Goal: Task Accomplishment & Management: Complete application form

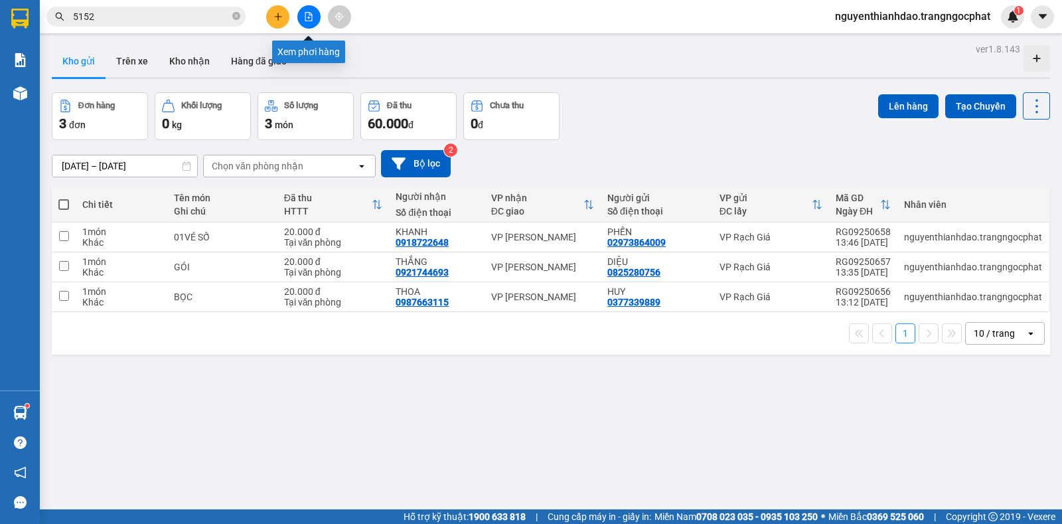
click at [284, 12] on button at bounding box center [277, 16] width 23 height 23
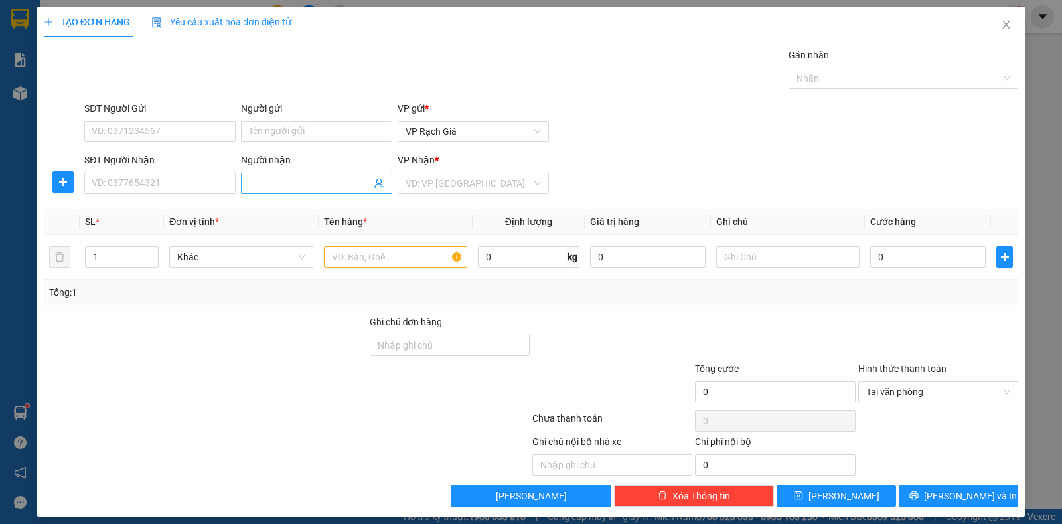
click at [299, 187] on input "Người nhận" at bounding box center [310, 183] width 122 height 15
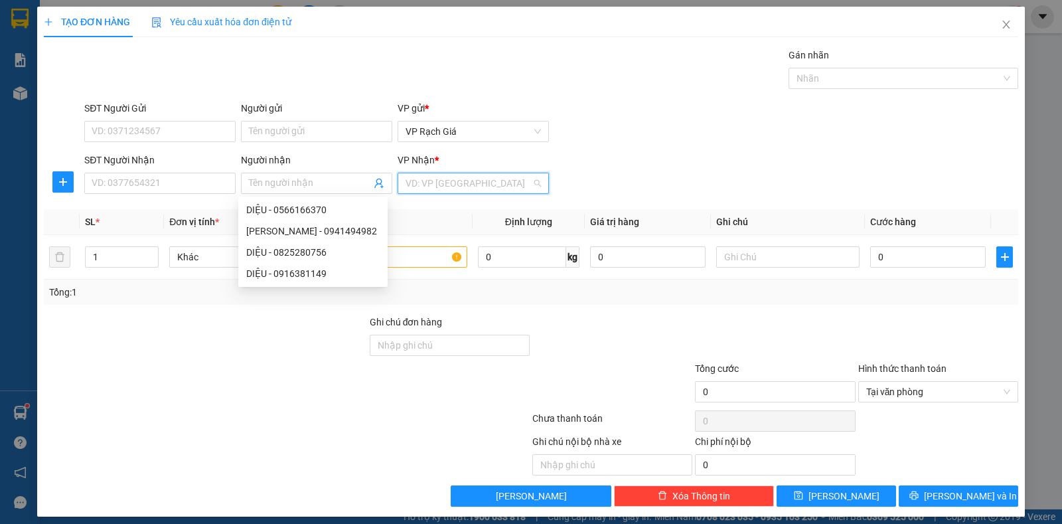
click at [421, 183] on input "search" at bounding box center [469, 183] width 126 height 20
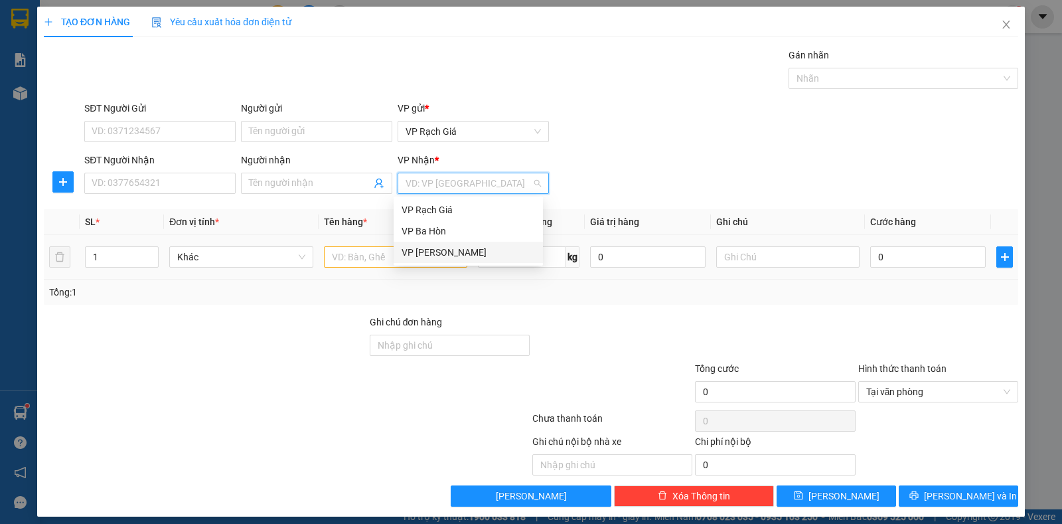
click at [434, 257] on div "VP [GEOGRAPHIC_DATA]" at bounding box center [468, 252] width 133 height 15
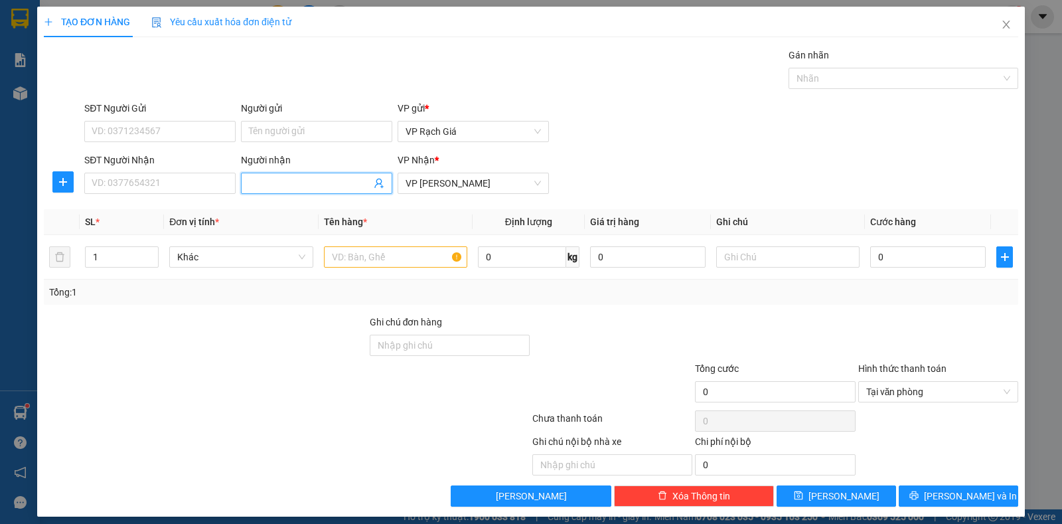
click at [299, 185] on input "Người nhận" at bounding box center [310, 183] width 122 height 15
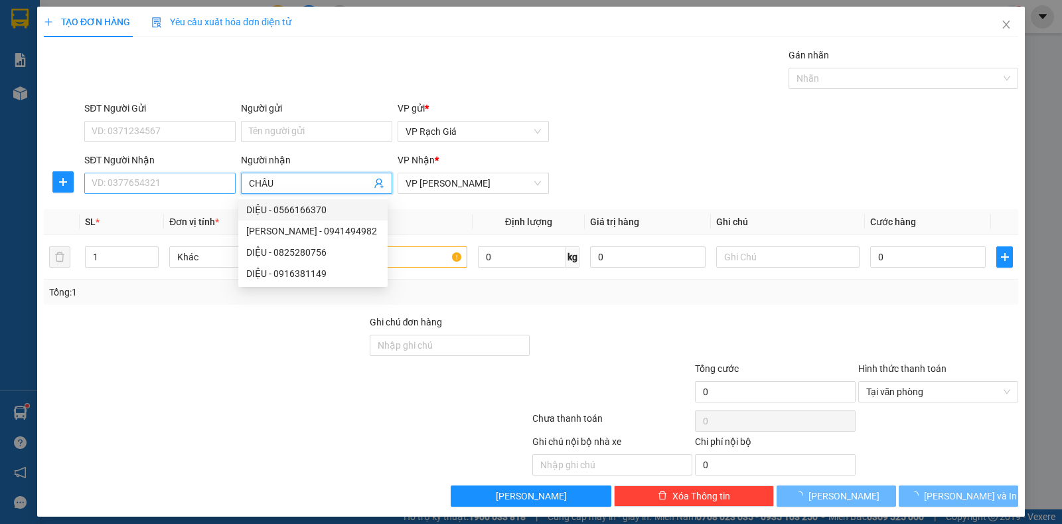
type input "CHÂU"
click at [153, 184] on input "SĐT Người Nhận" at bounding box center [159, 183] width 151 height 21
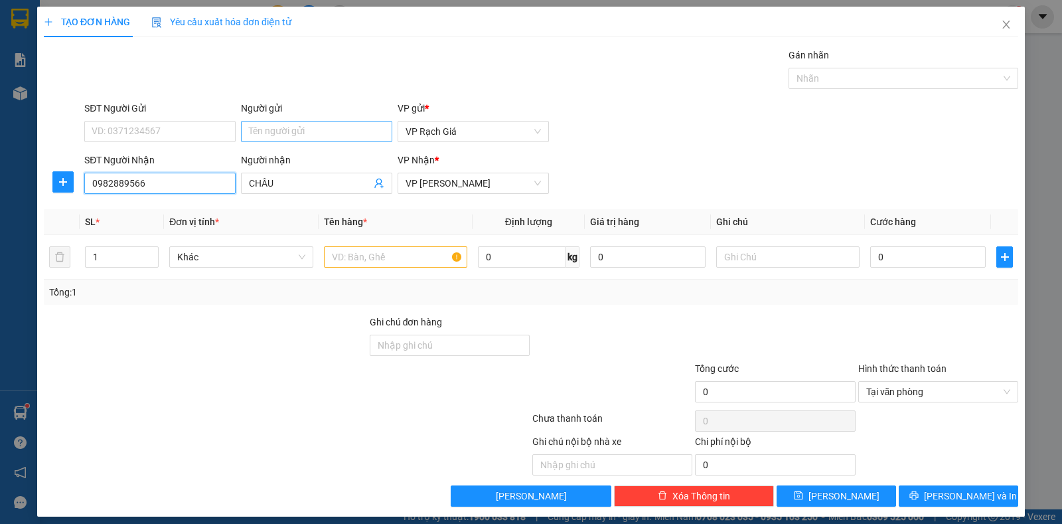
type input "0982889566"
click at [279, 131] on input "Người gửi" at bounding box center [316, 131] width 151 height 21
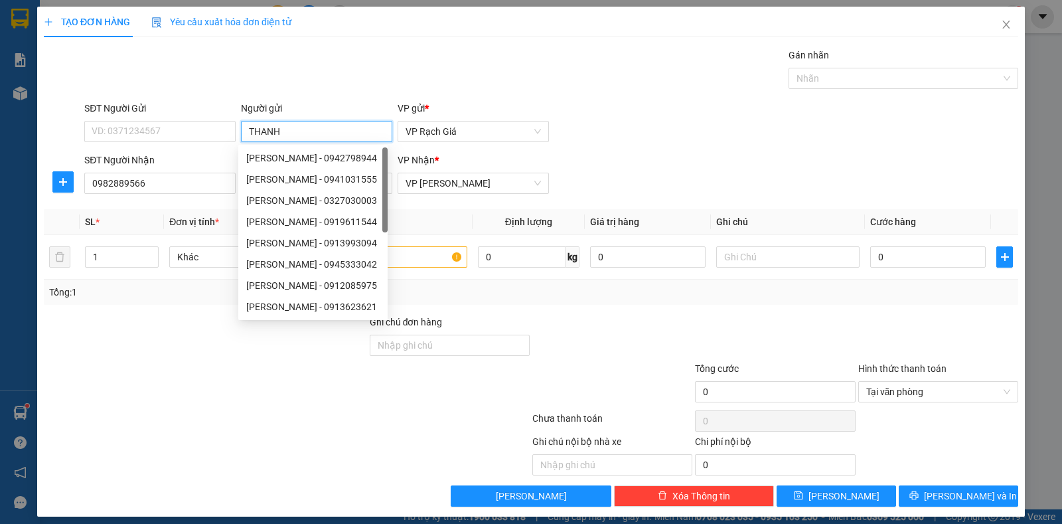
type input "THANH"
click at [131, 116] on div "SĐT Người Gửi" at bounding box center [159, 111] width 151 height 20
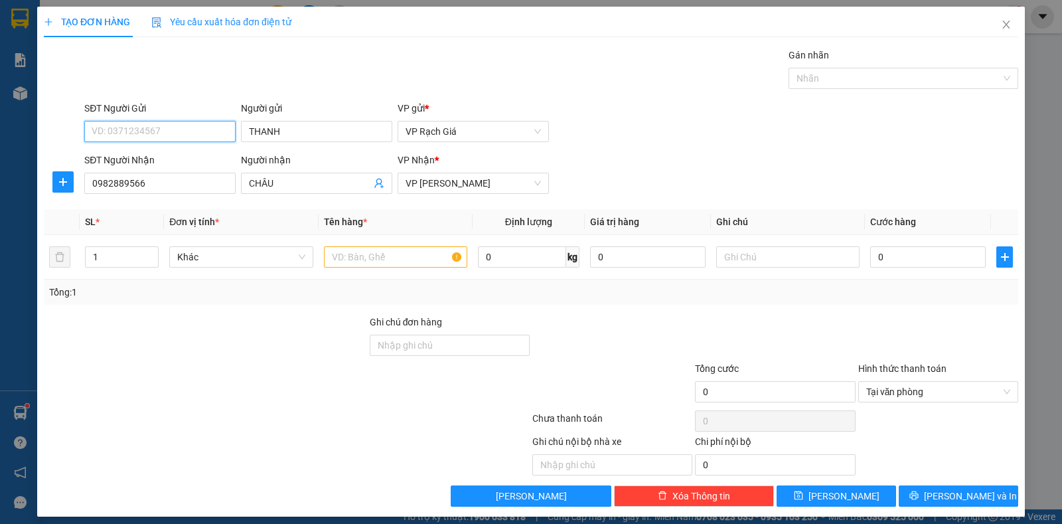
click at [126, 128] on input "SĐT Người Gửi" at bounding box center [159, 131] width 151 height 21
type input "0989799968"
click at [348, 256] on input "text" at bounding box center [395, 256] width 143 height 21
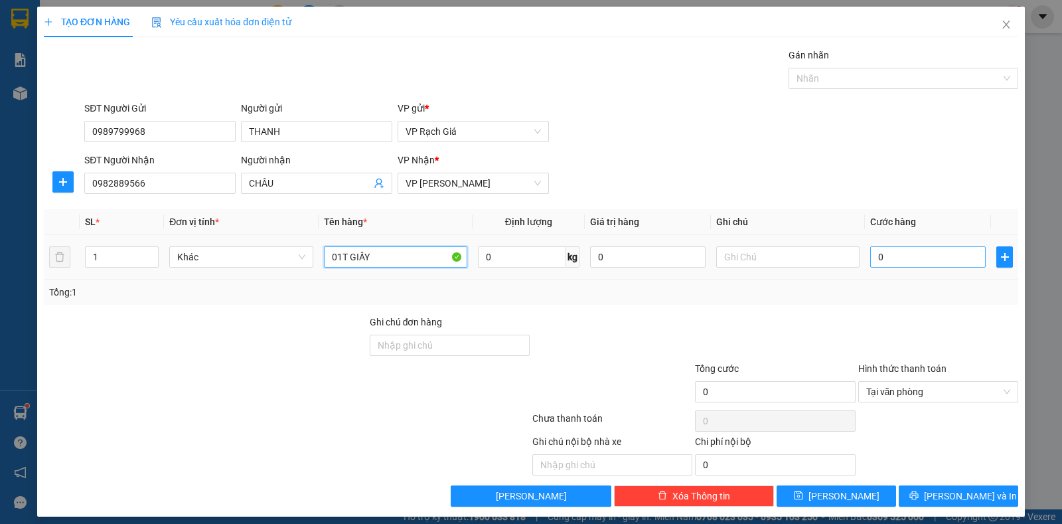
type input "01T GIẤY"
click at [885, 260] on input "0" at bounding box center [928, 256] width 116 height 21
type input "2"
type input "20"
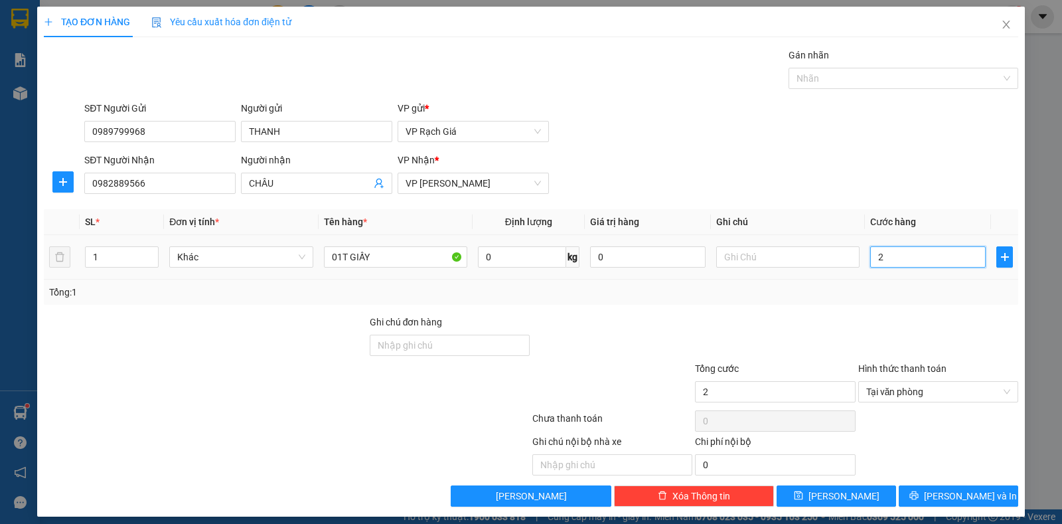
type input "20"
type input "2"
type input "0"
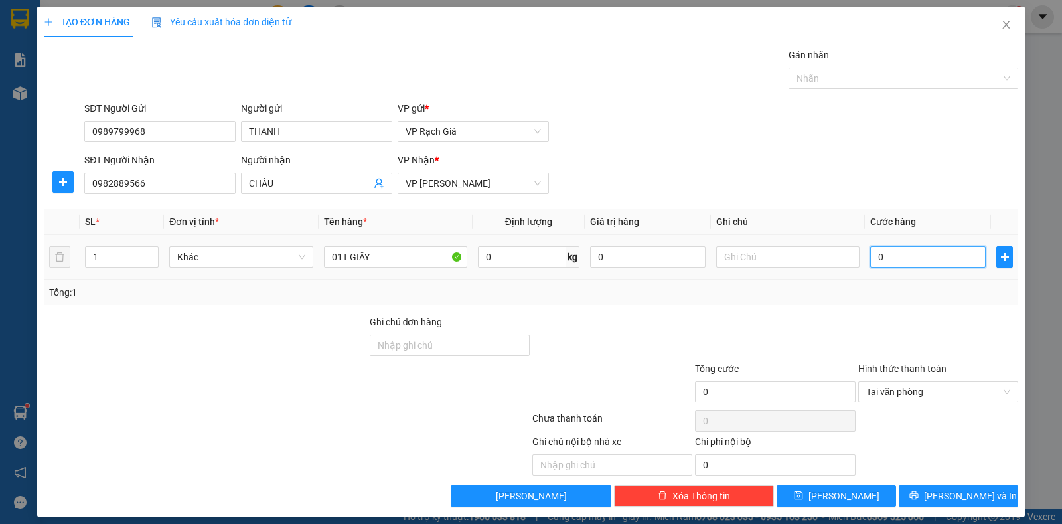
type input "03"
type input "3"
type input "030"
type input "30"
type input "03"
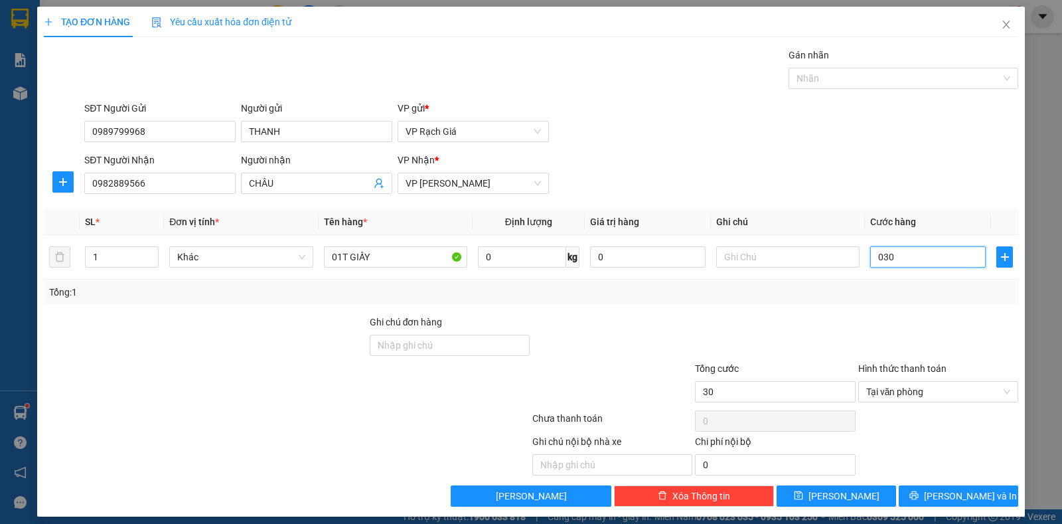
type input "3"
type input "0"
type input "02"
type input "2"
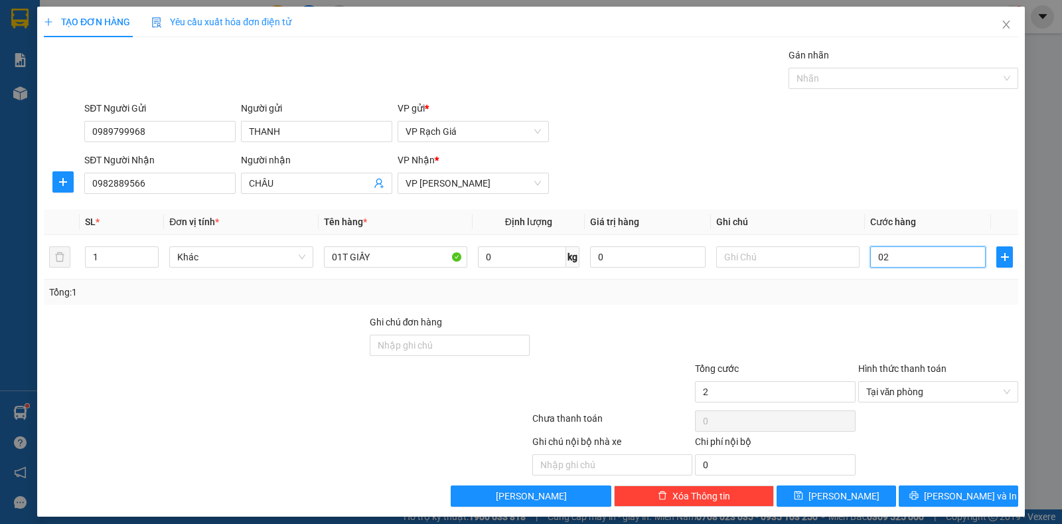
type input "020"
type input "20"
click at [975, 489] on button "Lưu và In" at bounding box center [959, 495] width 120 height 21
type input "20.000"
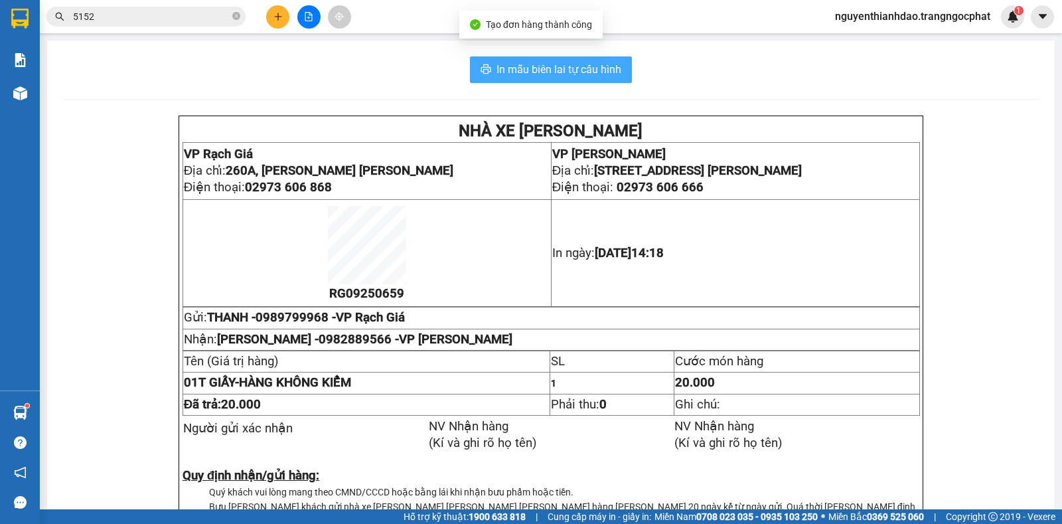
click at [576, 72] on span "In mẫu biên lai tự cấu hình" at bounding box center [559, 69] width 125 height 17
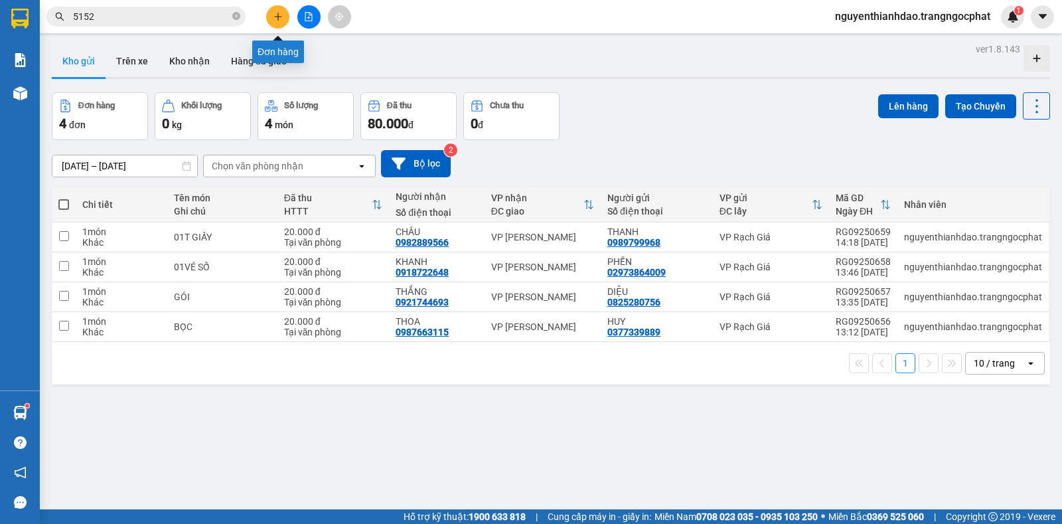
click at [274, 22] on button at bounding box center [277, 16] width 23 height 23
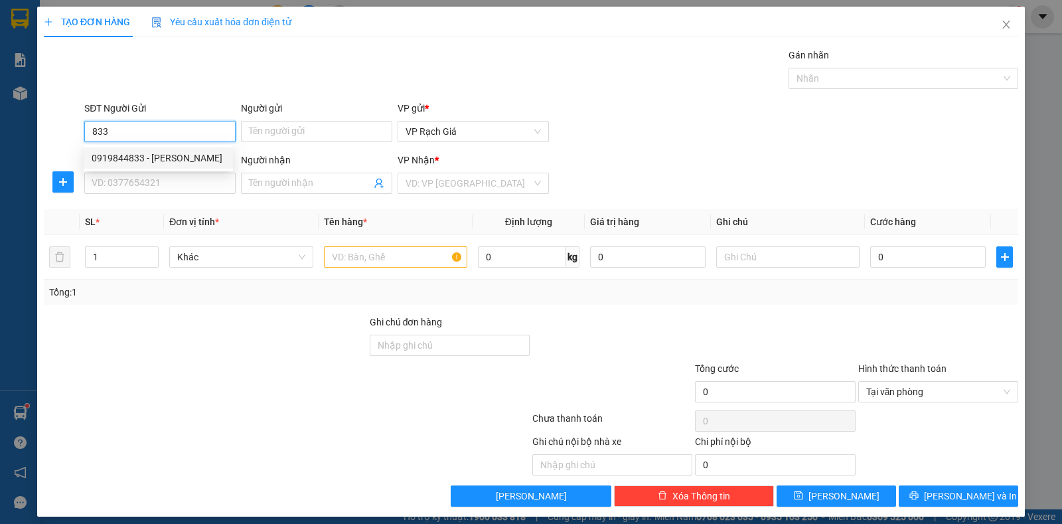
click at [188, 161] on div "0919844833 - HÙNG PHONG" at bounding box center [158, 158] width 133 height 15
type input "0919844833"
type input "HÙNG PHONG"
type input "0987877799"
type input "TUẤN MẠNH"
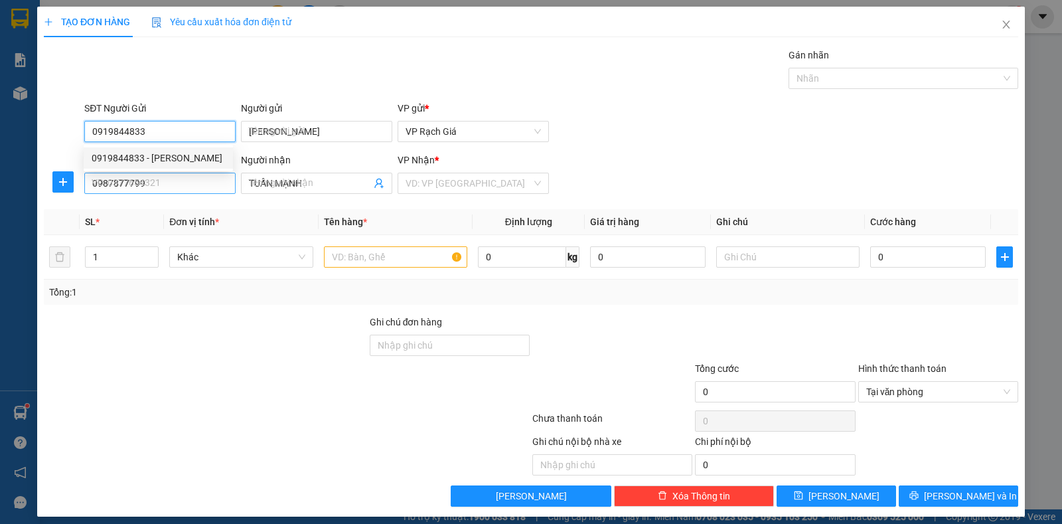
type input "20.000"
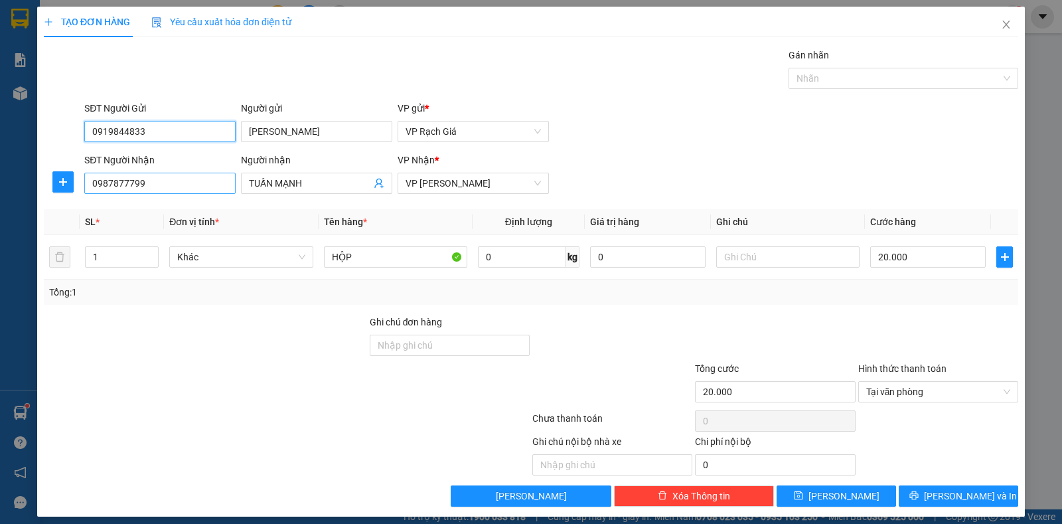
type input "0919844833"
click at [178, 186] on input "0987877799" at bounding box center [159, 183] width 151 height 21
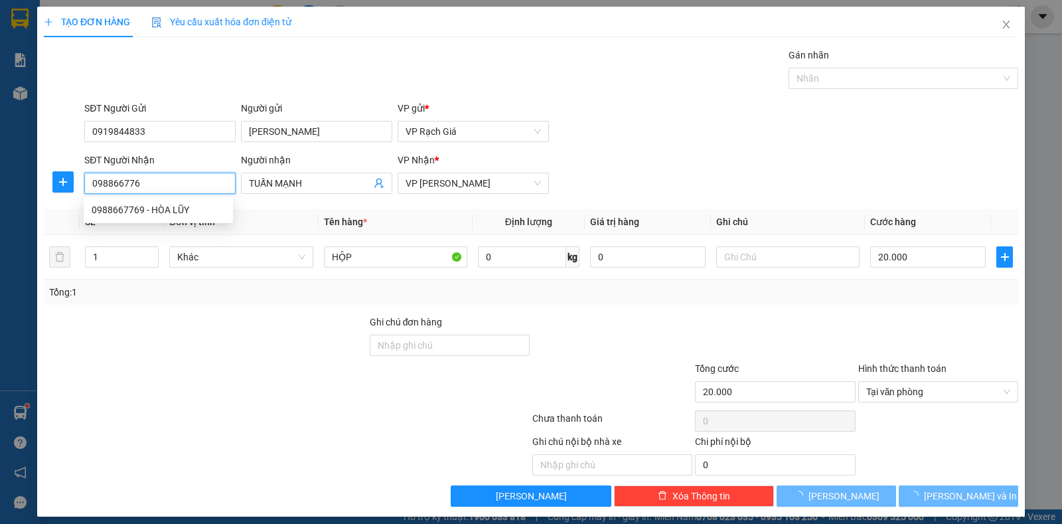
type input "0988667769"
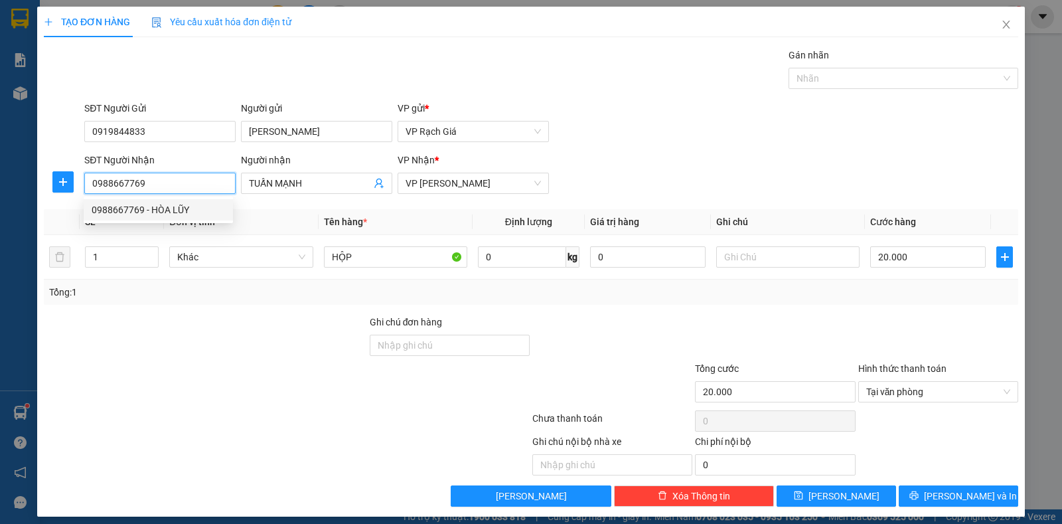
click at [173, 210] on div "0988667769 - HÒA LŨY" at bounding box center [158, 209] width 133 height 15
type input "HÒA LŨY"
type input "0988667769"
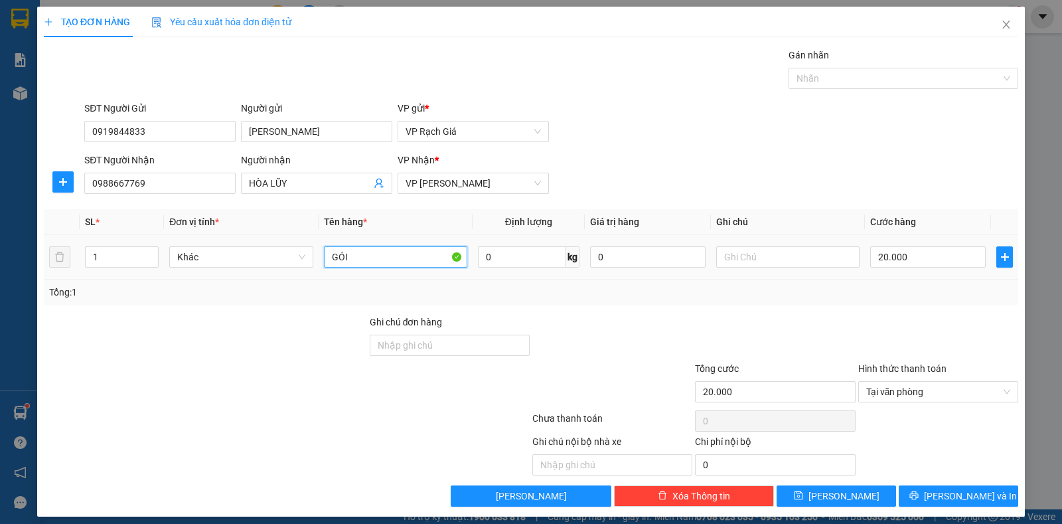
click at [351, 248] on input "GÓI" at bounding box center [395, 256] width 143 height 21
type input "G"
type input "HOP"
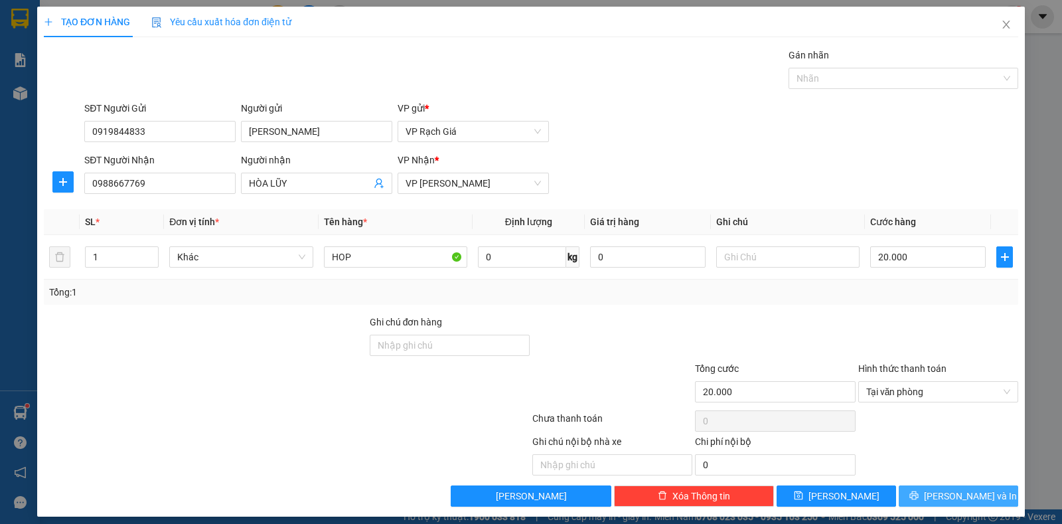
click at [919, 501] on span "printer" at bounding box center [914, 496] width 9 height 11
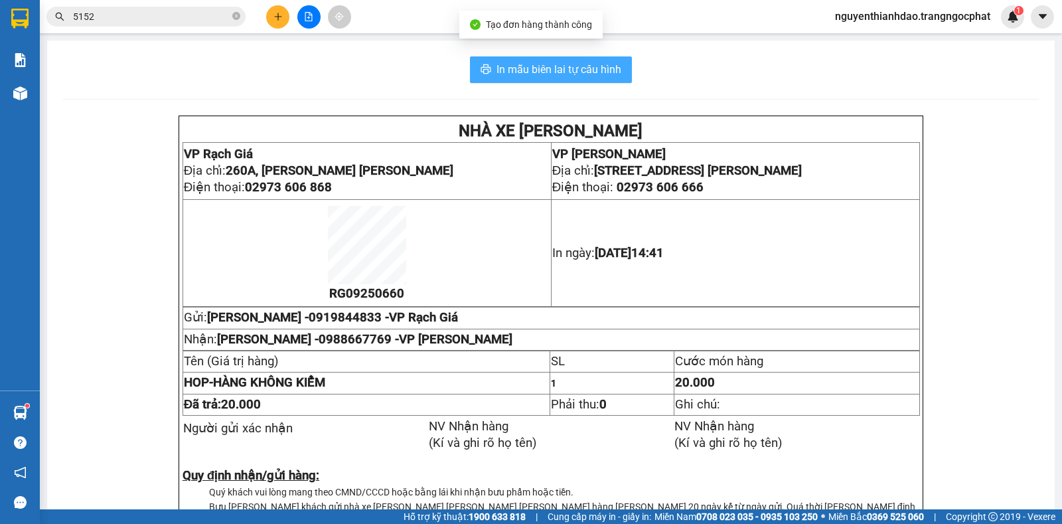
click at [596, 74] on span "In mẫu biên lai tự cấu hình" at bounding box center [559, 69] width 125 height 17
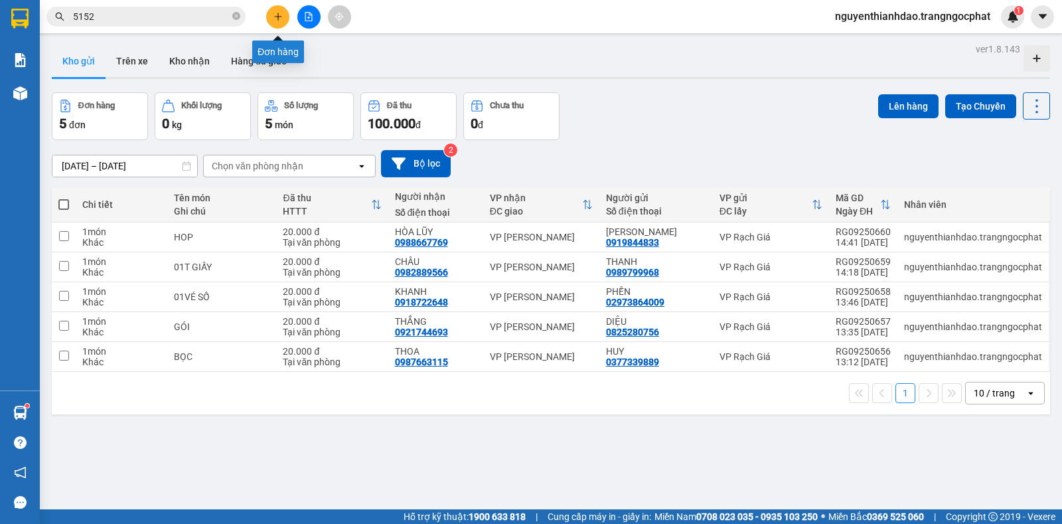
click at [271, 17] on button at bounding box center [277, 16] width 23 height 23
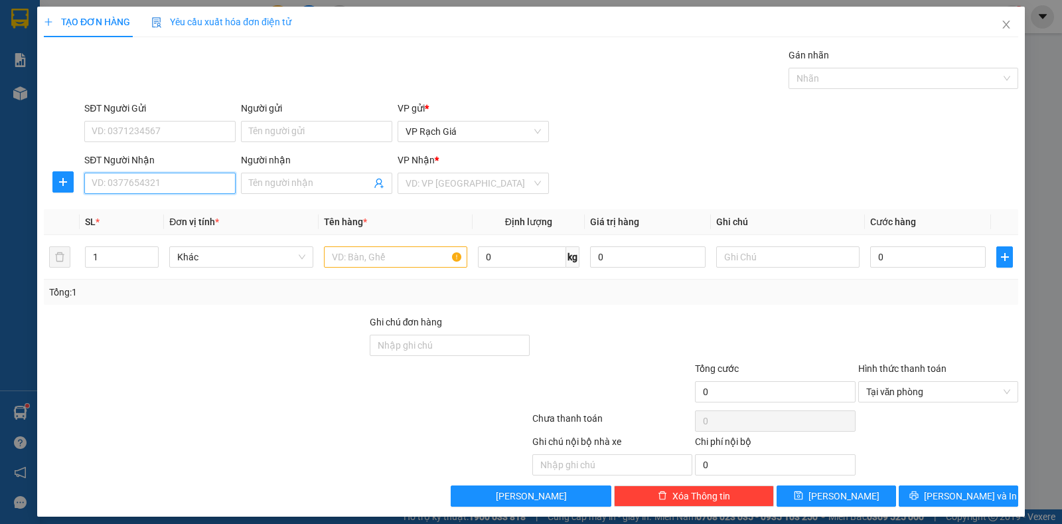
click at [189, 187] on input "SĐT Người Nhận" at bounding box center [159, 183] width 151 height 21
type input "0919999724"
click at [285, 187] on input "Người nhận" at bounding box center [310, 183] width 122 height 15
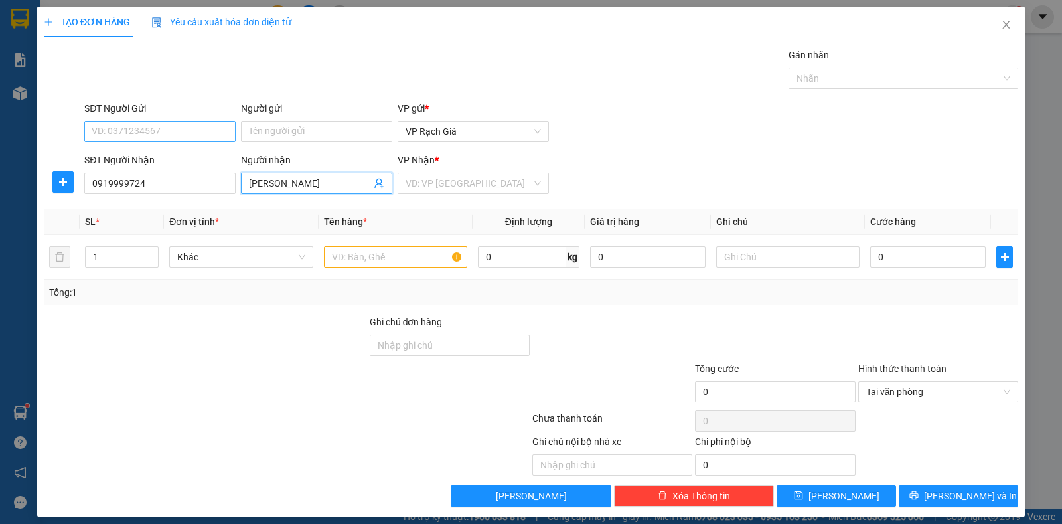
type input "KIM NGAN TAM"
click at [139, 129] on input "SĐT Người Gửi" at bounding box center [159, 131] width 151 height 21
type input "0944313139"
click at [272, 118] on div "Người gửi" at bounding box center [316, 111] width 151 height 20
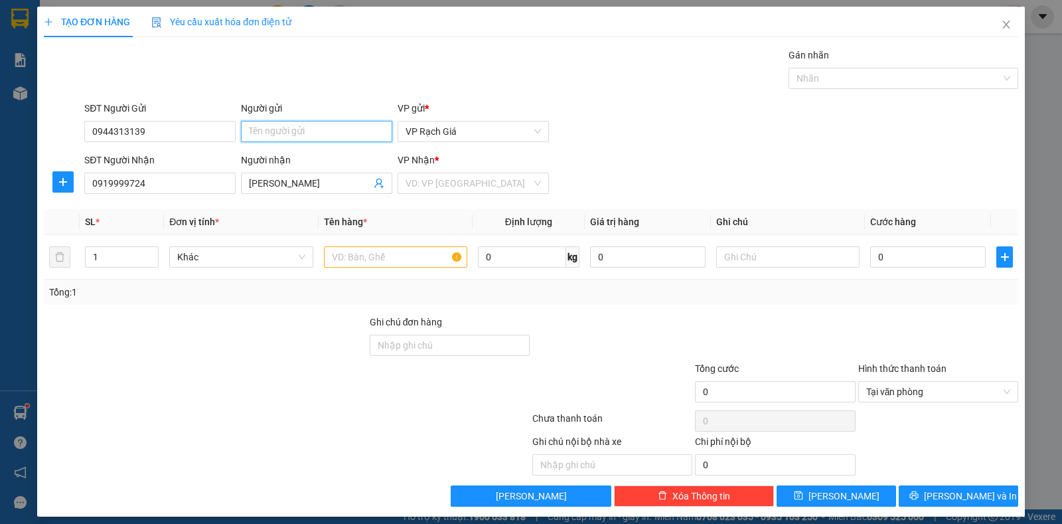
click at [279, 129] on input "Người gửi" at bounding box center [316, 131] width 151 height 21
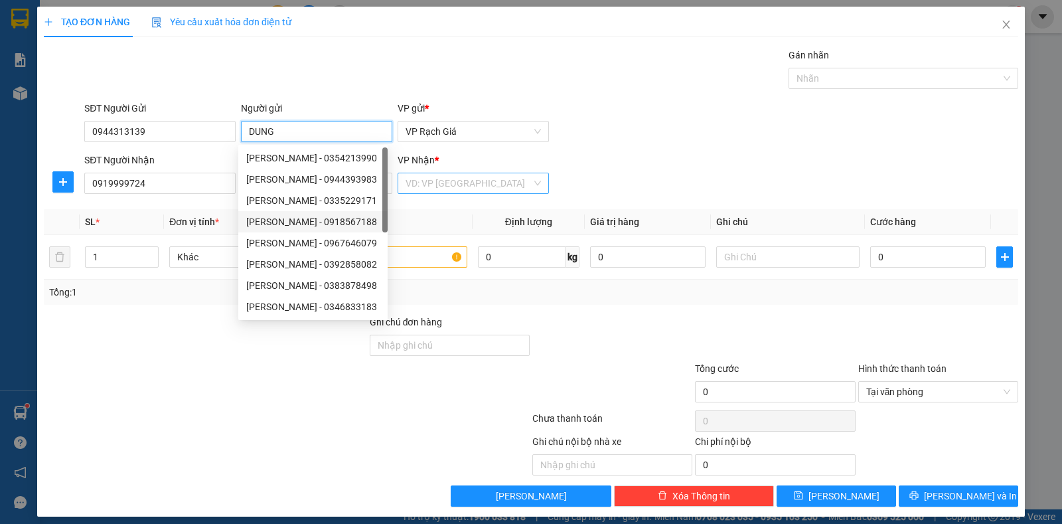
type input "DUNG"
click at [439, 186] on input "search" at bounding box center [469, 183] width 126 height 20
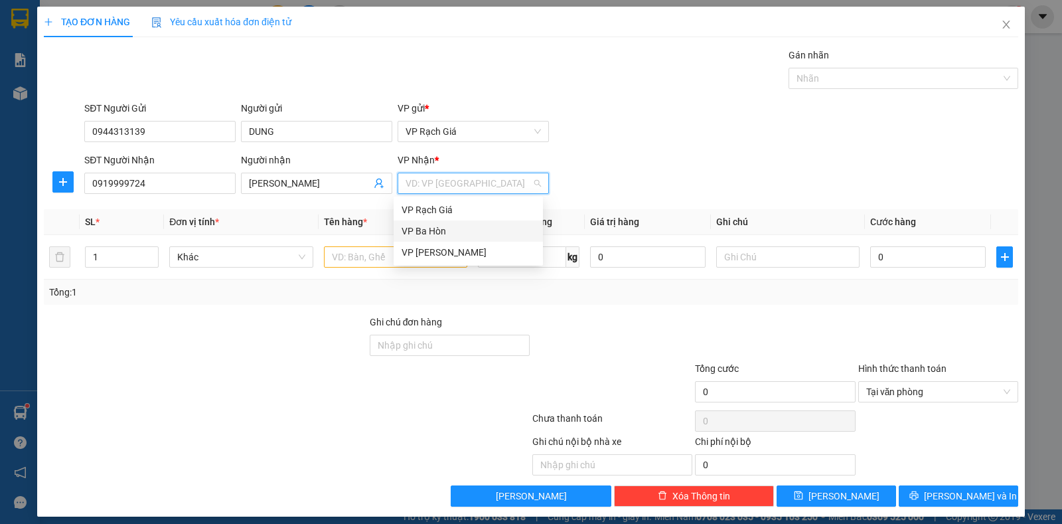
click at [444, 236] on div "VP Ba Hòn" at bounding box center [468, 231] width 133 height 15
click at [385, 262] on input "text" at bounding box center [395, 256] width 143 height 21
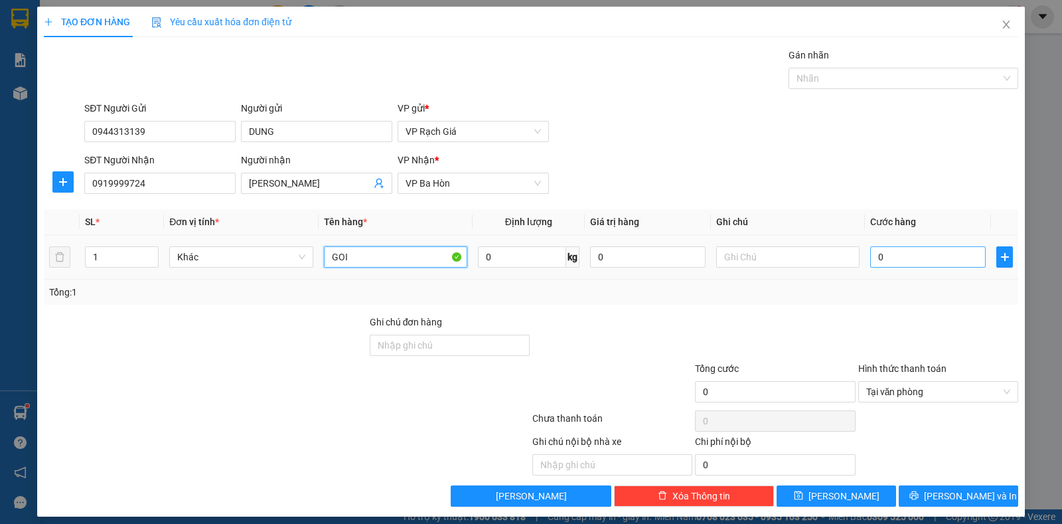
type input "GOI"
click at [887, 254] on input "0" at bounding box center [928, 256] width 116 height 21
type input "2"
type input "20"
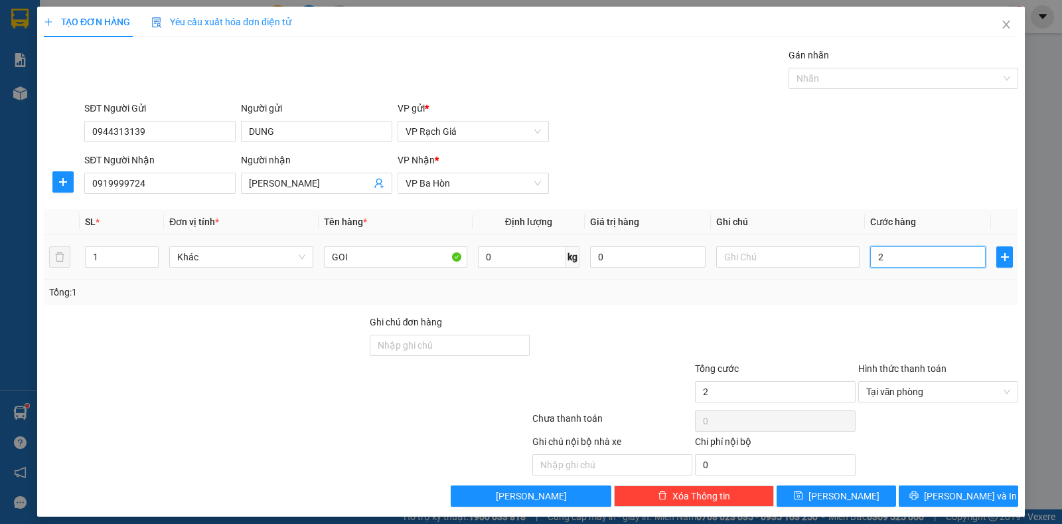
type input "20"
type input "200"
type input "2.000"
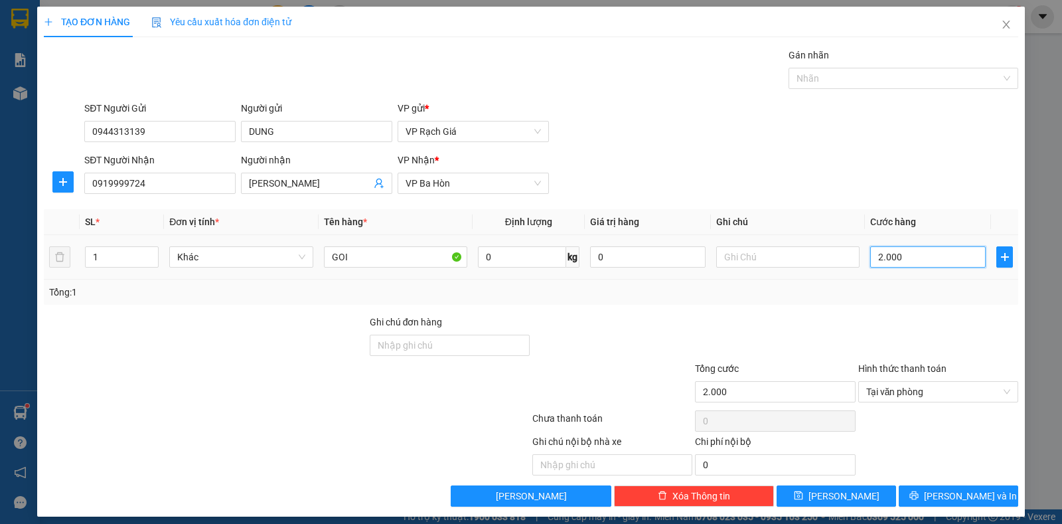
type input "20.000"
drag, startPoint x: 923, startPoint y: 492, endPoint x: 929, endPoint y: 491, distance: 6.7
click at [919, 492] on icon "printer" at bounding box center [914, 495] width 9 height 9
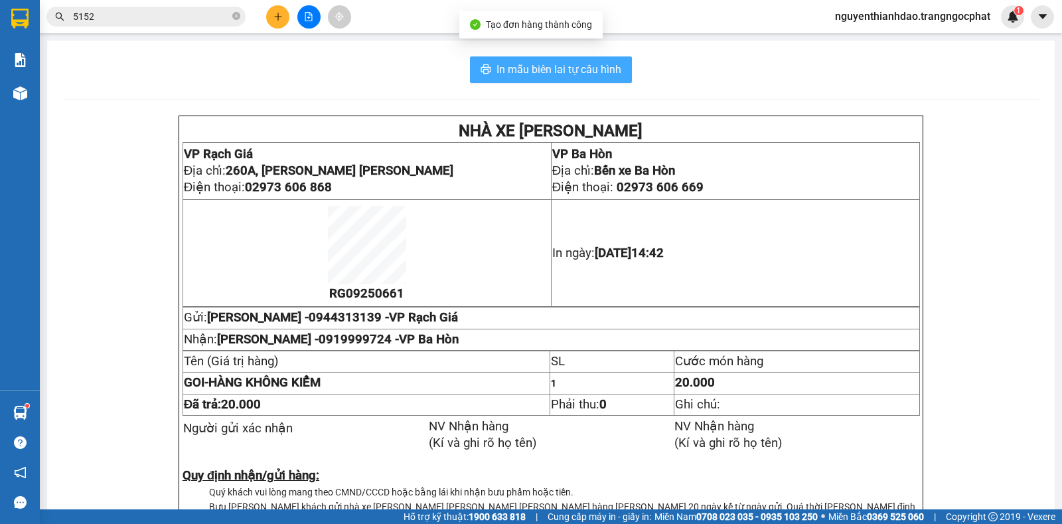
click at [580, 70] on span "In mẫu biên lai tự cấu hình" at bounding box center [559, 69] width 125 height 17
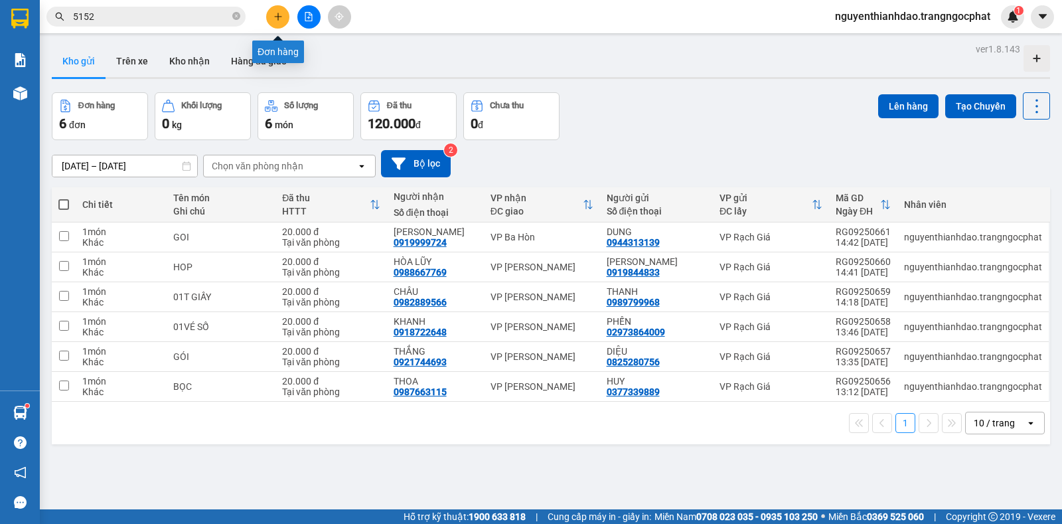
click at [279, 17] on icon "plus" at bounding box center [278, 16] width 9 height 9
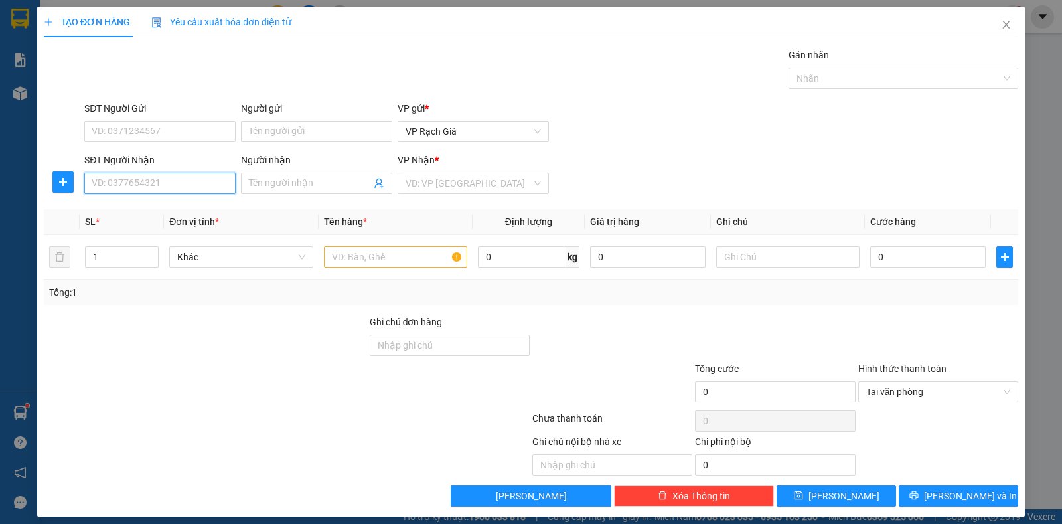
click at [192, 185] on input "SĐT Người Nhận" at bounding box center [159, 183] width 151 height 21
type input "0919102415"
click at [178, 215] on div "0919102415 - VĂN" at bounding box center [158, 209] width 133 height 15
type input "VĂN"
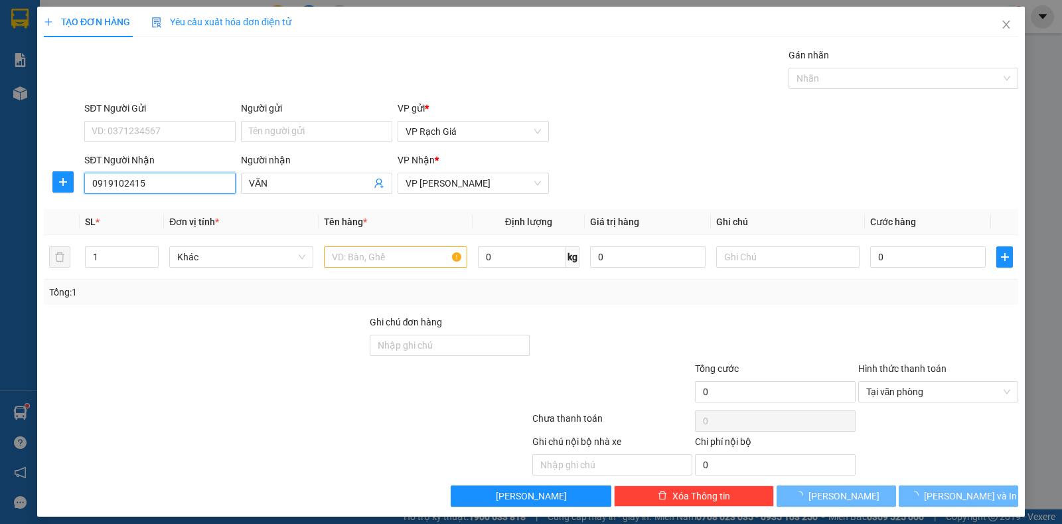
type input "20.000"
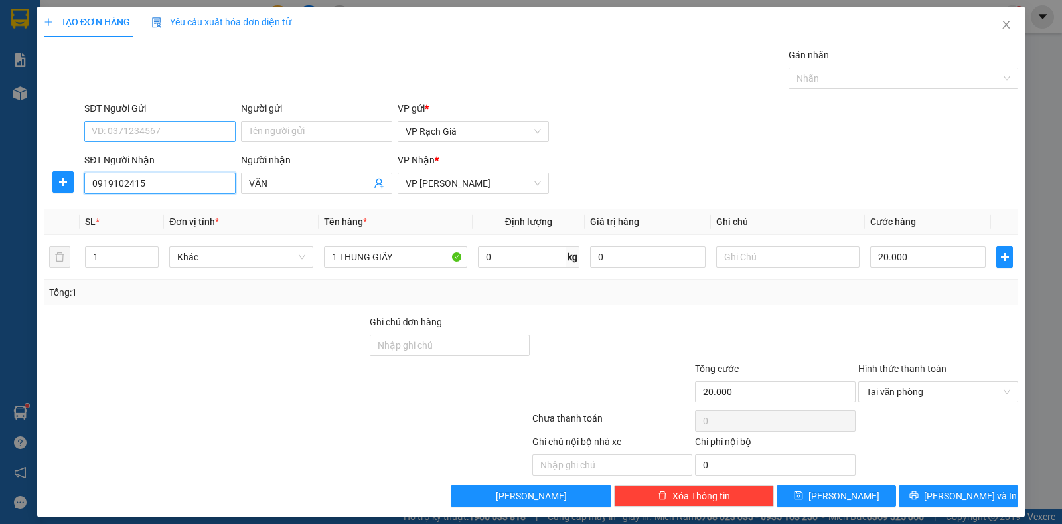
type input "0919102415"
click at [149, 131] on input "SĐT Người Gửi" at bounding box center [159, 131] width 151 height 21
click at [153, 158] on div "0944545253 - TRUNG" at bounding box center [158, 158] width 133 height 15
type input "0944545253"
type input "TRUNG"
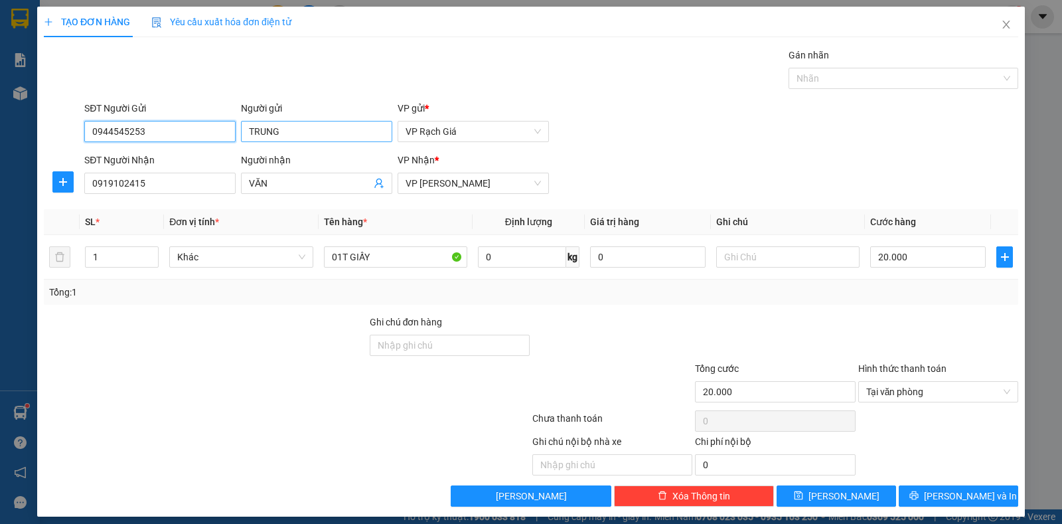
type input "0944545253"
click at [287, 126] on input "TRUNG" at bounding box center [316, 131] width 151 height 21
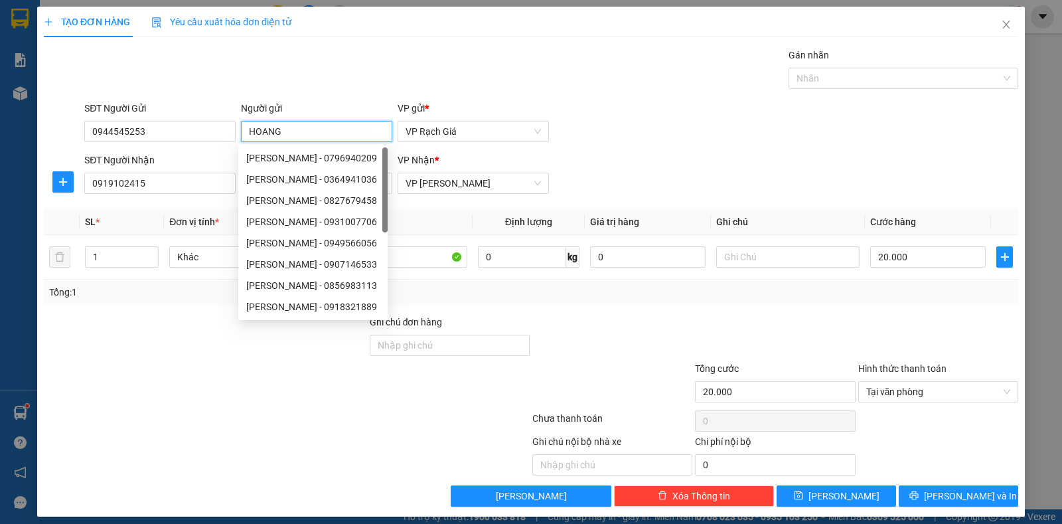
type input "HOANG"
click at [631, 89] on div "Gán nhãn Nhãn" at bounding box center [551, 71] width 939 height 46
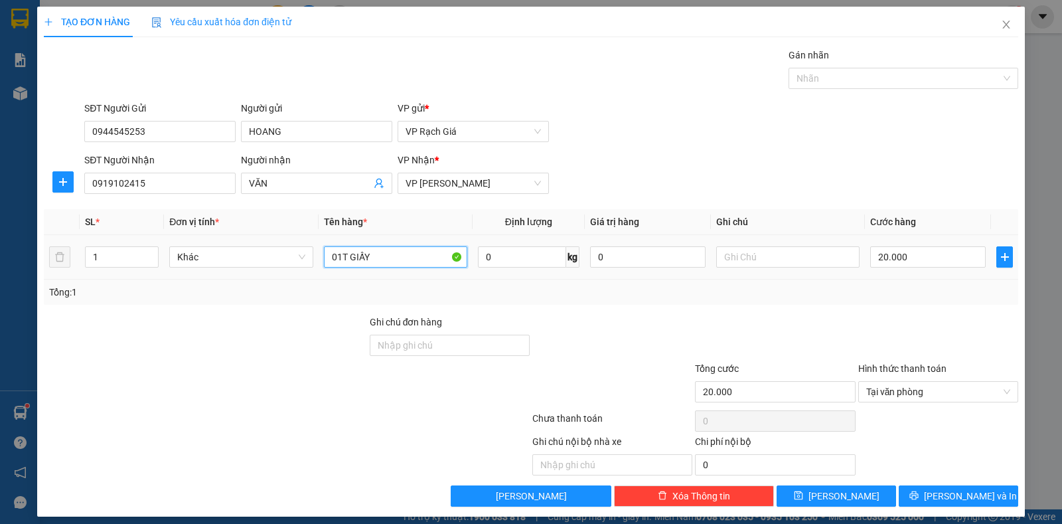
click at [414, 256] on input "01T GIẤY" at bounding box center [395, 256] width 143 height 21
type input "01T GIẤY NHO"
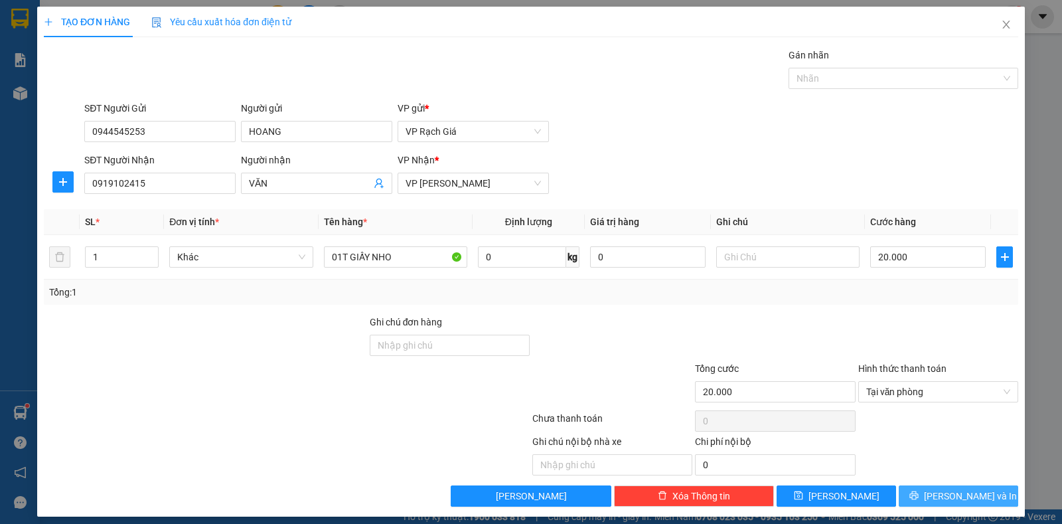
click at [969, 497] on span "Lưu và In" at bounding box center [970, 496] width 93 height 15
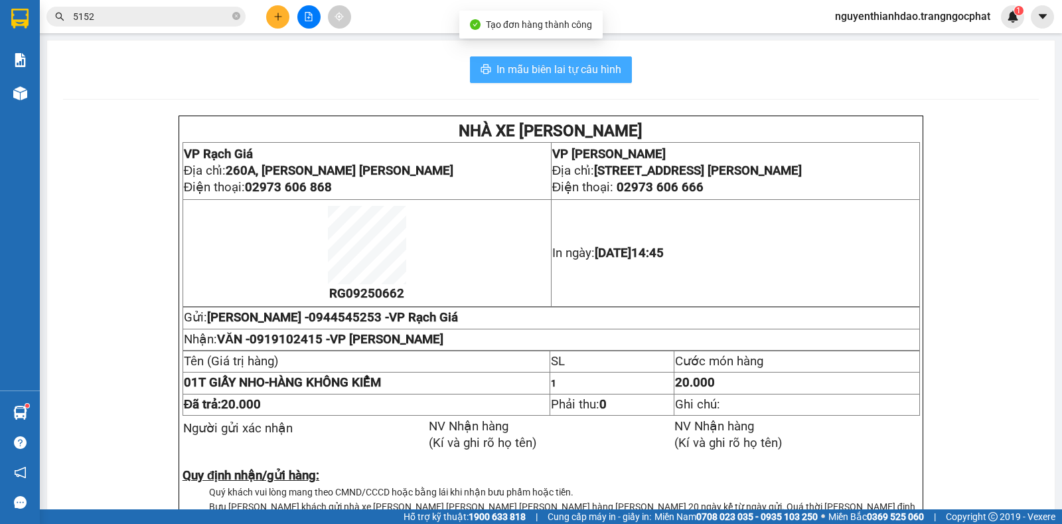
click at [514, 71] on span "In mẫu biên lai tự cấu hình" at bounding box center [559, 69] width 125 height 17
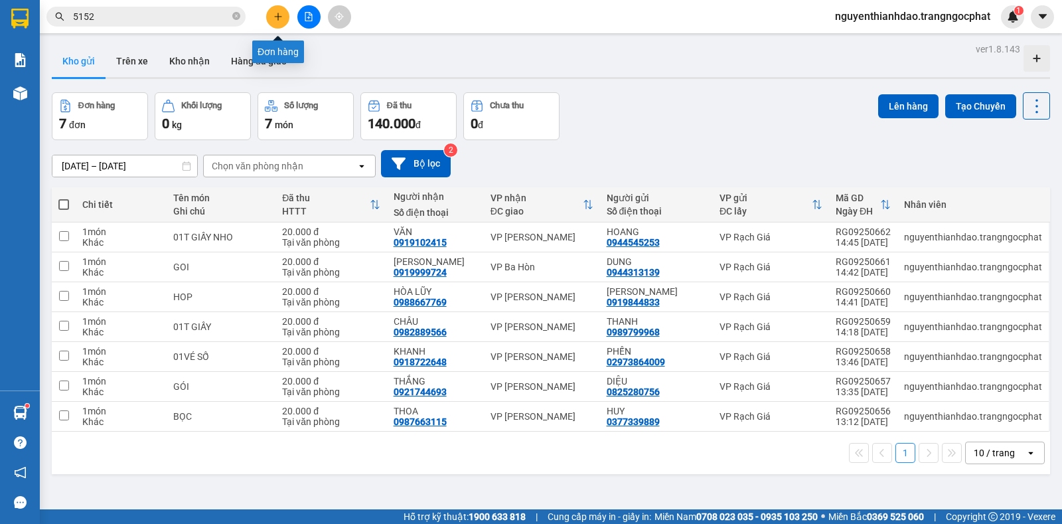
click at [277, 17] on icon "plus" at bounding box center [277, 16] width 7 height 1
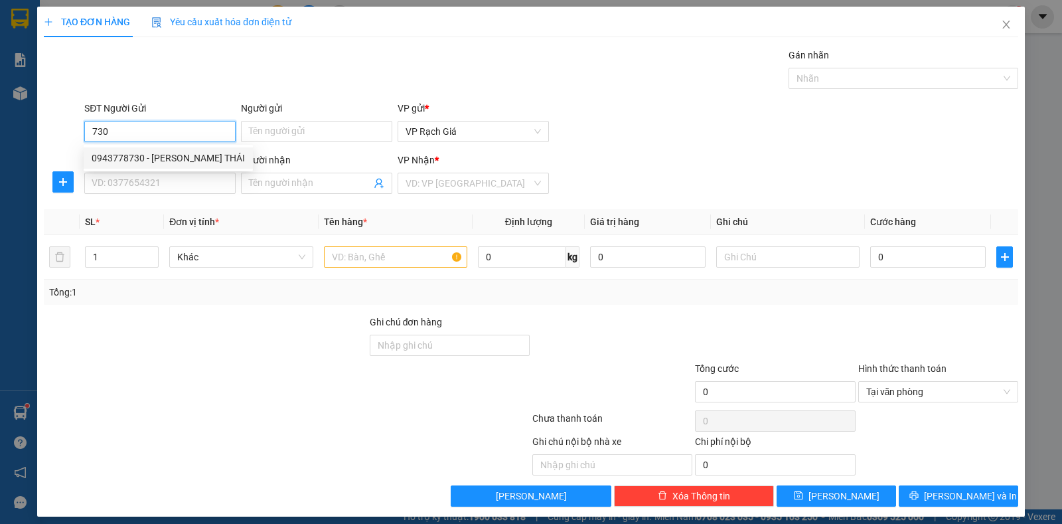
click at [200, 154] on div "0943778730 - THÀNH THÁI" at bounding box center [168, 158] width 153 height 15
type input "0943778730"
type input "THÀNH THÁI"
type input "0365542558"
type input "NGOAN"
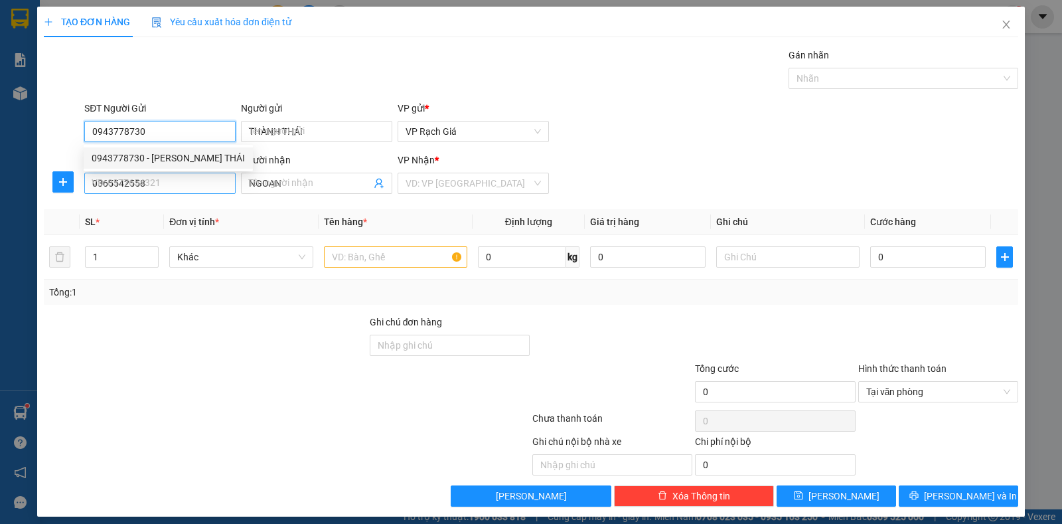
type input "20.000"
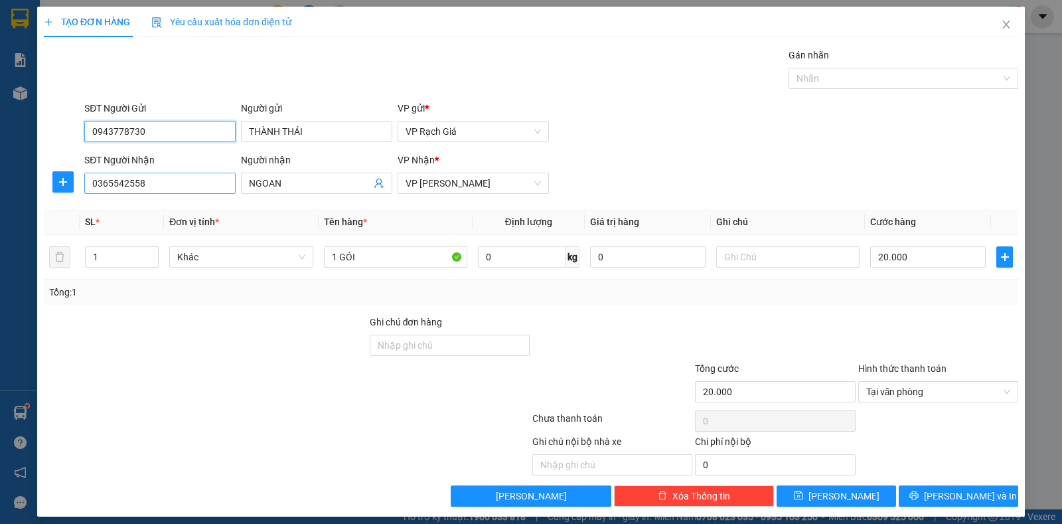
type input "0943778730"
click at [193, 177] on input "0365542558" at bounding box center [159, 183] width 151 height 21
click at [193, 178] on input "0365542558" at bounding box center [159, 183] width 151 height 21
type input "0949008004"
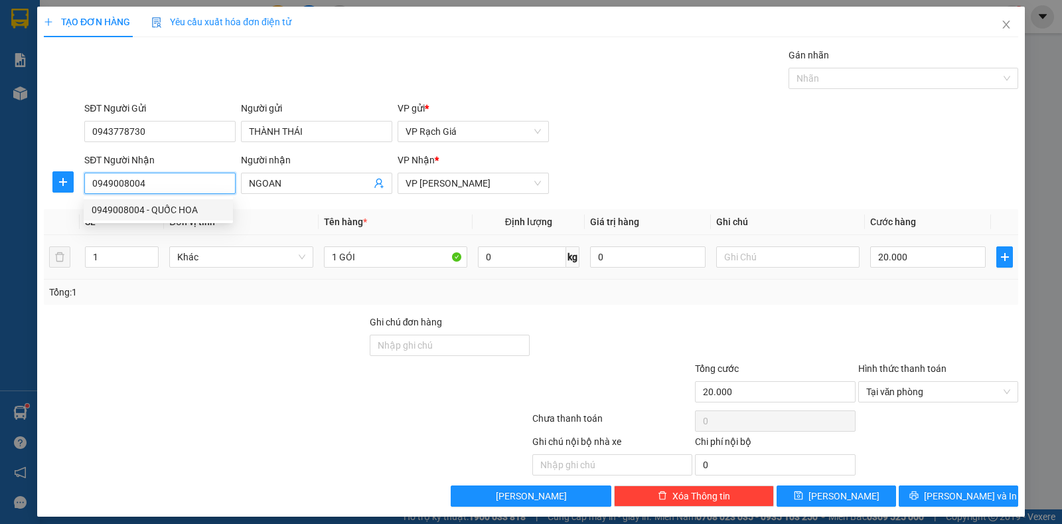
drag, startPoint x: 188, startPoint y: 206, endPoint x: 240, endPoint y: 273, distance: 84.2
click at [189, 206] on div "0949008004 - QUỐC HOA" at bounding box center [158, 209] width 133 height 15
type input "QUỐC HOA"
type input "0949008004"
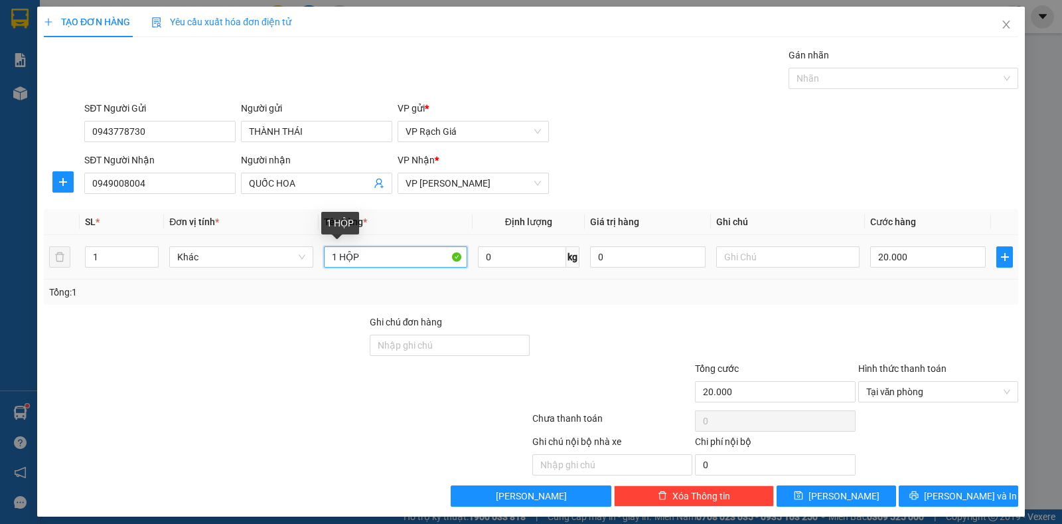
click at [406, 261] on input "1 HỘP" at bounding box center [395, 256] width 143 height 21
click at [402, 261] on input "1 HỘP" at bounding box center [395, 256] width 143 height 21
type input "1"
type input "GOI"
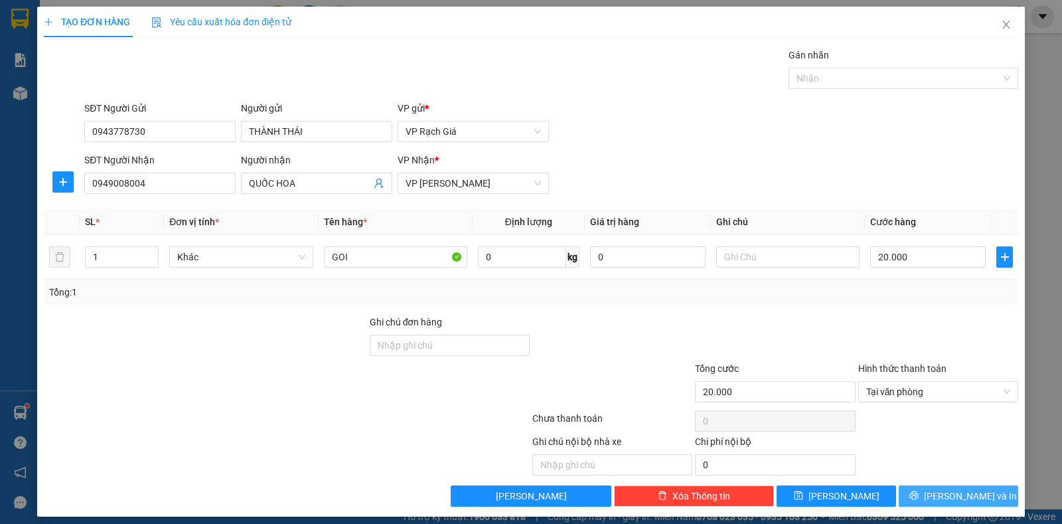
click at [945, 495] on span "Lưu và In" at bounding box center [970, 496] width 93 height 15
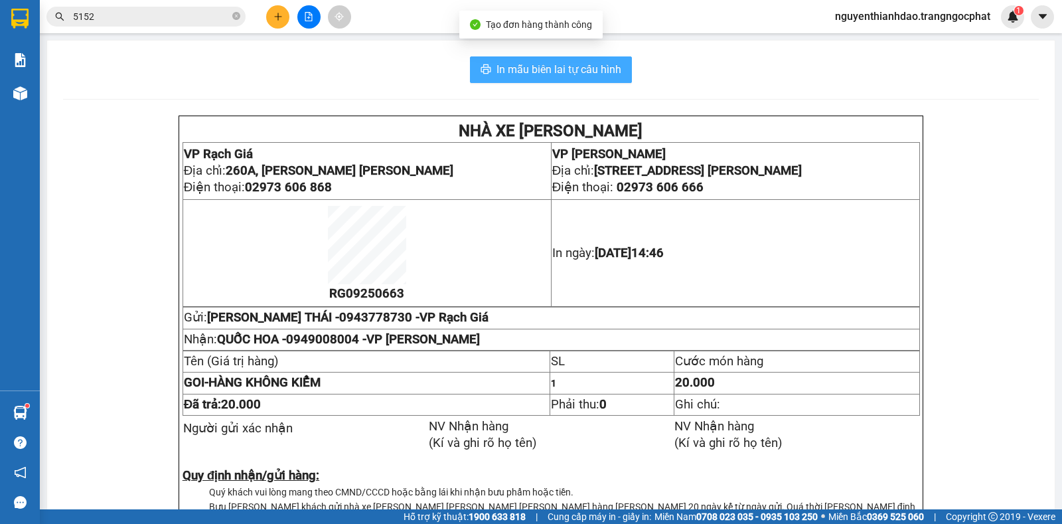
click at [581, 68] on span "In mẫu biên lai tự cấu hình" at bounding box center [559, 69] width 125 height 17
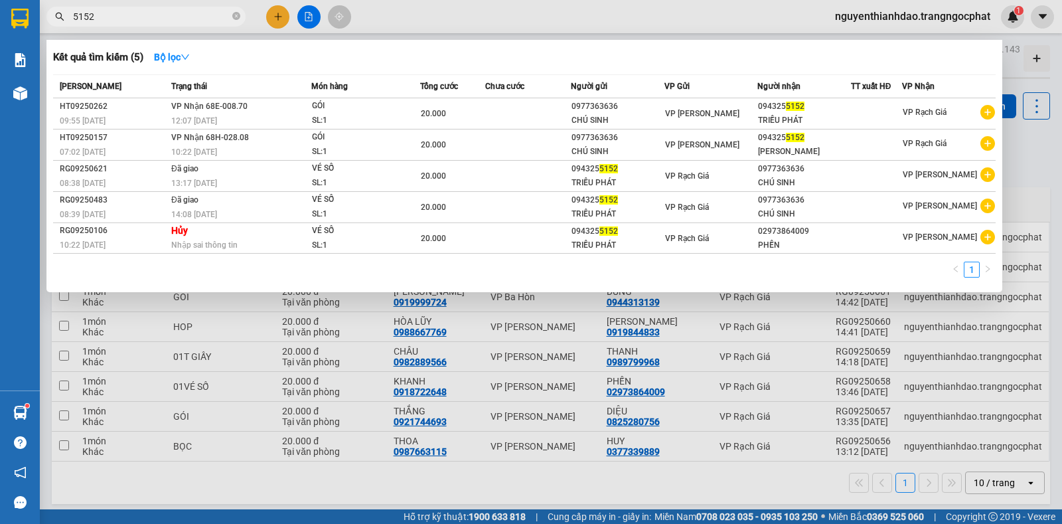
click at [137, 13] on input "5152" at bounding box center [151, 16] width 157 height 15
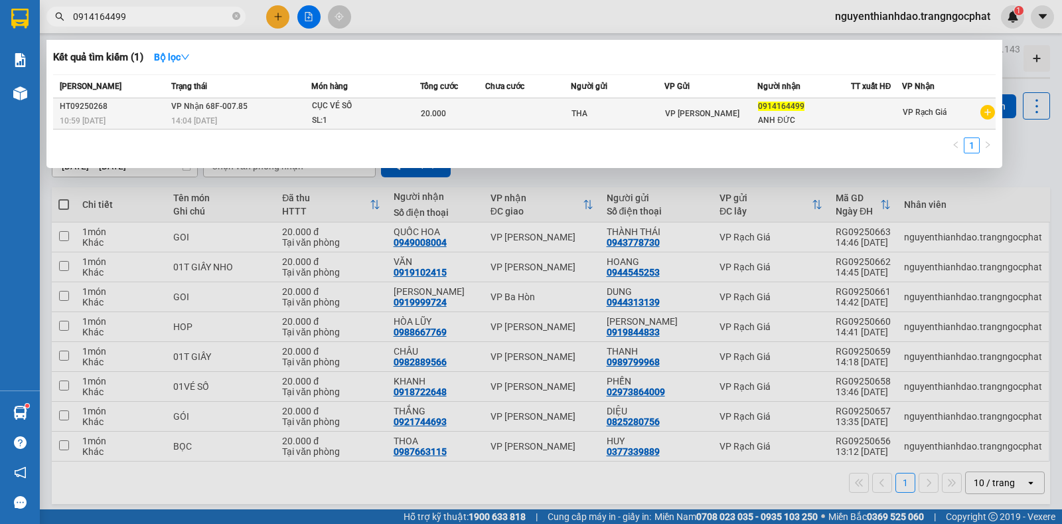
type input "0914164499"
click at [144, 119] on div "10:59 - 11/09" at bounding box center [114, 121] width 108 height 15
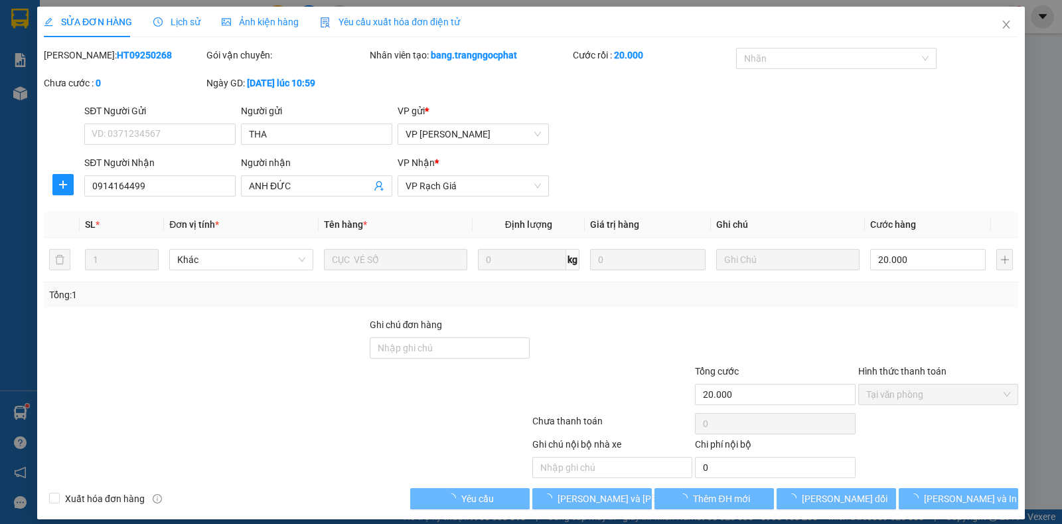
type input "THA"
type input "0914164499"
type input "ANH ĐỨC"
type input "20.000"
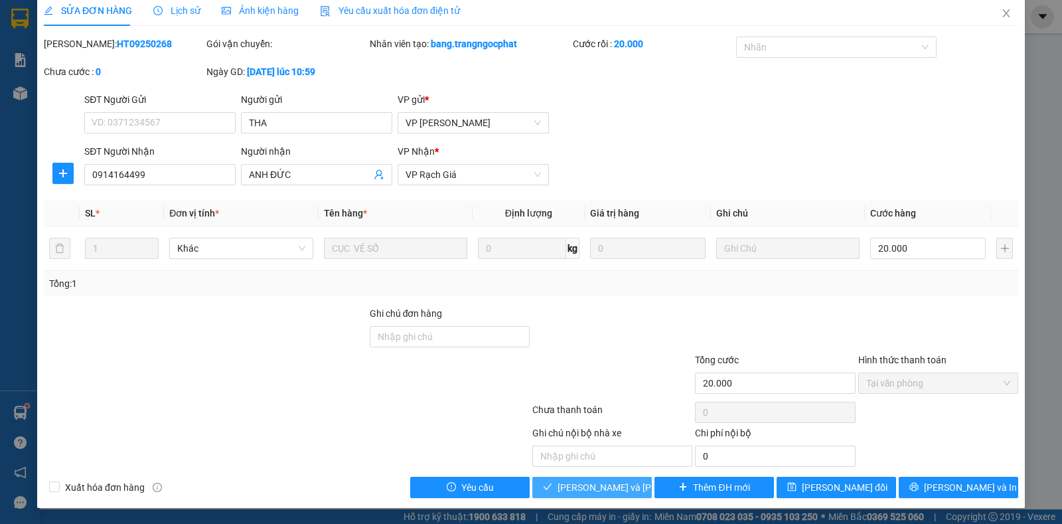
click at [599, 490] on span "Lưu và Giao hàng" at bounding box center [647, 487] width 179 height 15
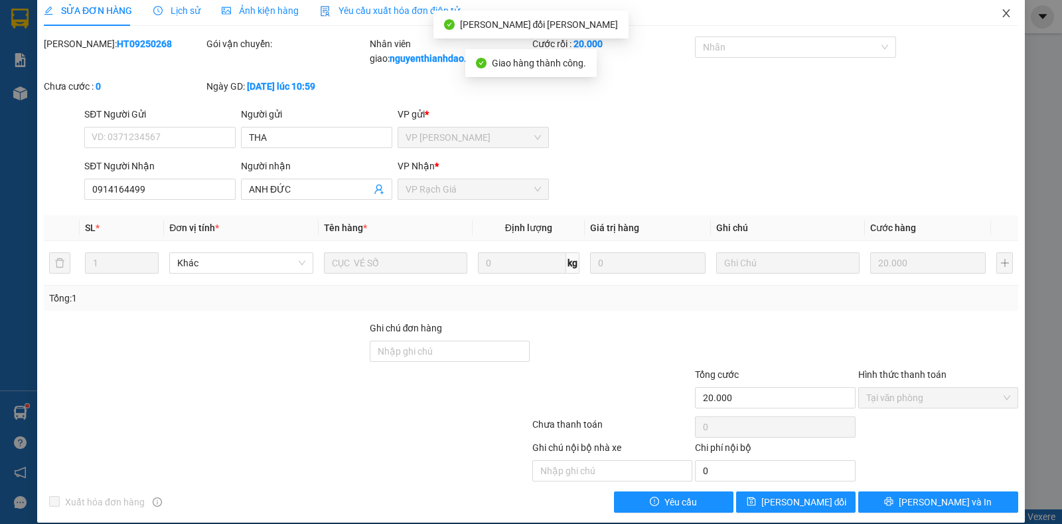
click at [1001, 15] on icon "close" at bounding box center [1006, 13] width 11 height 11
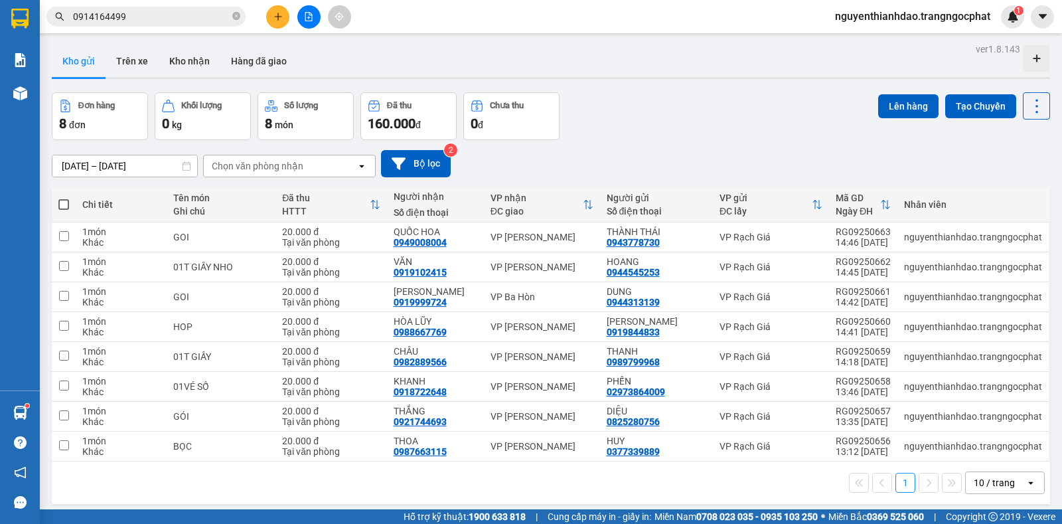
click at [158, 17] on input "0914164499" at bounding box center [151, 16] width 157 height 15
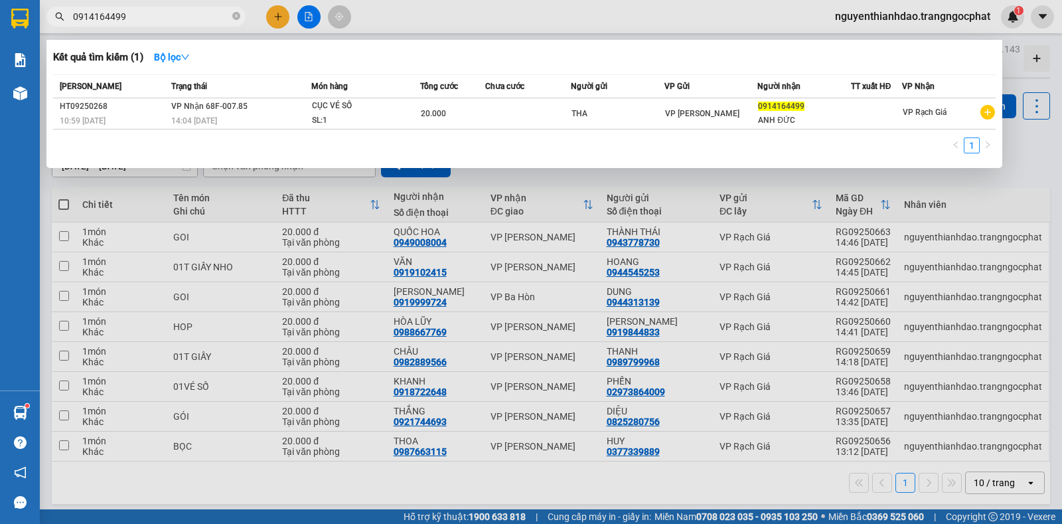
click at [158, 17] on input "0914164499" at bounding box center [151, 16] width 157 height 15
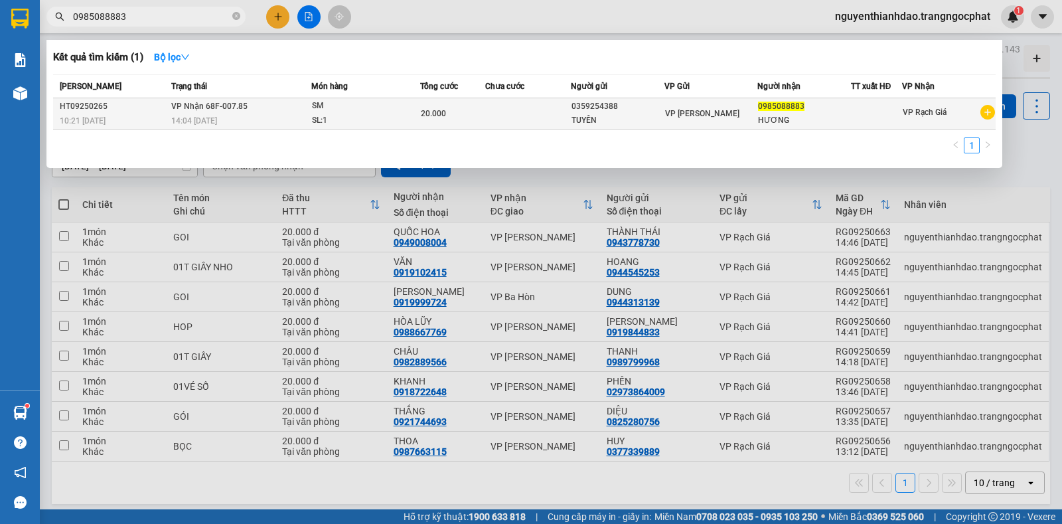
type input "0985088883"
click at [111, 111] on div "HT09250265" at bounding box center [114, 107] width 108 height 14
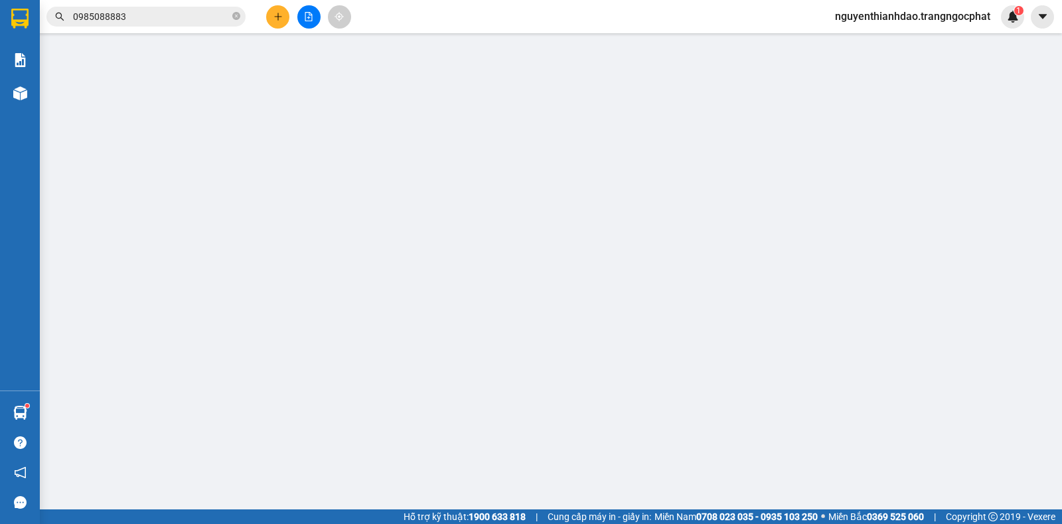
type input "0359254388"
type input "TUYỀN"
type input "0985088883"
type input "HƯƠNG"
type input "20.000"
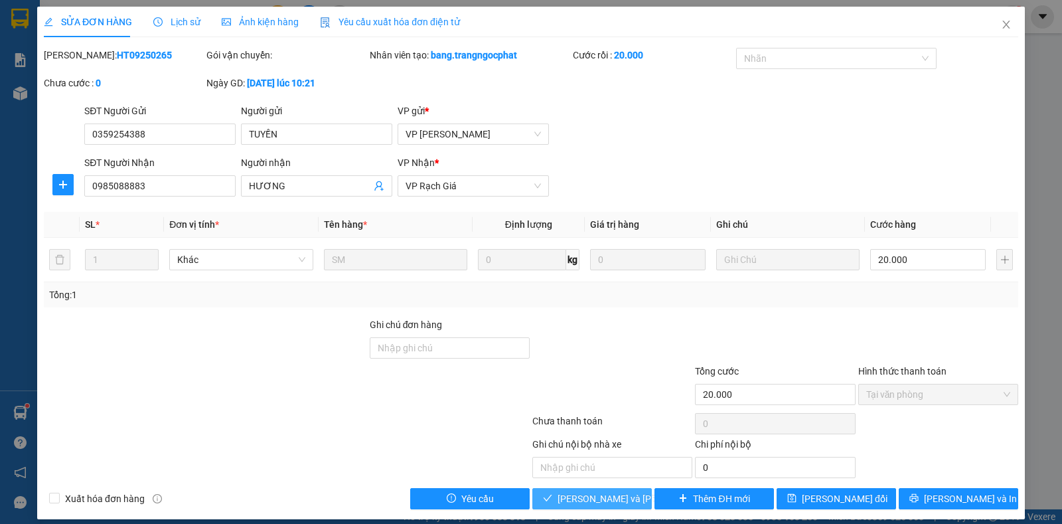
click at [599, 504] on span "Lưu và Giao hàng" at bounding box center [647, 498] width 179 height 15
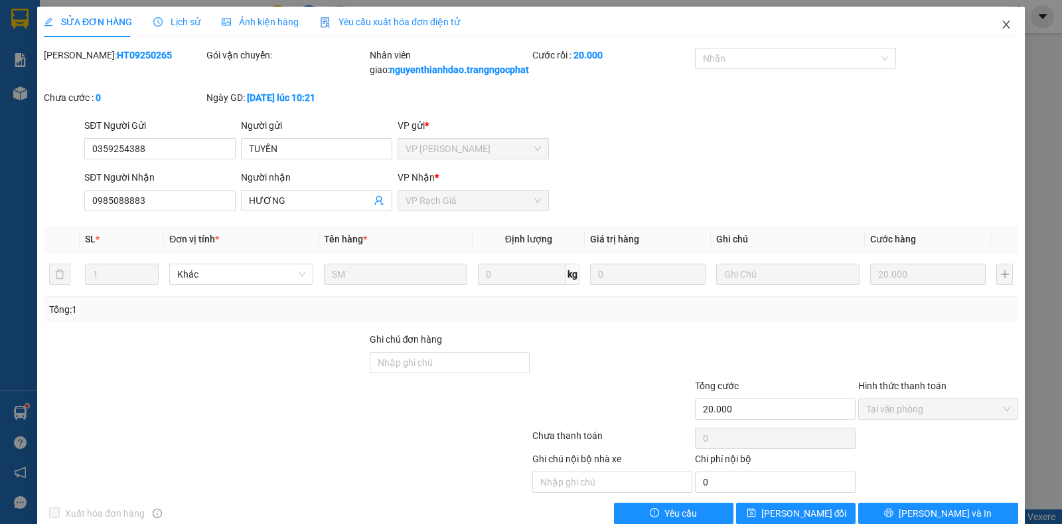
click at [1001, 24] on icon "close" at bounding box center [1006, 24] width 11 height 11
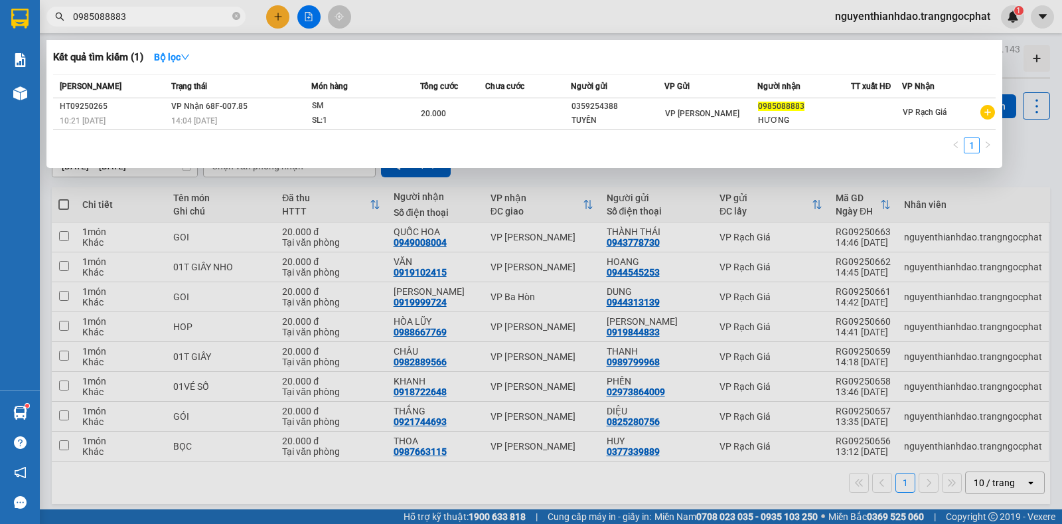
click at [133, 13] on input "0985088883" at bounding box center [151, 16] width 157 height 15
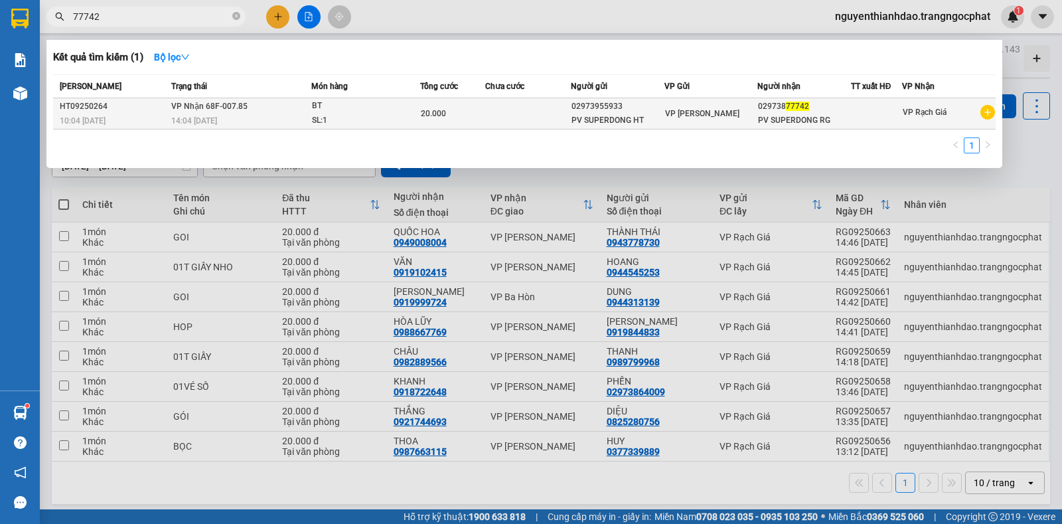
type input "77742"
click at [238, 115] on div "14:04 - 11/09" at bounding box center [240, 121] width 139 height 15
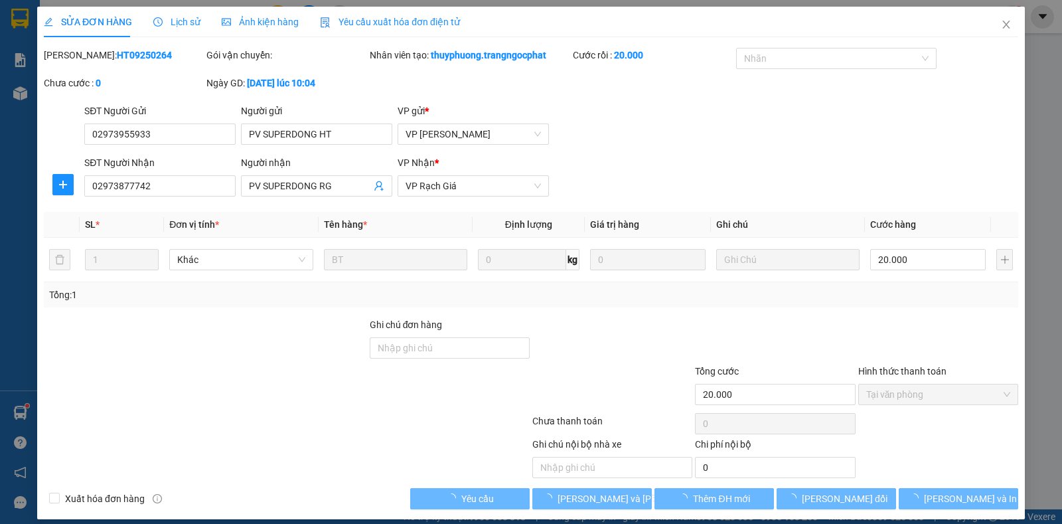
type input "02973955933"
type input "PV SUPERDONG HT"
type input "02973877742"
type input "PV SUPERDONG RG"
type input "20.000"
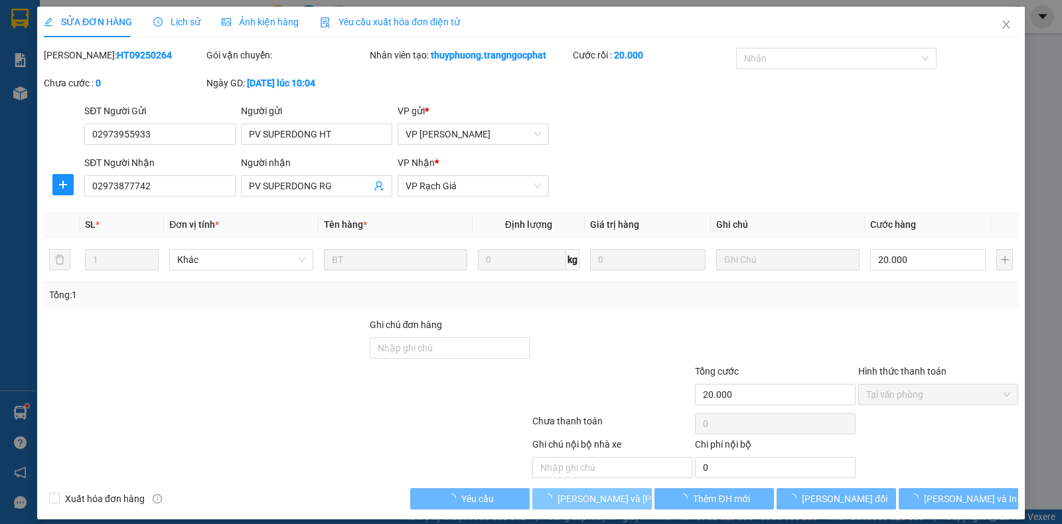
click at [607, 499] on span "Lưu và Giao hàng" at bounding box center [647, 498] width 179 height 15
click at [617, 494] on span "Lưu và Giao hàng" at bounding box center [647, 498] width 179 height 15
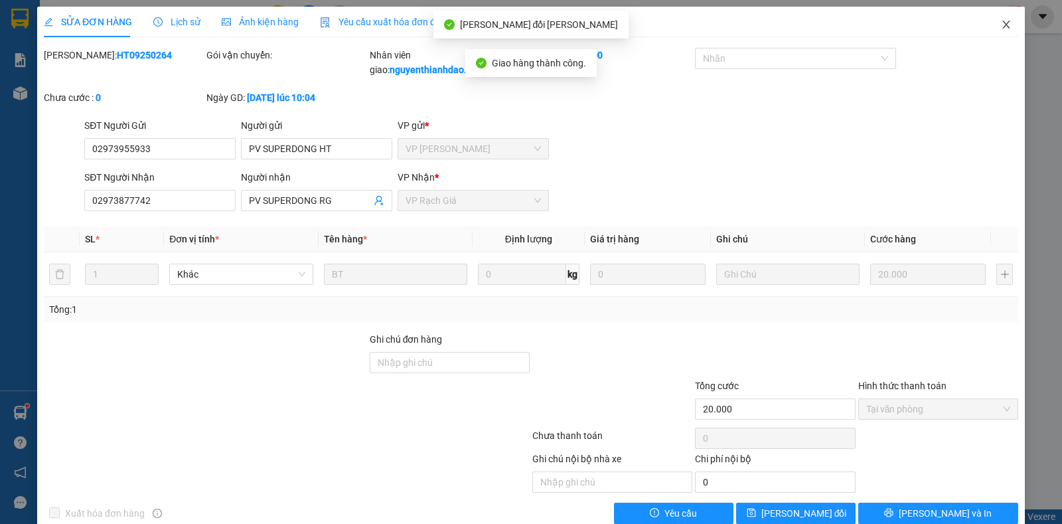
click at [988, 25] on span "Close" at bounding box center [1006, 25] width 37 height 37
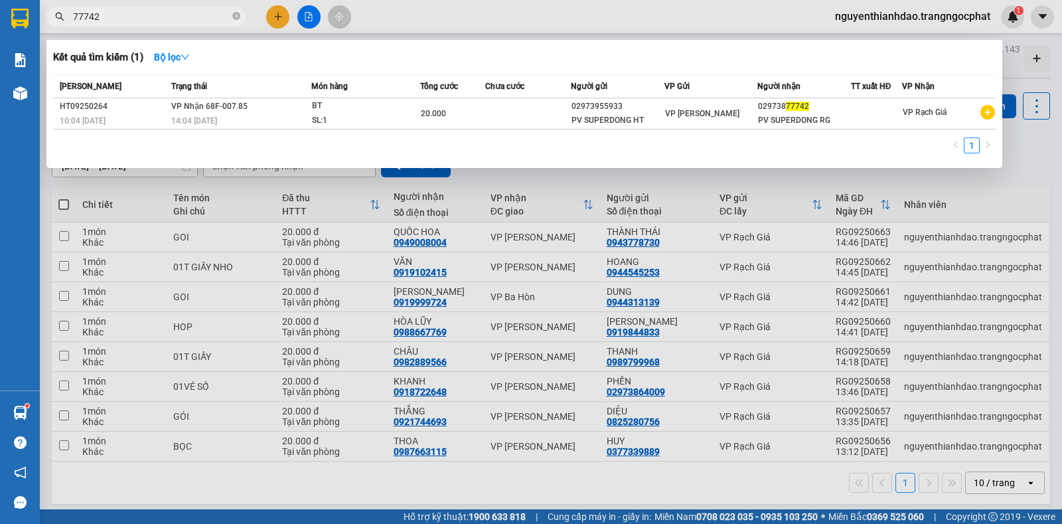
click at [178, 20] on input "77742" at bounding box center [151, 16] width 157 height 15
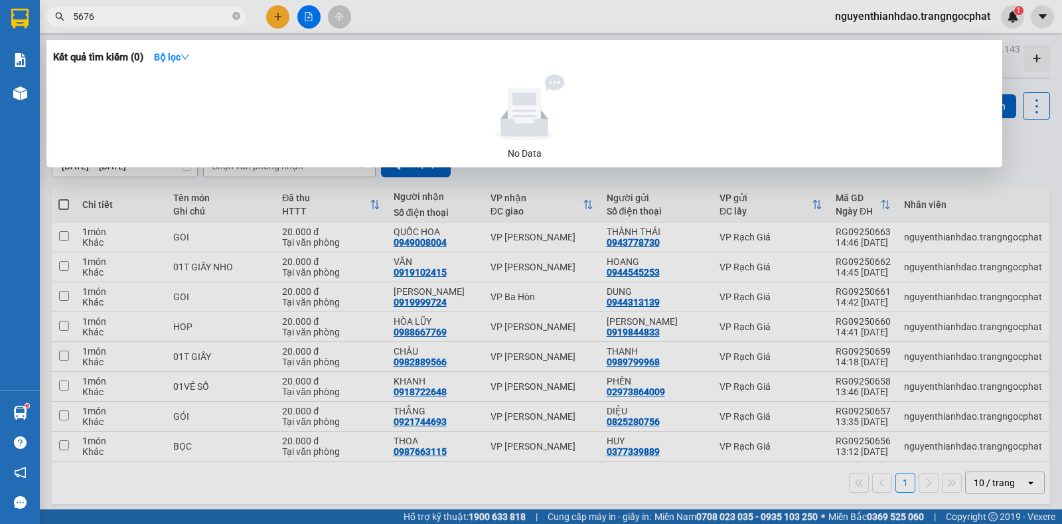
click at [126, 21] on input "5676" at bounding box center [151, 16] width 157 height 15
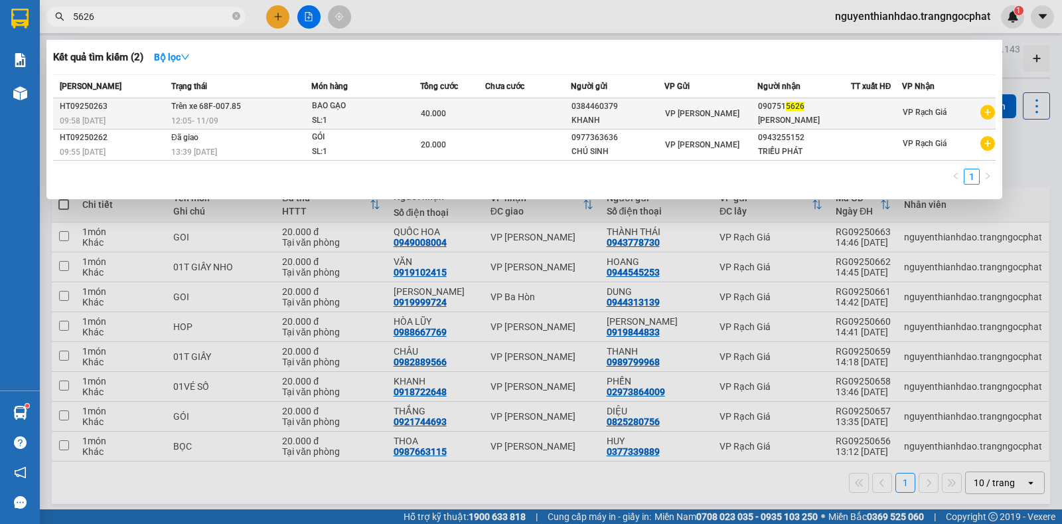
type input "5626"
click at [264, 110] on td "Trên xe 68F-007.85 12:05 - 11/09" at bounding box center [239, 113] width 143 height 31
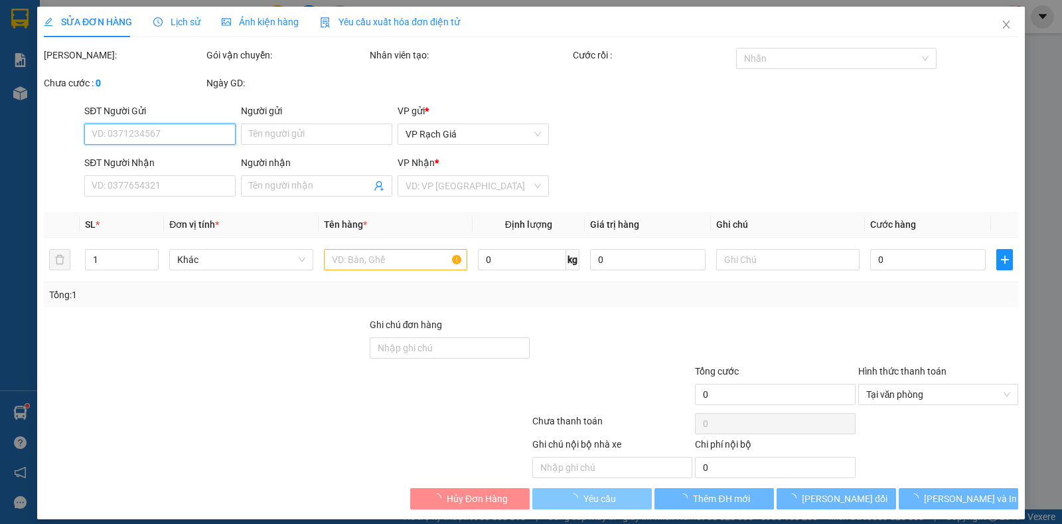
type input "0384460379"
type input "KHANH"
type input "0907515626"
type input "KIM GIAO"
type input "40.000"
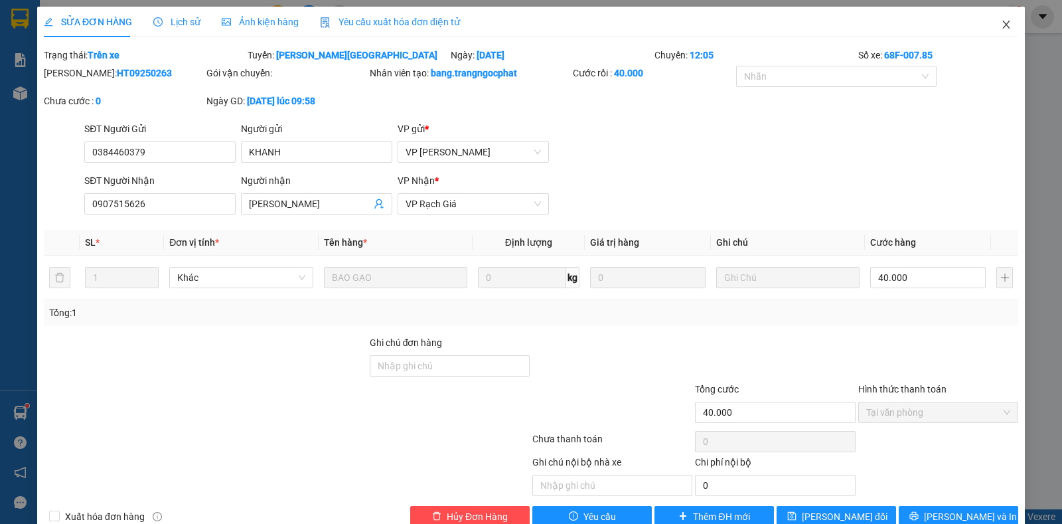
click at [1001, 25] on icon "close" at bounding box center [1006, 24] width 11 height 11
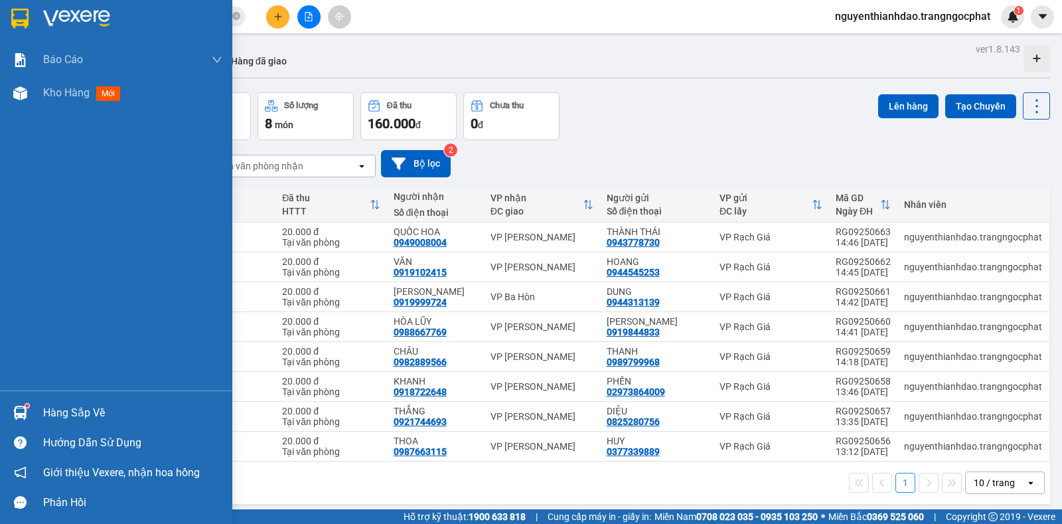
click at [80, 412] on div "Hàng sắp về" at bounding box center [132, 413] width 179 height 20
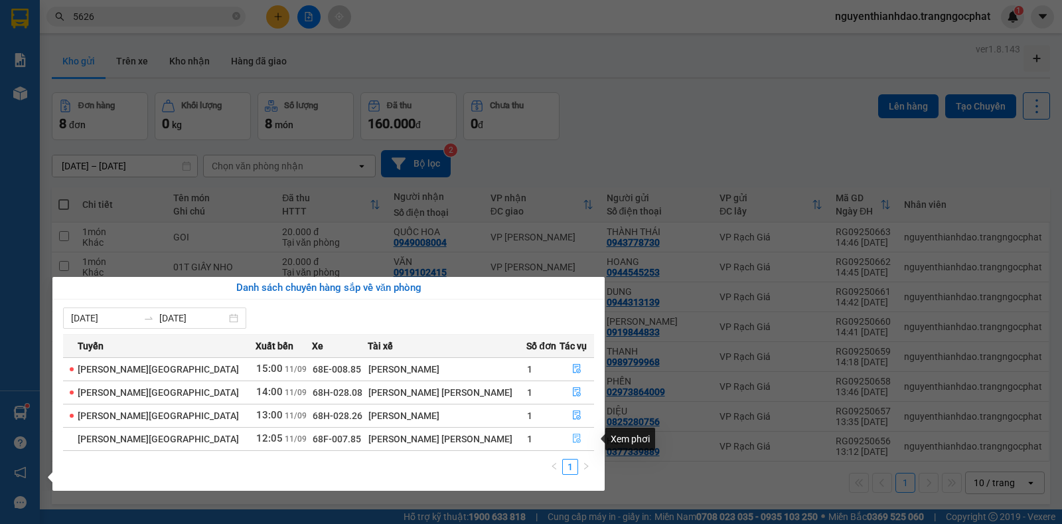
click at [572, 438] on icon "file-done" at bounding box center [576, 438] width 9 height 9
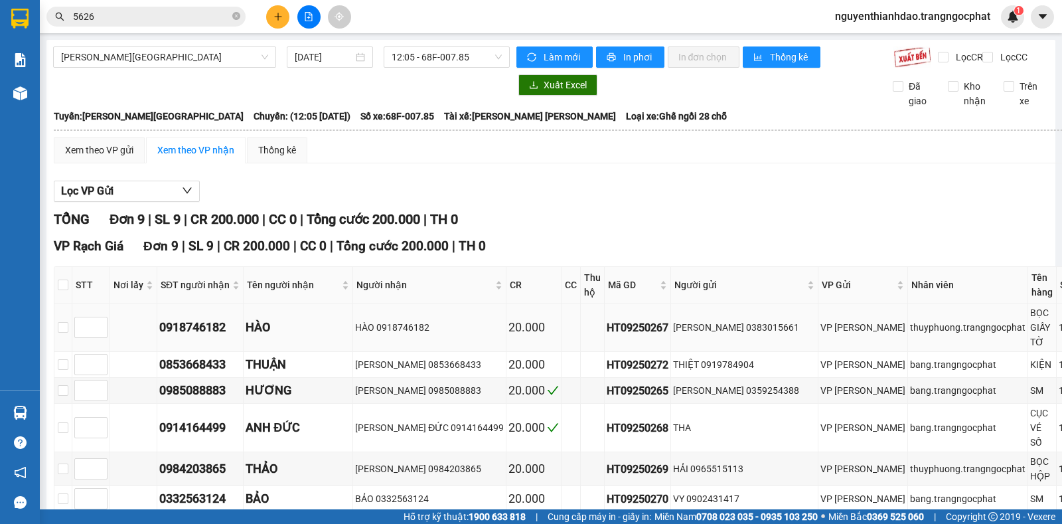
scroll to position [179, 0]
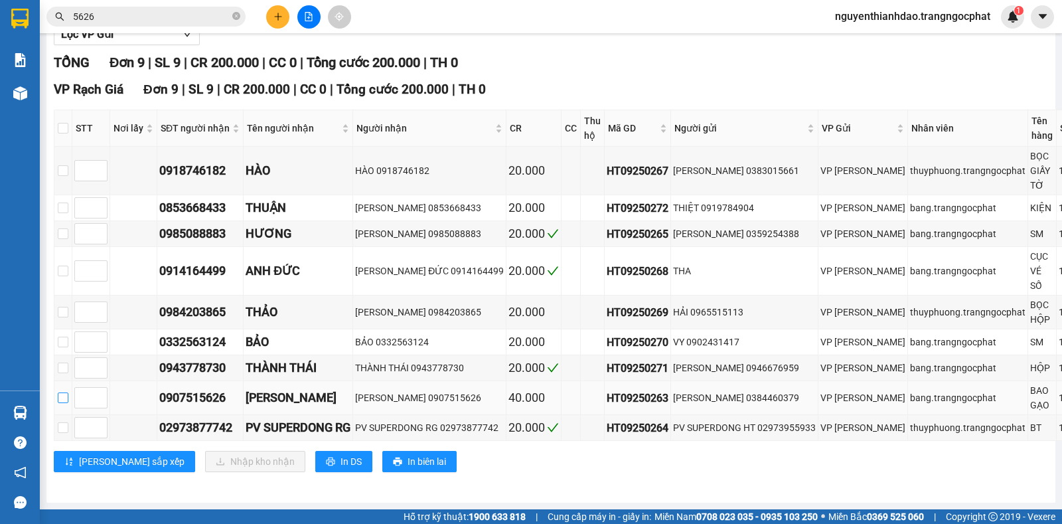
click at [58, 392] on input "checkbox" at bounding box center [63, 397] width 11 height 11
checkbox input "true"
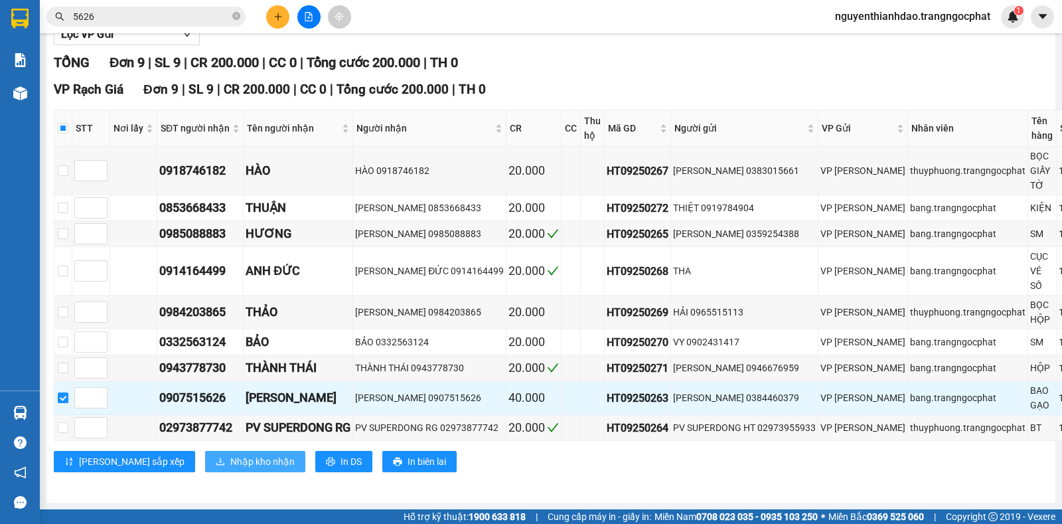
click at [210, 451] on button "Nhập kho nhận" at bounding box center [255, 461] width 100 height 21
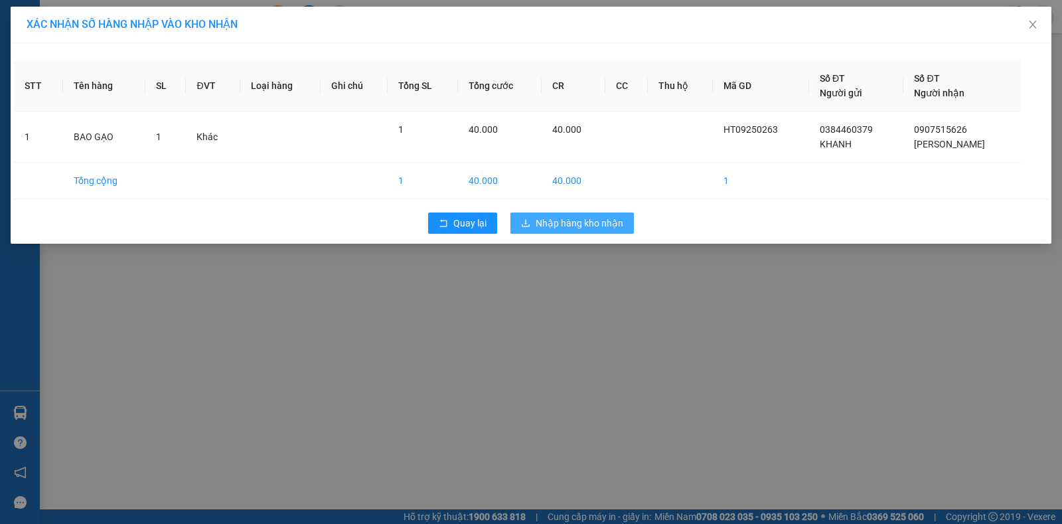
click at [549, 220] on span "Nhập hàng kho nhận" at bounding box center [580, 223] width 88 height 15
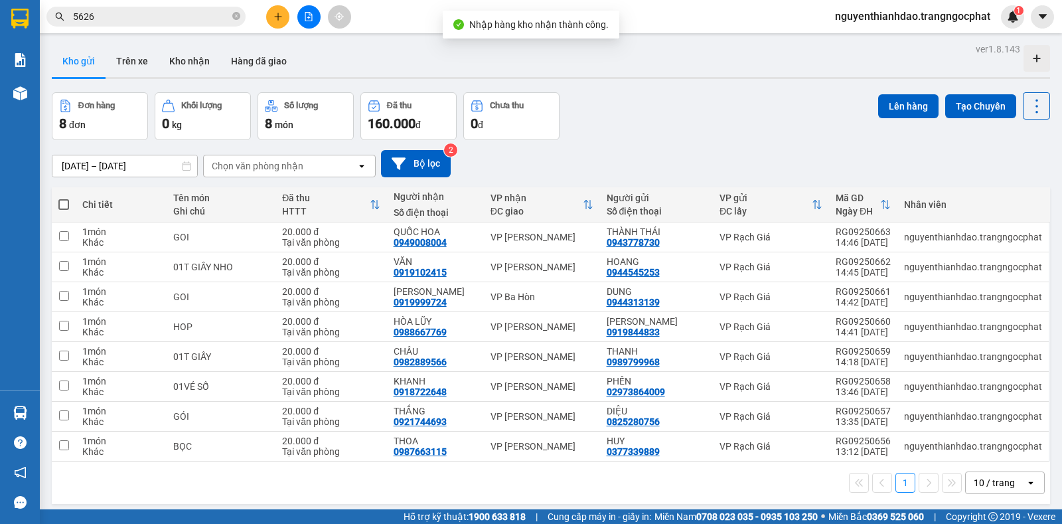
click at [102, 22] on input "5626" at bounding box center [151, 16] width 157 height 15
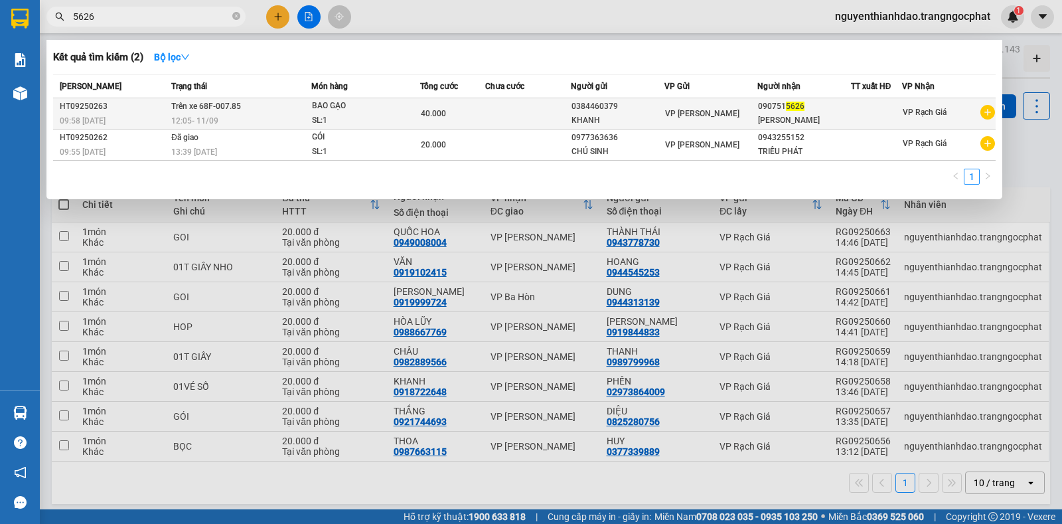
click at [163, 116] on div "09:58 - 11/09" at bounding box center [114, 121] width 108 height 15
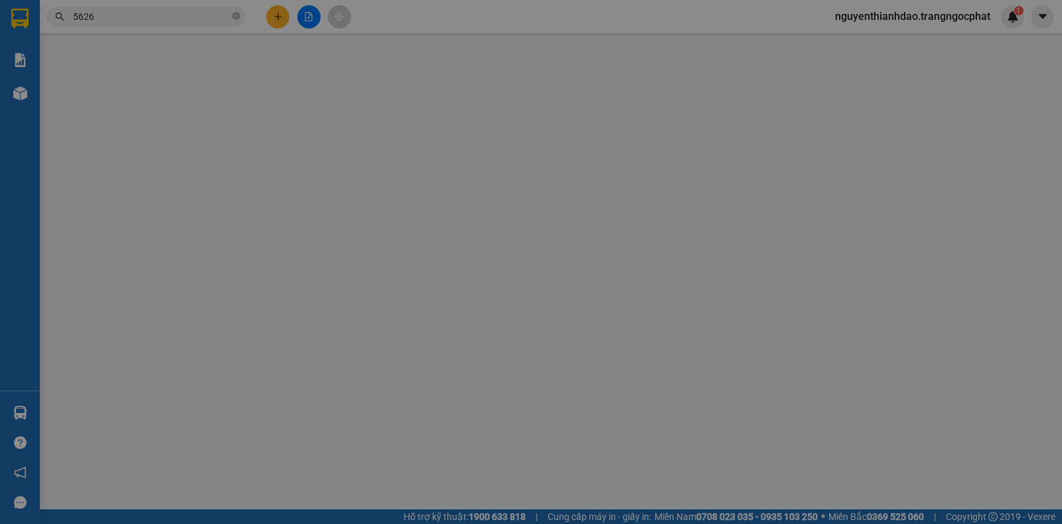
type input "0384460379"
type input "KHANH"
type input "0907515626"
type input "KIM GIAO"
type input "40.000"
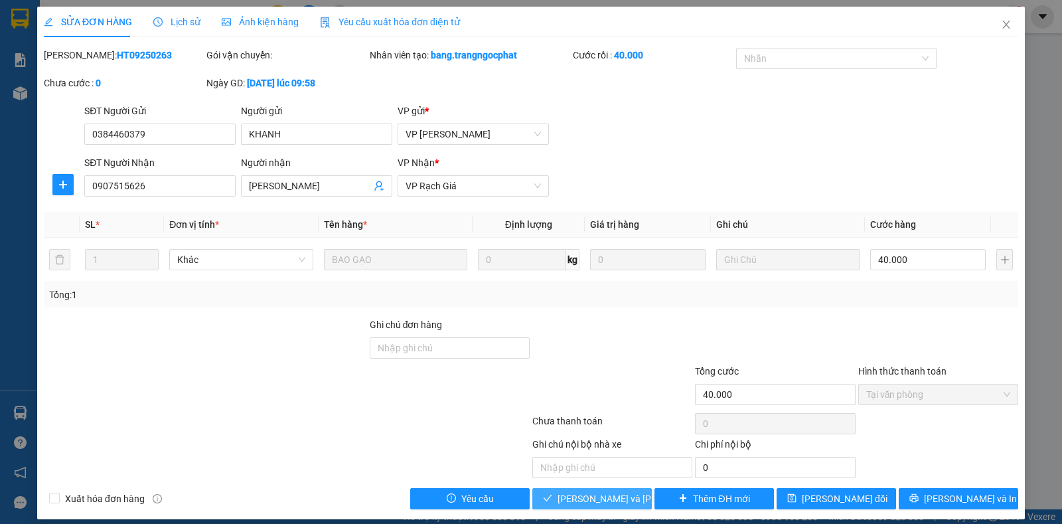
click at [590, 502] on span "Lưu và Giao hàng" at bounding box center [647, 498] width 179 height 15
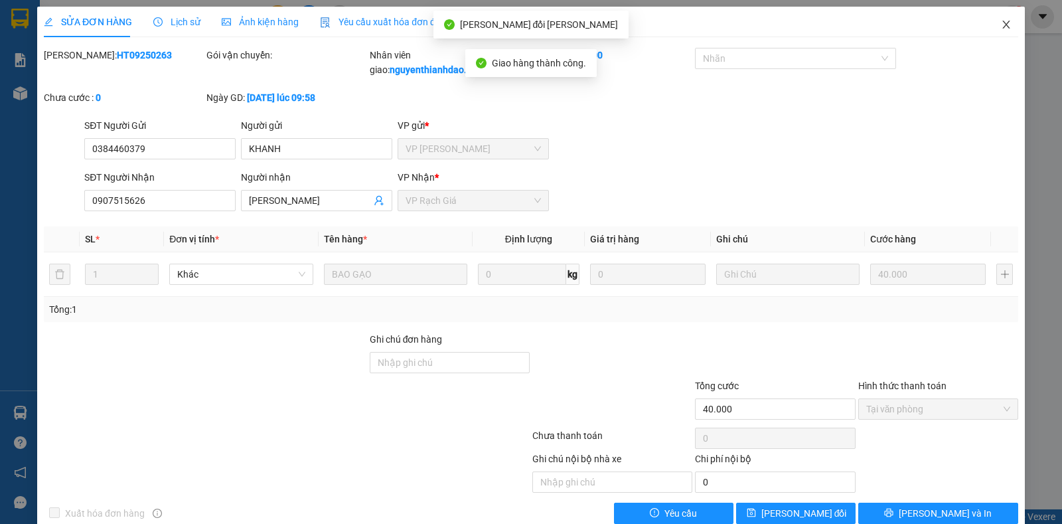
click at [1002, 24] on icon "close" at bounding box center [1005, 25] width 7 height 8
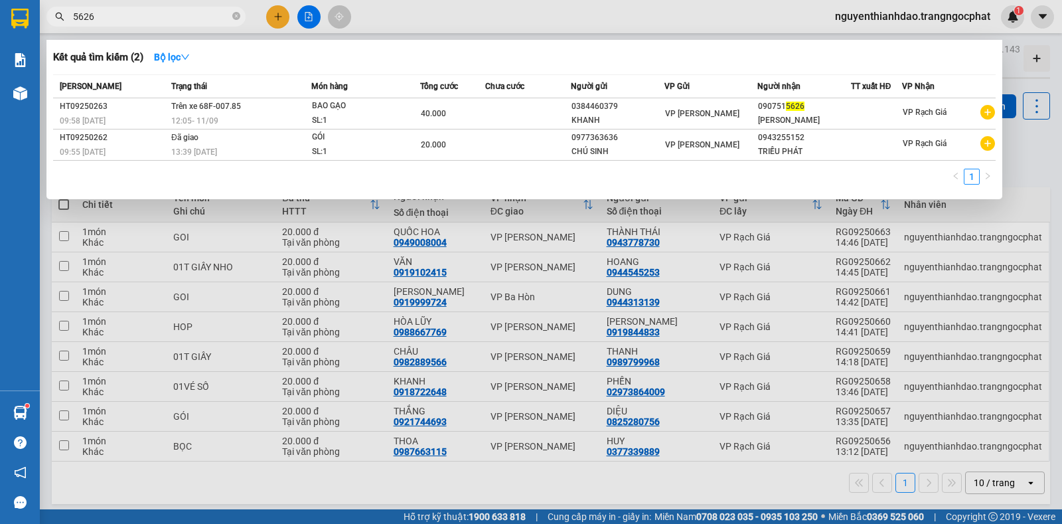
click at [164, 17] on input "5626" at bounding box center [151, 16] width 157 height 15
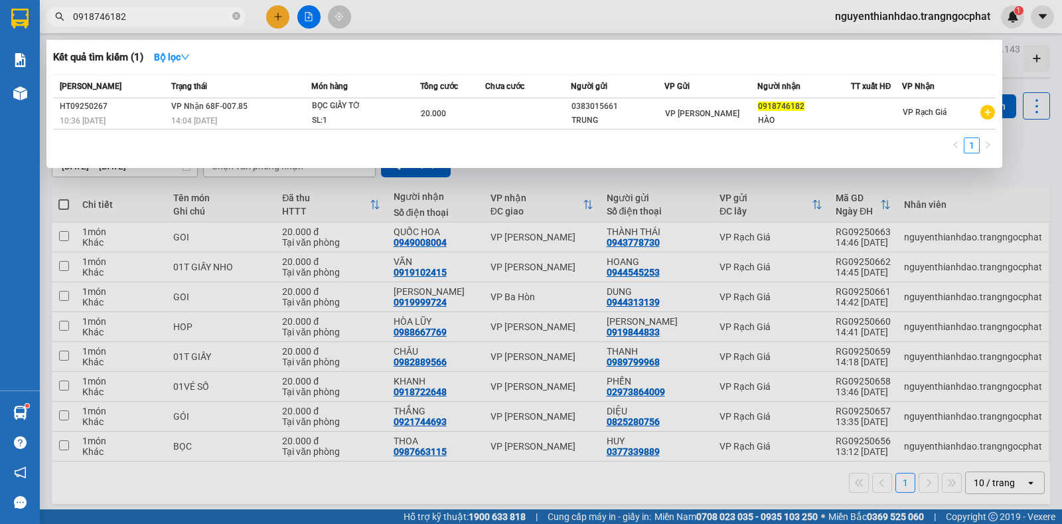
type input "0918746182"
click at [389, 96] on th "Món hàng" at bounding box center [365, 86] width 109 height 23
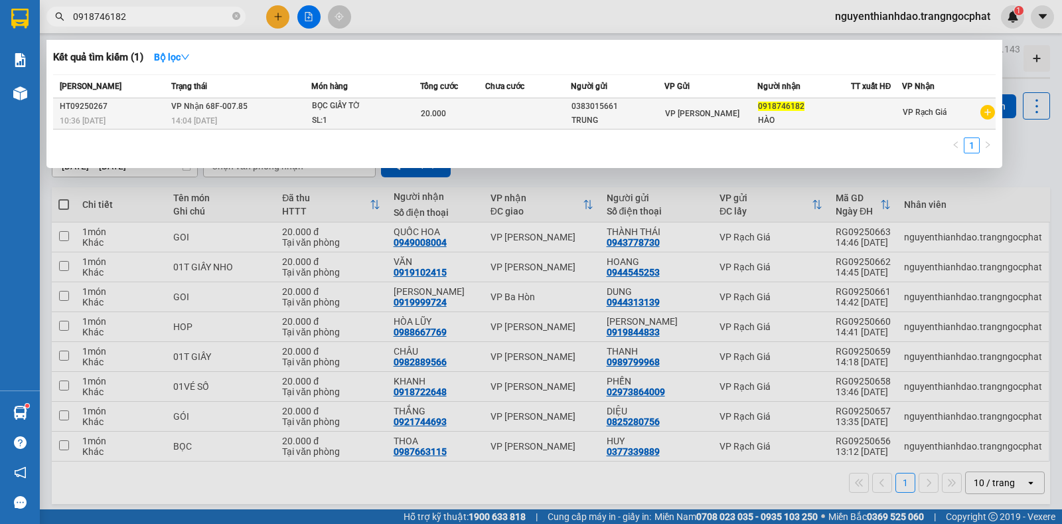
click at [377, 105] on div "BỌC GIẤY TỜ" at bounding box center [362, 106] width 100 height 15
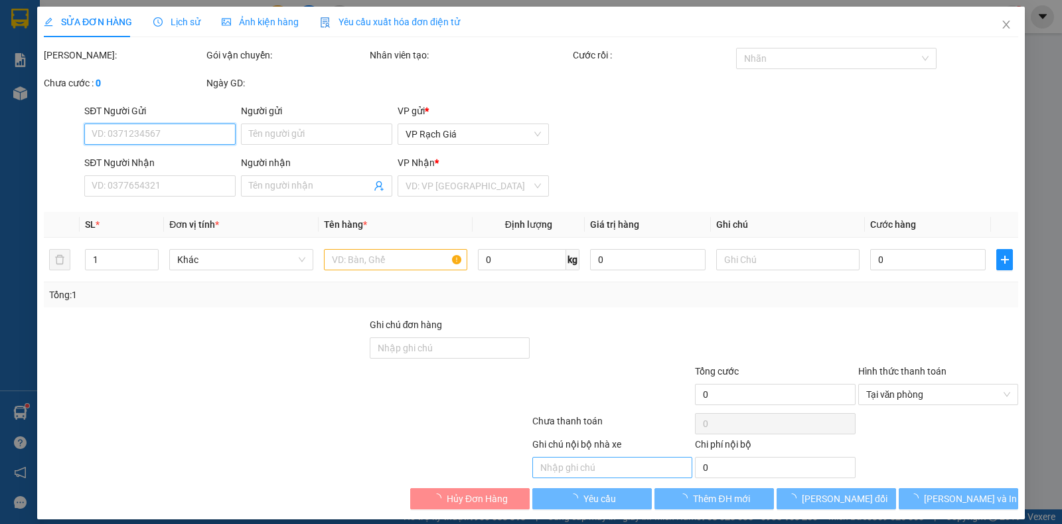
type input "0383015661"
type input "TRUNG"
type input "0918746182"
type input "HÀO"
type input "20.000"
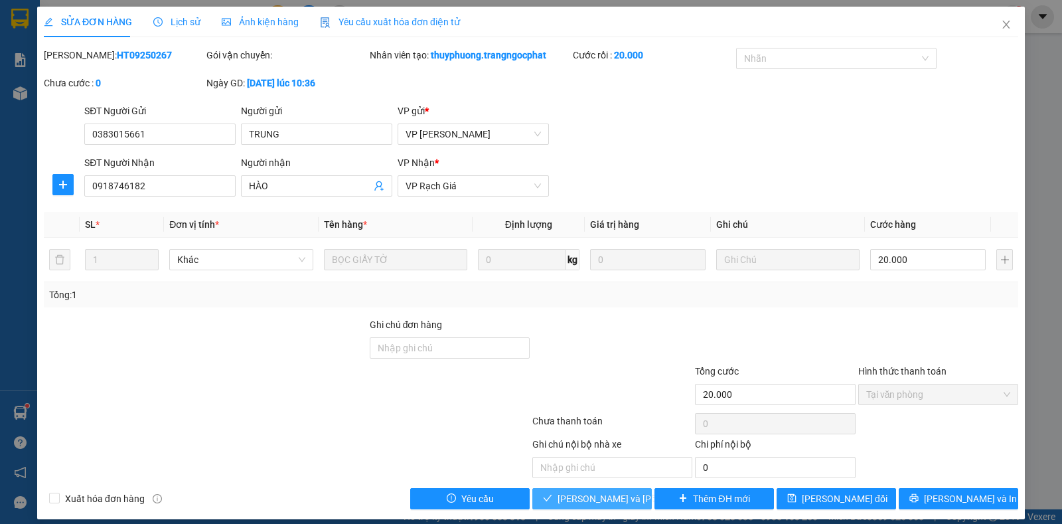
click at [610, 499] on span "Lưu và Giao hàng" at bounding box center [647, 498] width 179 height 15
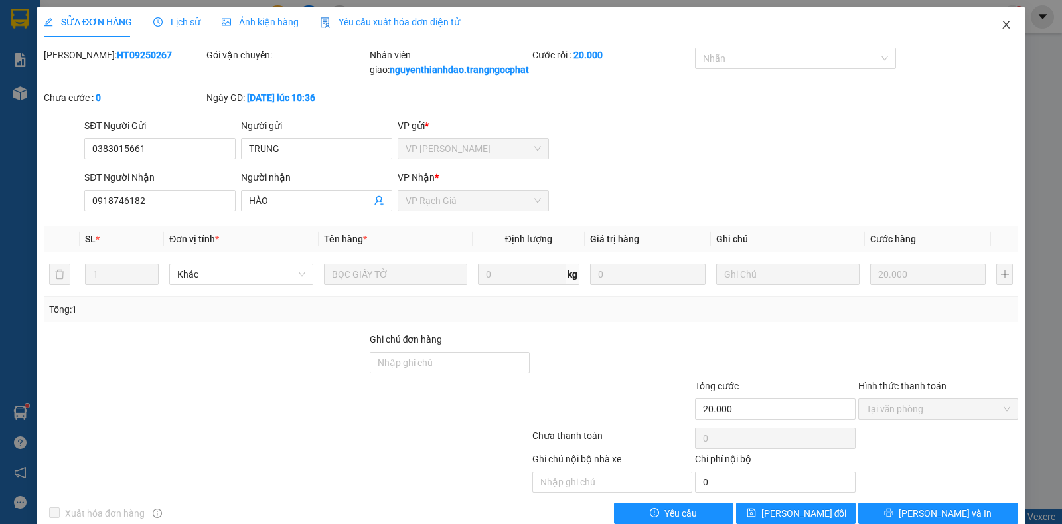
click at [1002, 27] on icon "close" at bounding box center [1005, 25] width 7 height 8
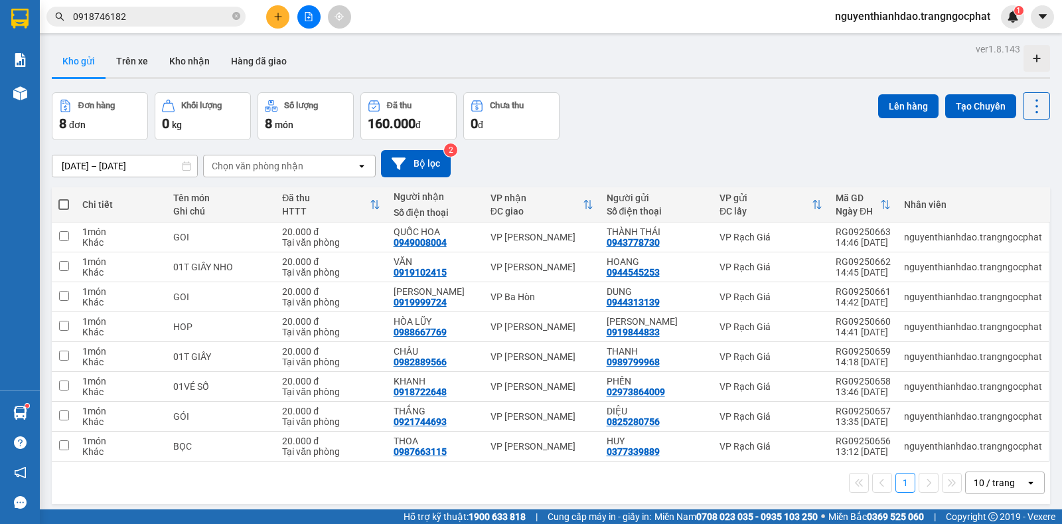
click at [65, 205] on span at bounding box center [63, 204] width 11 height 11
click at [64, 198] on input "checkbox" at bounding box center [64, 198] width 0 height 0
checkbox input "true"
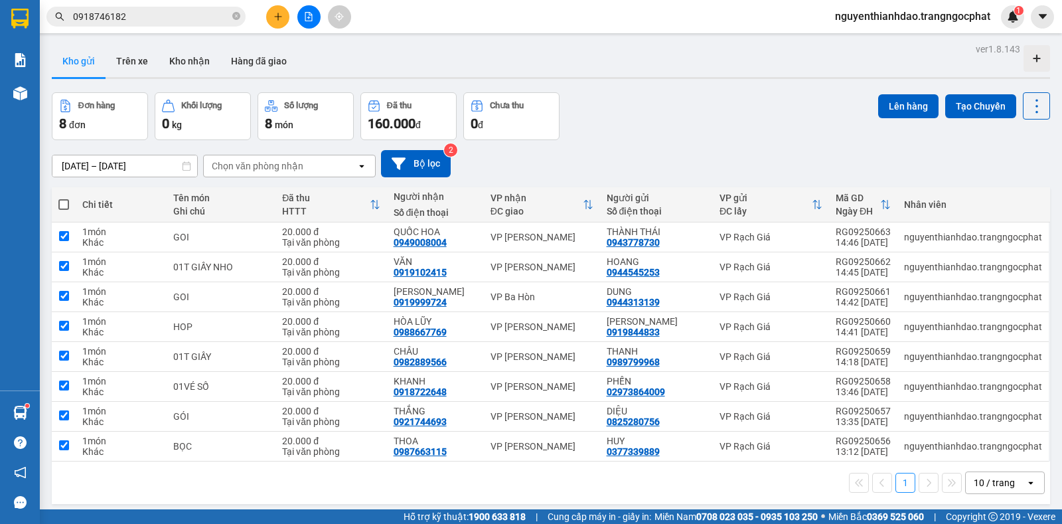
checkbox input "true"
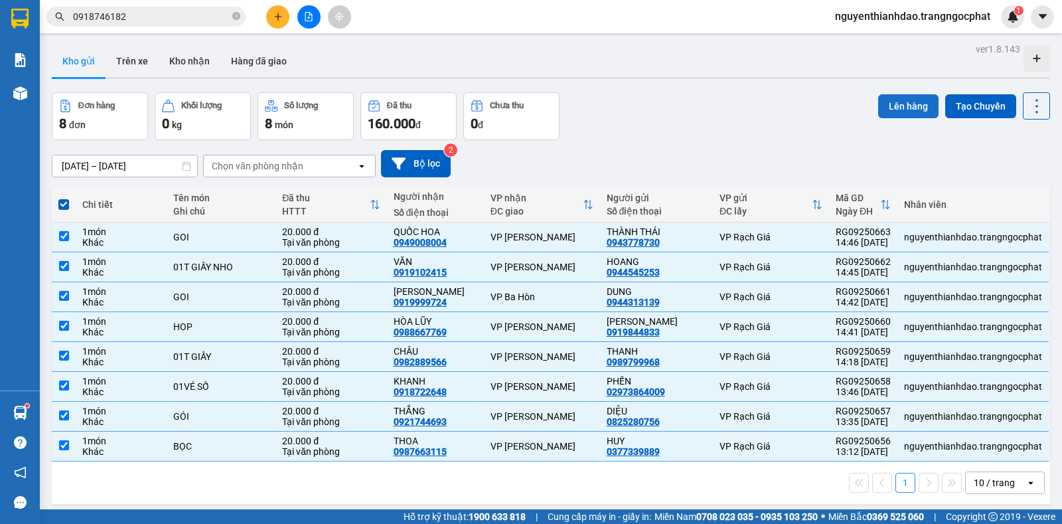
click at [888, 110] on button "Lên hàng" at bounding box center [908, 106] width 60 height 24
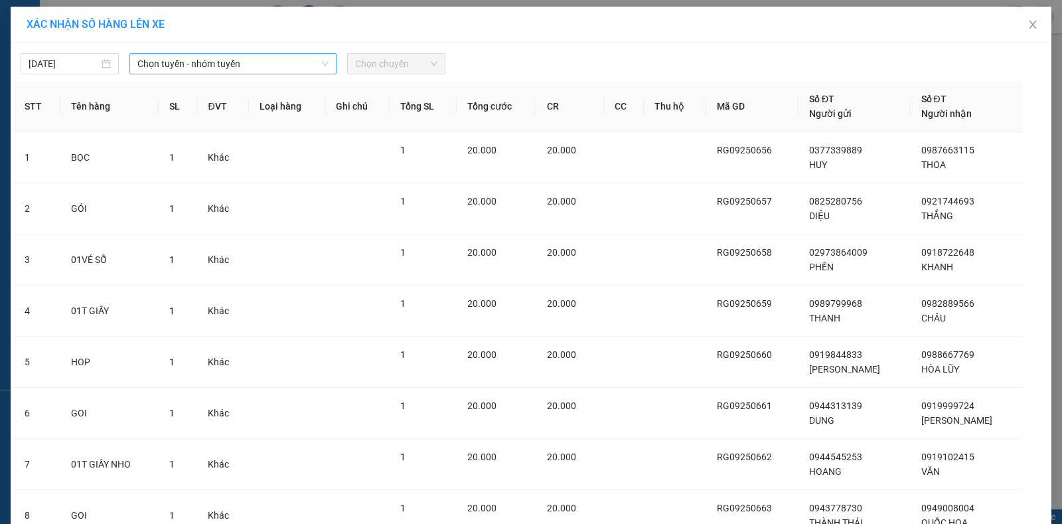
click at [186, 58] on span "Chọn tuyến - nhóm tuyến" at bounding box center [232, 64] width 191 height 20
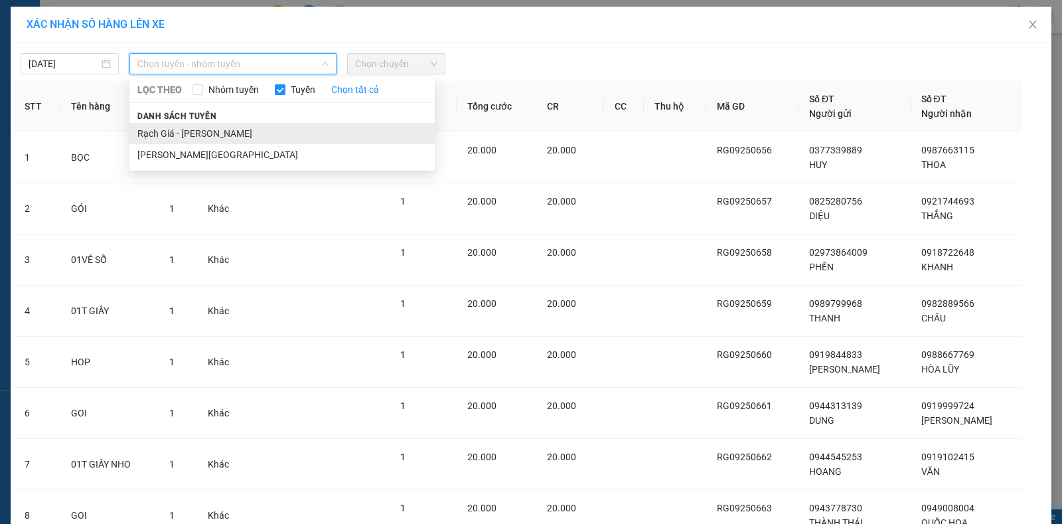
click at [191, 133] on li "Rạch Giá - Hà Tiên" at bounding box center [281, 133] width 305 height 21
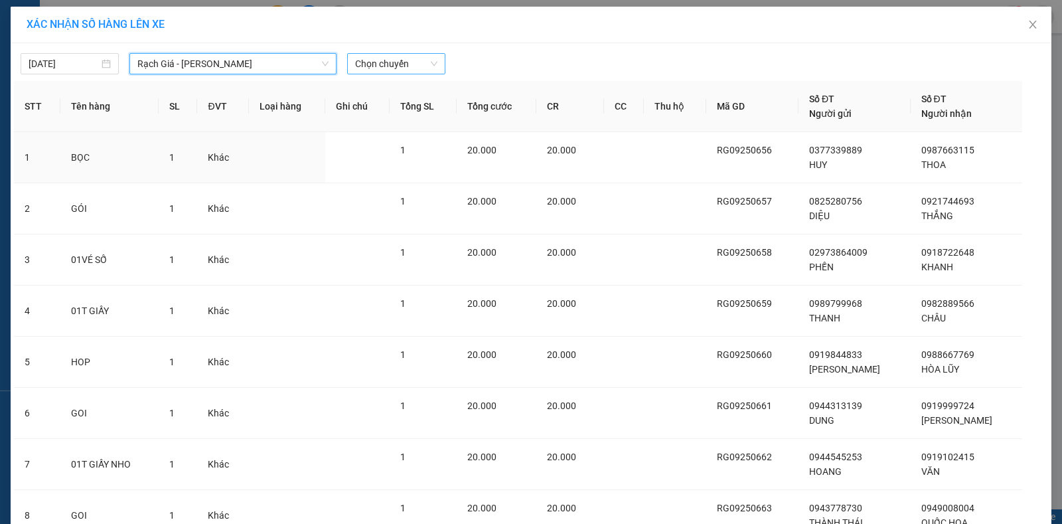
click at [373, 61] on span "Chọn chuyến" at bounding box center [396, 64] width 82 height 20
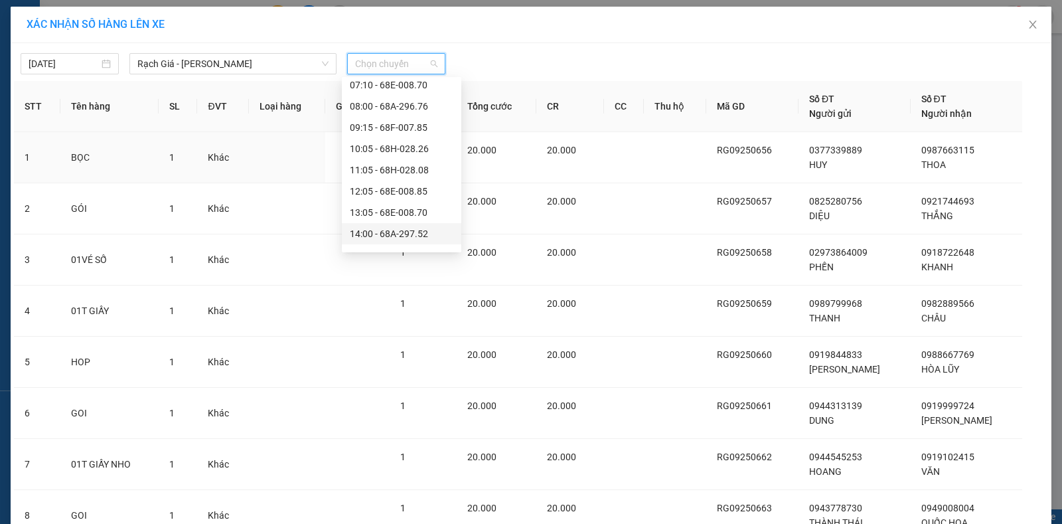
scroll to position [135, 0]
click at [372, 189] on div "15:05 - 68F-007.85" at bounding box center [402, 188] width 104 height 15
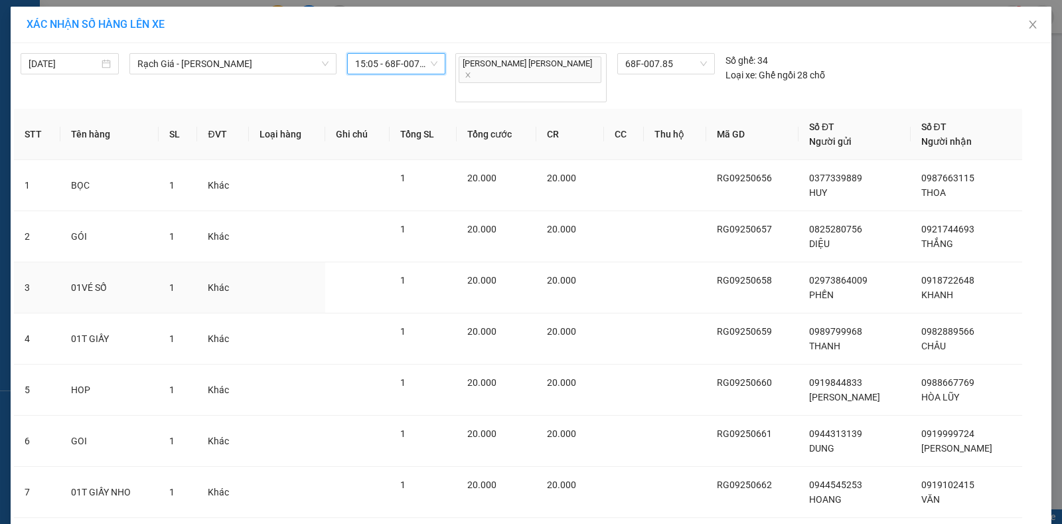
scroll to position [122, 0]
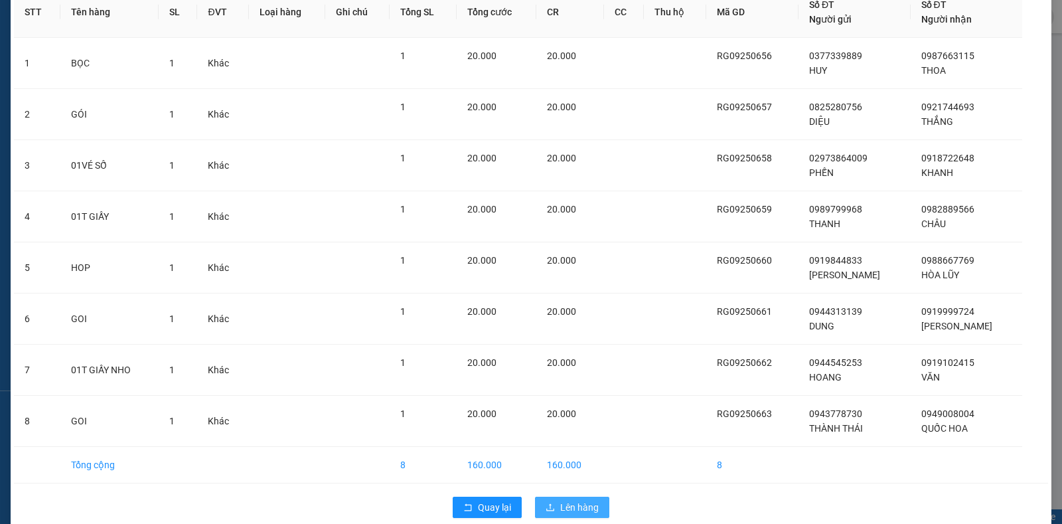
click at [591, 500] on span "Lên hàng" at bounding box center [579, 507] width 39 height 15
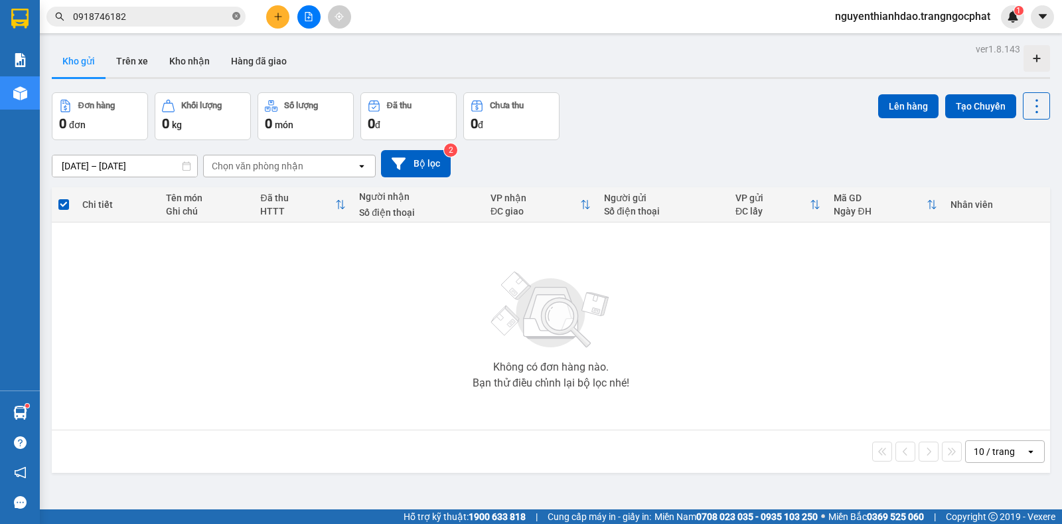
click at [236, 17] on icon "close-circle" at bounding box center [236, 16] width 8 height 8
click at [278, 13] on icon "plus" at bounding box center [278, 16] width 9 height 9
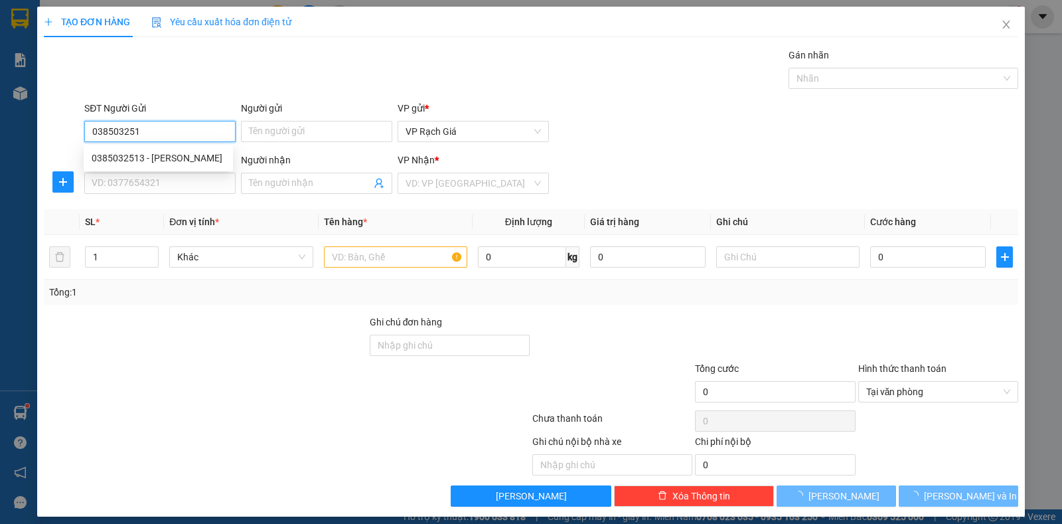
type input "0385032513"
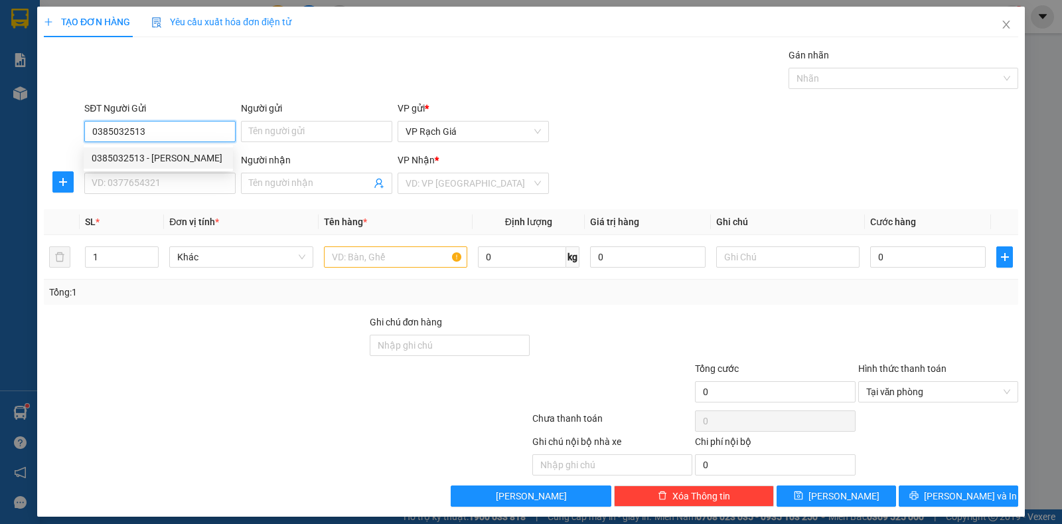
click at [175, 155] on div "0385032513 - KHANG" at bounding box center [158, 158] width 133 height 15
type input "KHANG"
type input "0986815721"
type input "THẢO"
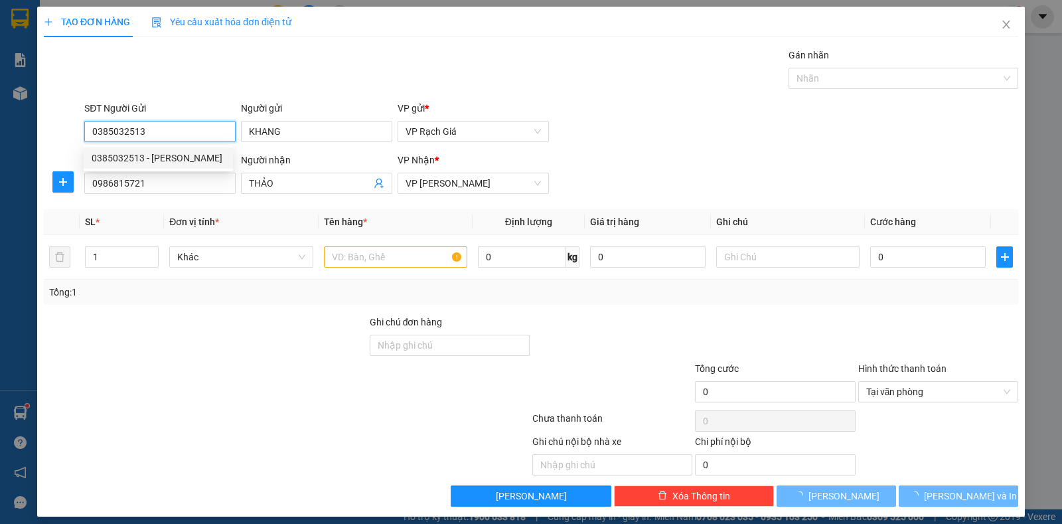
type input "20.000"
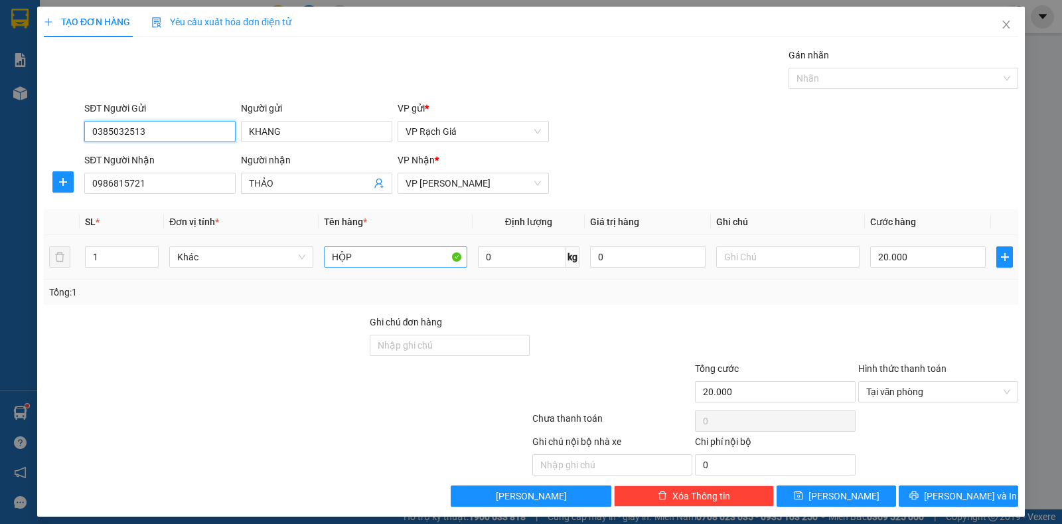
type input "0385032513"
click at [384, 262] on input "HỘP" at bounding box center [395, 256] width 143 height 21
type input "HỘP NHỎ"
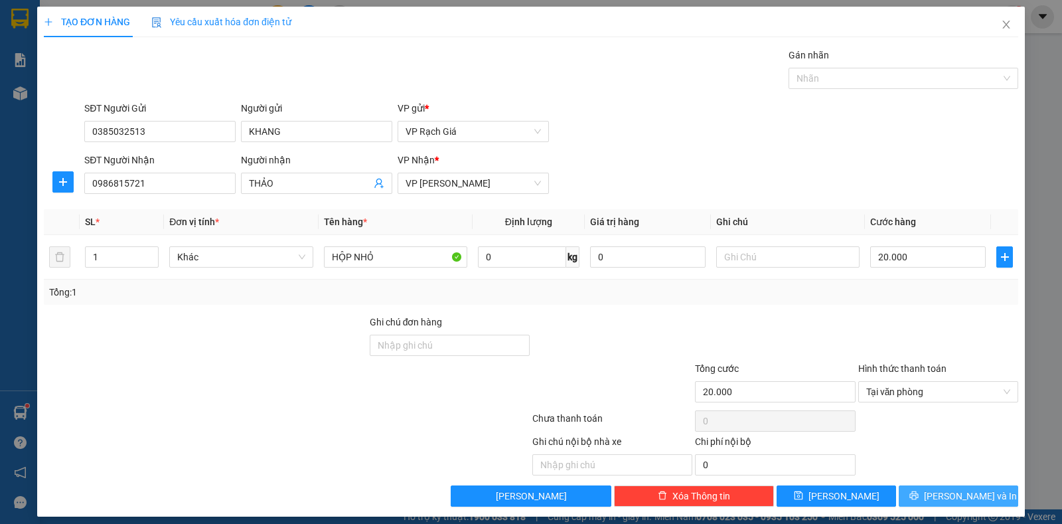
click at [944, 498] on span "Lưu và In" at bounding box center [970, 496] width 93 height 15
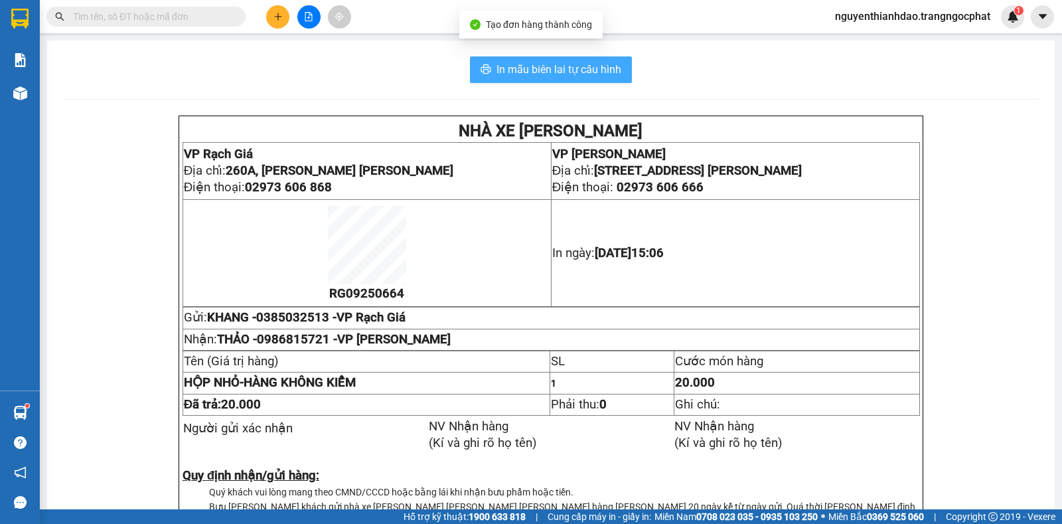
click at [523, 66] on span "In mẫu biên lai tự cấu hình" at bounding box center [559, 69] width 125 height 17
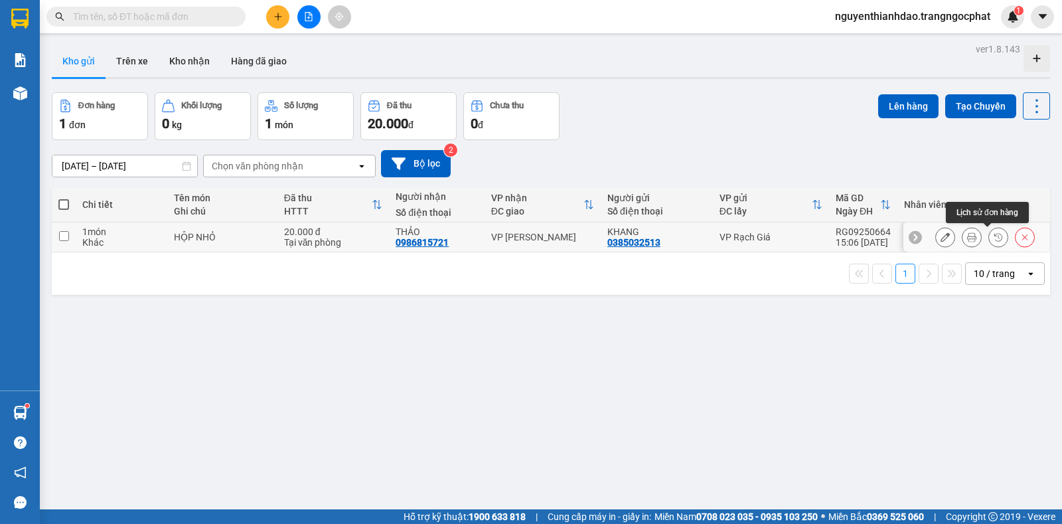
click at [965, 235] on button at bounding box center [972, 237] width 19 height 23
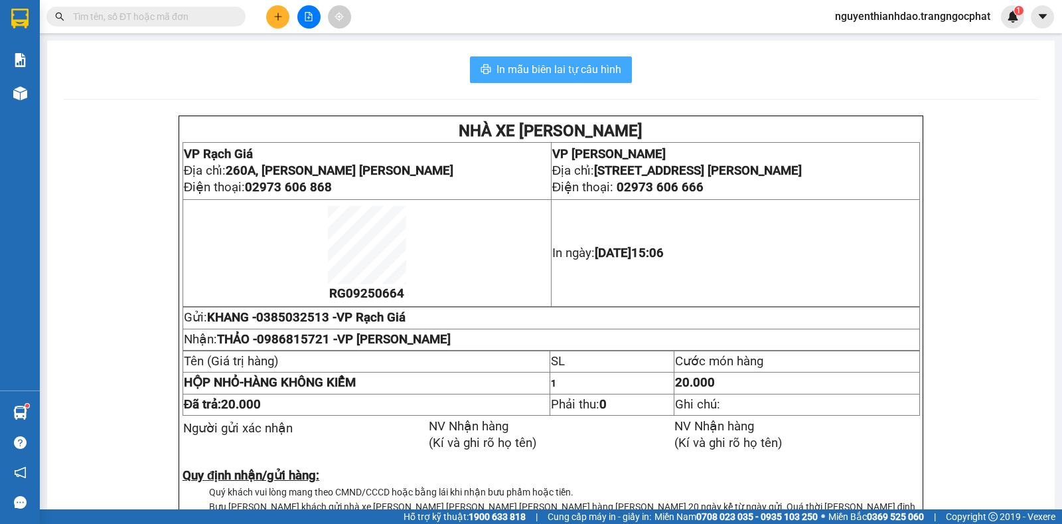
click at [510, 66] on span "In mẫu biên lai tự cấu hình" at bounding box center [559, 69] width 125 height 17
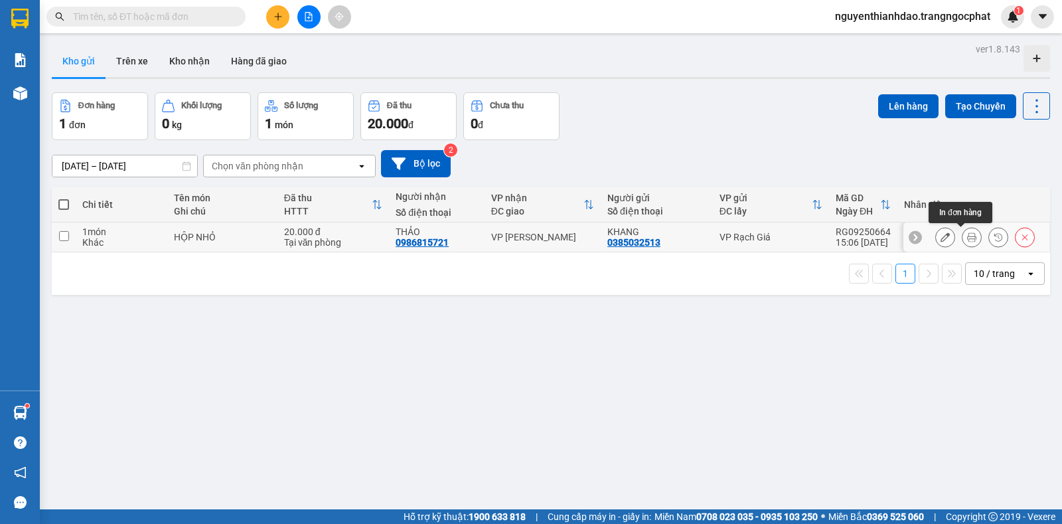
click at [967, 238] on icon at bounding box center [971, 236] width 9 height 9
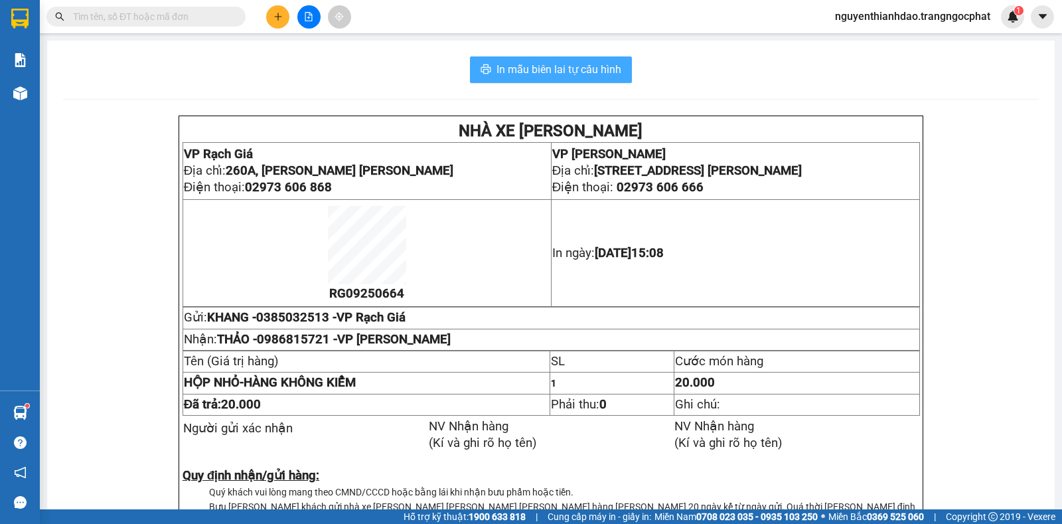
click at [522, 70] on span "In mẫu biên lai tự cấu hình" at bounding box center [559, 69] width 125 height 17
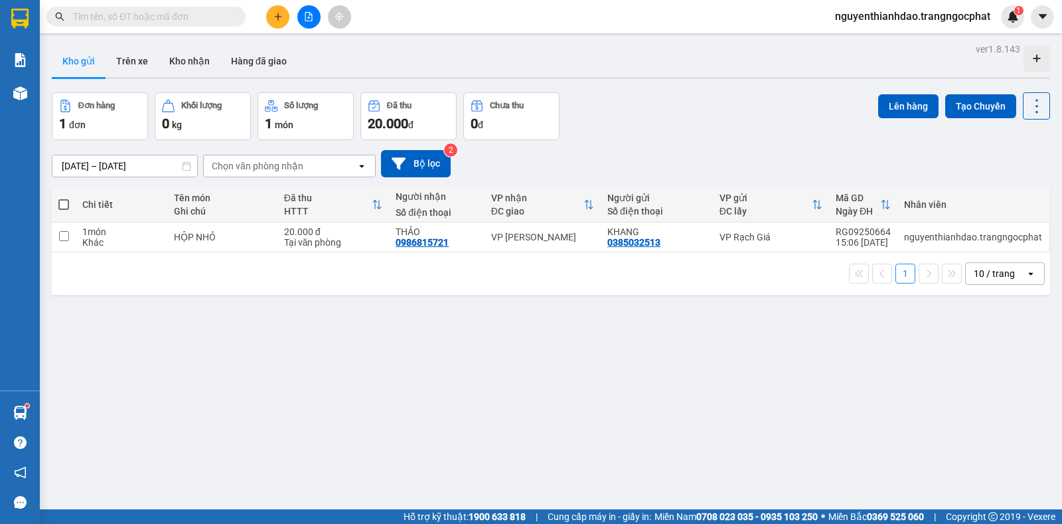
click at [165, 16] on input "text" at bounding box center [151, 16] width 157 height 15
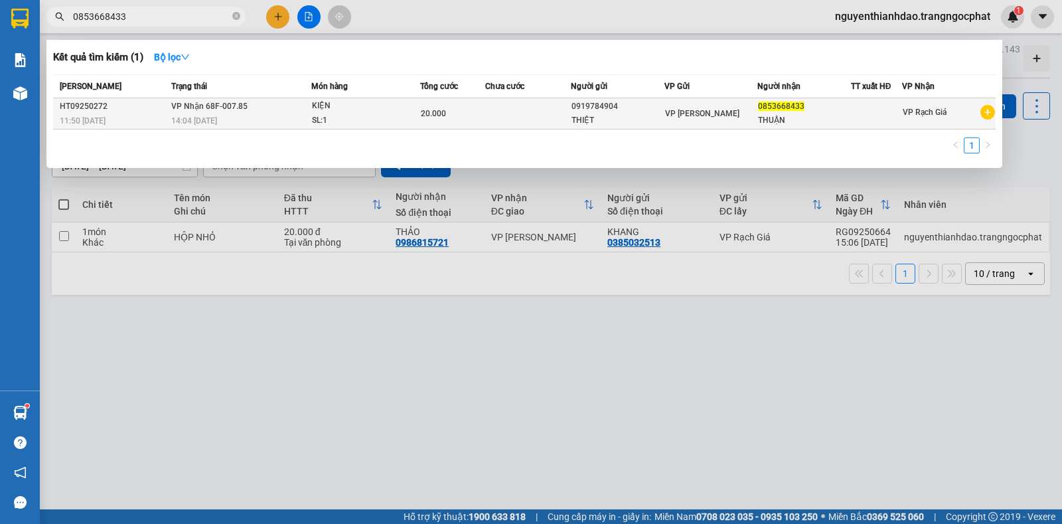
type input "0853668433"
click at [287, 117] on div "14:04 - 11/09" at bounding box center [240, 121] width 139 height 15
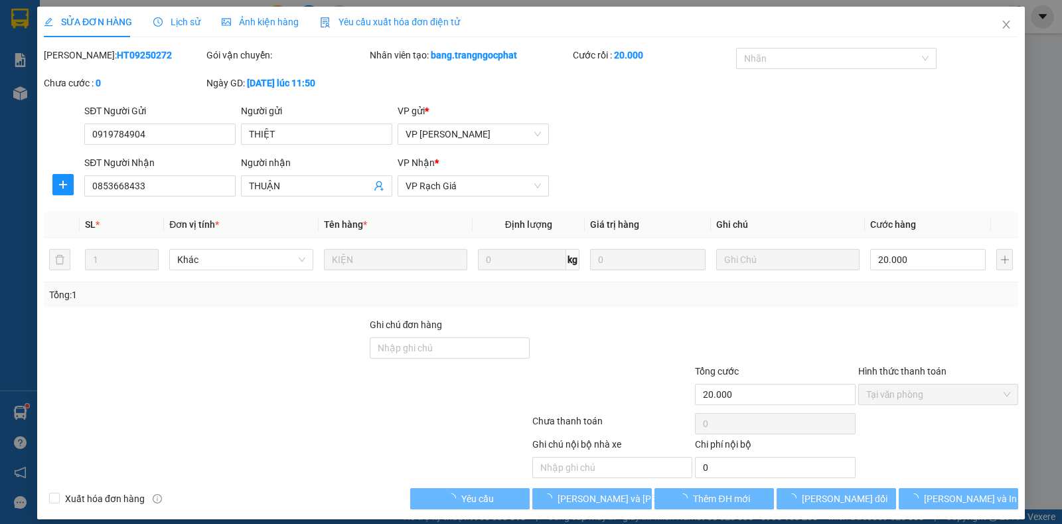
type input "0919784904"
type input "THIỆT"
type input "0853668433"
type input "THUẬN"
type input "20.000"
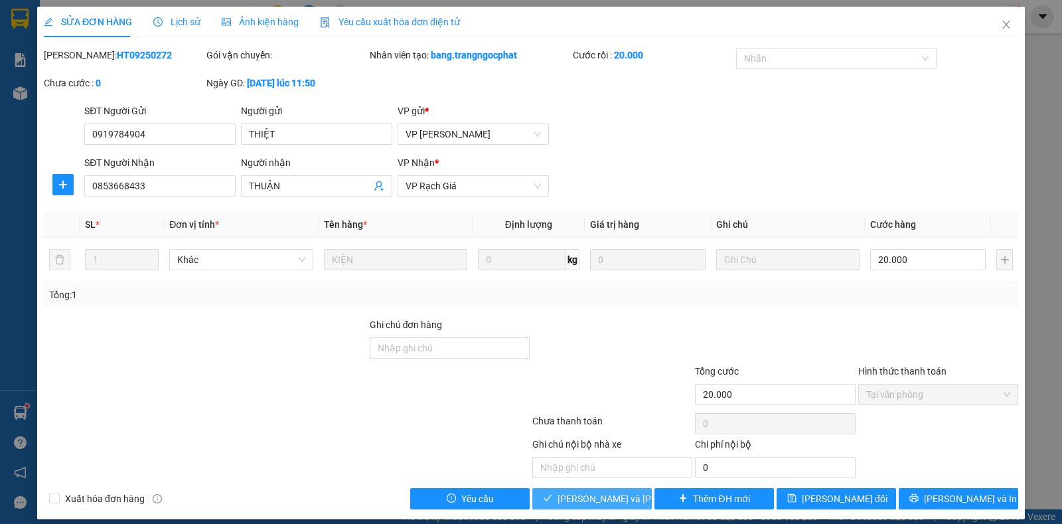
click at [568, 493] on span "Lưu và Giao hàng" at bounding box center [647, 498] width 179 height 15
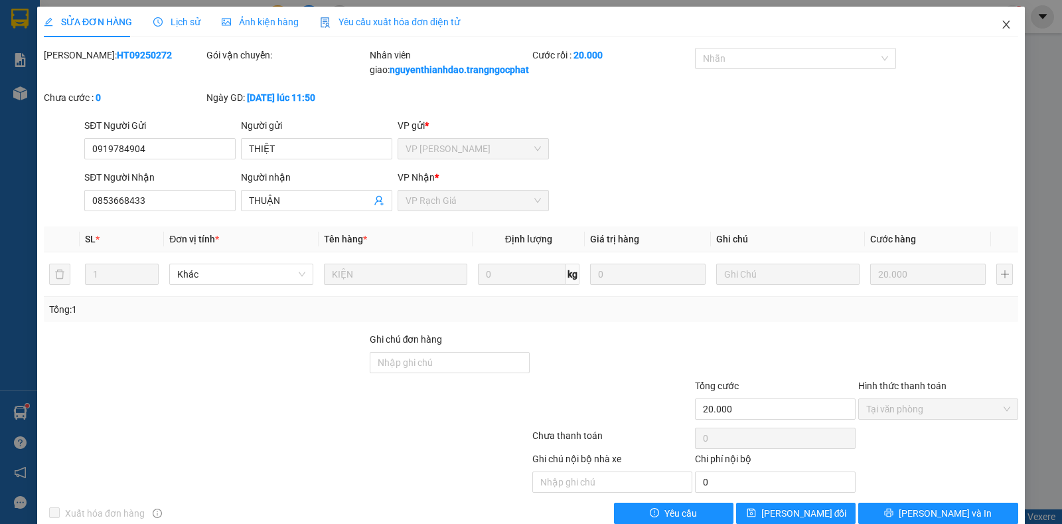
click at [1001, 21] on icon "close" at bounding box center [1006, 24] width 11 height 11
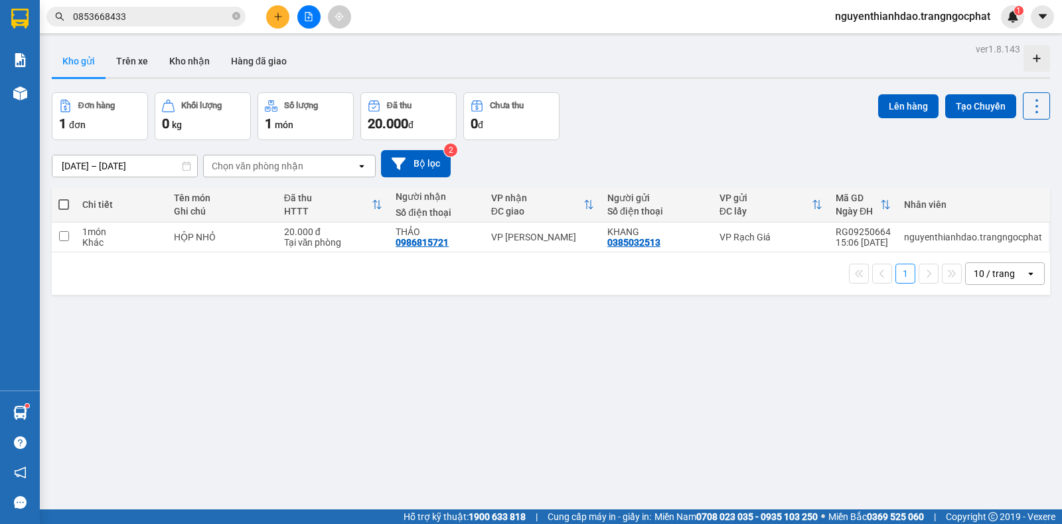
click at [675, 117] on div "Đơn hàng 1 đơn Khối lượng 0 kg Số lượng 1 món Đã thu 20.000 đ Chưa thu 0 đ Lên …" at bounding box center [551, 116] width 998 height 48
click at [234, 16] on icon "close-circle" at bounding box center [236, 16] width 8 height 8
click at [138, 15] on input "text" at bounding box center [151, 16] width 157 height 15
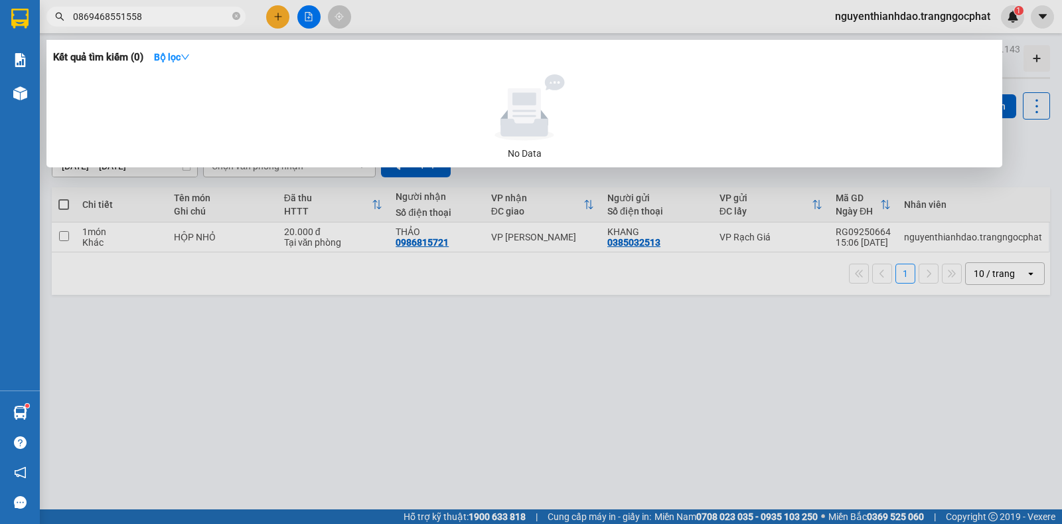
click at [173, 14] on input "0869468551558" at bounding box center [151, 16] width 157 height 15
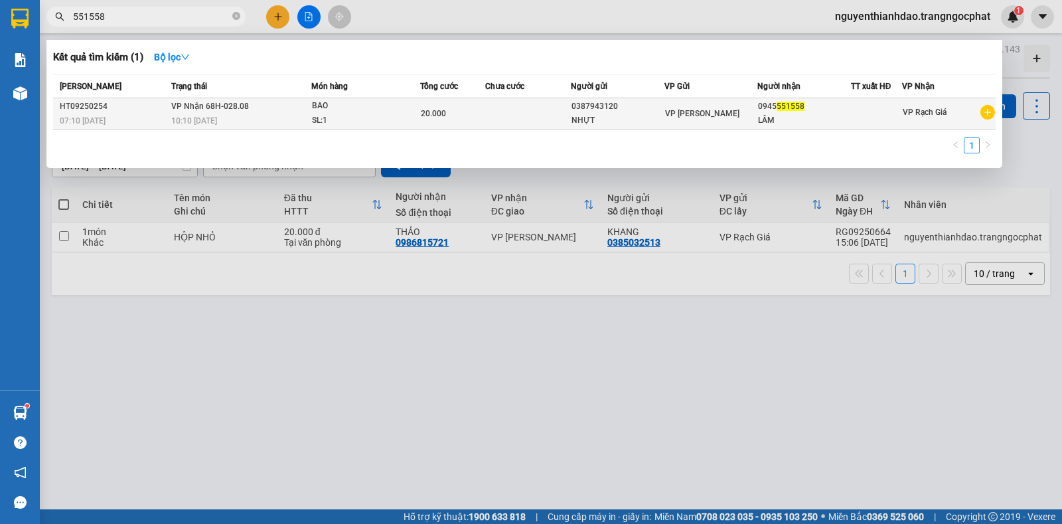
type input "551558"
click at [217, 118] on span "10:10 - 11/09" at bounding box center [194, 120] width 46 height 9
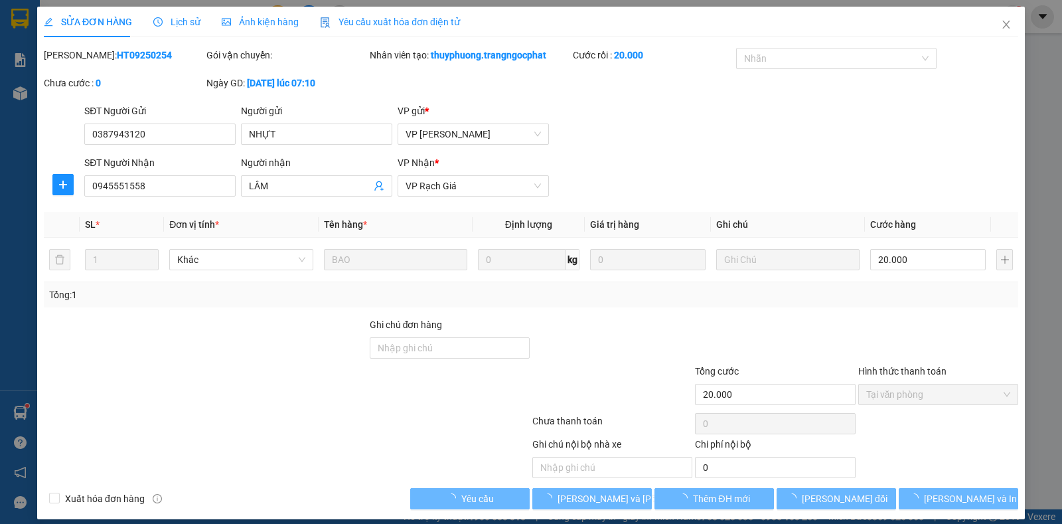
type input "0387943120"
type input "NHỰT"
type input "0945551558"
type input "LÂM"
type input "20.000"
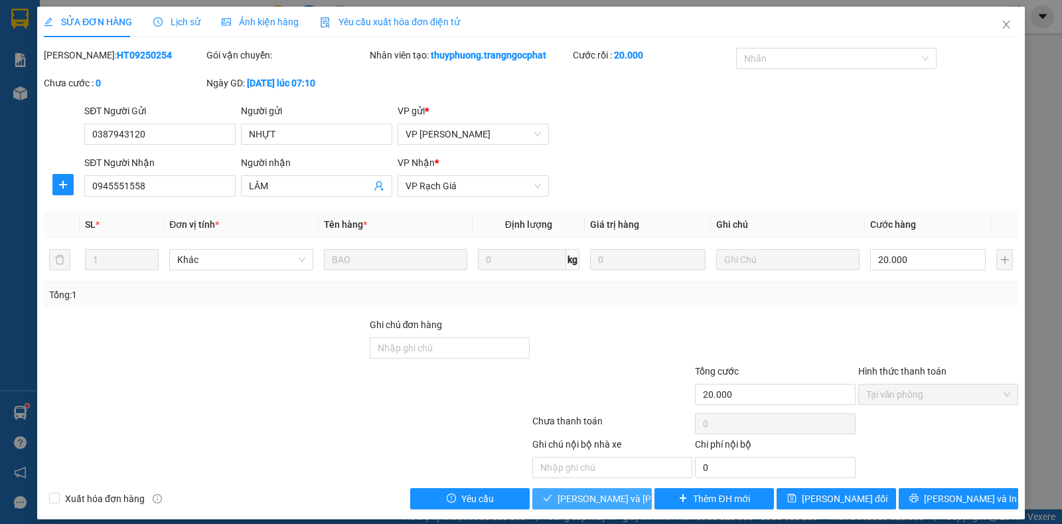
click at [578, 499] on span "Lưu và Giao hàng" at bounding box center [647, 498] width 179 height 15
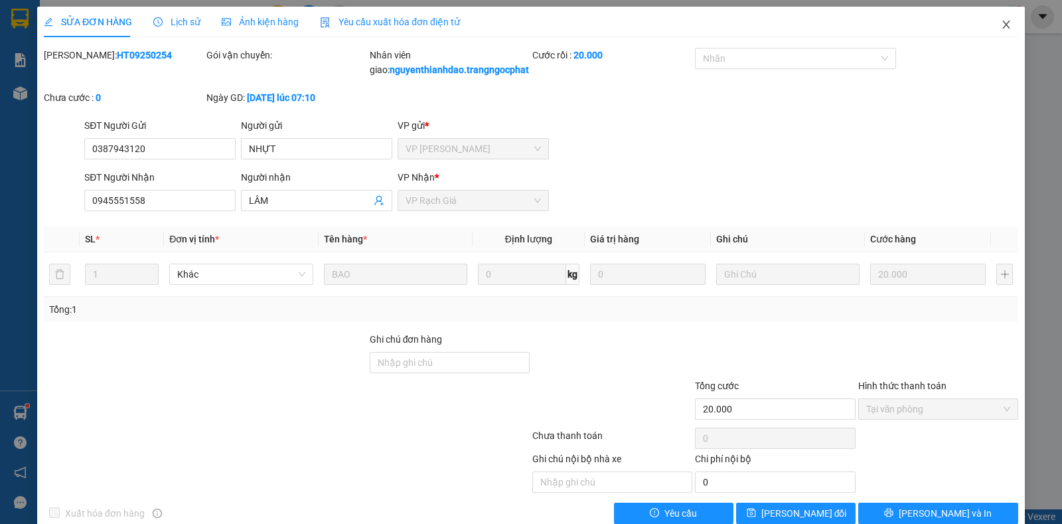
click at [1001, 23] on icon "close" at bounding box center [1006, 24] width 11 height 11
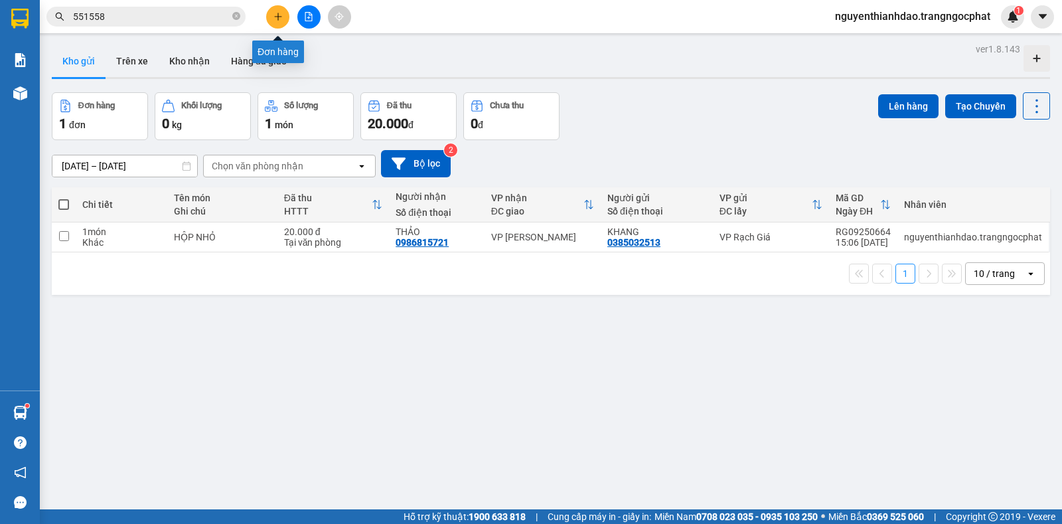
click at [274, 15] on icon "plus" at bounding box center [278, 16] width 9 height 9
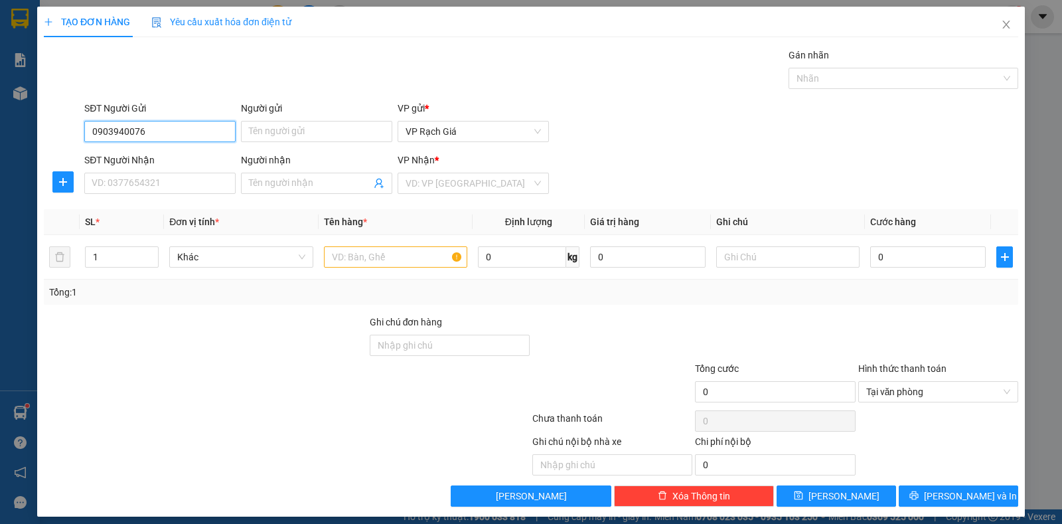
type input "0903940076"
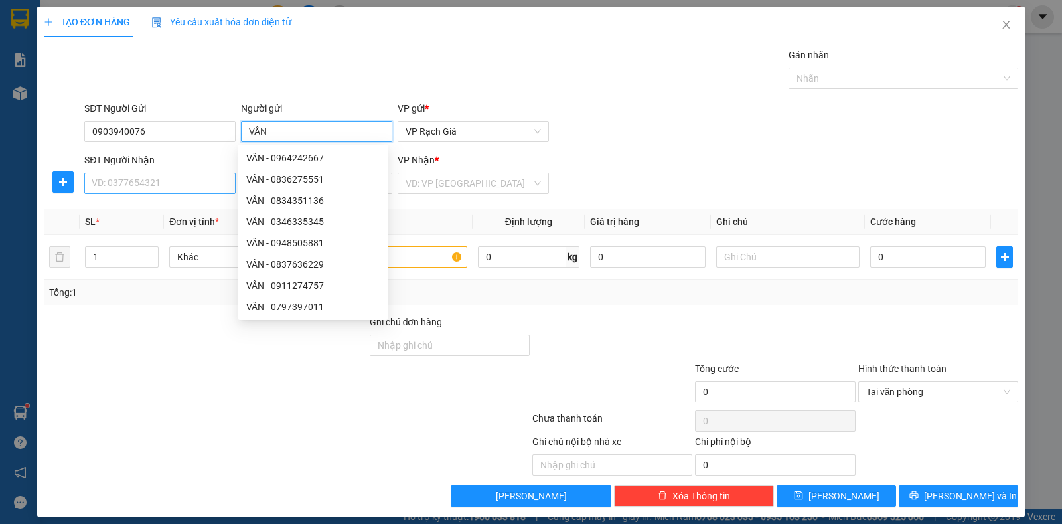
type input "VÂN"
click at [118, 178] on input "SĐT Người Nhận" at bounding box center [159, 183] width 151 height 21
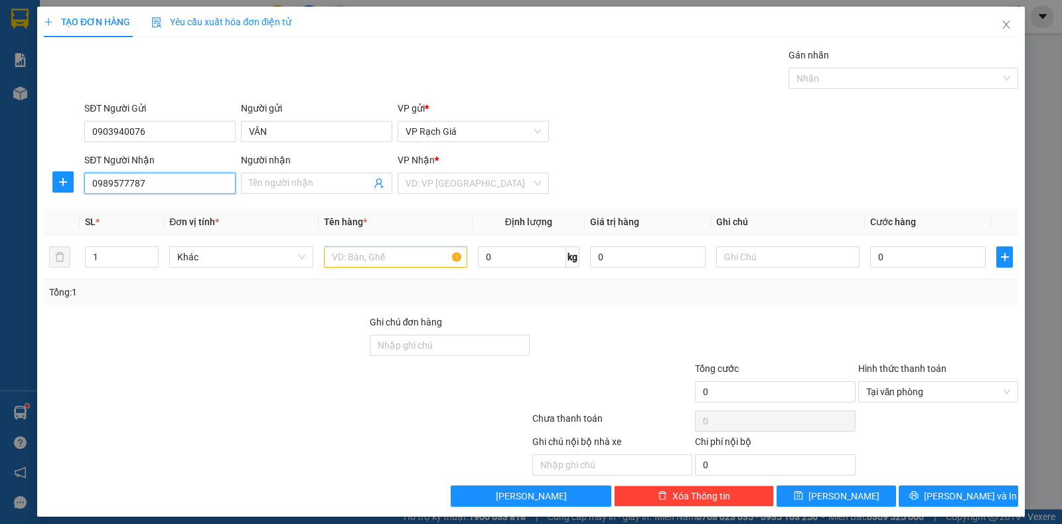
type input "0989577787"
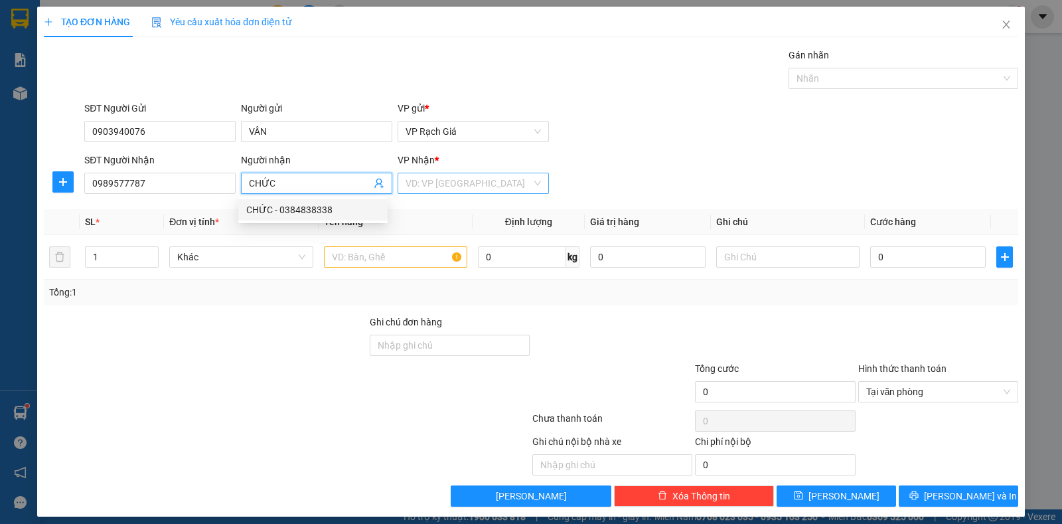
type input "CHỨC"
click at [465, 181] on input "search" at bounding box center [469, 183] width 126 height 20
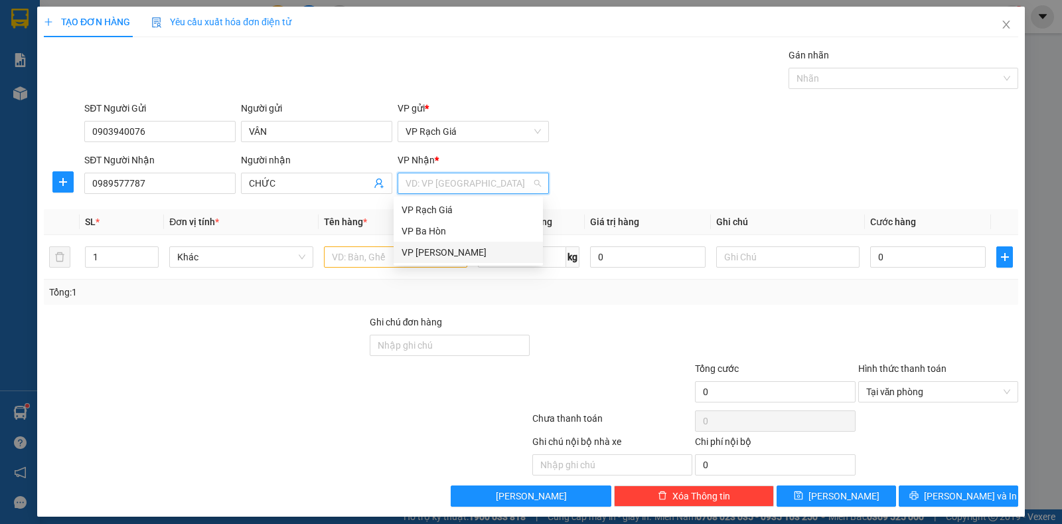
click at [453, 250] on div "VP [GEOGRAPHIC_DATA]" at bounding box center [468, 252] width 133 height 15
click at [369, 253] on input "text" at bounding box center [395, 256] width 143 height 21
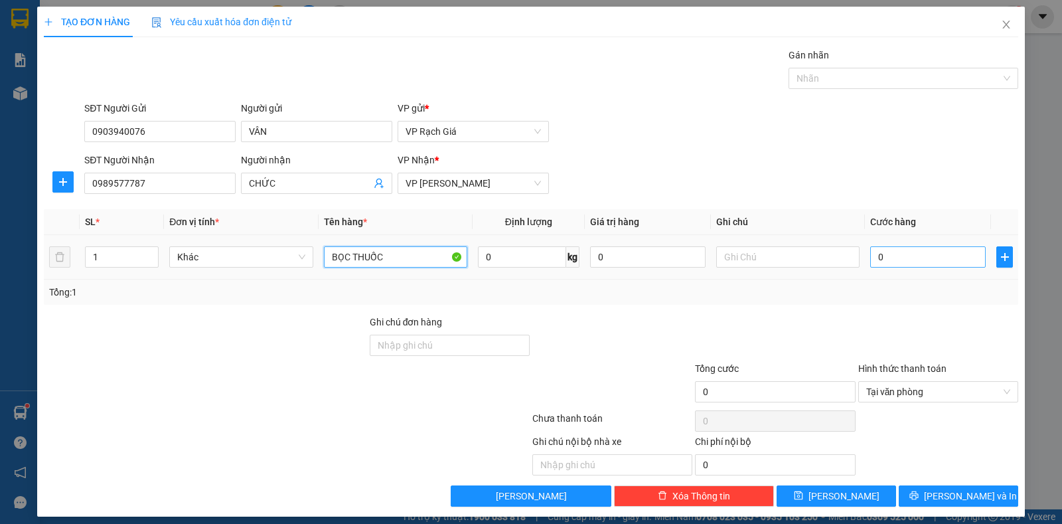
type input "BỌC THUỐC"
click at [893, 255] on input "0" at bounding box center [928, 256] width 116 height 21
type input "2"
type input "20"
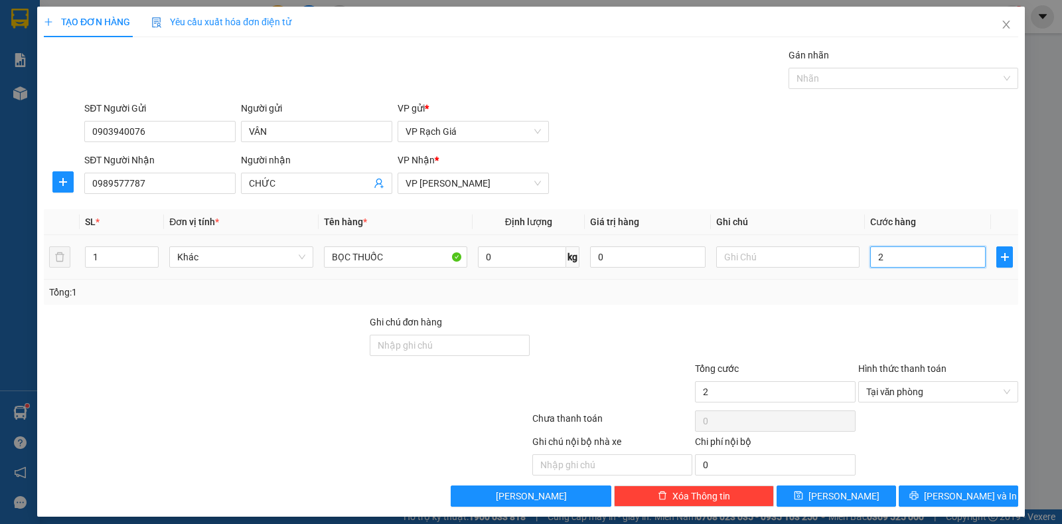
type input "20"
type input "20.000"
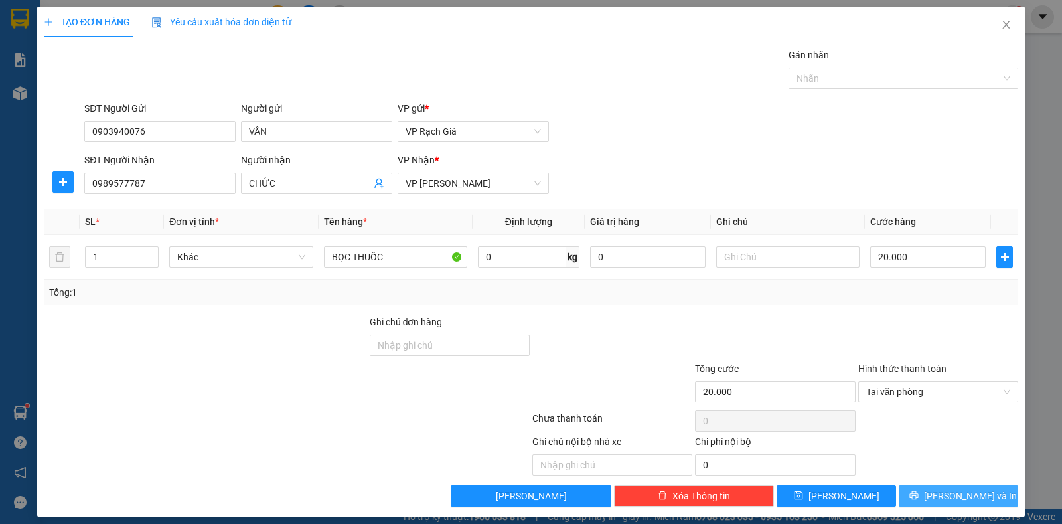
click at [951, 493] on span "Lưu và In" at bounding box center [970, 496] width 93 height 15
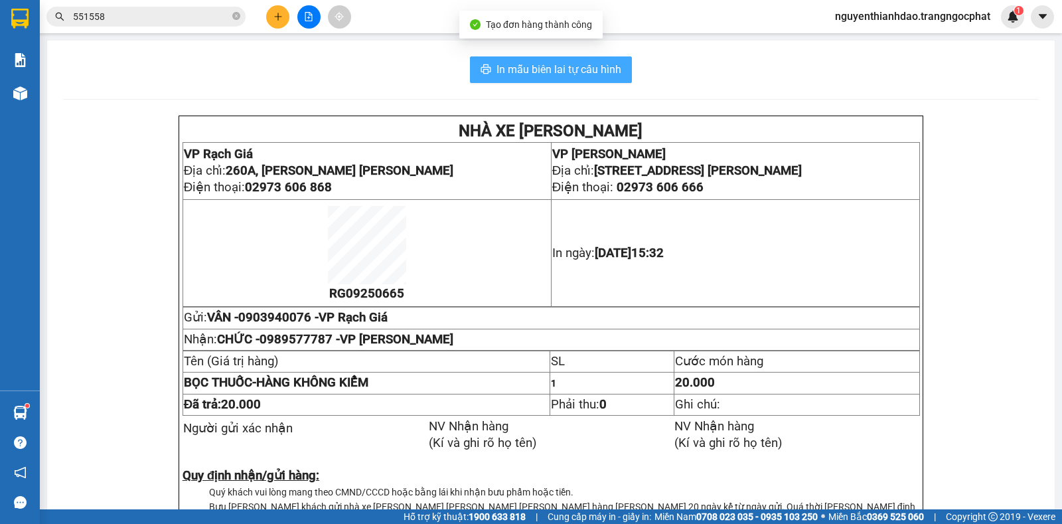
click at [542, 72] on span "In mẫu biên lai tự cấu hình" at bounding box center [559, 69] width 125 height 17
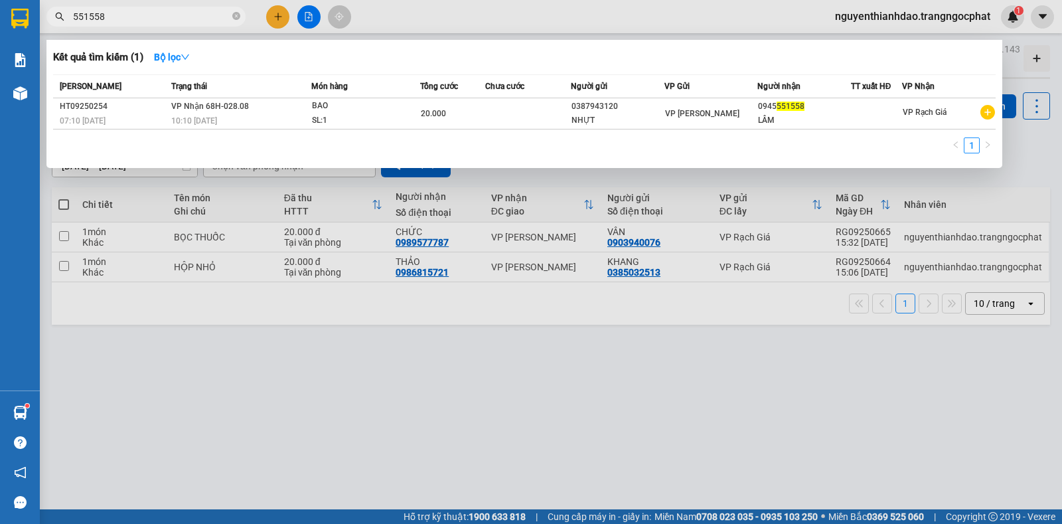
click at [164, 17] on input "551558" at bounding box center [151, 16] width 157 height 15
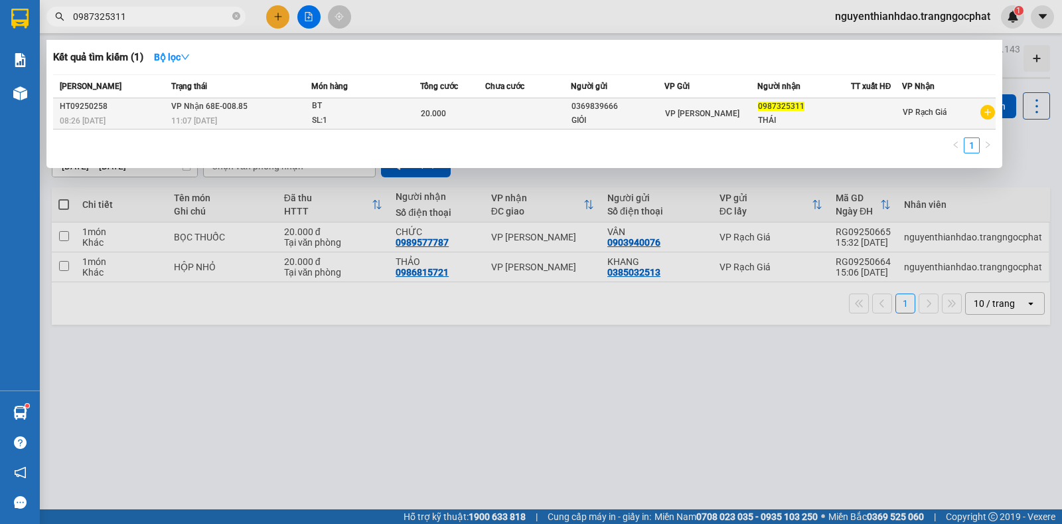
type input "0987325311"
click at [260, 123] on div "11:07 - 11/09" at bounding box center [240, 121] width 139 height 15
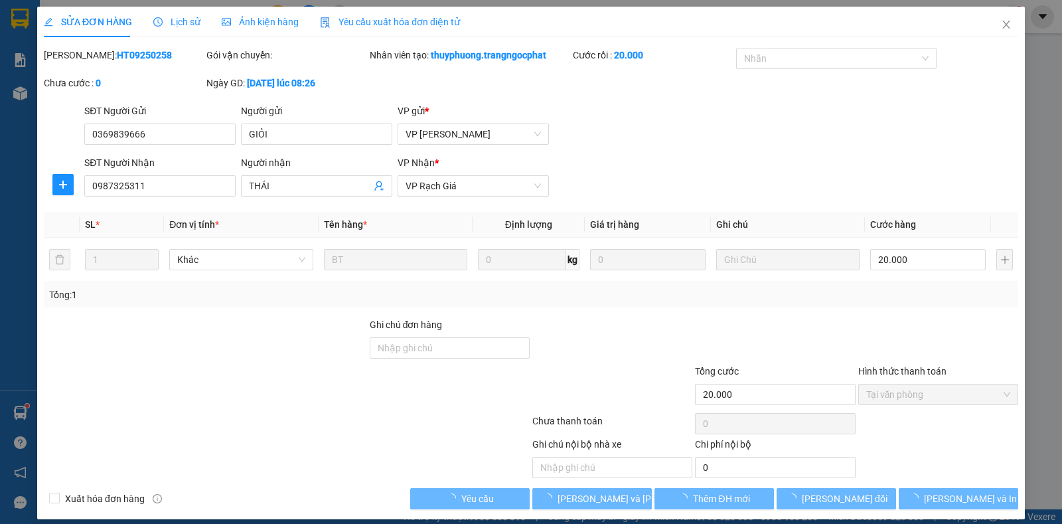
type input "0369839666"
type input "GIỎI"
type input "0987325311"
type input "THÁI"
type input "20.000"
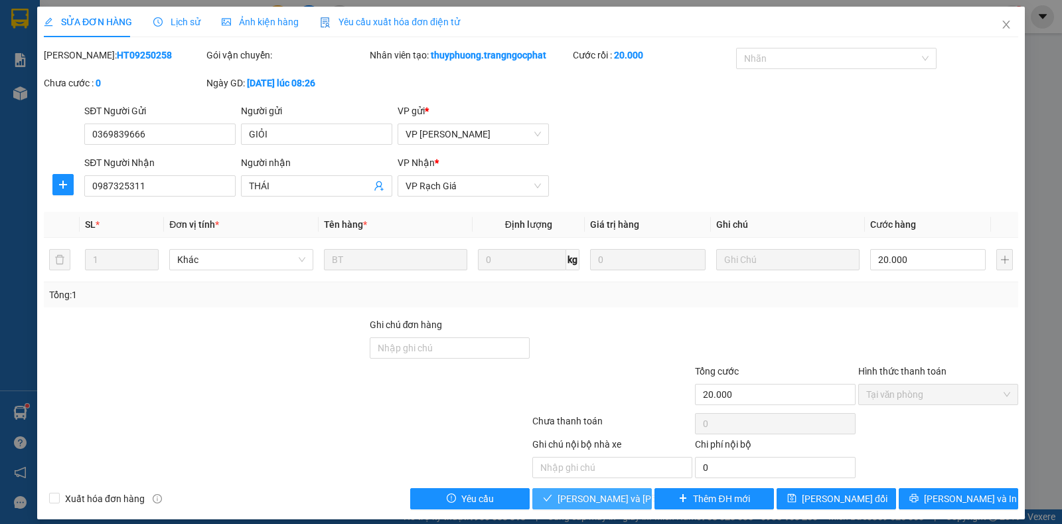
click at [595, 493] on span "Lưu và Giao hàng" at bounding box center [647, 498] width 179 height 15
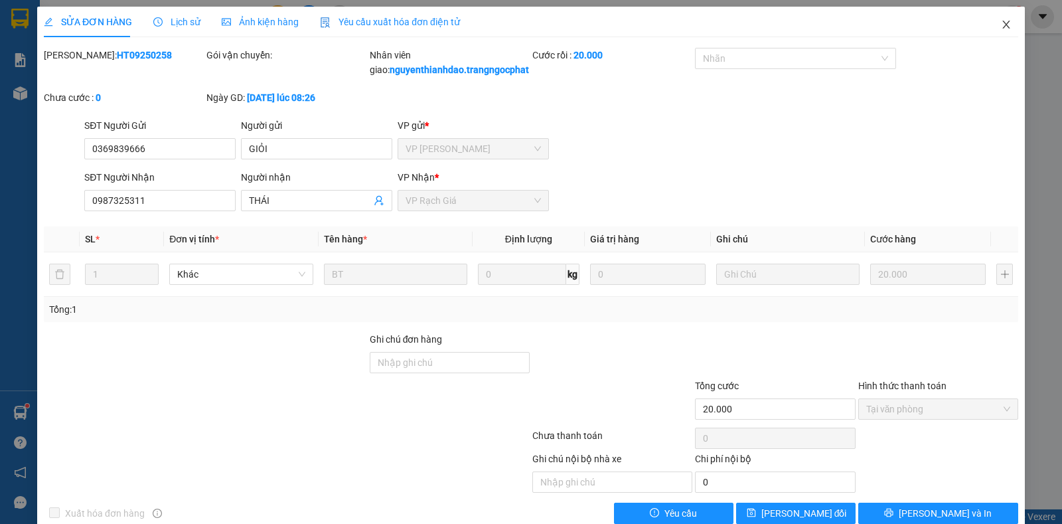
click at [1002, 25] on icon "close" at bounding box center [1005, 25] width 7 height 8
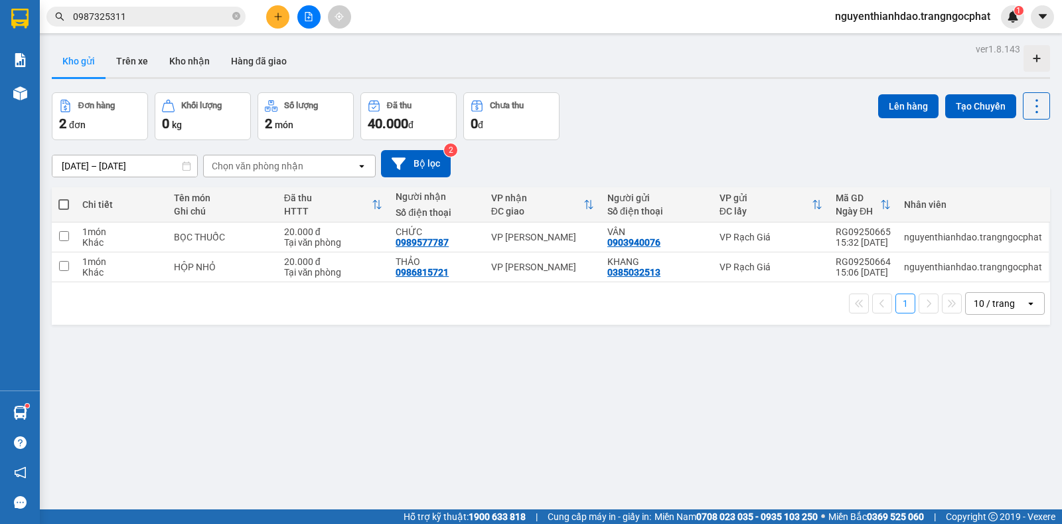
drag, startPoint x: 150, startPoint y: 6, endPoint x: 148, endPoint y: 13, distance: 7.6
click at [148, 13] on div "Kết quả tìm kiếm ( 1 ) Bộ lọc Mã ĐH Trạng thái Món hàng Tổng cước Chưa cước Ngư…" at bounding box center [129, 16] width 259 height 23
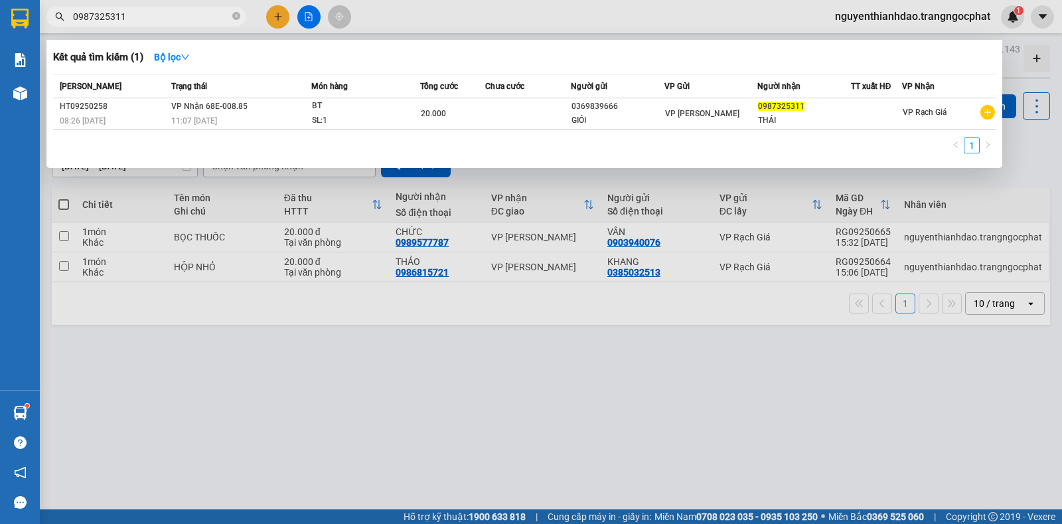
click at [148, 13] on input "0987325311" at bounding box center [151, 16] width 157 height 15
click at [149, 17] on input "0987325311" at bounding box center [151, 16] width 157 height 15
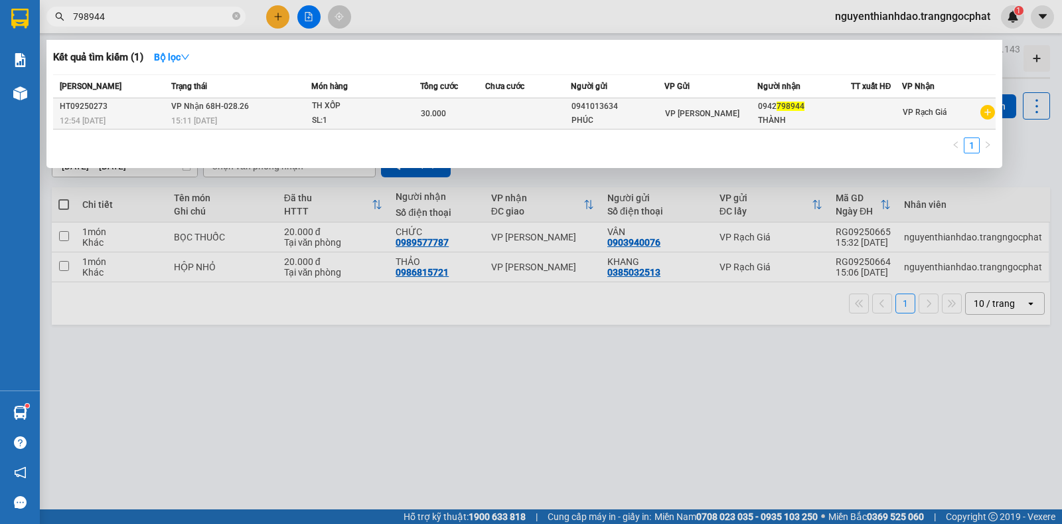
type input "798944"
click at [239, 108] on span "VP Nhận 68H-028.26" at bounding box center [210, 106] width 78 height 9
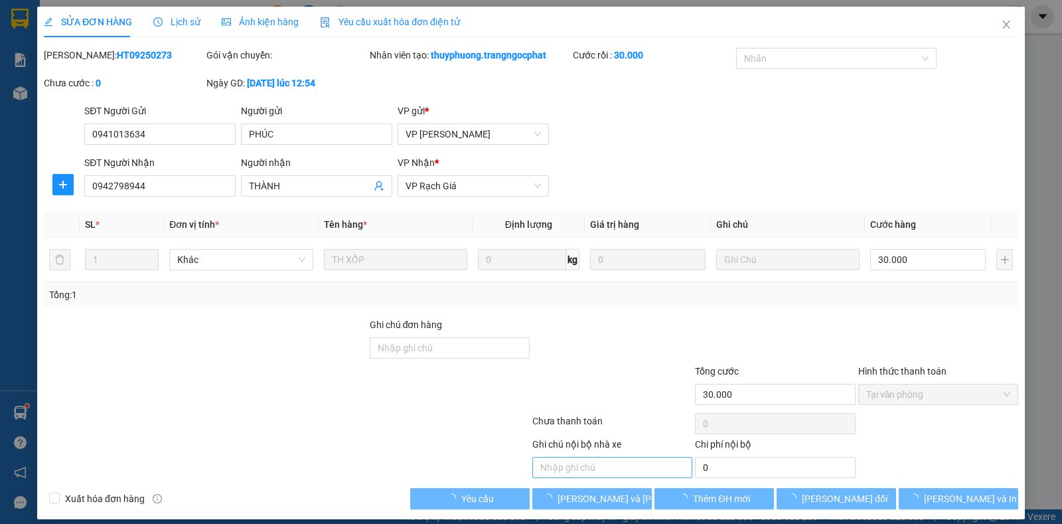
type input "0941013634"
type input "PHÚC"
type input "0942798944"
type input "THÀNH"
type input "30.000"
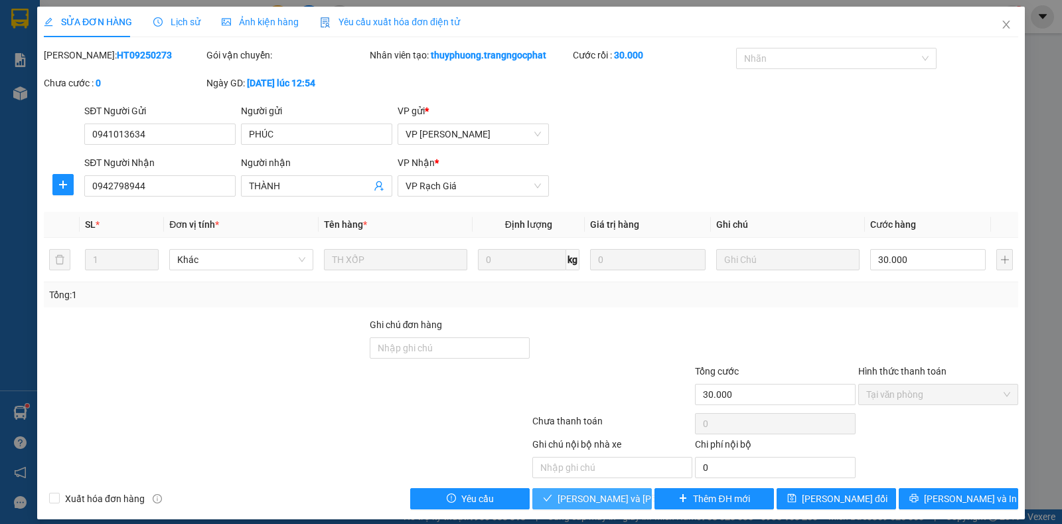
click at [593, 503] on span "Lưu và Giao hàng" at bounding box center [647, 498] width 179 height 15
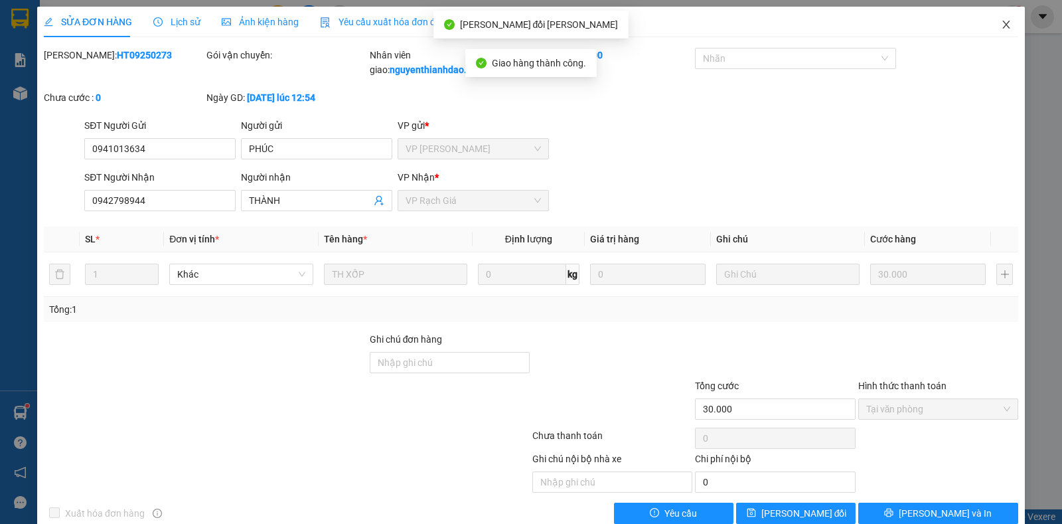
click at [1002, 25] on icon "close" at bounding box center [1005, 25] width 7 height 8
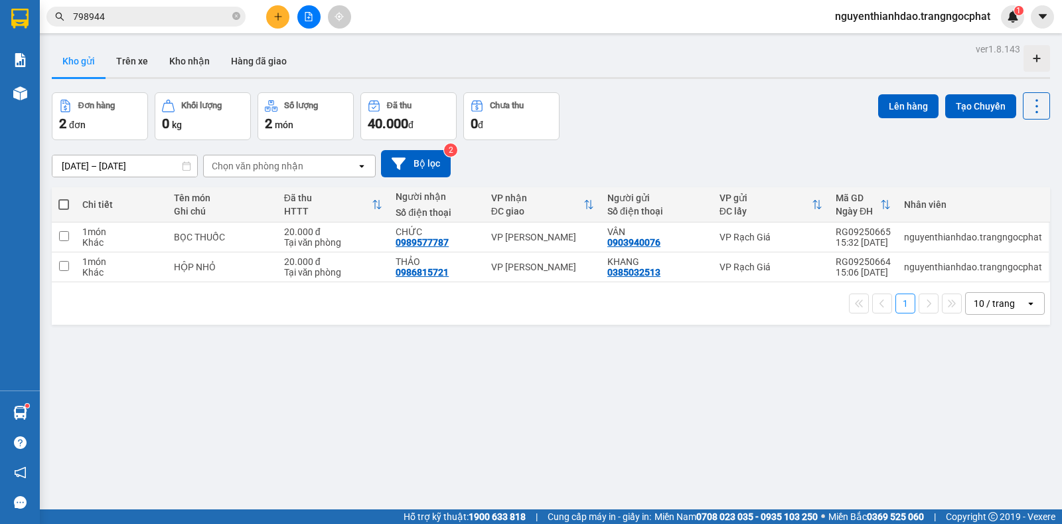
click at [151, 7] on span "798944" at bounding box center [145, 17] width 199 height 20
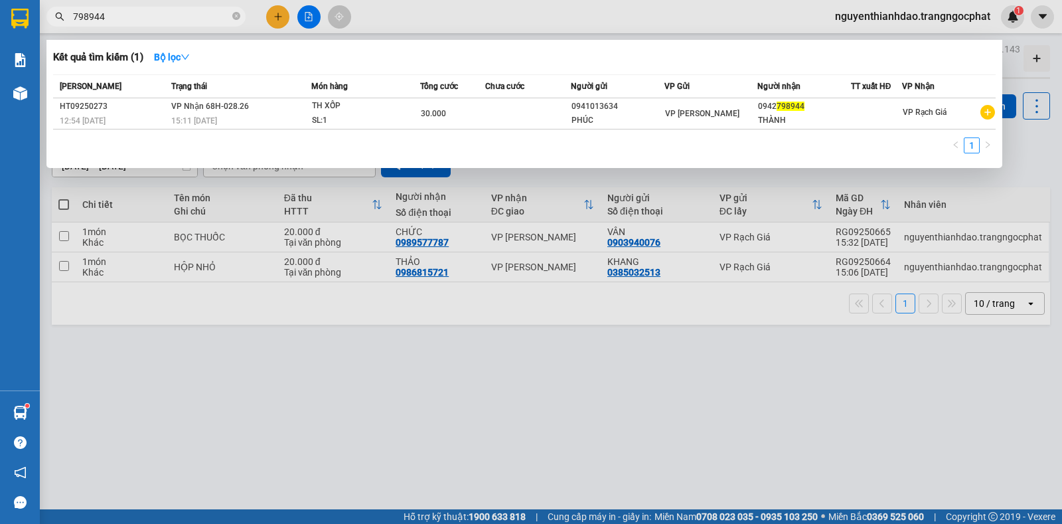
click at [151, 7] on span "798944" at bounding box center [145, 17] width 199 height 20
click at [149, 13] on input "798944" at bounding box center [151, 16] width 157 height 15
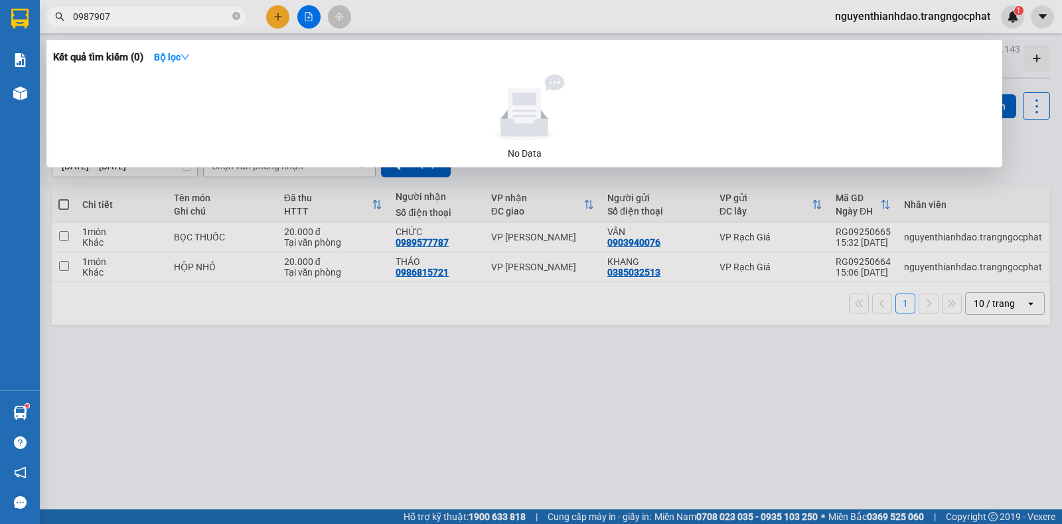
type input "0987907"
click at [500, 370] on div at bounding box center [531, 262] width 1062 height 524
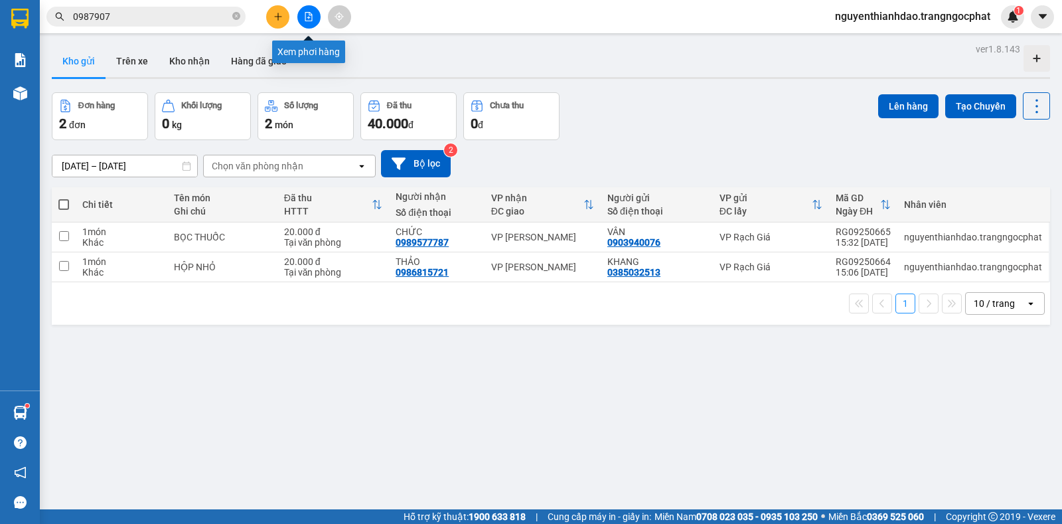
click at [278, 15] on icon "plus" at bounding box center [278, 16] width 1 height 7
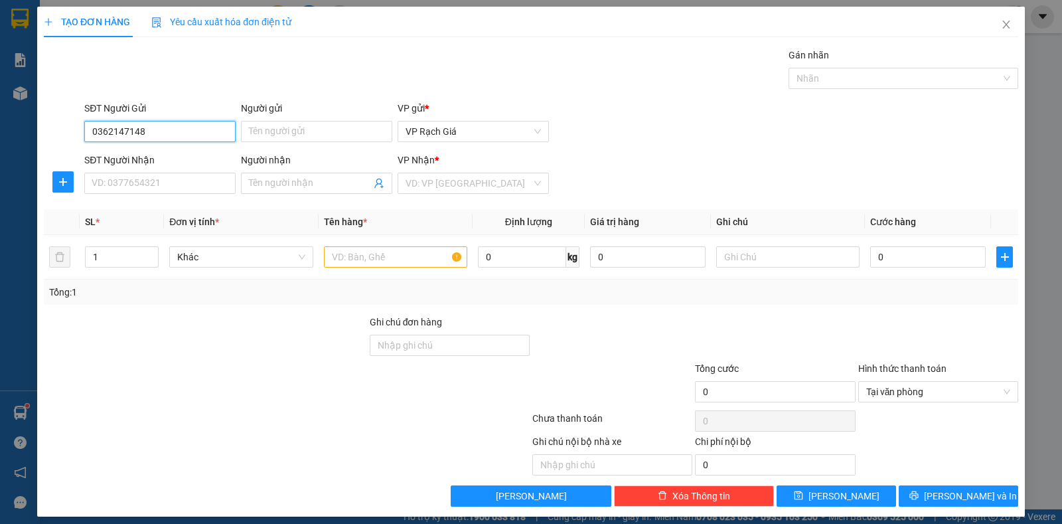
click at [185, 133] on input "0362147148" at bounding box center [159, 131] width 151 height 21
type input "0362147148"
click at [256, 125] on input "Người gửi" at bounding box center [316, 131] width 151 height 21
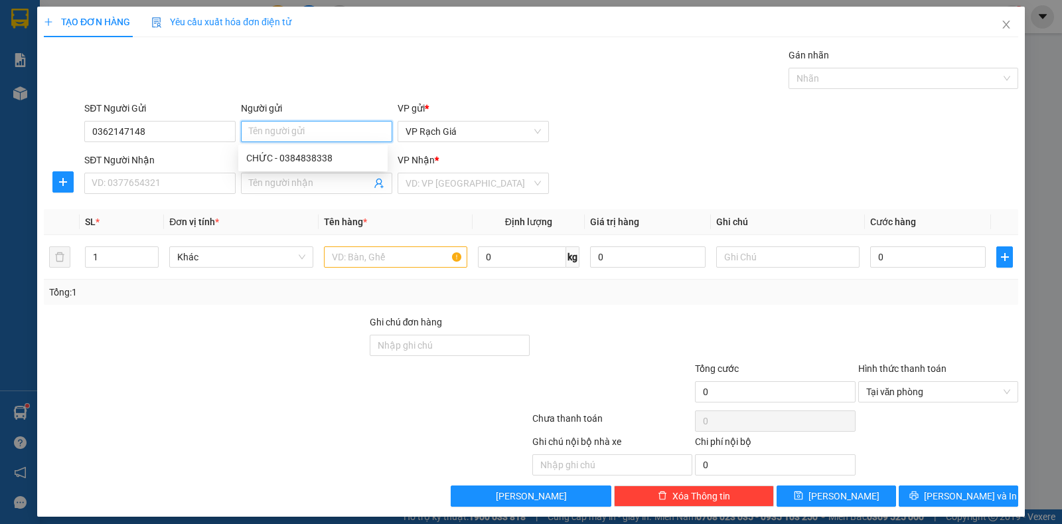
click at [256, 125] on input "Người gửi" at bounding box center [316, 131] width 151 height 21
click at [258, 131] on input "Người gửi" at bounding box center [316, 131] width 151 height 21
click at [179, 132] on input "0362147148" at bounding box center [159, 131] width 151 height 21
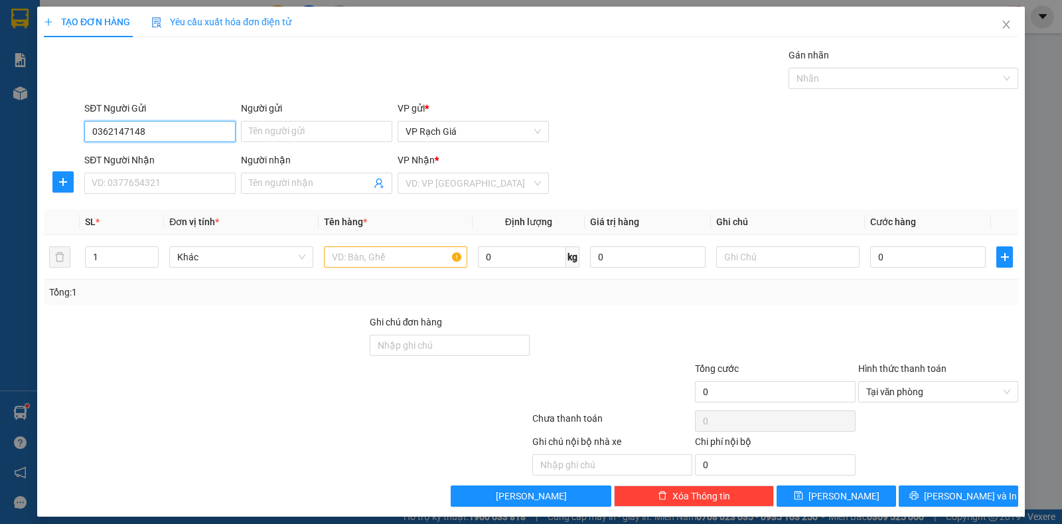
click at [179, 132] on input "0362147148" at bounding box center [159, 131] width 151 height 21
click at [183, 127] on input "0362147148" at bounding box center [159, 131] width 151 height 21
click at [241, 131] on input "Người gửi" at bounding box center [316, 131] width 151 height 21
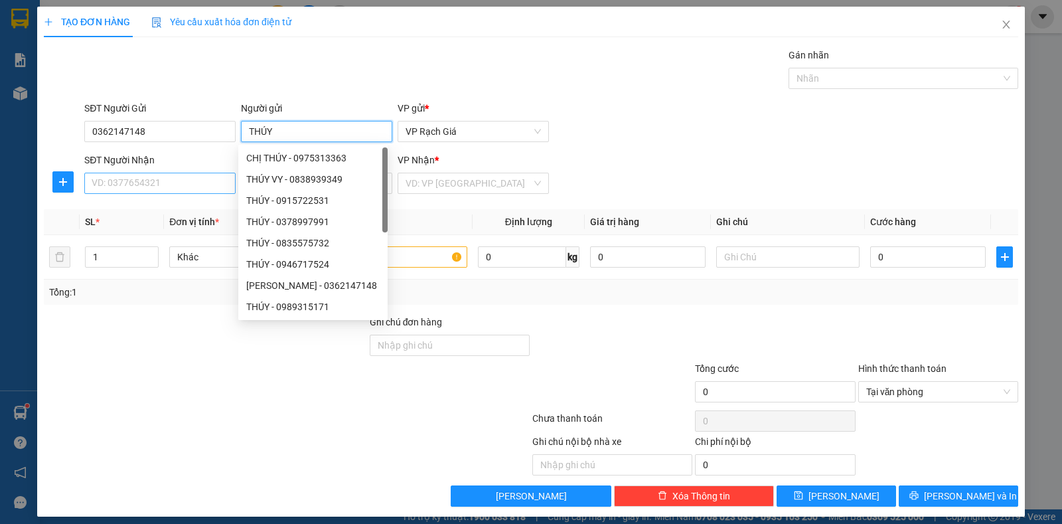
type input "THÚY"
click at [172, 187] on input "SĐT Người Nhận" at bounding box center [159, 183] width 151 height 21
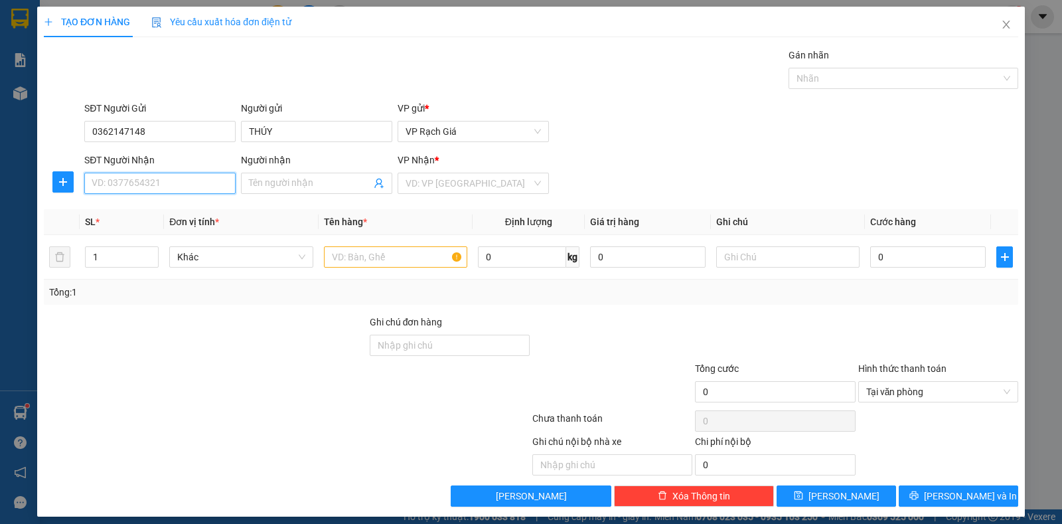
click at [117, 181] on input "SĐT Người Nhận" at bounding box center [159, 183] width 151 height 21
type input "0943799755"
click at [170, 195] on div "SĐT Người Nhận 0943799755" at bounding box center [159, 176] width 151 height 46
click at [169, 206] on div "Transit Pickup Surcharge Ids Transit Deliver Surcharge Ids Transit Deliver Surc…" at bounding box center [531, 277] width 975 height 459
click at [169, 175] on input "0943799755" at bounding box center [159, 183] width 151 height 21
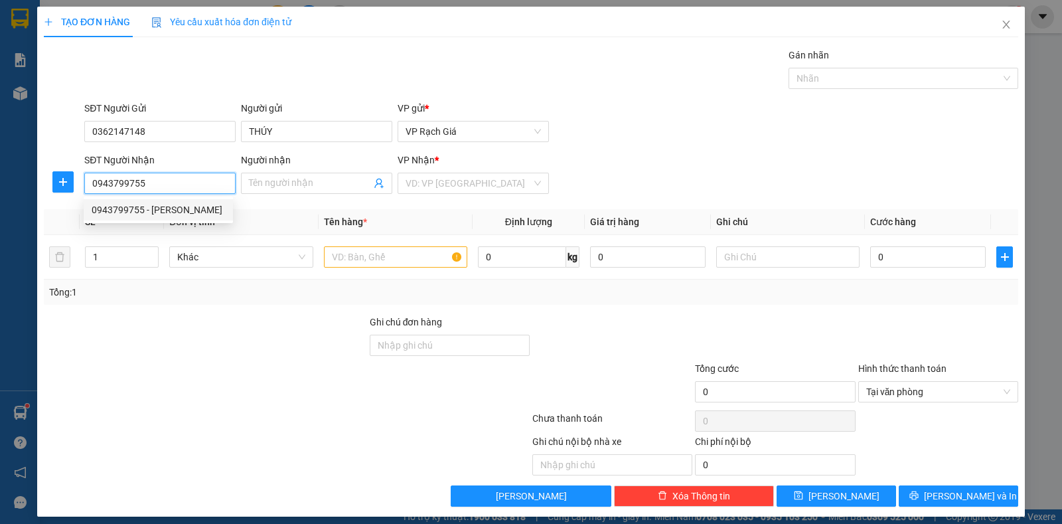
click at [161, 201] on div "0943799755 - KHÁNH" at bounding box center [158, 209] width 149 height 21
type input "KHÁNH"
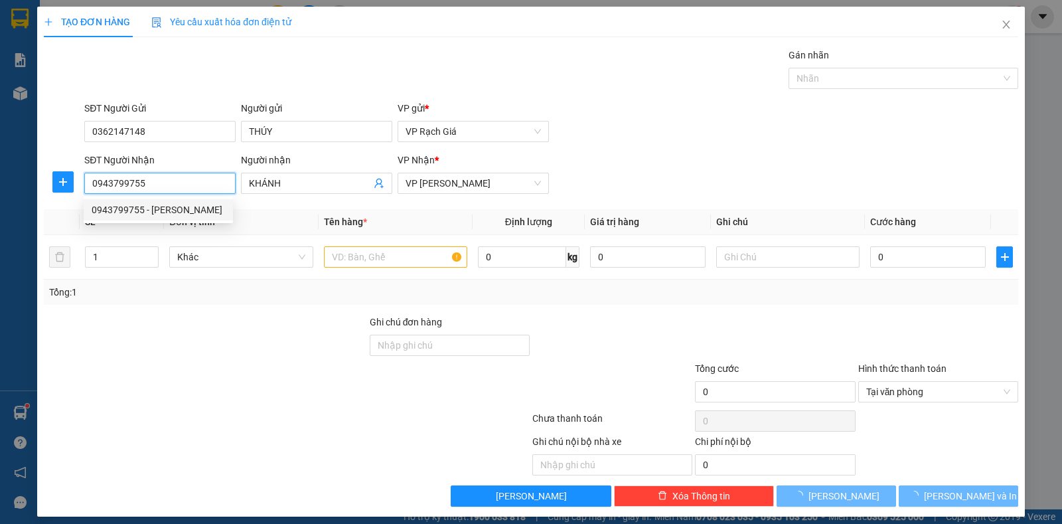
type input "20.000"
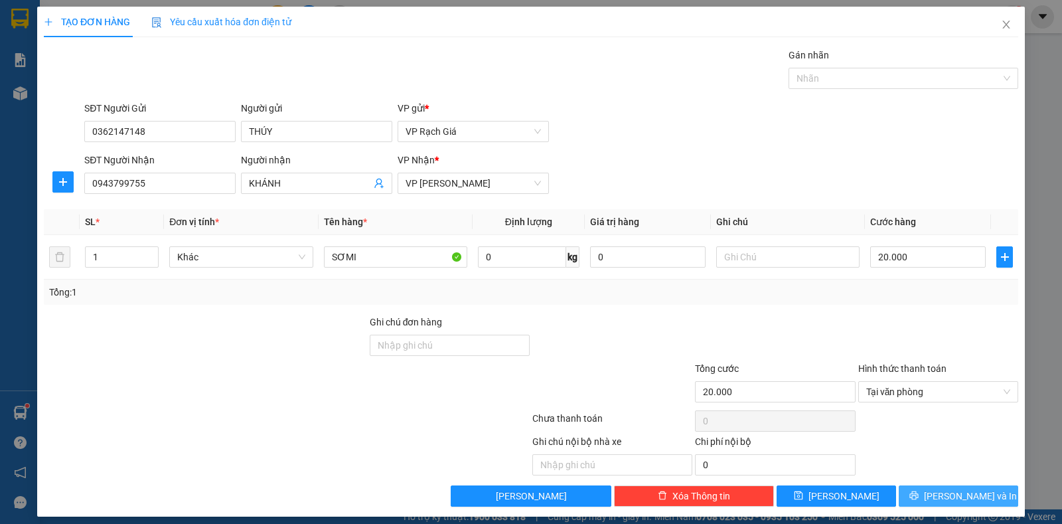
click at [943, 494] on span "Lưu và In" at bounding box center [970, 496] width 93 height 15
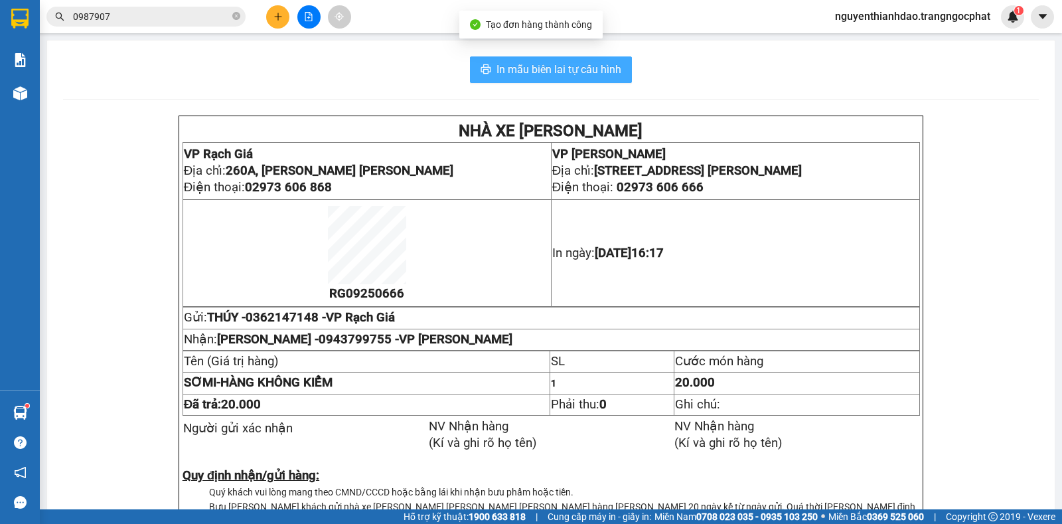
click at [532, 65] on span "In mẫu biên lai tự cấu hình" at bounding box center [559, 69] width 125 height 17
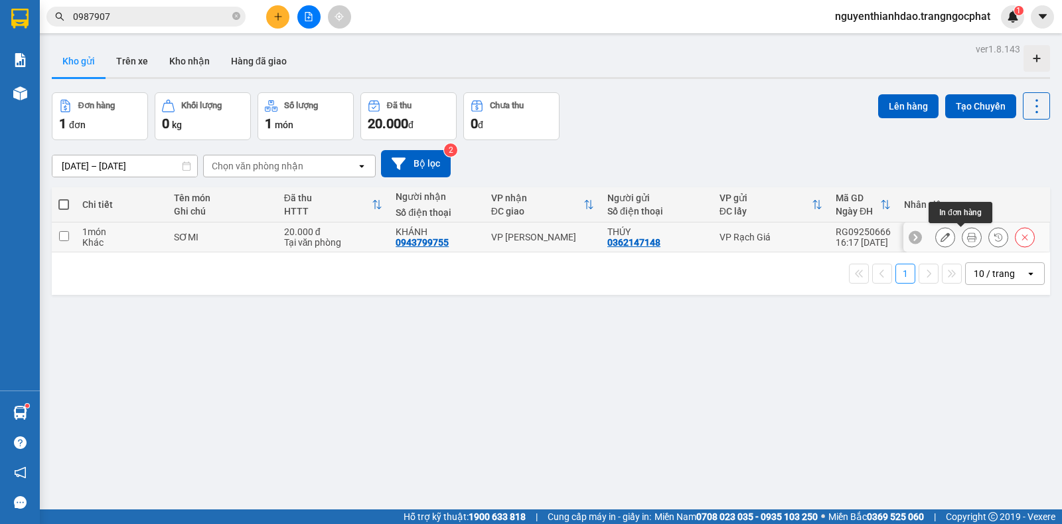
click at [967, 236] on icon at bounding box center [971, 236] width 9 height 9
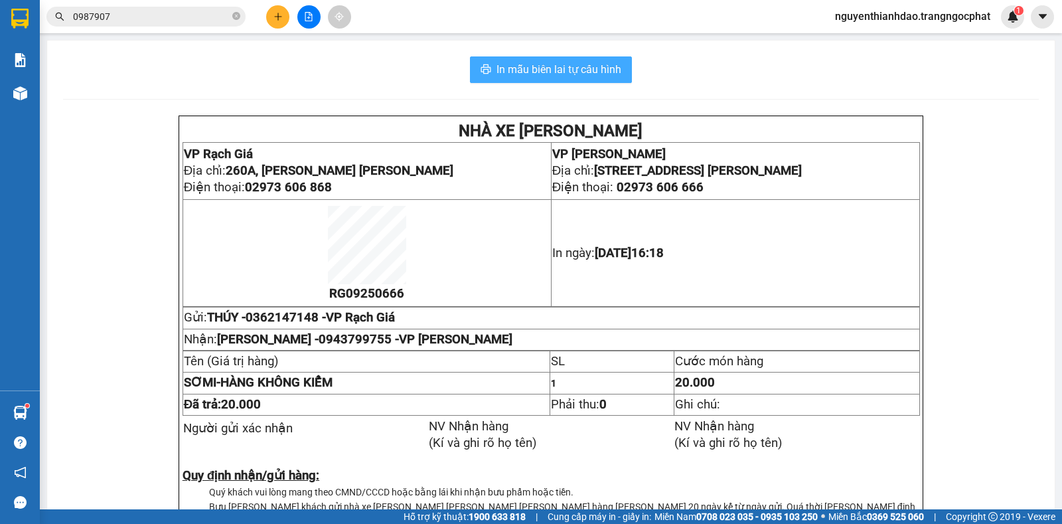
click at [542, 67] on span "In mẫu biên lai tự cấu hình" at bounding box center [559, 69] width 125 height 17
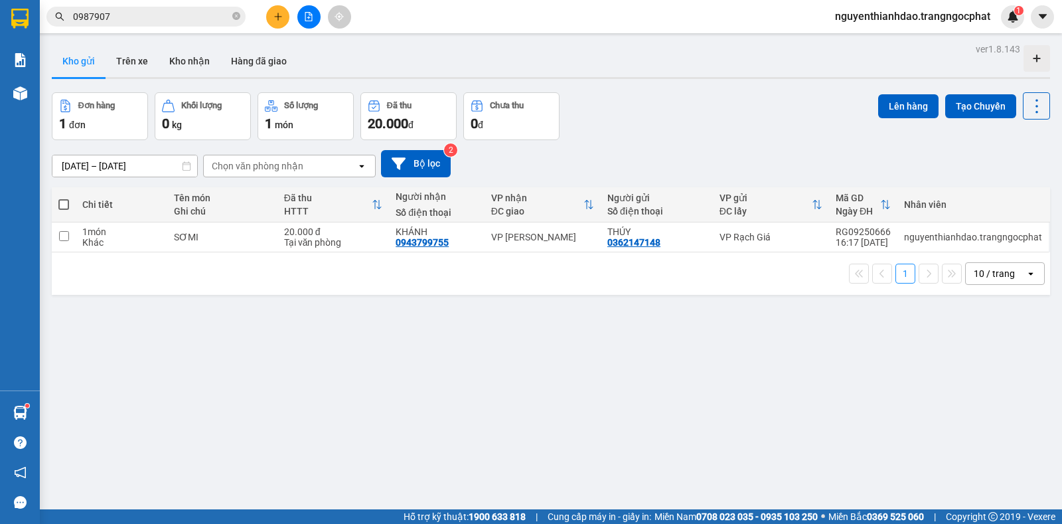
click at [277, 15] on icon "plus" at bounding box center [278, 16] width 9 height 9
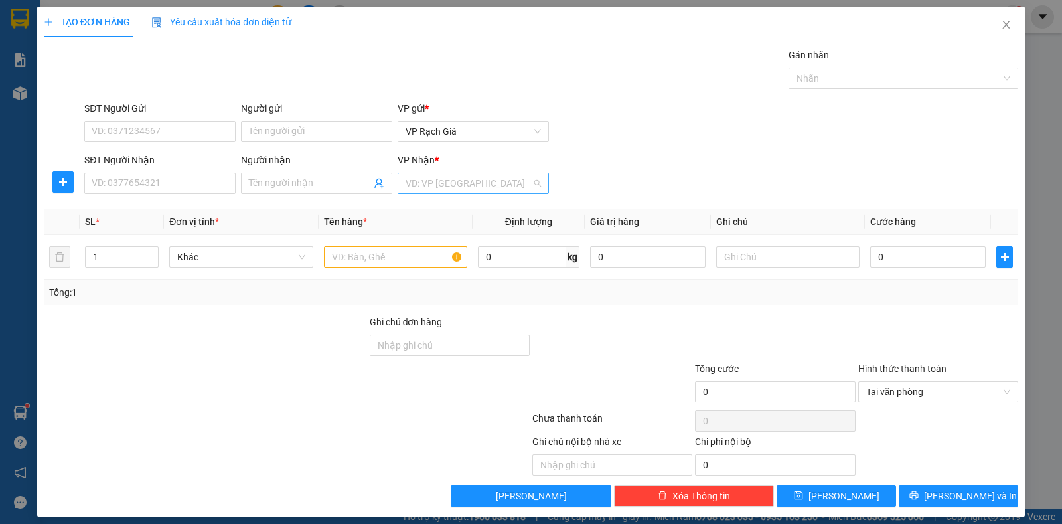
click at [422, 187] on input "search" at bounding box center [469, 183] width 126 height 20
click at [436, 258] on div "VP [GEOGRAPHIC_DATA]" at bounding box center [468, 252] width 133 height 15
click at [364, 258] on input "text" at bounding box center [395, 256] width 143 height 21
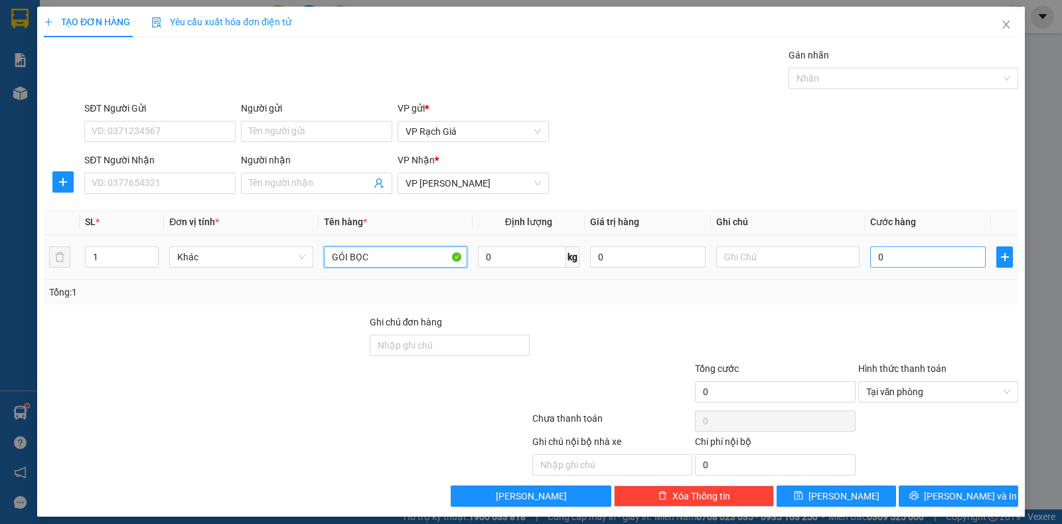
type input "GÓI BỌC"
click at [877, 258] on input "0" at bounding box center [928, 256] width 116 height 21
type input "2"
type input "20"
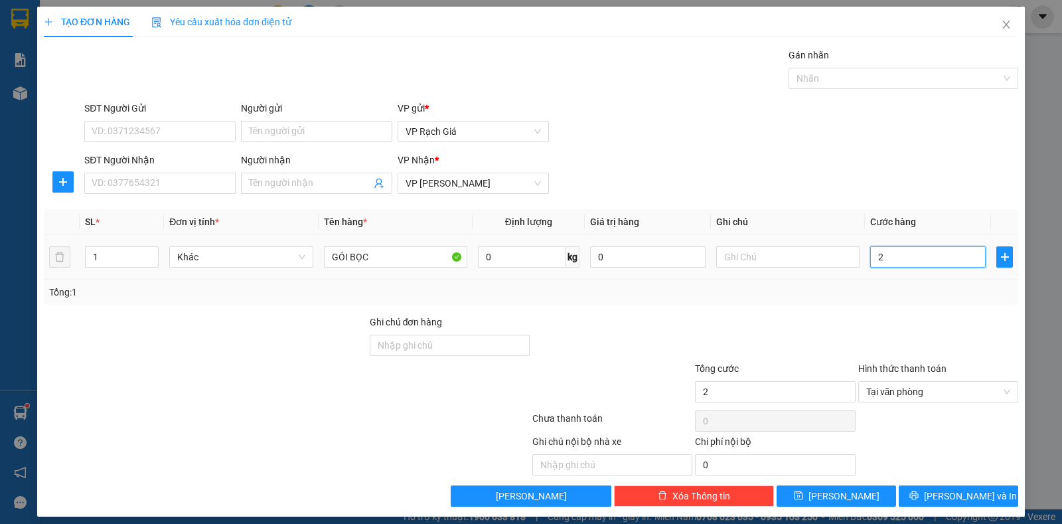
type input "20"
click at [283, 129] on input "Người gửi" at bounding box center [316, 131] width 151 height 21
type input "20.000"
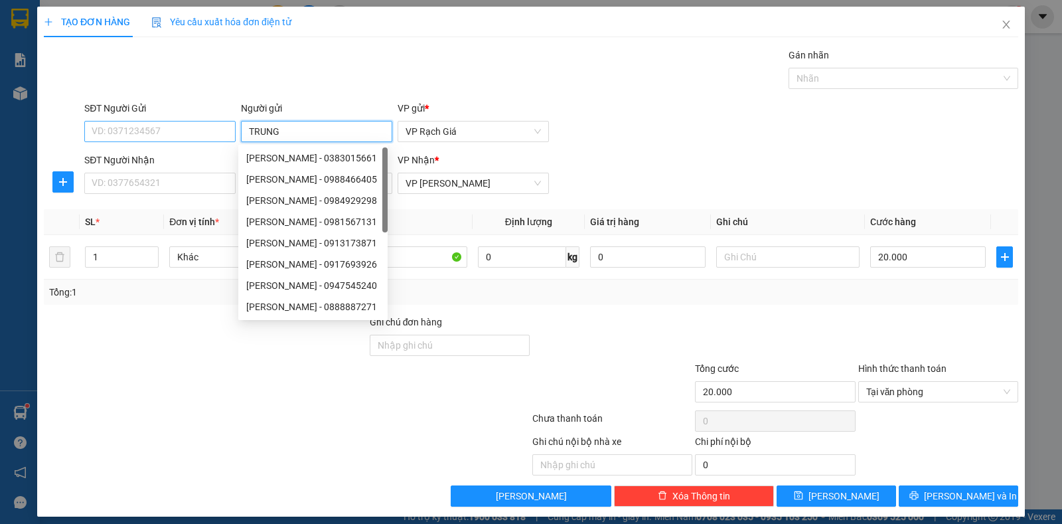
type input "TRUNG"
click at [164, 131] on input "SĐT Người Gửi" at bounding box center [159, 131] width 151 height 21
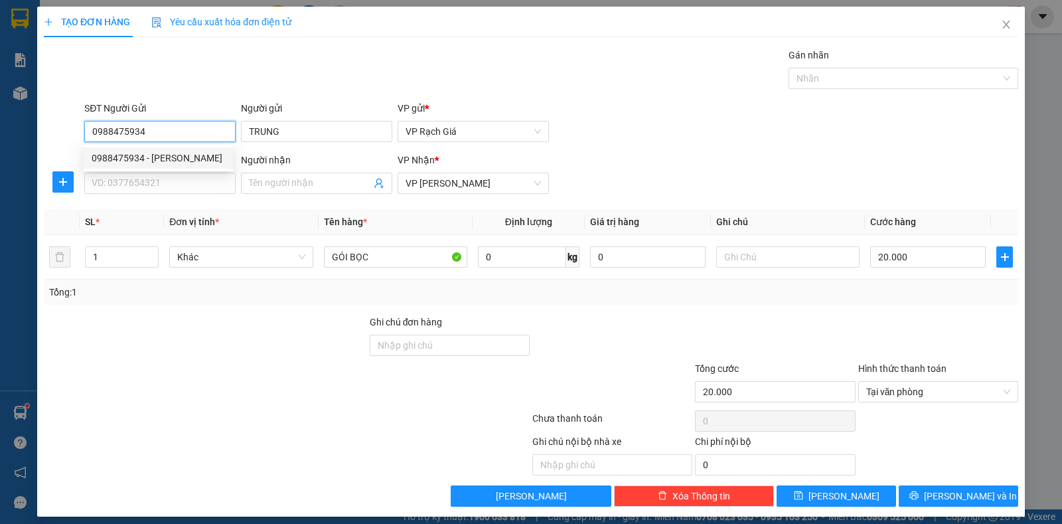
click at [163, 165] on div "0988475934 - TRUNG" at bounding box center [158, 157] width 149 height 21
type input "0988475934"
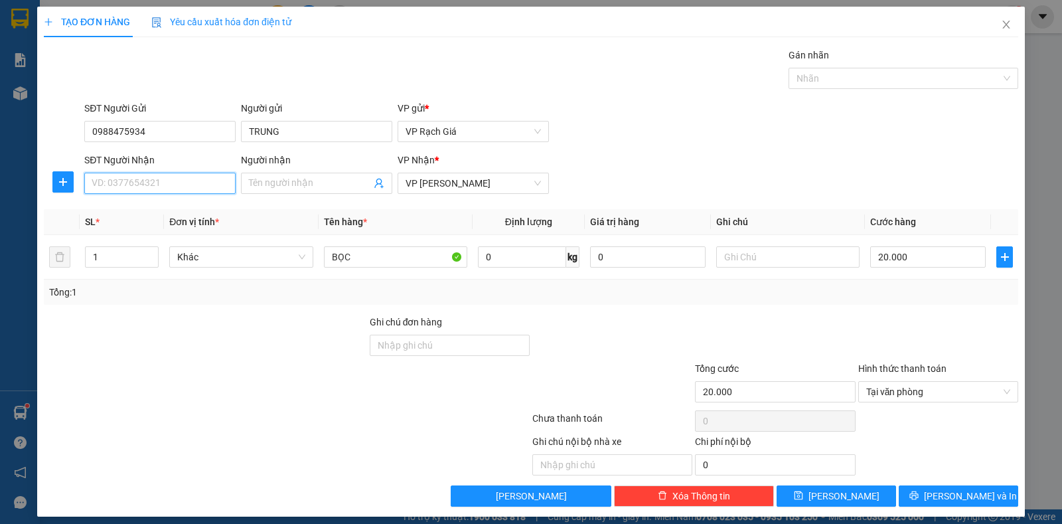
click at [175, 174] on input "SĐT Người Nhận" at bounding box center [159, 183] width 151 height 21
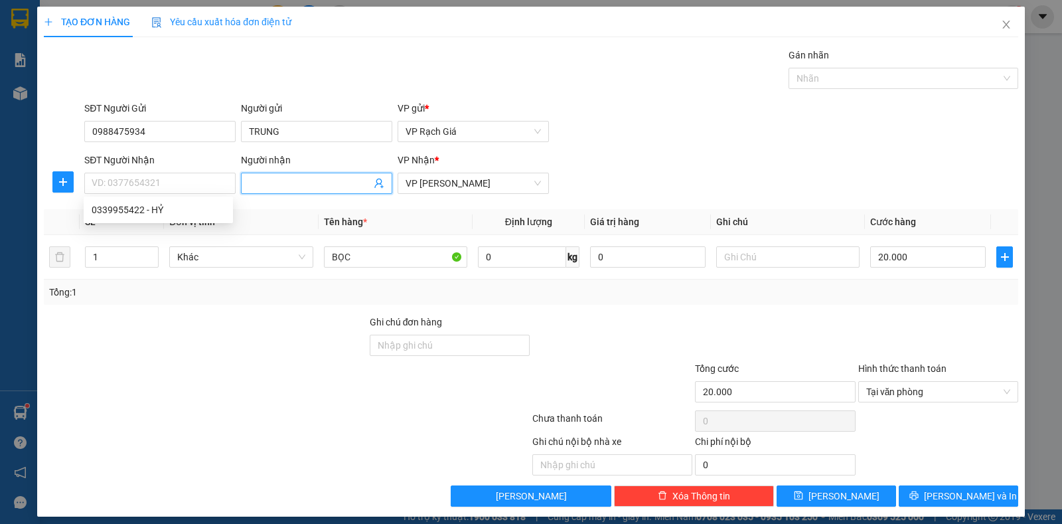
click at [272, 185] on input "Người nhận" at bounding box center [310, 183] width 122 height 15
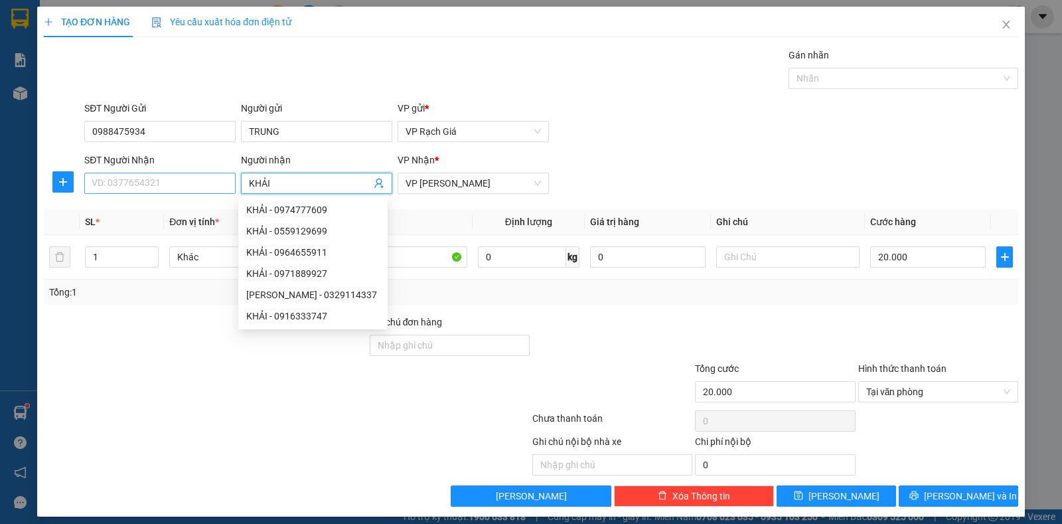
type input "KHẢI"
click at [125, 179] on input "SĐT Người Nhận" at bounding box center [159, 183] width 151 height 21
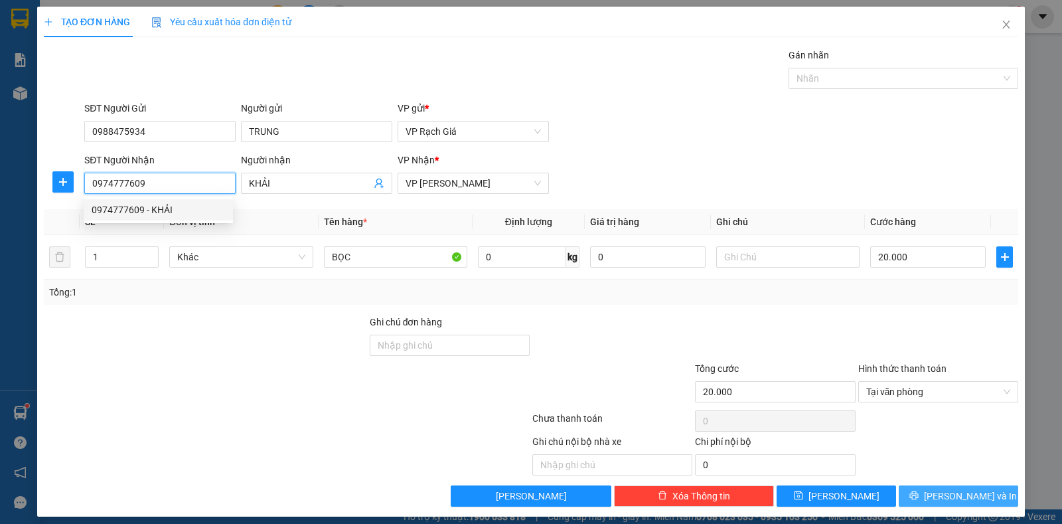
type input "0974777609"
click at [963, 493] on span "Lưu và In" at bounding box center [970, 496] width 93 height 15
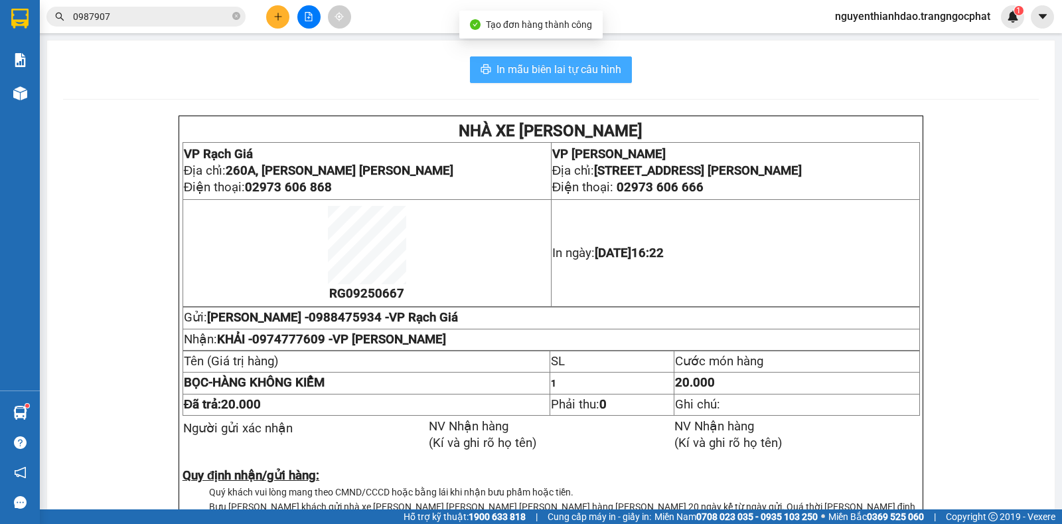
click at [503, 70] on span "In mẫu biên lai tự cấu hình" at bounding box center [559, 69] width 125 height 17
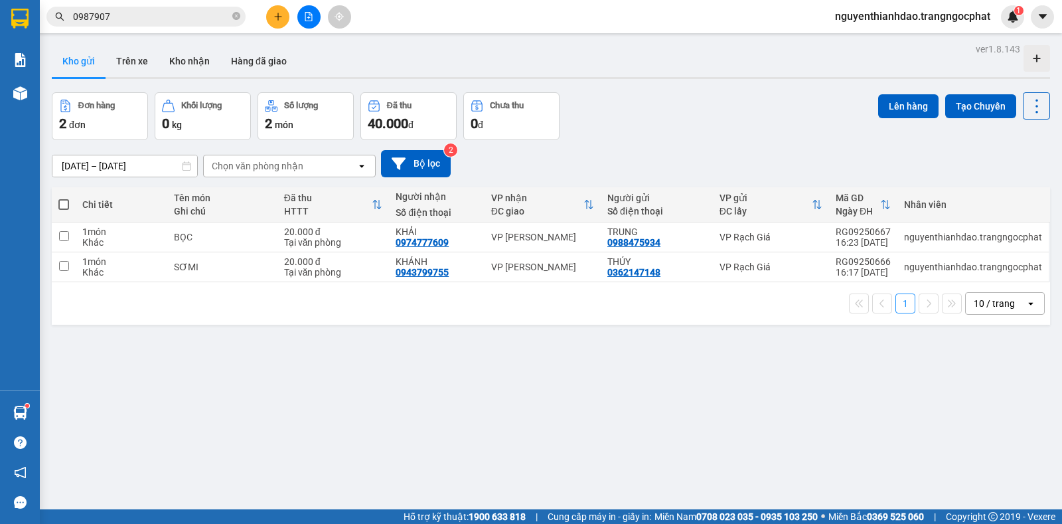
click at [593, 135] on div "Đơn hàng 2 đơn Khối lượng 0 kg Số lượng 2 món Đã thu 40.000 đ Chưa thu 0 đ Lên …" at bounding box center [551, 116] width 998 height 48
click at [582, 129] on div "Đơn hàng 2 đơn Khối lượng 0 kg Số lượng 2 món Đã thu 40.000 đ Chưa thu 0 đ Lên …" at bounding box center [551, 116] width 998 height 48
click at [618, 94] on div "Đơn hàng 2 đơn Khối lượng 0 kg Số lượng 2 món Đã thu 40.000 đ Chưa thu 0 đ Lên …" at bounding box center [551, 116] width 998 height 48
click at [270, 9] on button at bounding box center [277, 16] width 23 height 23
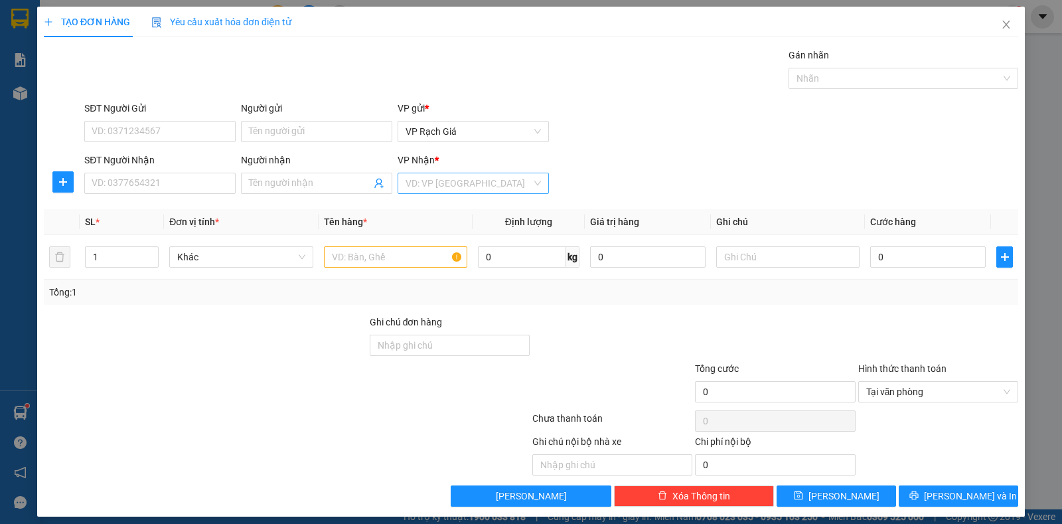
click at [444, 180] on input "search" at bounding box center [469, 183] width 126 height 20
drag, startPoint x: 435, startPoint y: 252, endPoint x: 420, endPoint y: 247, distance: 16.0
click at [435, 252] on div "VP [GEOGRAPHIC_DATA]" at bounding box center [468, 252] width 133 height 15
click at [310, 186] on input "Người nhận" at bounding box center [310, 183] width 122 height 15
type input "T"
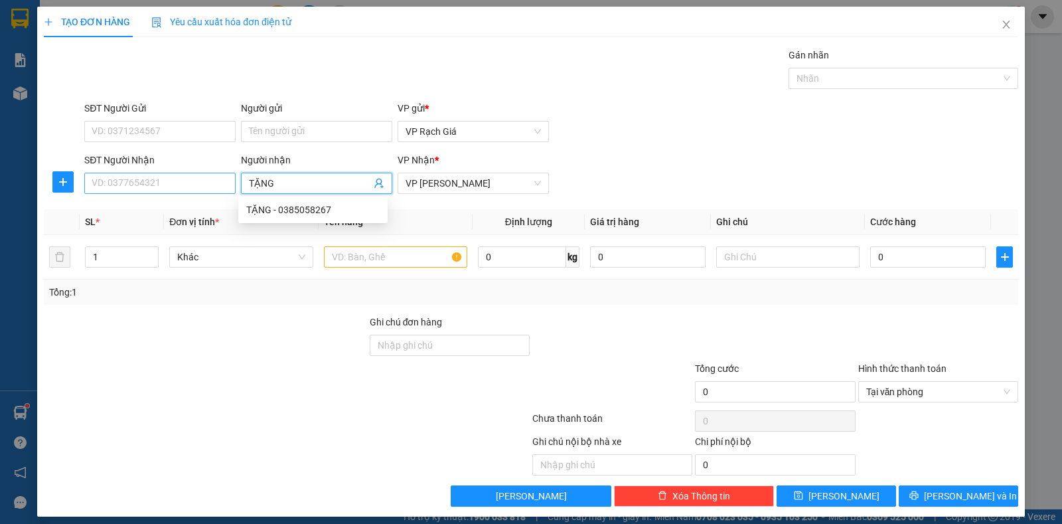
type input "TẶNG"
click at [169, 183] on input "SĐT Người Nhận" at bounding box center [159, 183] width 151 height 21
type input "0385058267"
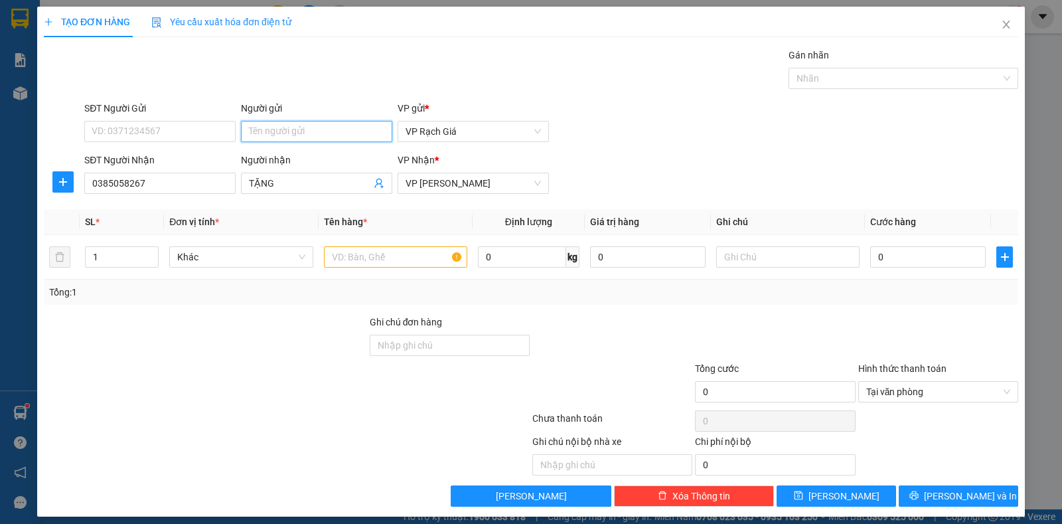
click at [298, 135] on input "Người gửi" at bounding box center [316, 131] width 151 height 21
click at [268, 123] on input "HÒOAI" at bounding box center [316, 131] width 151 height 21
type input "HÒAI"
click at [177, 135] on input "SĐT Người Gửi" at bounding box center [159, 131] width 151 height 21
type input "0938922935"
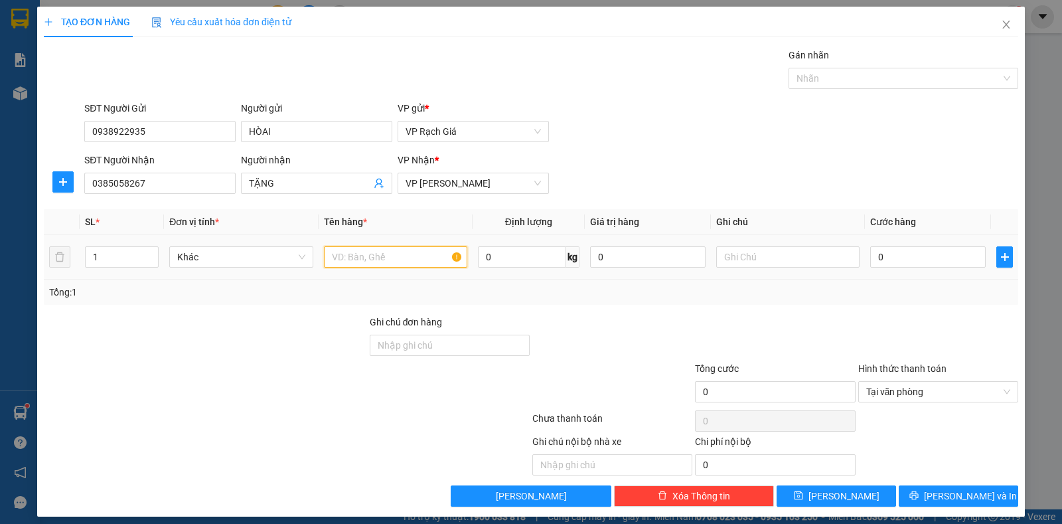
click at [391, 256] on input "text" at bounding box center [395, 256] width 143 height 21
type input "01T GIẤY"
click at [878, 267] on input "0" at bounding box center [928, 256] width 116 height 21
type input "3"
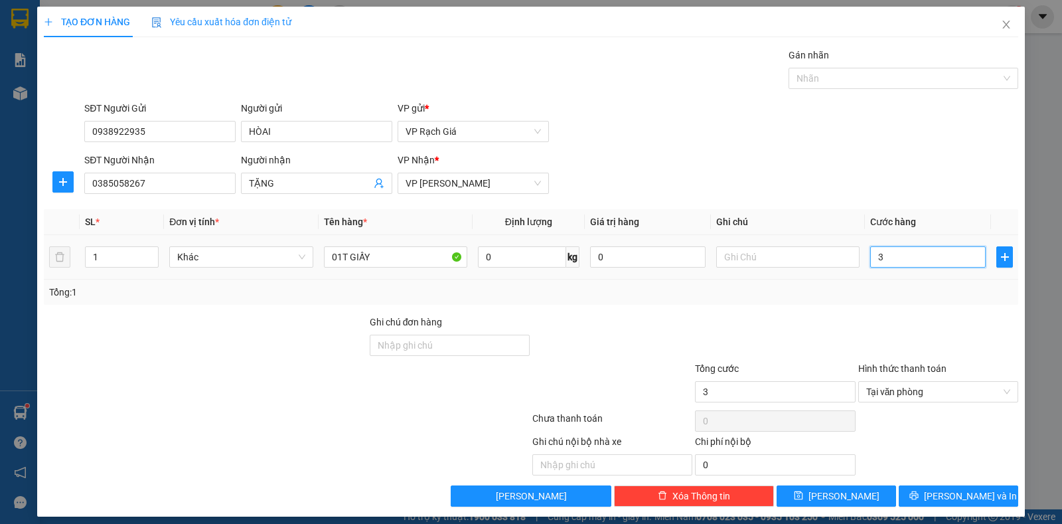
type input "30"
click at [938, 494] on span "Lưu và In" at bounding box center [970, 496] width 93 height 15
type input "30.000"
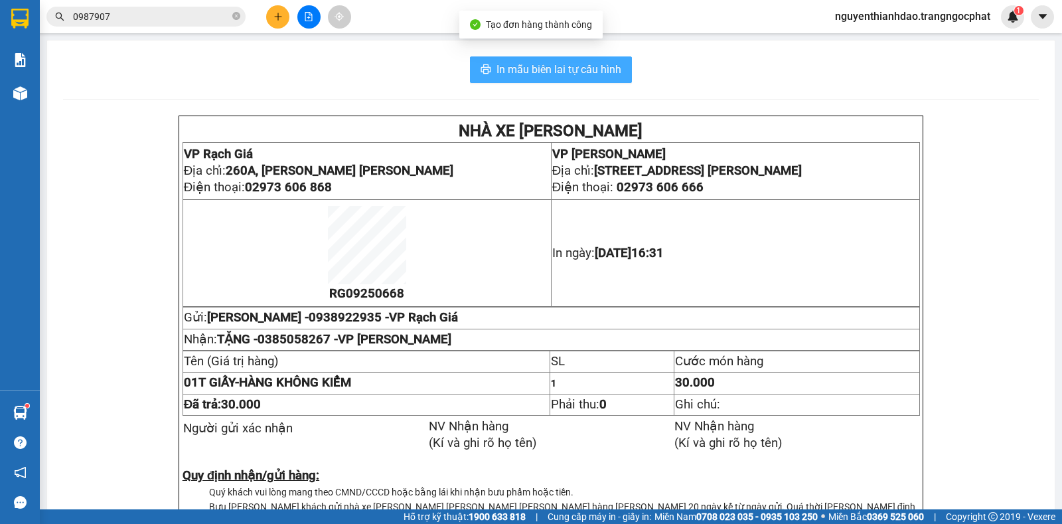
click at [567, 76] on span "In mẫu biên lai tự cấu hình" at bounding box center [559, 69] width 125 height 17
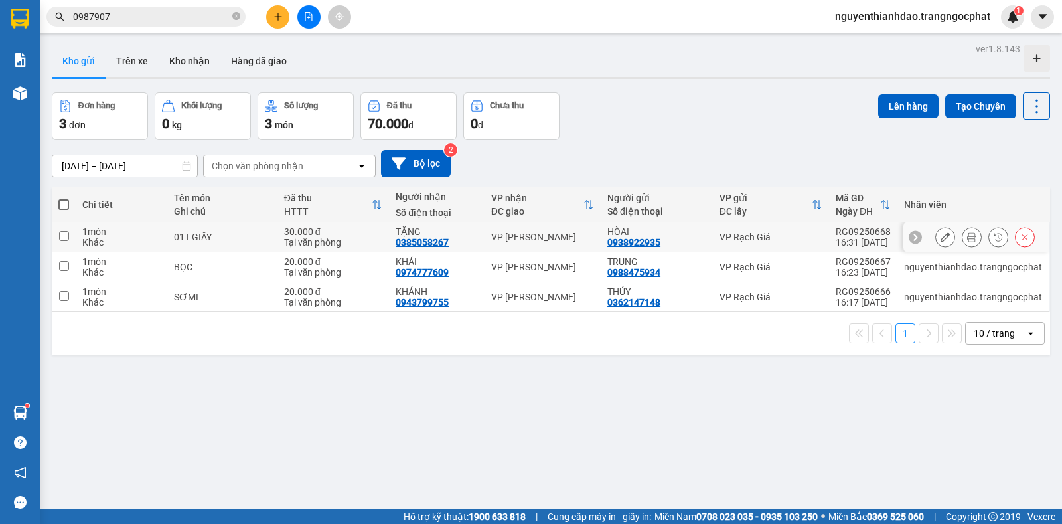
click at [963, 232] on button at bounding box center [972, 237] width 19 height 23
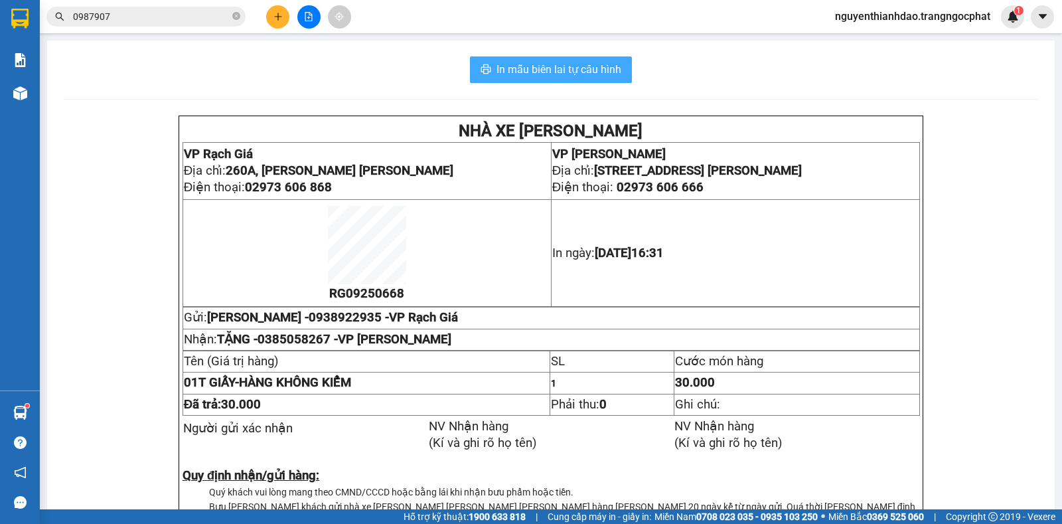
click at [530, 77] on span "In mẫu biên lai tự cấu hình" at bounding box center [559, 69] width 125 height 17
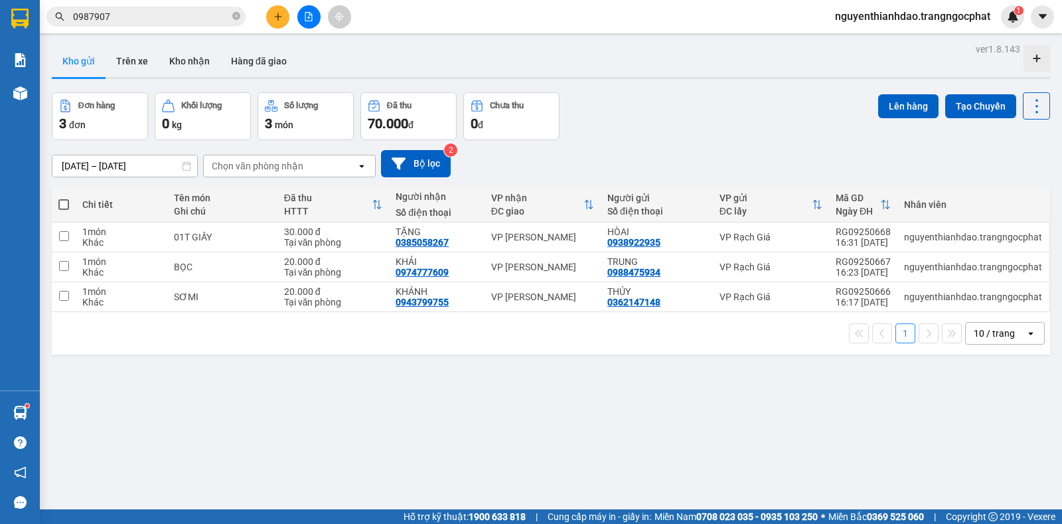
click at [613, 60] on div "Kho gửi Trên xe Kho nhận Hàng đã giao" at bounding box center [551, 62] width 998 height 35
click at [281, 18] on icon "plus" at bounding box center [278, 16] width 9 height 9
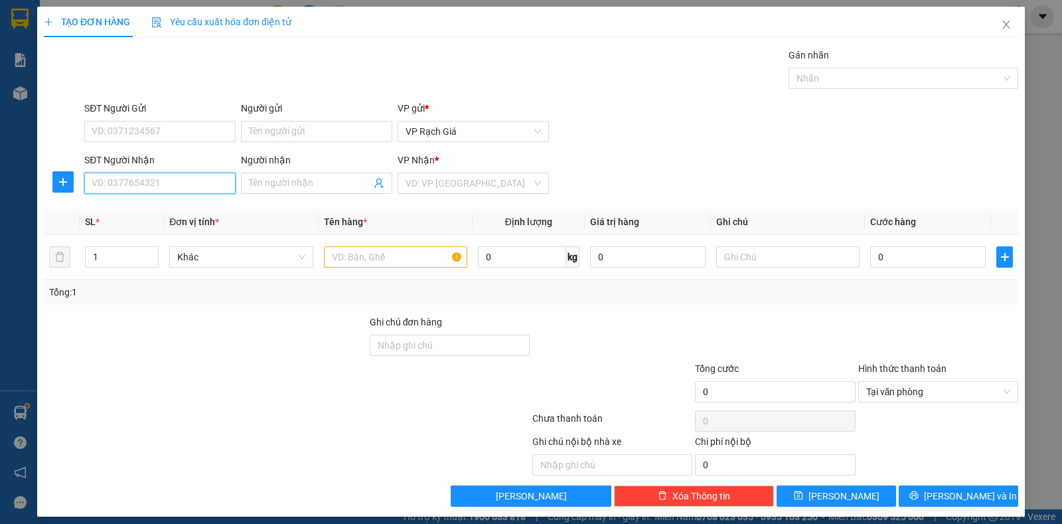
click at [179, 186] on input "SĐT Người Nhận" at bounding box center [159, 183] width 151 height 21
type input "0982860208"
click at [270, 189] on input "Người nhận" at bounding box center [310, 183] width 122 height 15
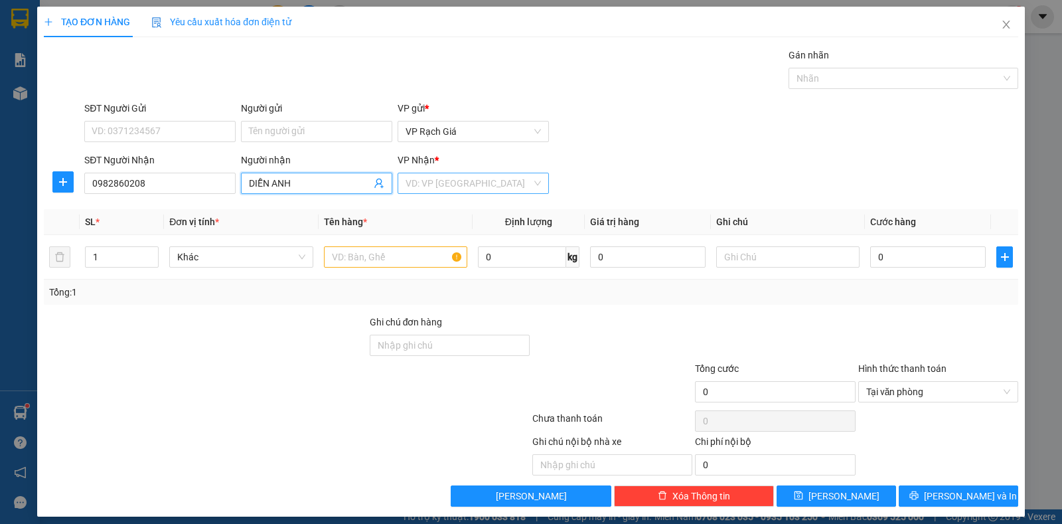
type input "DIỄN ANH"
click at [422, 189] on input "search" at bounding box center [469, 183] width 126 height 20
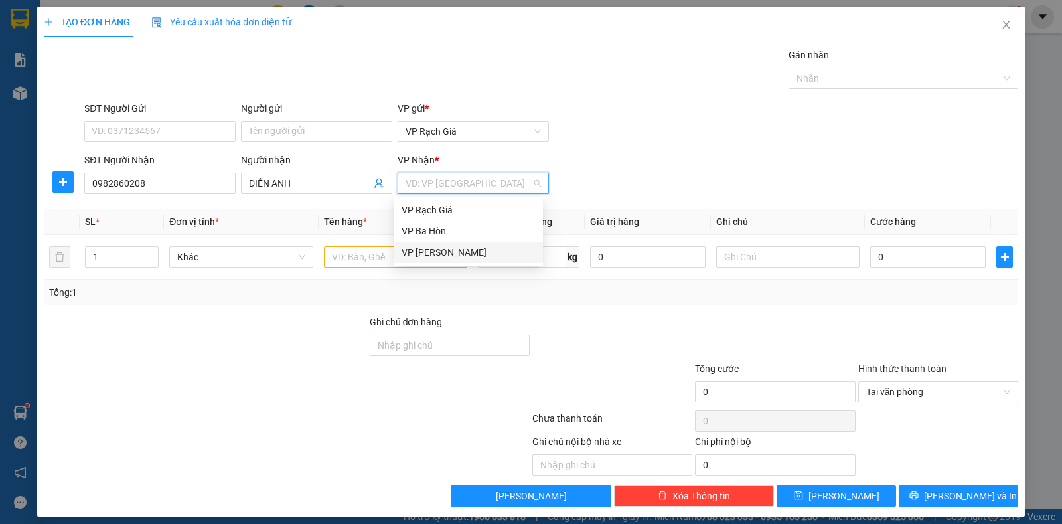
click at [421, 254] on div "VP [GEOGRAPHIC_DATA]" at bounding box center [468, 252] width 133 height 15
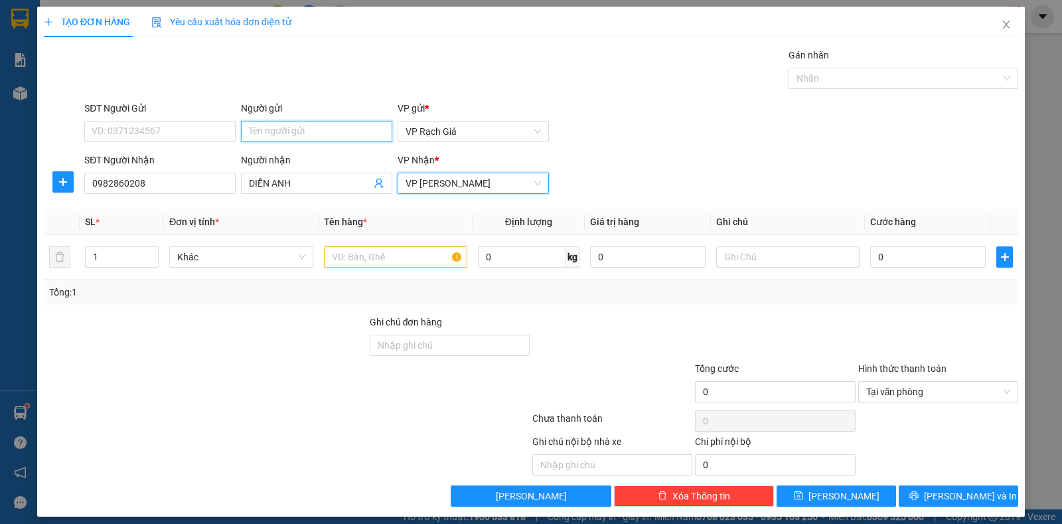
click at [300, 135] on input "Người gửi" at bounding box center [316, 131] width 151 height 21
type input "PHƯƠNG"
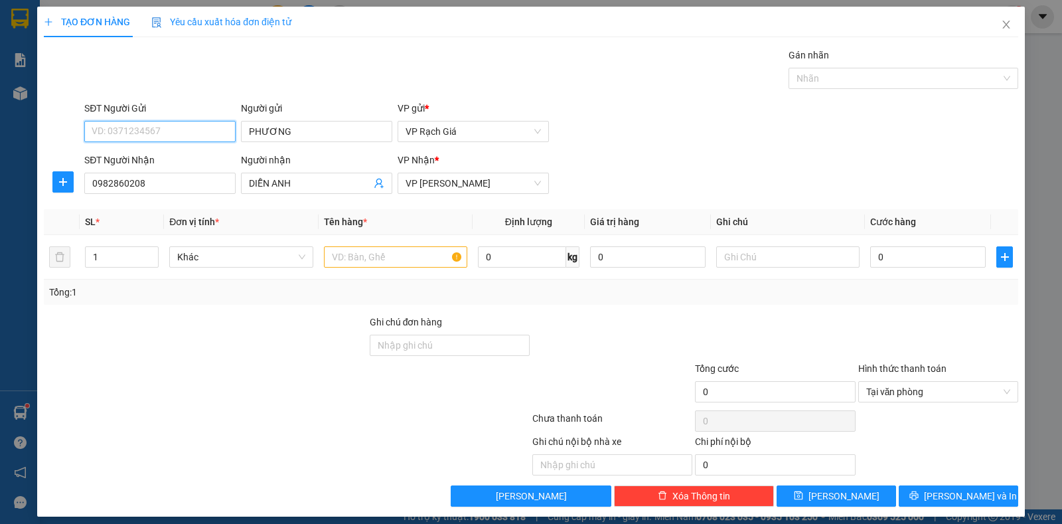
click at [170, 127] on input "SĐT Người Gửi" at bounding box center [159, 131] width 151 height 21
click at [463, 209] on th "Tên hàng *" at bounding box center [396, 222] width 154 height 26
click at [379, 253] on input "text" at bounding box center [395, 256] width 143 height 21
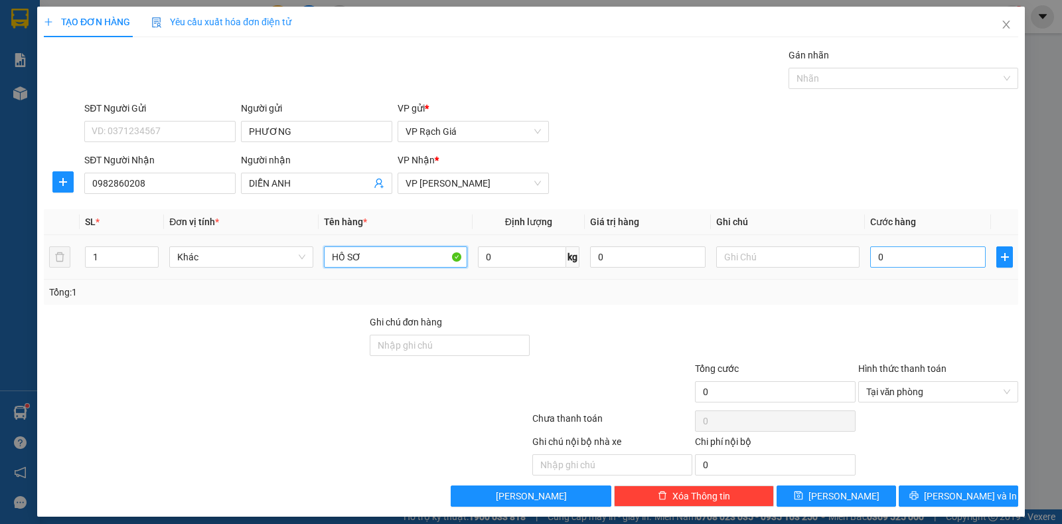
type input "HỒ SƠ"
click at [919, 251] on input "0" at bounding box center [928, 256] width 116 height 21
type input "2"
type input "20"
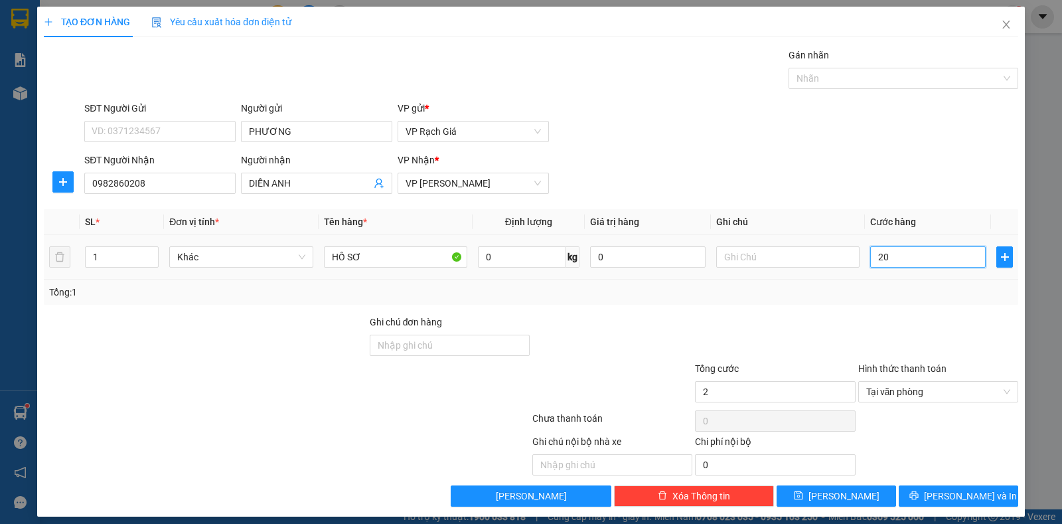
type input "20"
type input "20.000"
click at [133, 118] on div "SĐT Người Gửi" at bounding box center [159, 111] width 151 height 20
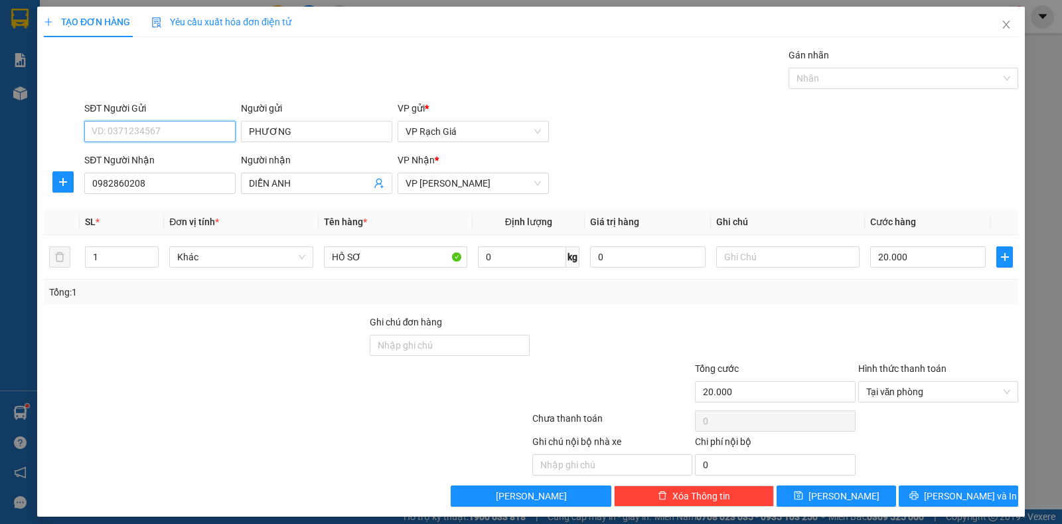
click at [129, 122] on input "SĐT Người Gửi" at bounding box center [159, 131] width 151 height 21
click at [152, 135] on input "SĐT Người Gửi" at bounding box center [159, 131] width 151 height 21
type input "0815374764"
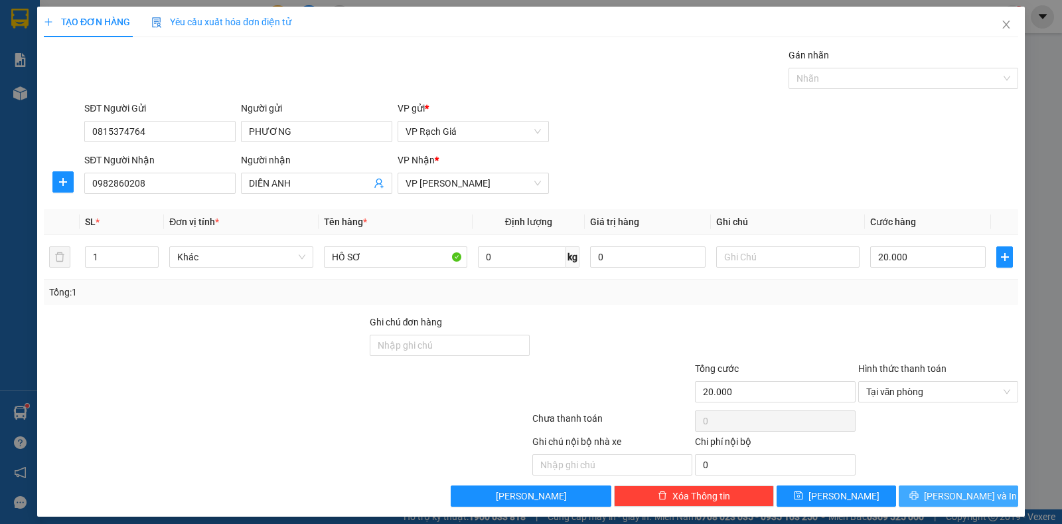
click at [937, 501] on span "Lưu và In" at bounding box center [970, 496] width 93 height 15
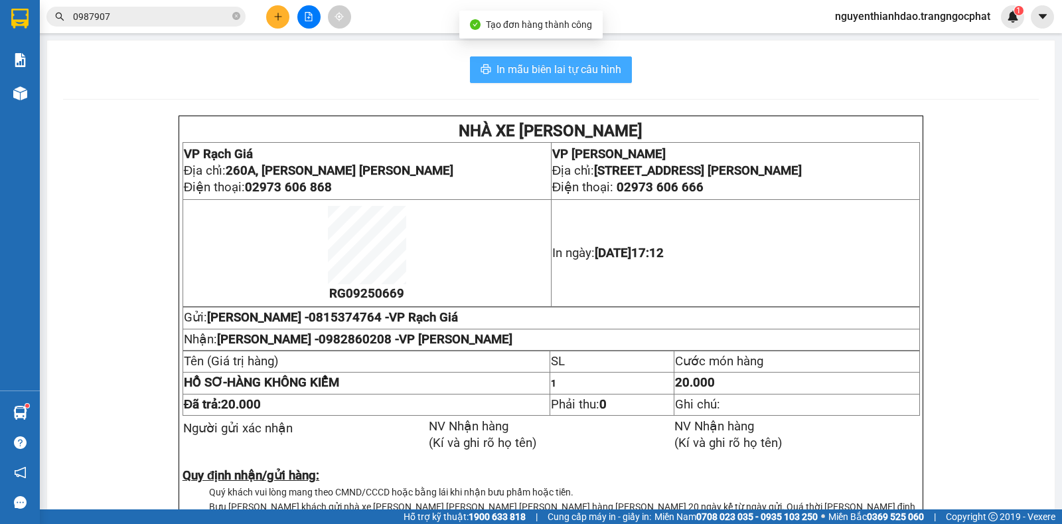
click at [549, 71] on span "In mẫu biên lai tự cấu hình" at bounding box center [559, 69] width 125 height 17
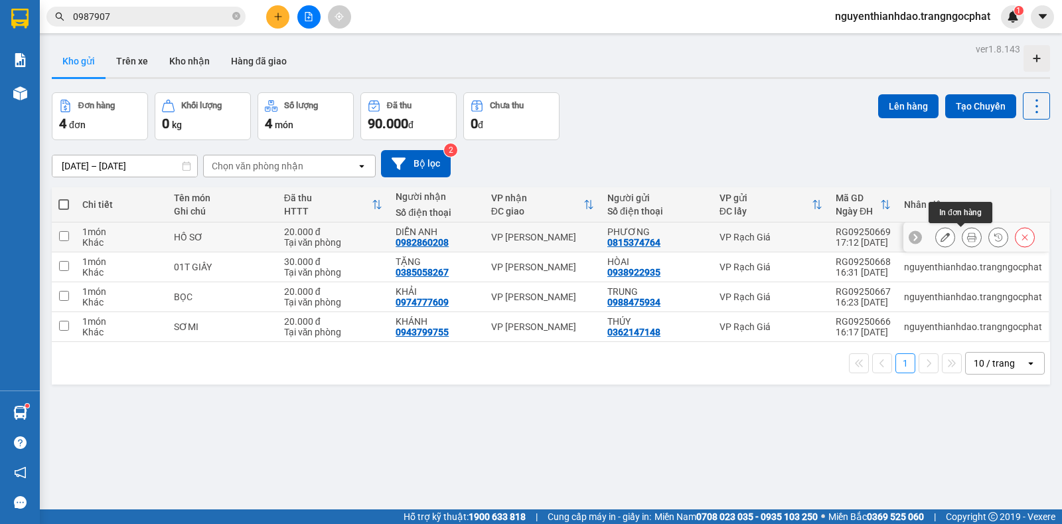
click at [967, 236] on icon at bounding box center [971, 236] width 9 height 9
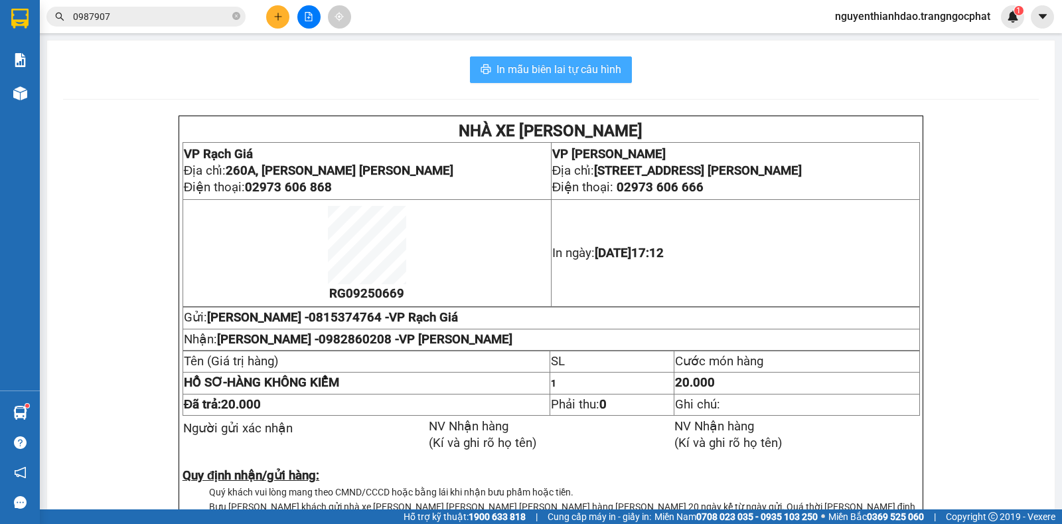
click at [534, 68] on span "In mẫu biên lai tự cấu hình" at bounding box center [559, 69] width 125 height 17
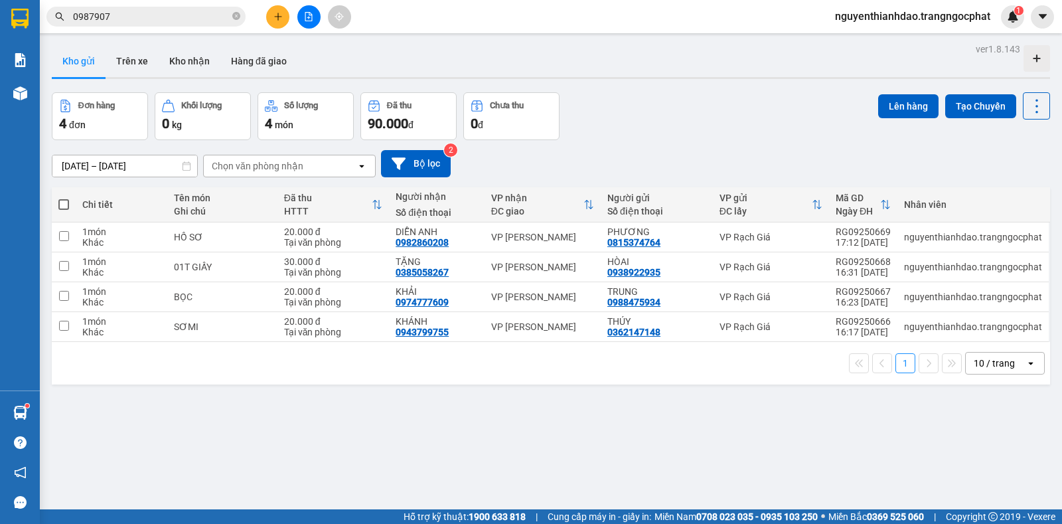
click at [144, 19] on input "0987907" at bounding box center [151, 16] width 157 height 15
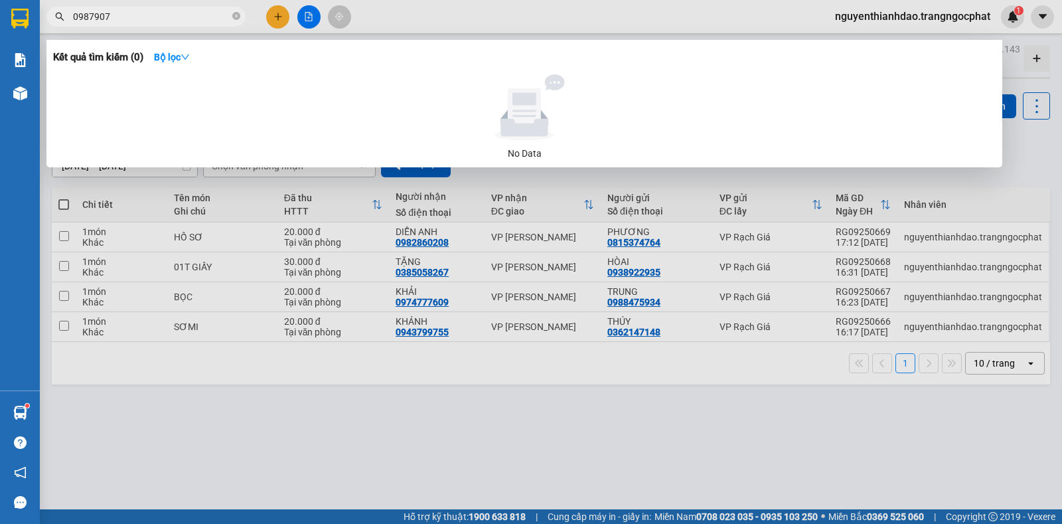
click at [144, 19] on input "0987907" at bounding box center [151, 16] width 157 height 15
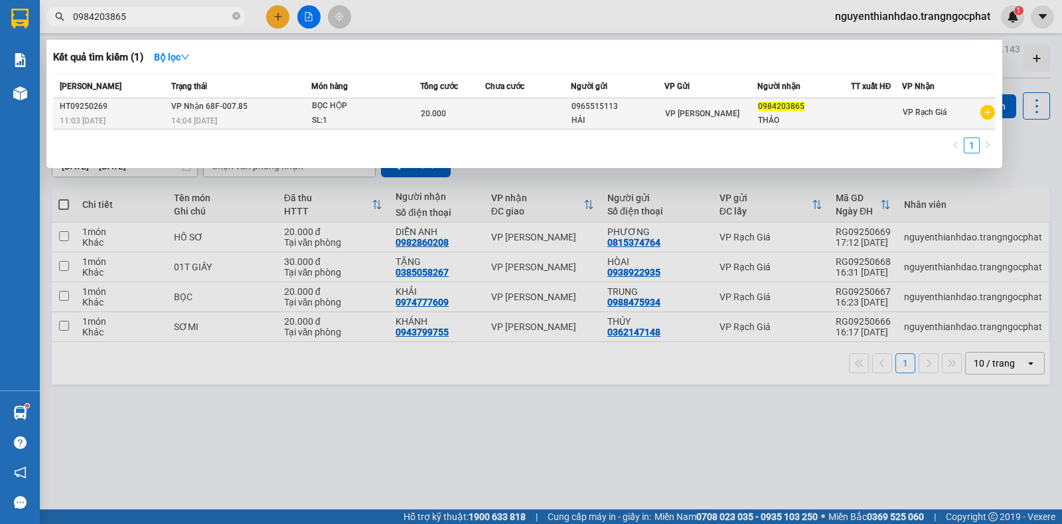
click at [304, 104] on td "VP Nhận 68F-007.85 14:04 - 11/09" at bounding box center [239, 113] width 143 height 31
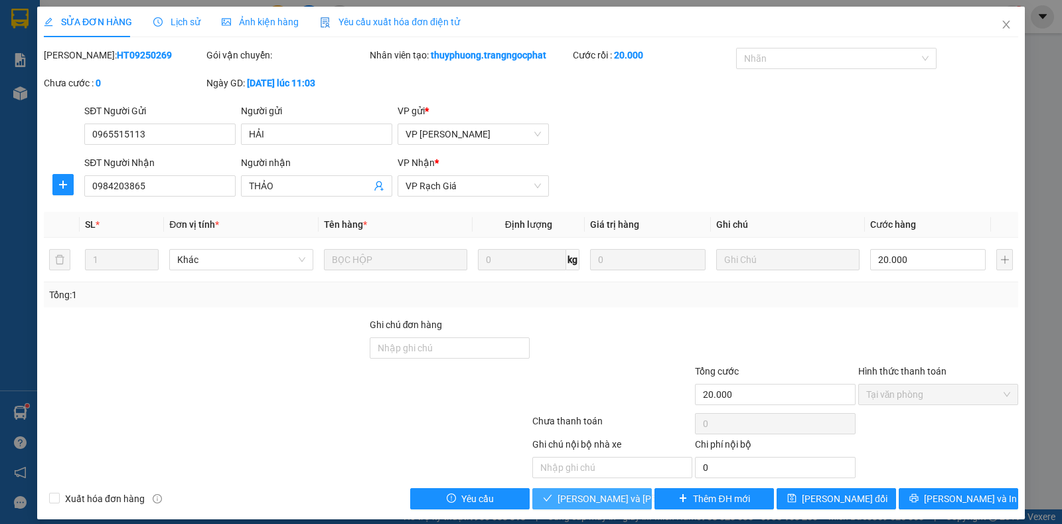
click at [584, 502] on span "Lưu và Giao hàng" at bounding box center [647, 498] width 179 height 15
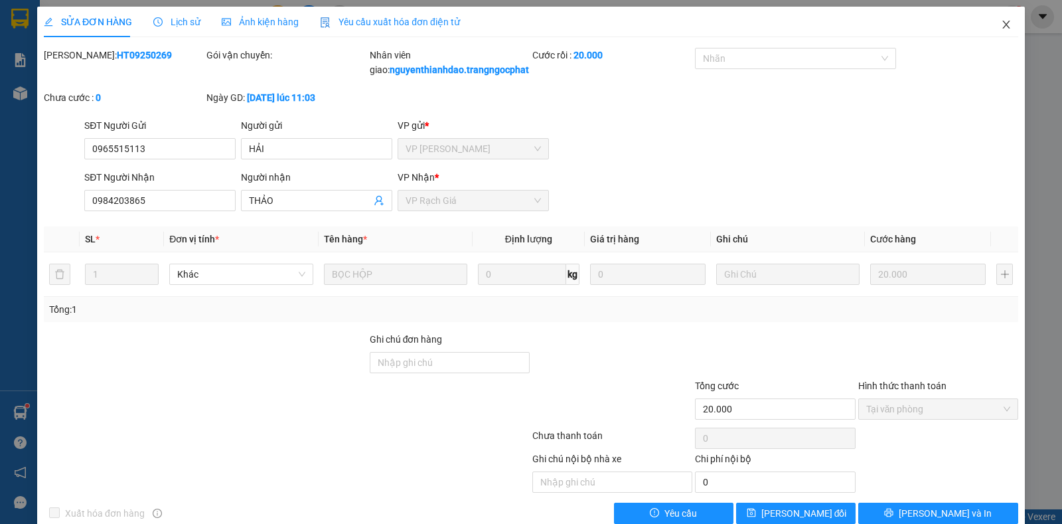
click at [1001, 22] on icon "close" at bounding box center [1006, 24] width 11 height 11
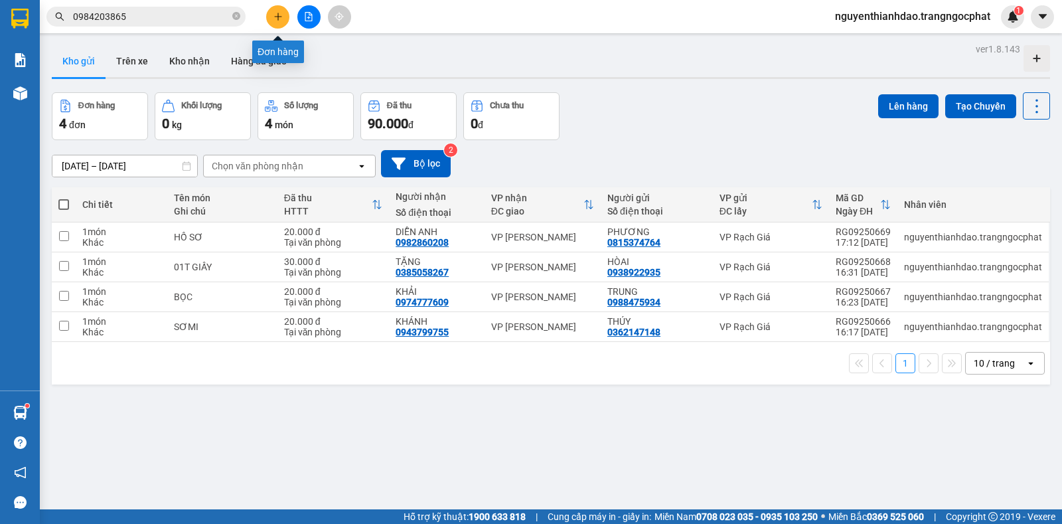
click at [283, 17] on button at bounding box center [277, 16] width 23 height 23
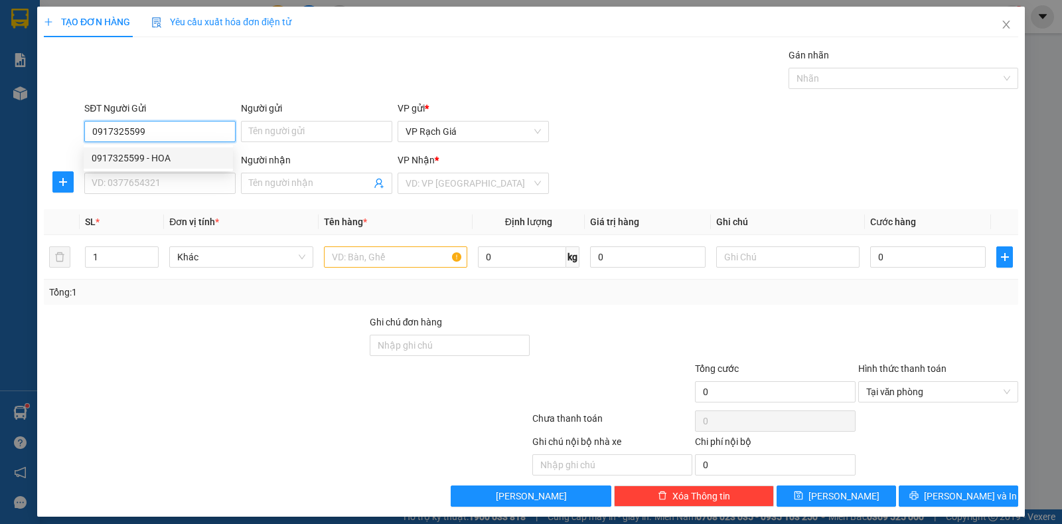
click at [149, 157] on div "0917325599 - HOA" at bounding box center [158, 158] width 133 height 15
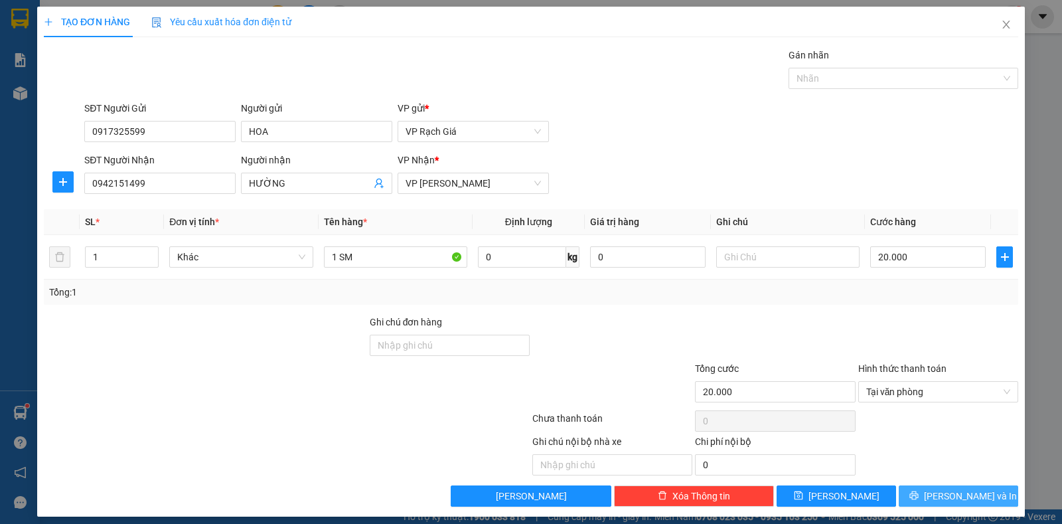
click at [957, 505] on button "Lưu và In" at bounding box center [959, 495] width 120 height 21
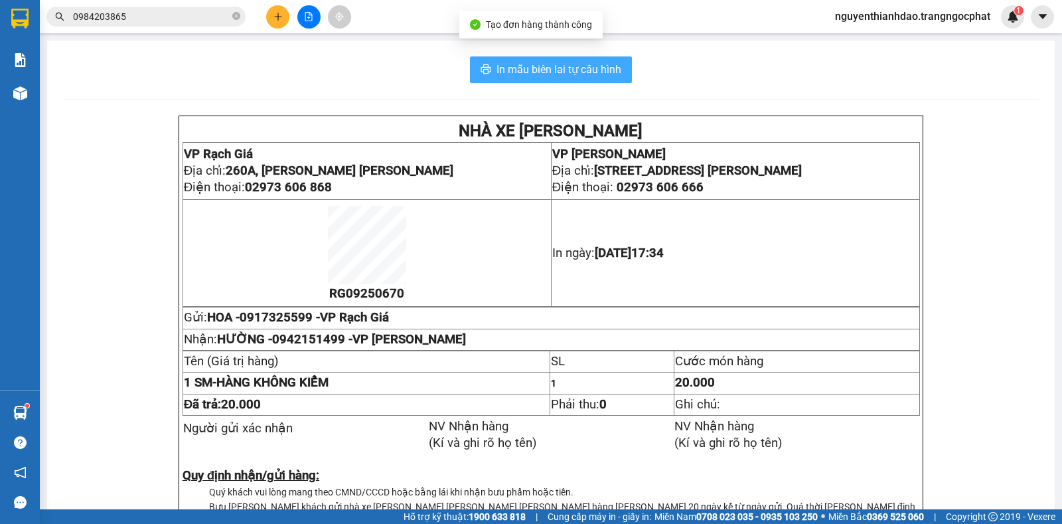
click at [548, 68] on span "In mẫu biên lai tự cấu hình" at bounding box center [559, 69] width 125 height 17
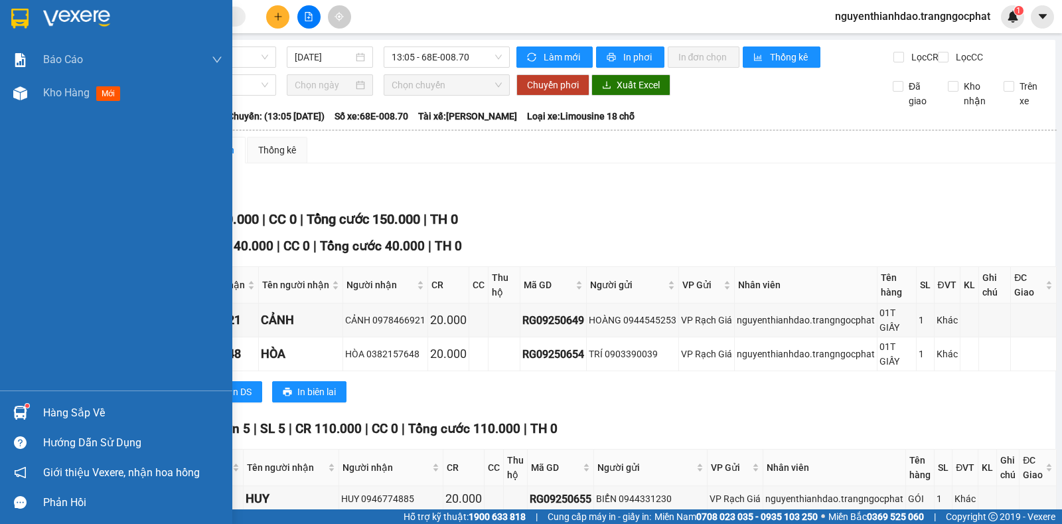
click at [20, 408] on img at bounding box center [20, 413] width 14 height 14
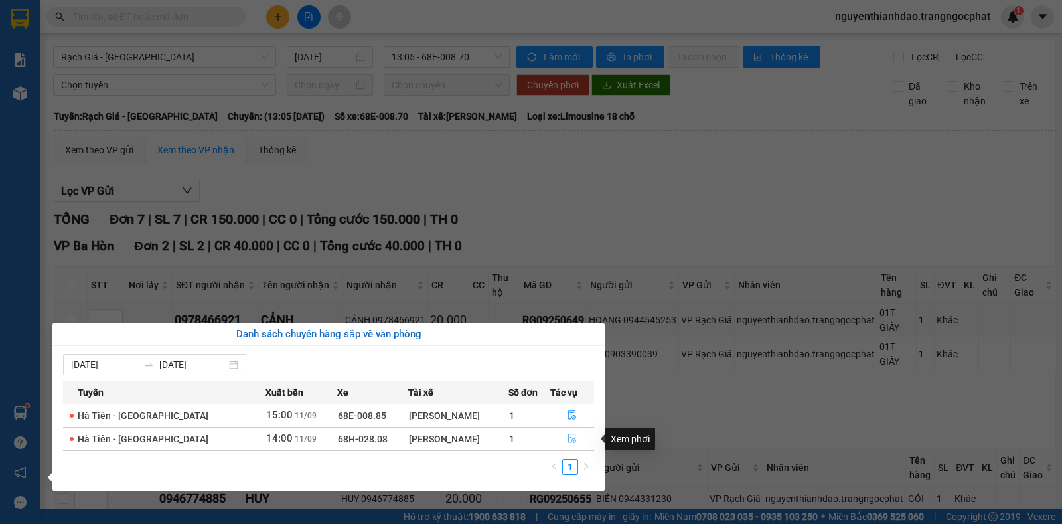
click at [568, 437] on icon "file-done" at bounding box center [572, 438] width 9 height 9
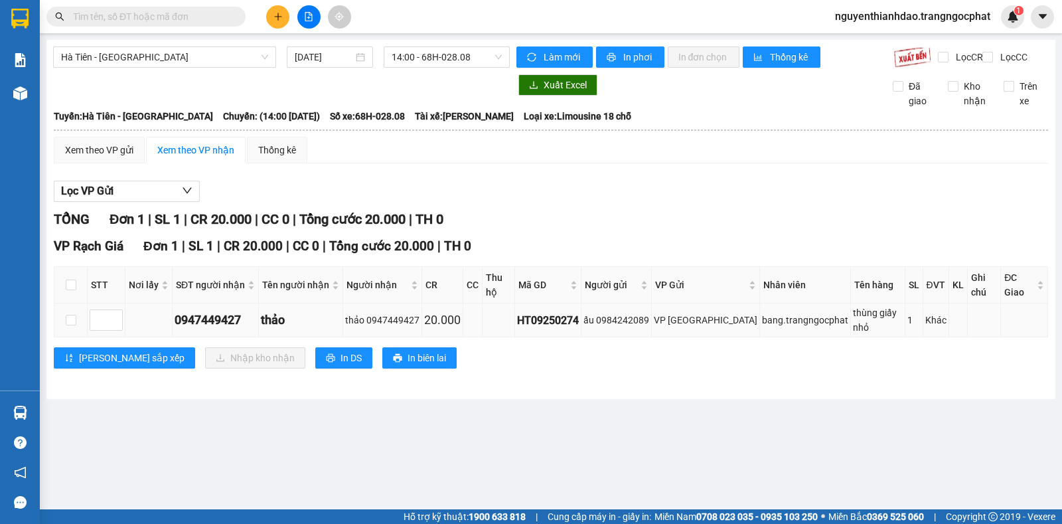
click at [220, 318] on div "0947449427" at bounding box center [216, 320] width 82 height 19
copy div "0947449427"
click at [68, 315] on input "checkbox" at bounding box center [71, 320] width 11 height 11
checkbox input "true"
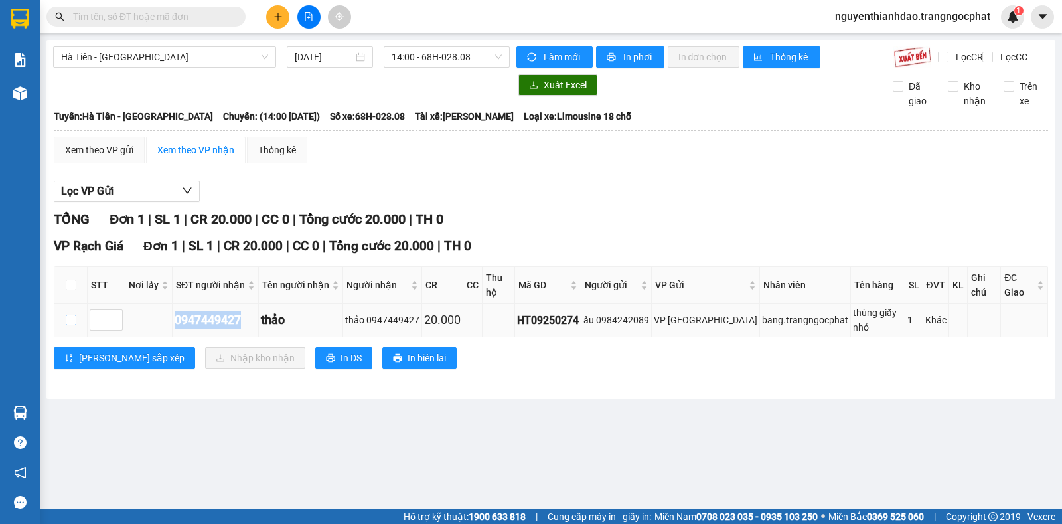
checkbox input "true"
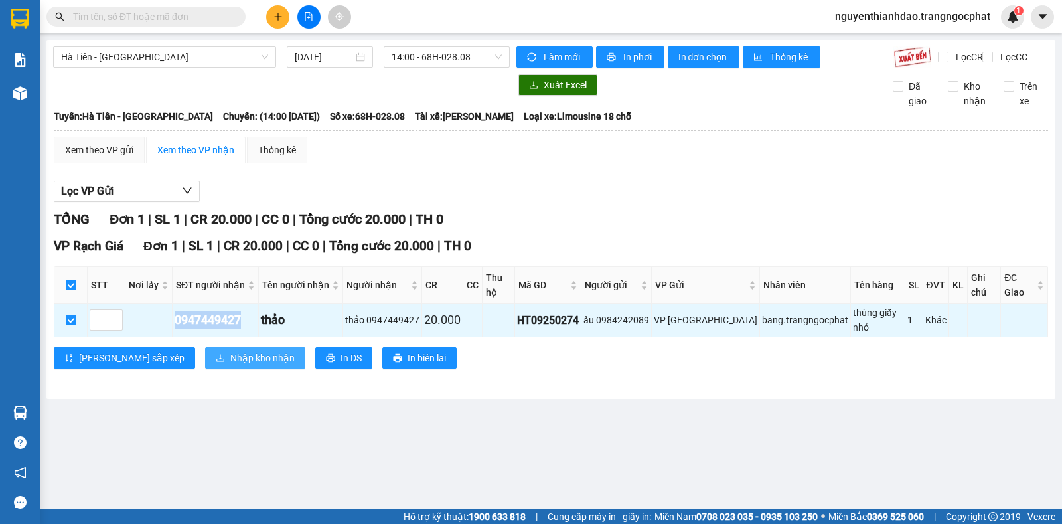
click at [230, 351] on span "Nhập kho nhận" at bounding box center [262, 358] width 64 height 15
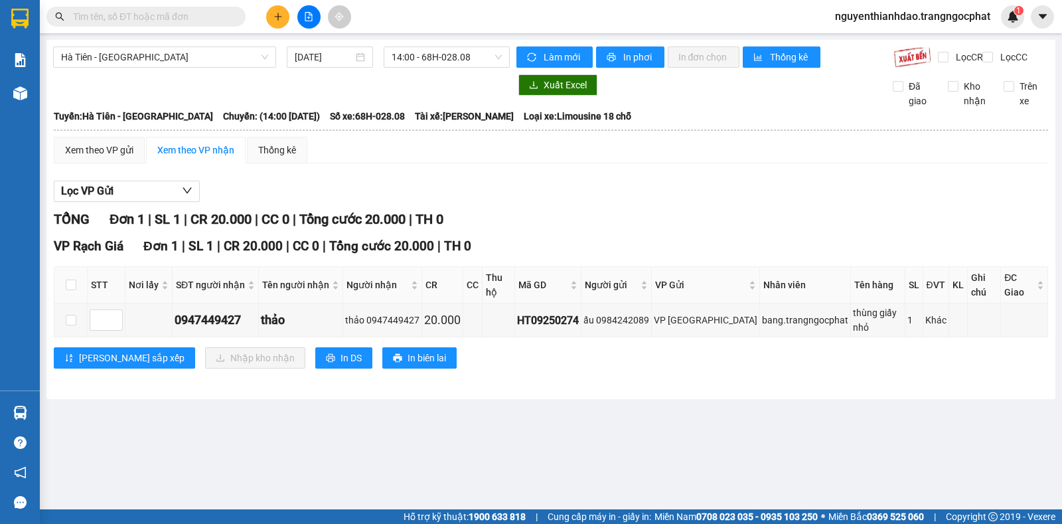
click at [539, 180] on div "Xem theo VP gửi Xem theo VP nhận Thống kê Lọc VP Gửi TỔNG Đơn 1 | SL 1 | CR 20…" at bounding box center [551, 261] width 995 height 248
click at [71, 287] on input "checkbox" at bounding box center [71, 284] width 11 height 11
checkbox input "true"
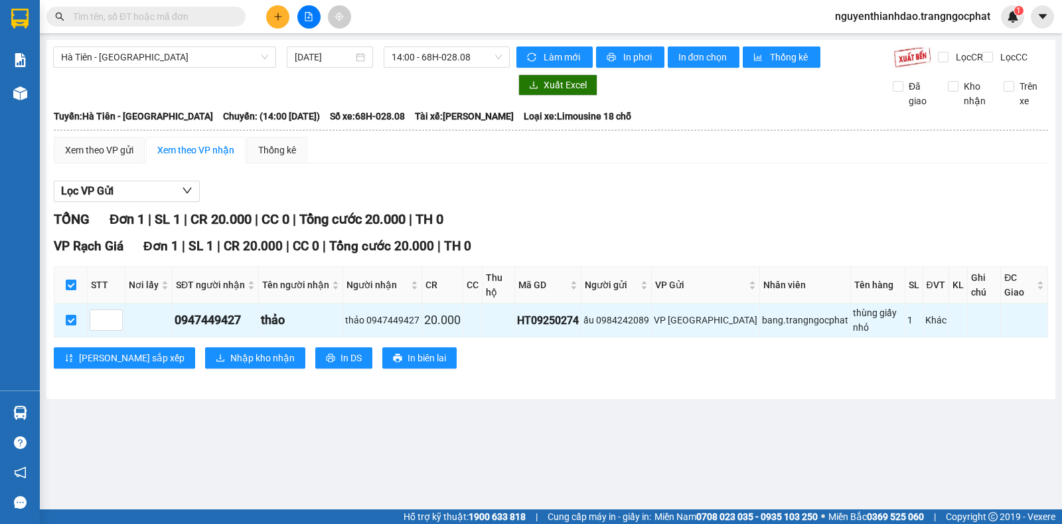
click at [68, 287] on input "checkbox" at bounding box center [71, 284] width 11 height 11
checkbox input "false"
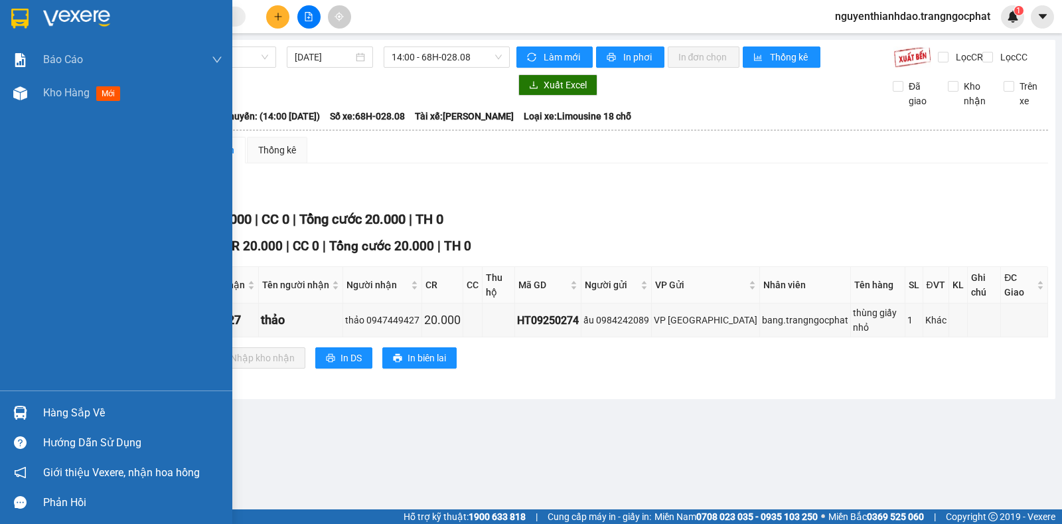
click at [33, 414] on div "Hàng sắp về" at bounding box center [116, 413] width 232 height 30
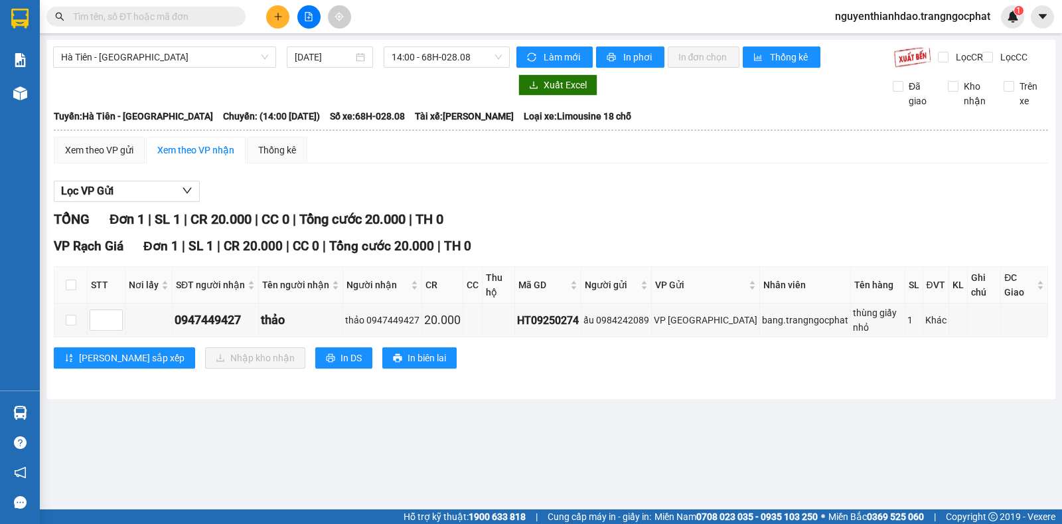
click at [635, 445] on section "Kết quả tìm kiếm ( 0 ) Bộ lọc No Data nguyenthianhdao.trangngocphat 1 Báo cáo D…" at bounding box center [531, 262] width 1062 height 524
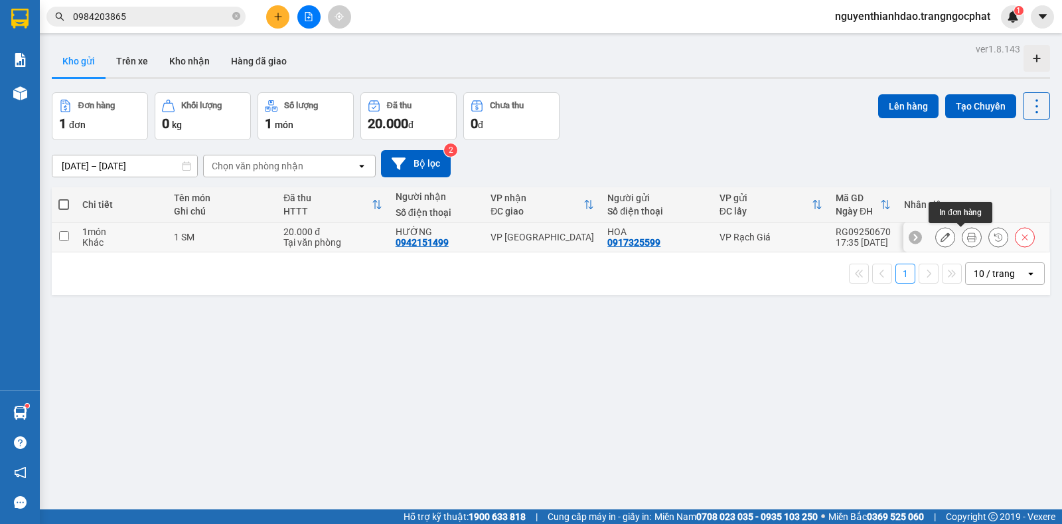
click at [967, 236] on icon at bounding box center [971, 236] width 9 height 9
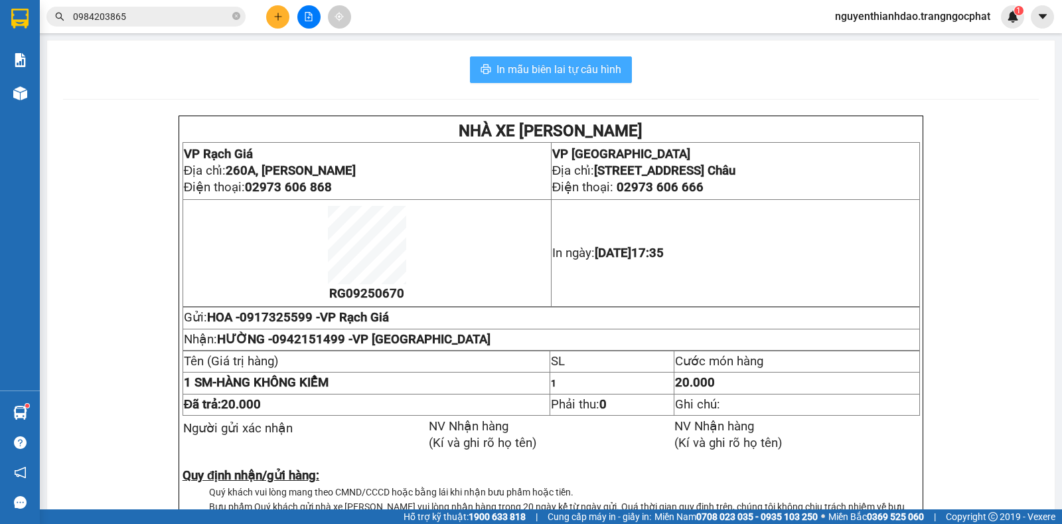
click at [544, 68] on span "In mẫu biên lai tự cấu hình" at bounding box center [559, 69] width 125 height 17
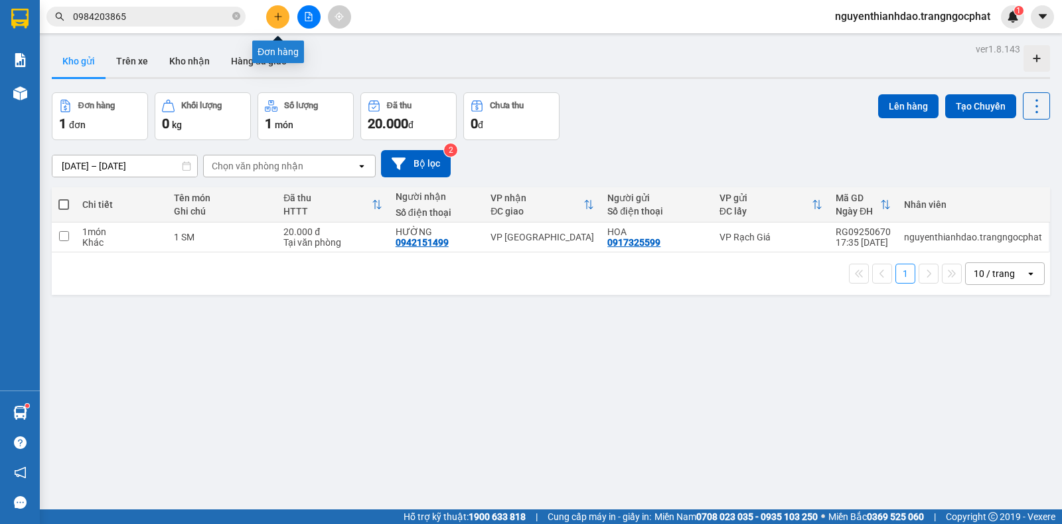
click at [274, 17] on icon "plus" at bounding box center [278, 16] width 9 height 9
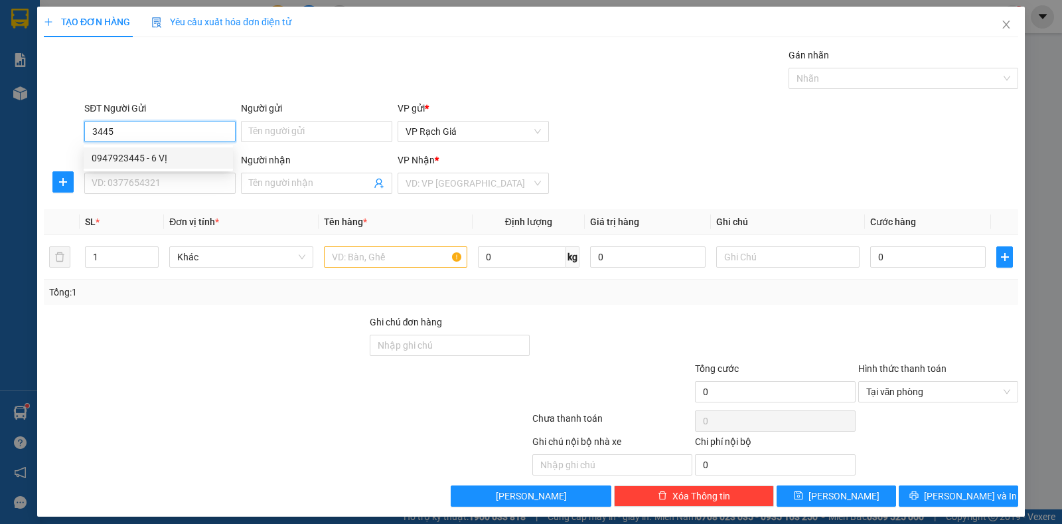
click at [191, 157] on div "0947923445 - 6 VỊ" at bounding box center [158, 158] width 133 height 15
type input "0947923445"
type input "6 VỊ"
type input "0877881887"
type input "THANH VỸ"
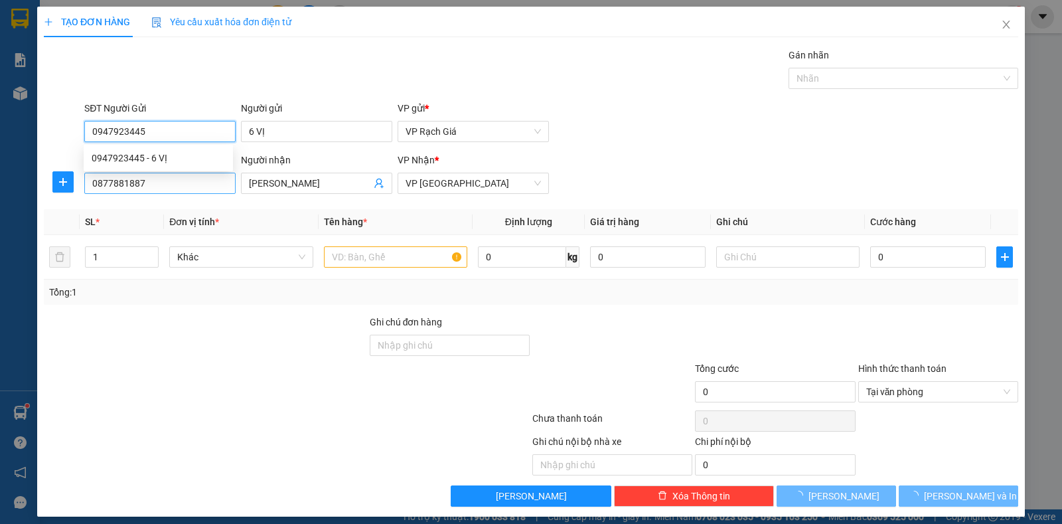
type input "20.000"
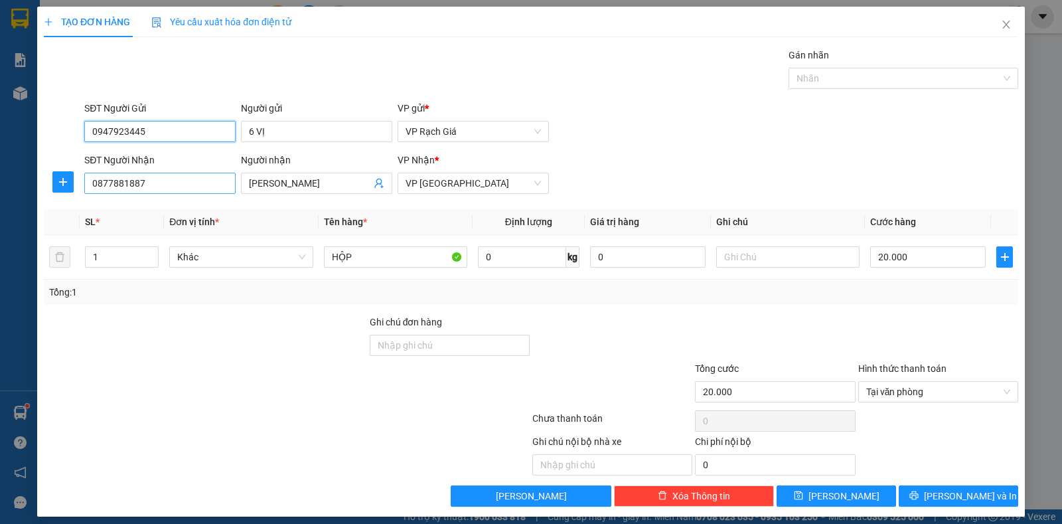
type input "0947923445"
click at [187, 191] on input "0877881887" at bounding box center [159, 183] width 151 height 21
type input "0944331643"
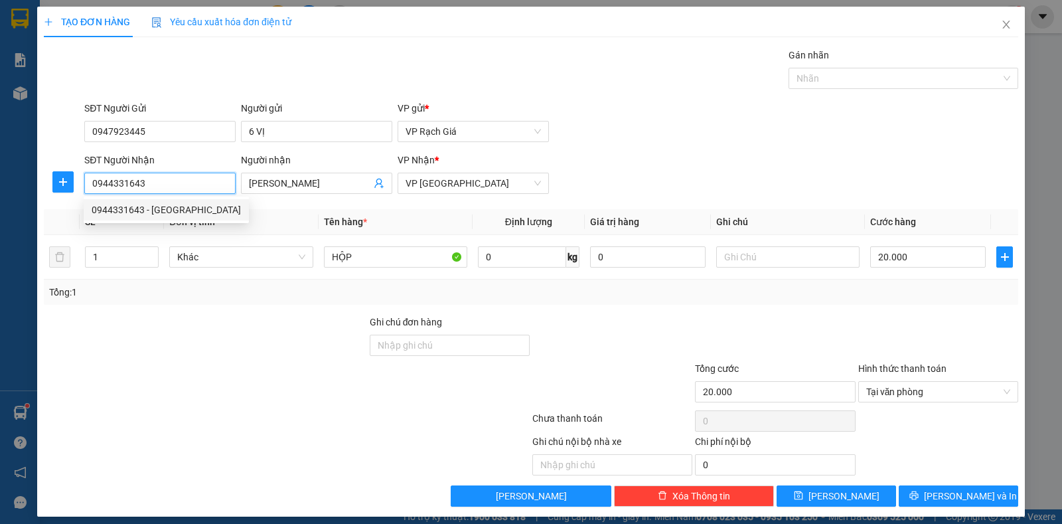
click at [169, 206] on div "0944331643 - TÂY NAM" at bounding box center [166, 209] width 149 height 15
type input "TÂY NAM"
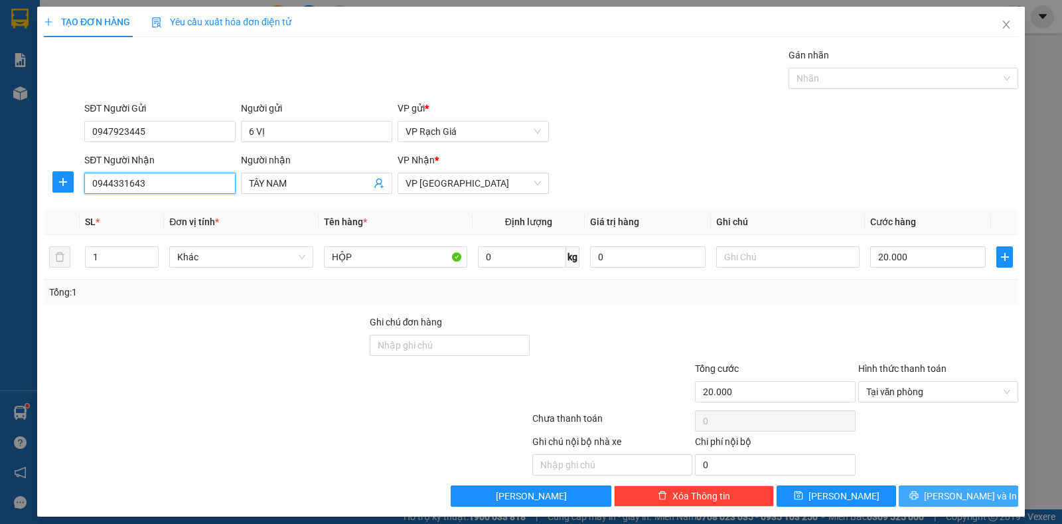
type input "0944331643"
click at [933, 490] on button "Lưu và In" at bounding box center [959, 495] width 120 height 21
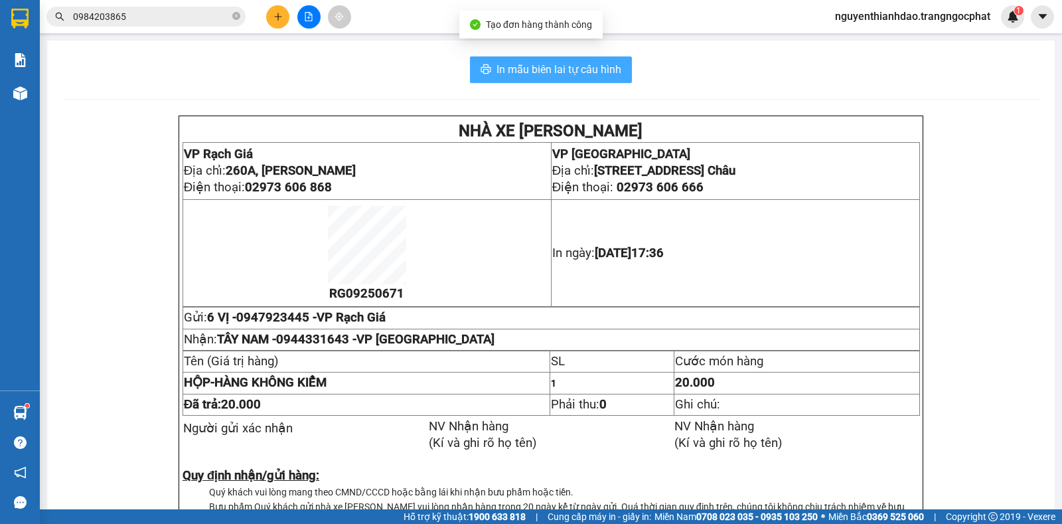
click at [586, 68] on span "In mẫu biên lai tự cấu hình" at bounding box center [559, 69] width 125 height 17
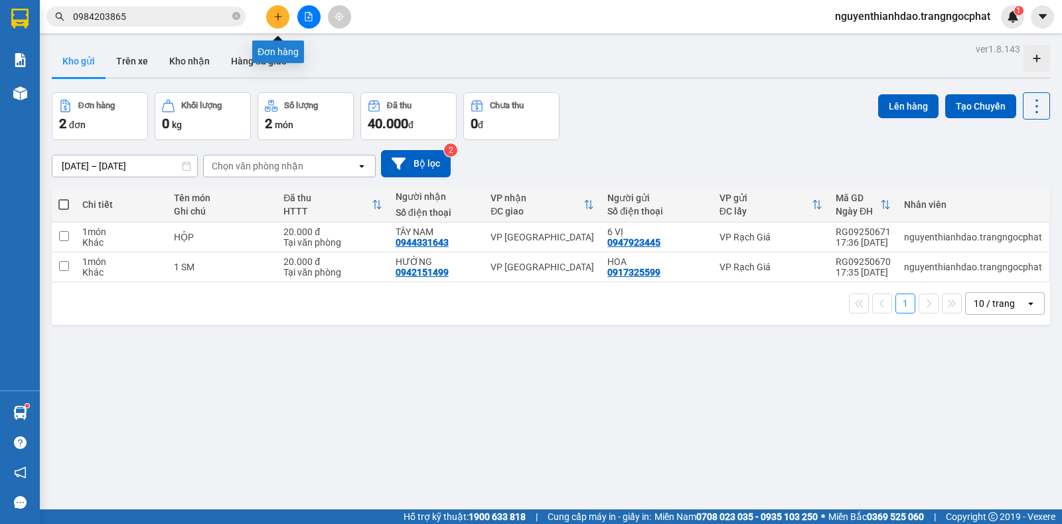
click at [277, 17] on icon "plus" at bounding box center [278, 16] width 9 height 9
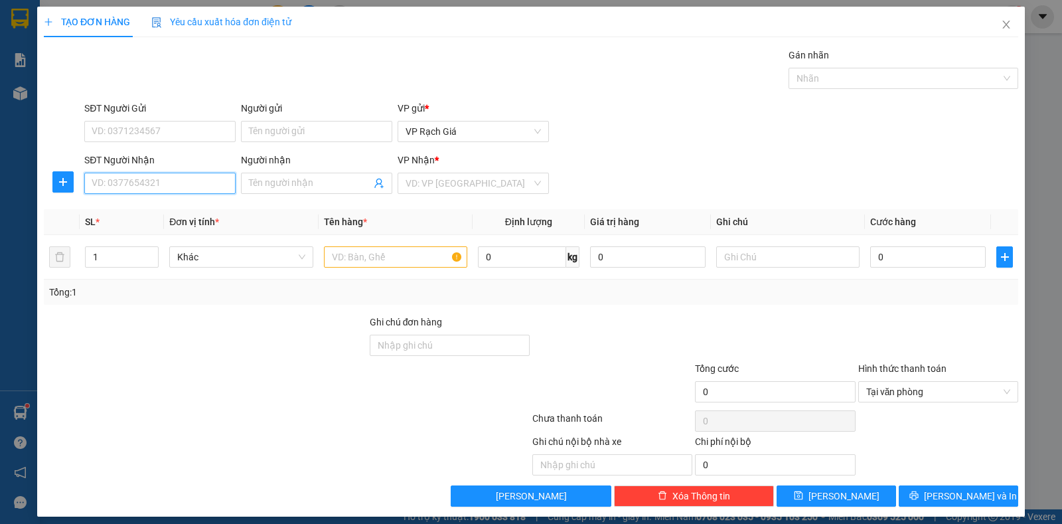
click at [128, 189] on input "SĐT Người Nhận" at bounding box center [159, 183] width 151 height 21
type input "0941222744"
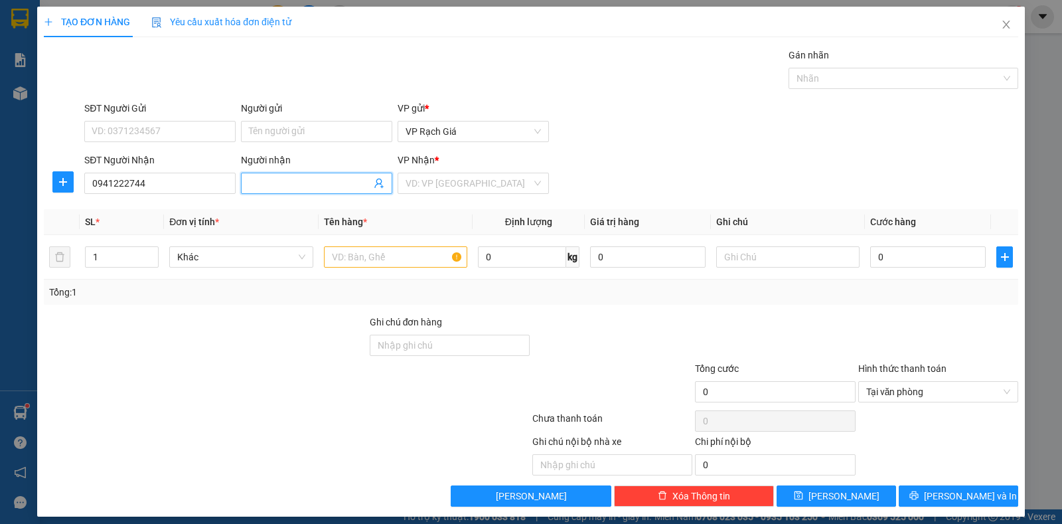
click at [270, 183] on input "Người nhận" at bounding box center [310, 183] width 122 height 15
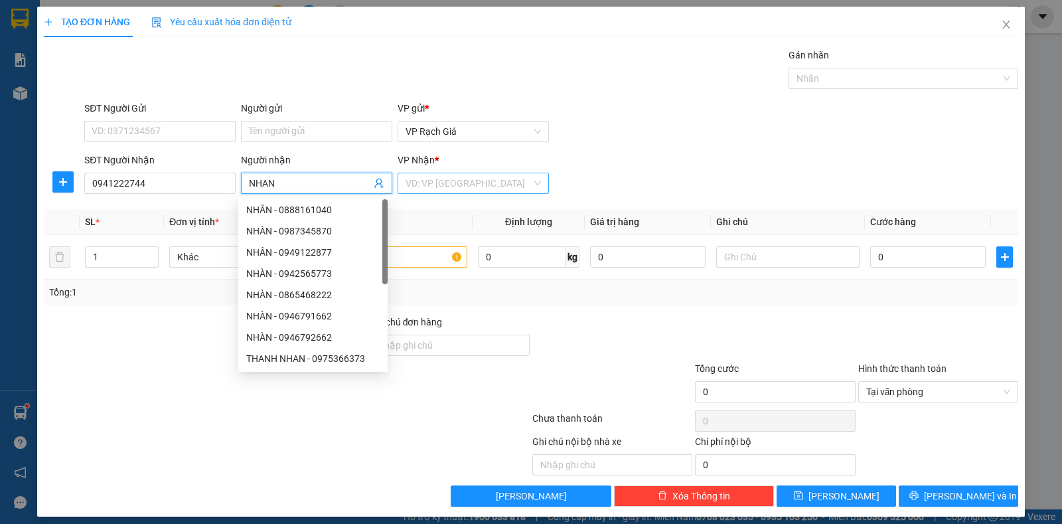
type input "NHAN"
click at [473, 178] on input "search" at bounding box center [469, 183] width 126 height 20
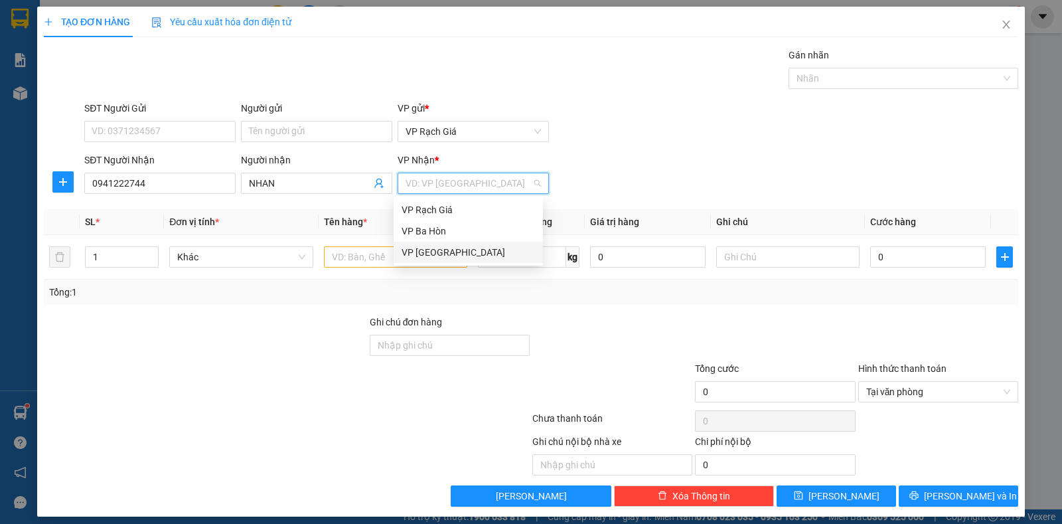
click at [451, 254] on div "VP [GEOGRAPHIC_DATA]" at bounding box center [468, 252] width 133 height 15
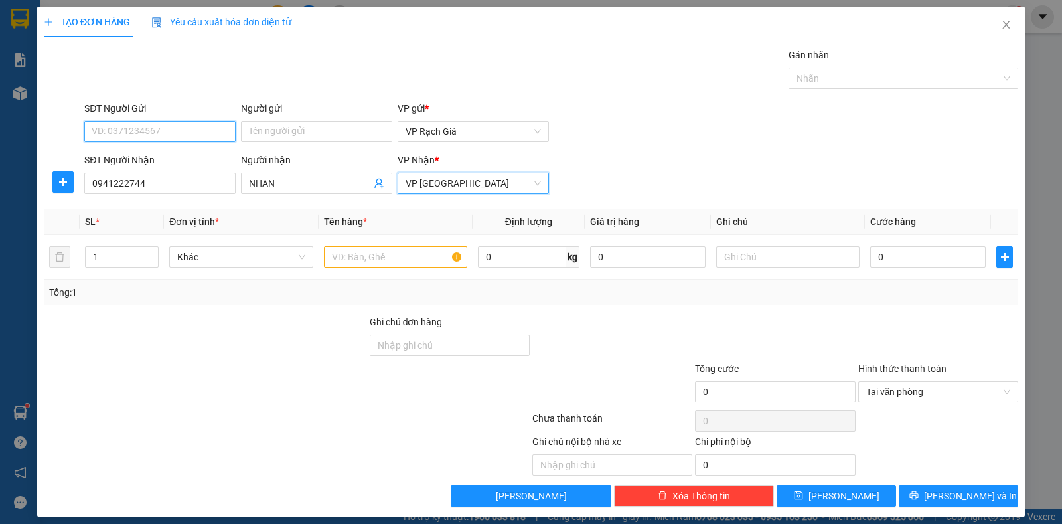
click at [195, 133] on input "SĐT Người Gửi" at bounding box center [159, 131] width 151 height 21
type input "0329900954"
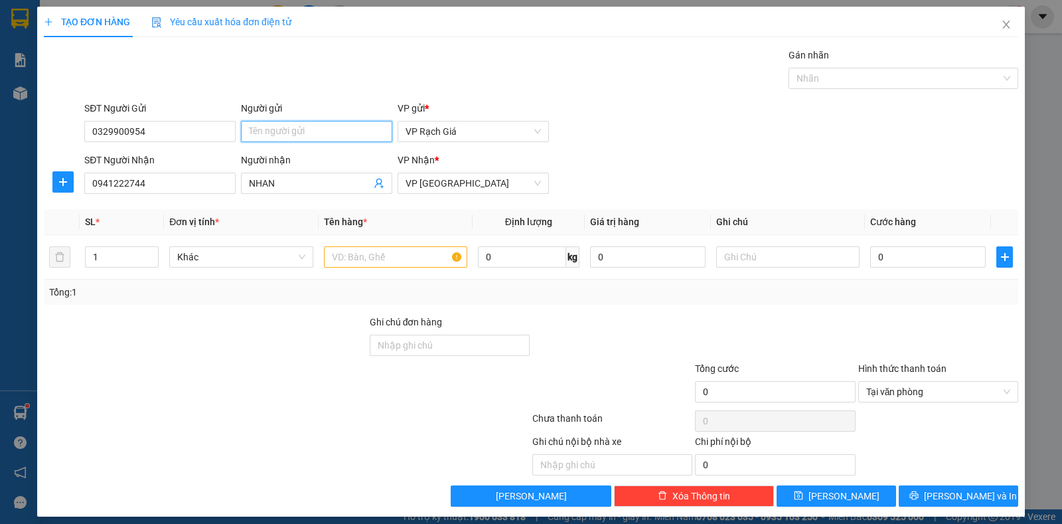
click at [296, 130] on input "Người gửi" at bounding box center [316, 131] width 151 height 21
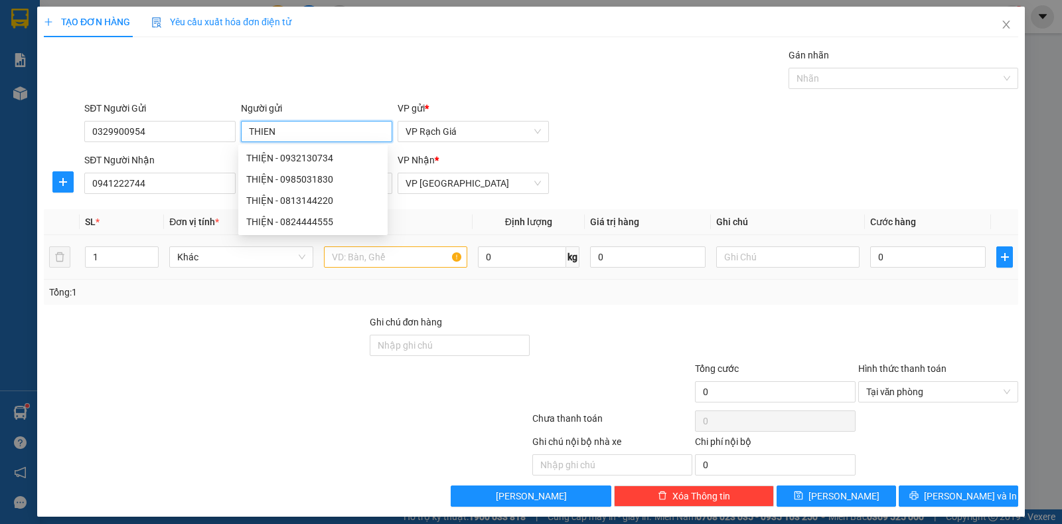
type input "THIEN"
click at [364, 256] on input "text" at bounding box center [395, 256] width 143 height 21
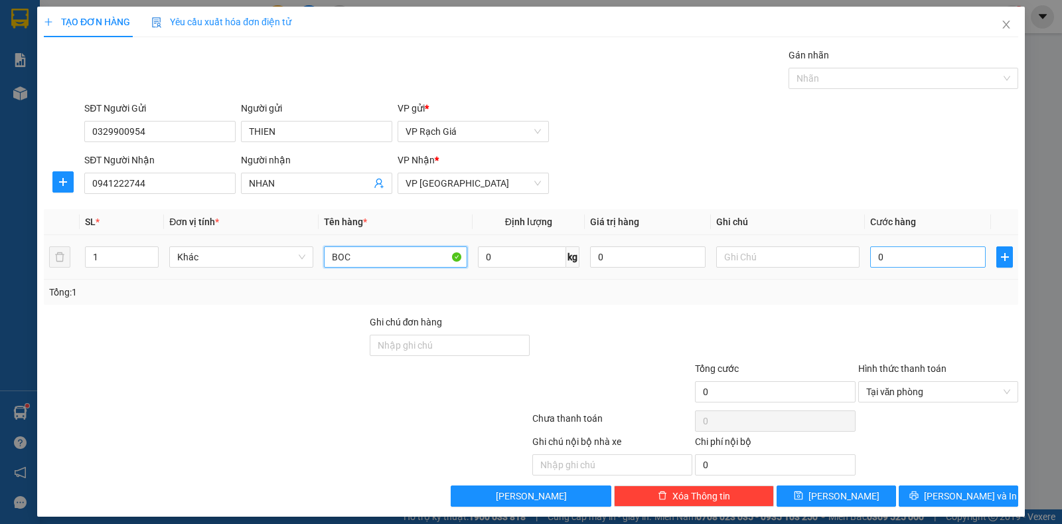
type input "BOC"
click at [906, 251] on input "0" at bounding box center [928, 256] width 116 height 21
type input "2"
type input "20"
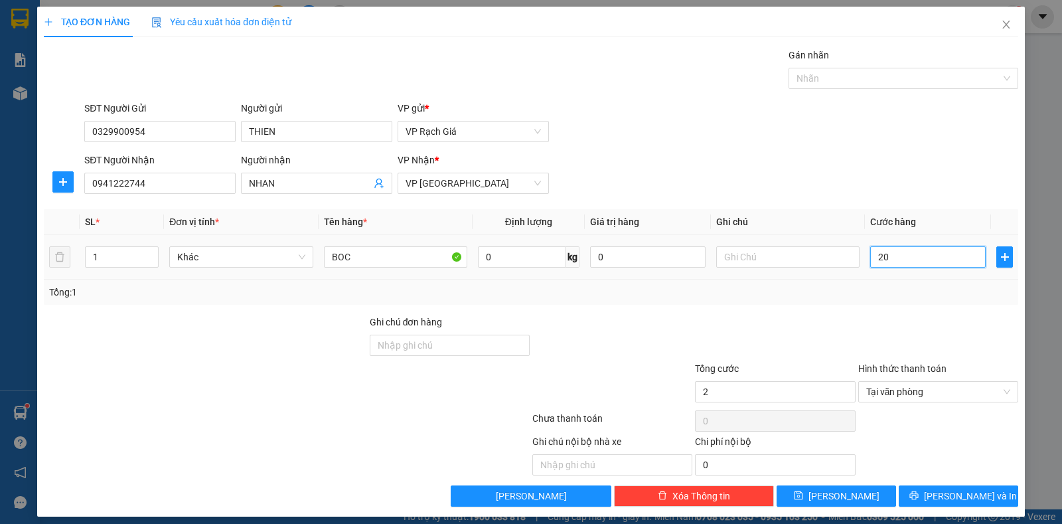
type input "20"
type input "200"
type input "2.000"
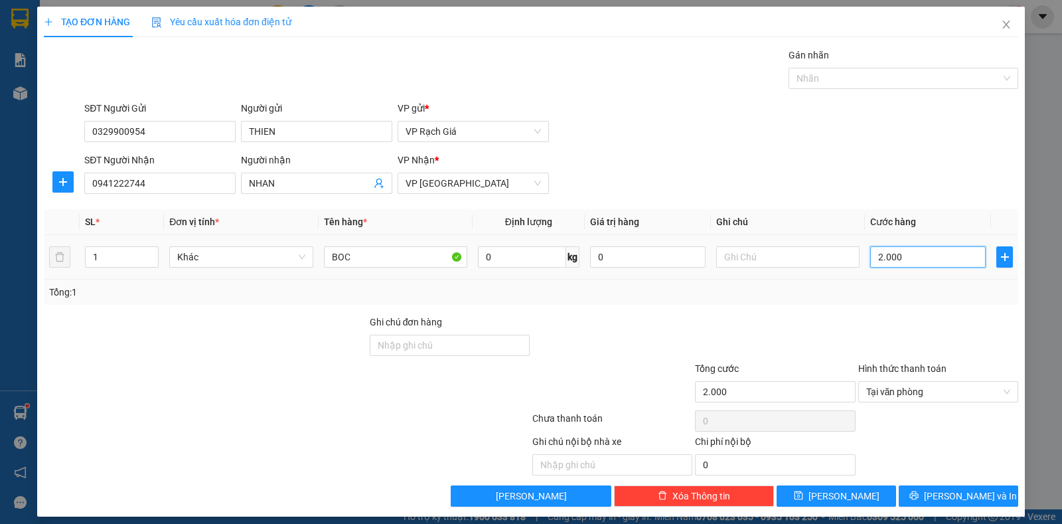
type input "20.000"
click at [919, 497] on icon "printer" at bounding box center [914, 495] width 9 height 9
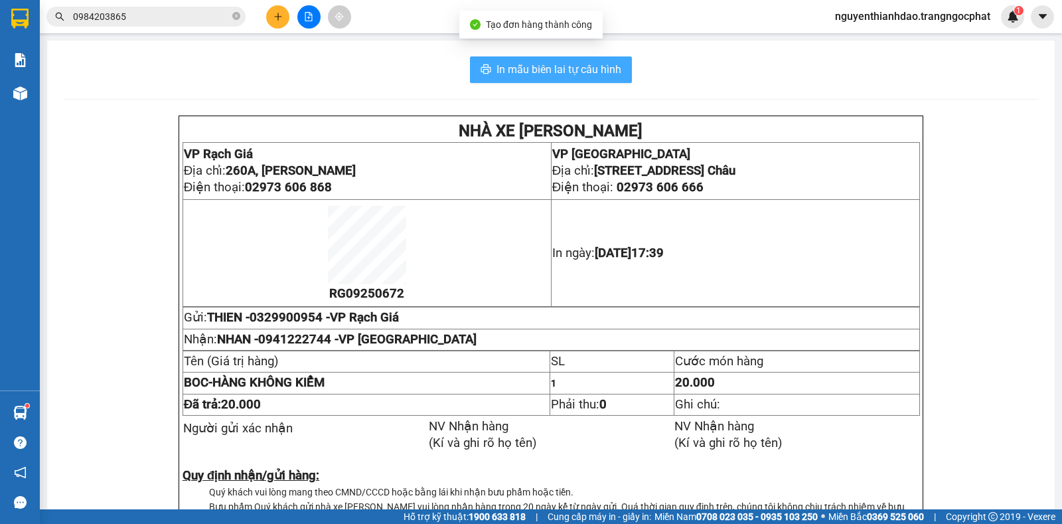
click at [588, 71] on span "In mẫu biên lai tự cấu hình" at bounding box center [559, 69] width 125 height 17
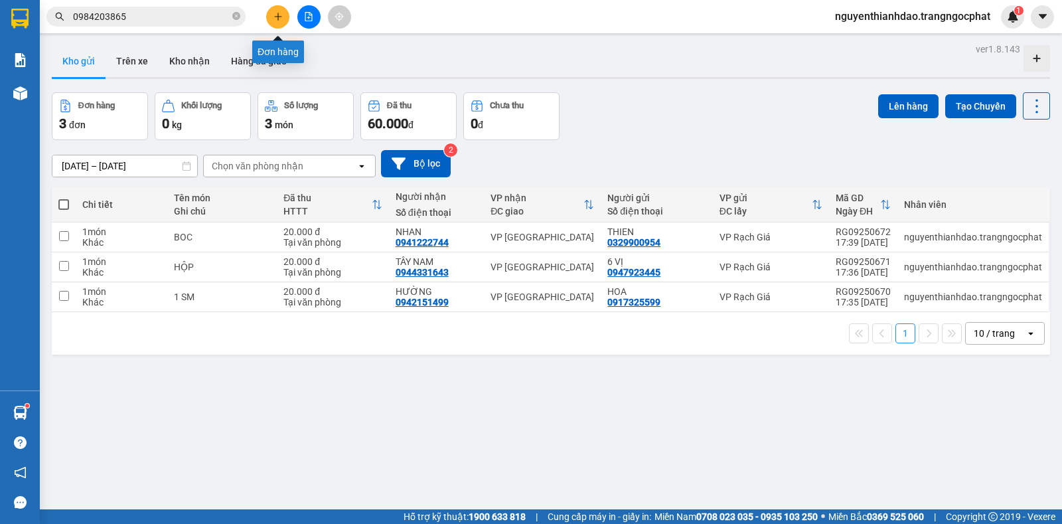
click at [280, 21] on button at bounding box center [277, 16] width 23 height 23
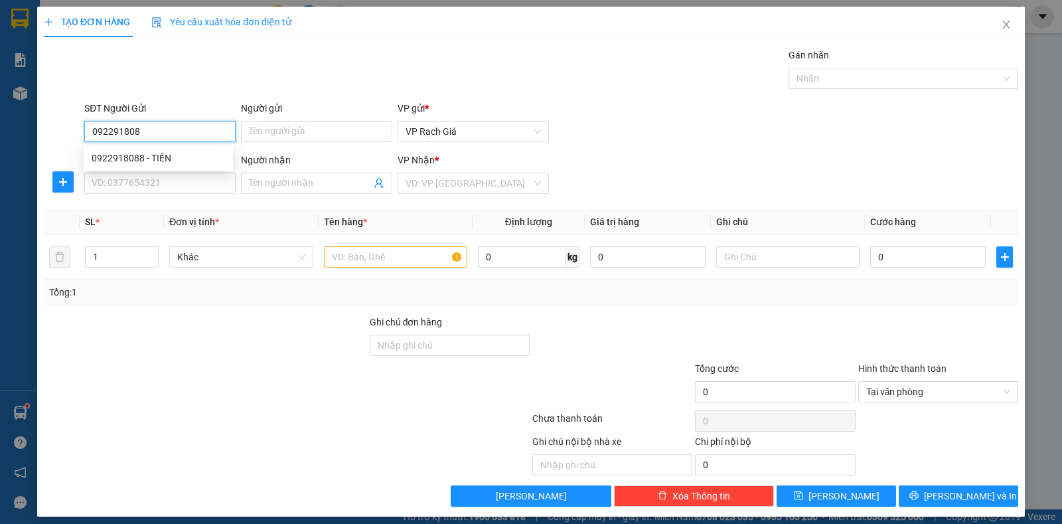
type input "0922918088"
click at [158, 155] on div "0922918088 - TIẾN" at bounding box center [158, 158] width 133 height 15
type input "TIẾN"
type input "0939733617"
type input "THANH"
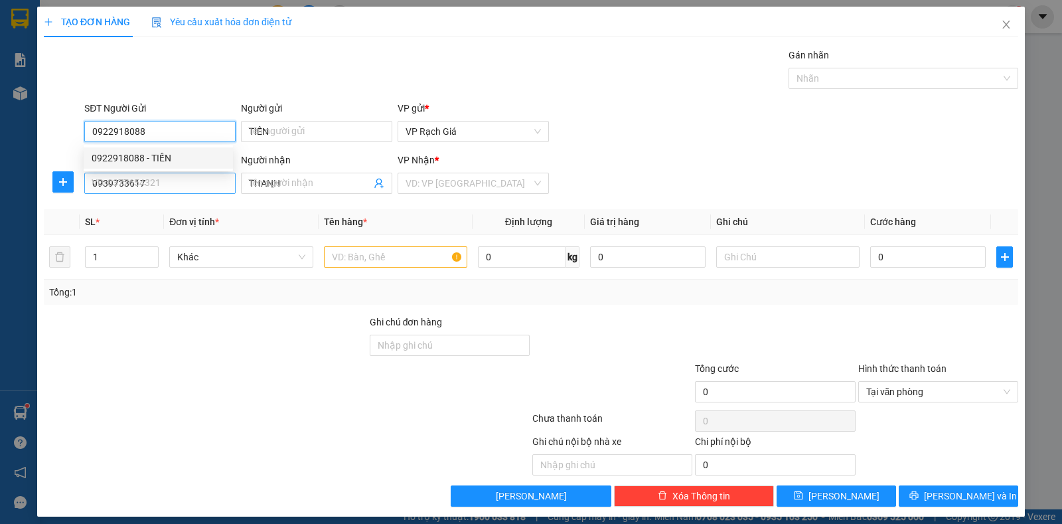
type input "20.000"
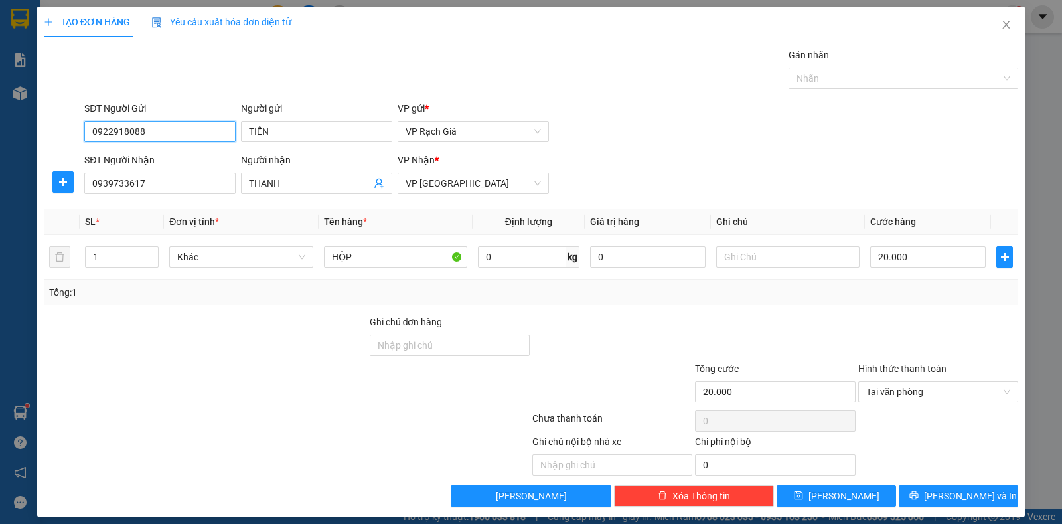
scroll to position [9, 0]
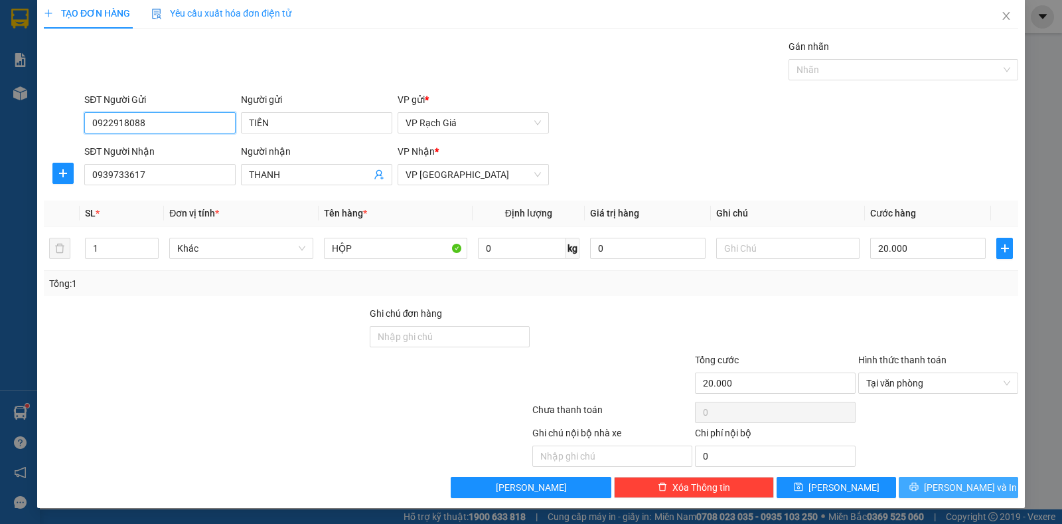
type input "0922918088"
click at [919, 483] on icon "printer" at bounding box center [914, 486] width 9 height 9
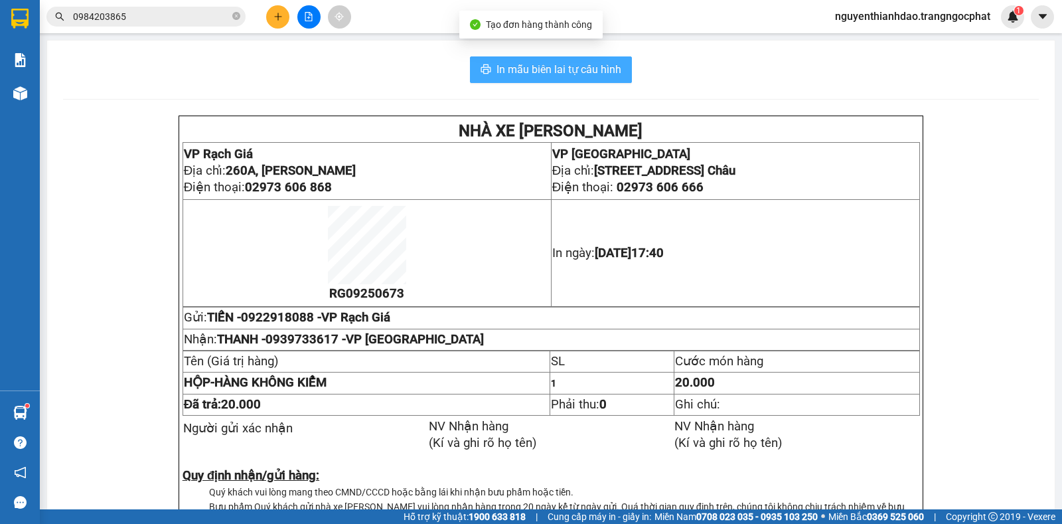
click at [599, 71] on span "In mẫu biên lai tự cấu hình" at bounding box center [559, 69] width 125 height 17
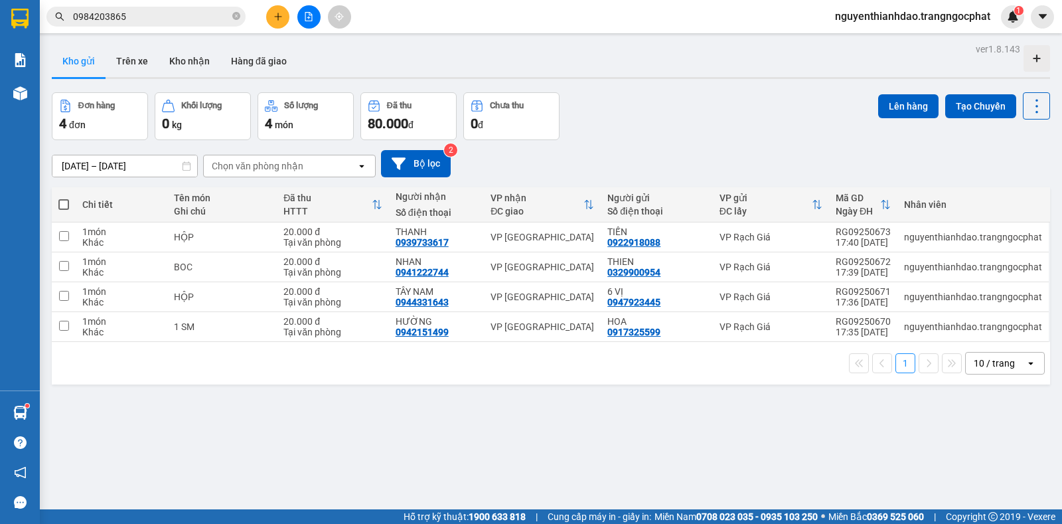
click at [195, 22] on input "0984203865" at bounding box center [151, 16] width 157 height 15
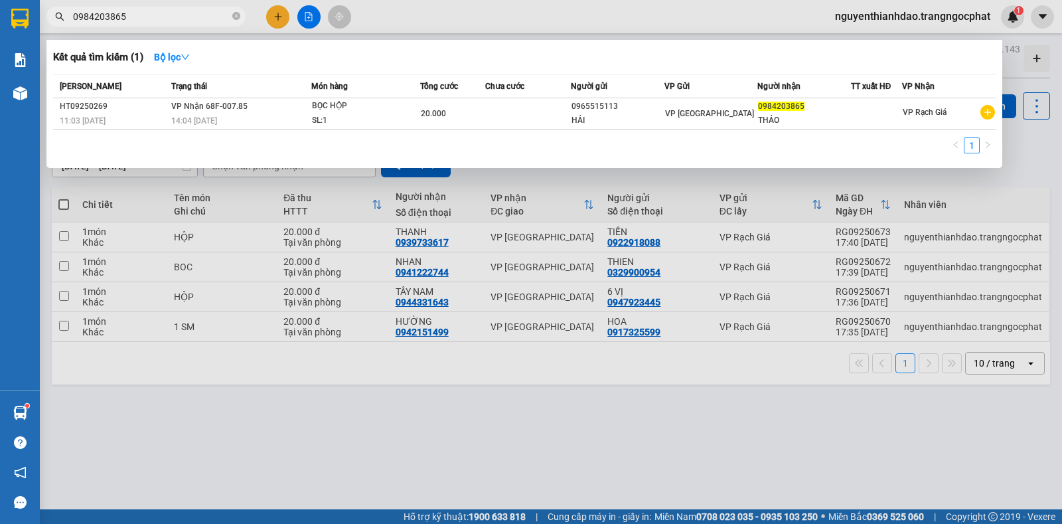
click at [195, 22] on input "0984203865" at bounding box center [151, 16] width 157 height 15
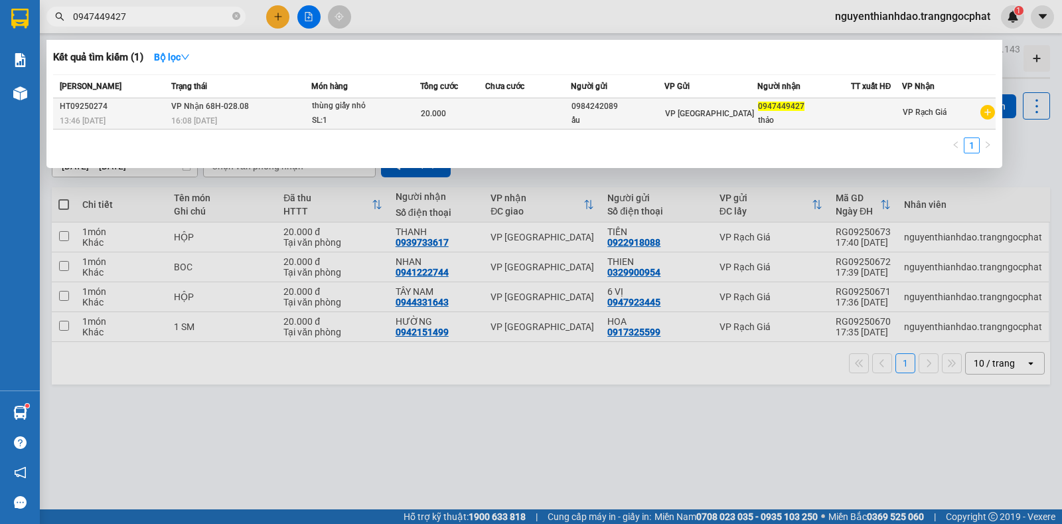
type input "0947449427"
click at [137, 119] on div "13:46 - 11/09" at bounding box center [114, 121] width 108 height 15
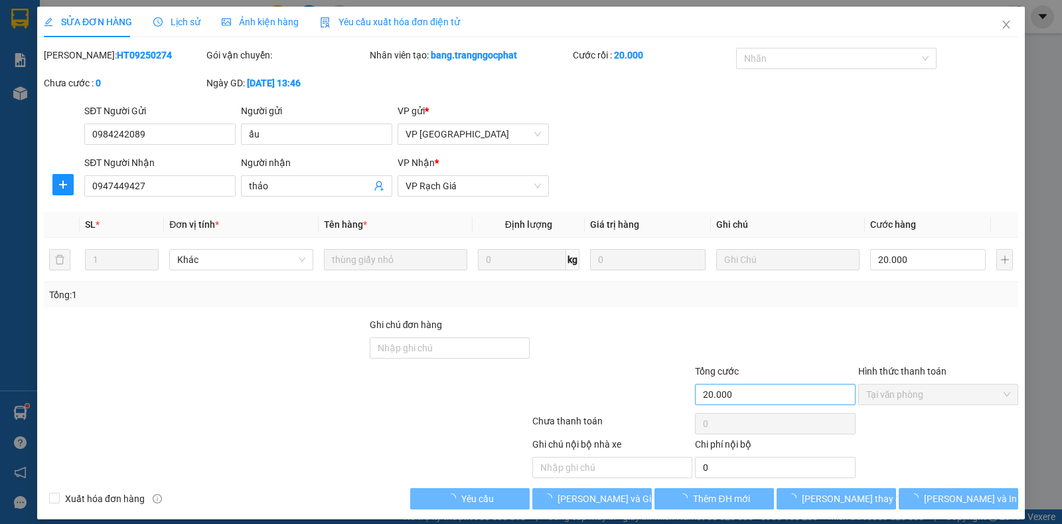
type input "0984242089"
type input "ấu"
type input "0947449427"
type input "thảo"
type input "20.000"
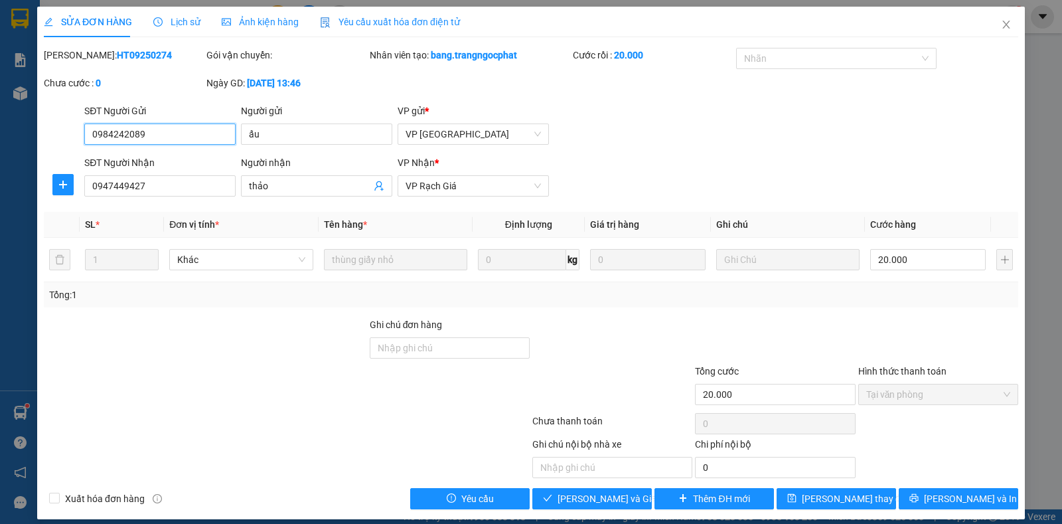
scroll to position [11, 0]
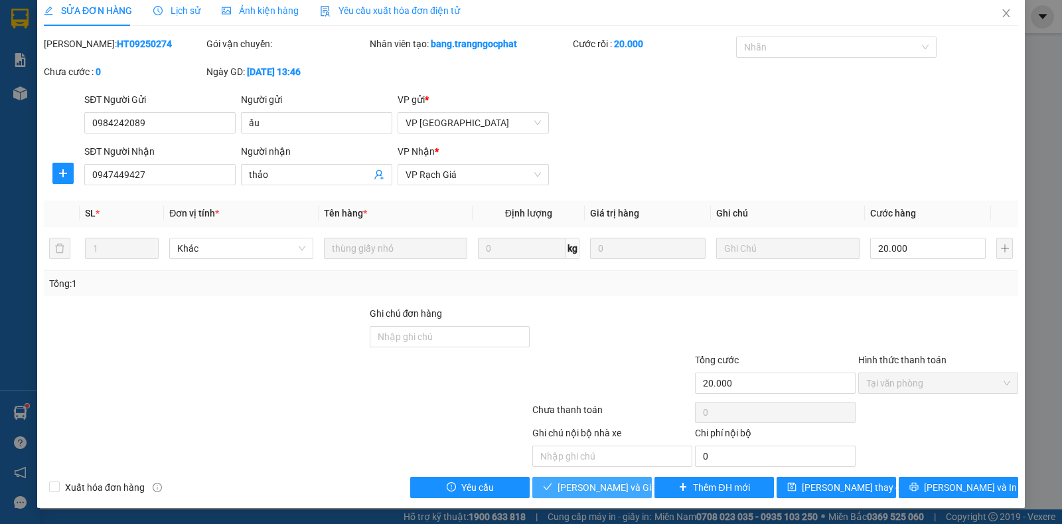
click at [603, 488] on span "Lưu và Giao hàng" at bounding box center [621, 487] width 127 height 15
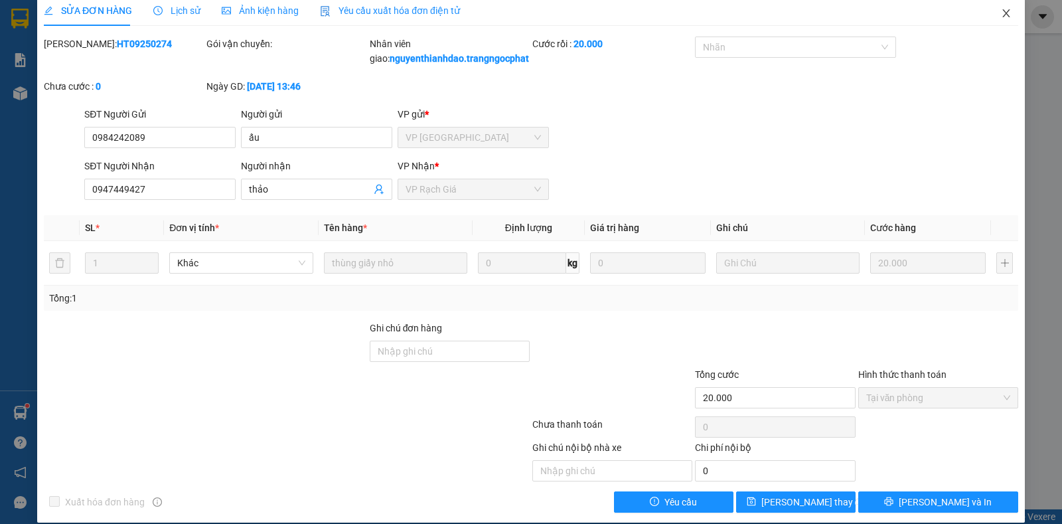
click at [1001, 11] on icon "close" at bounding box center [1006, 13] width 11 height 11
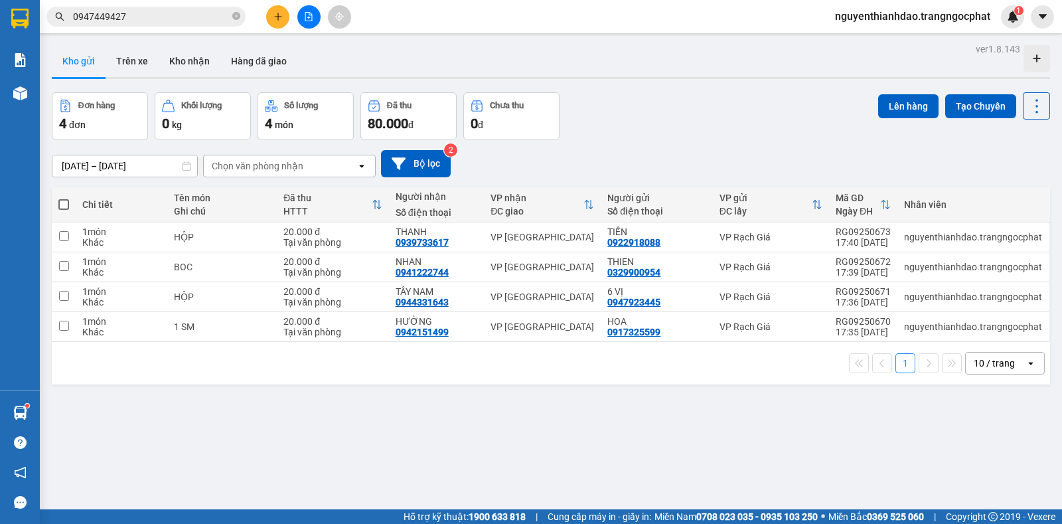
click at [63, 200] on span at bounding box center [63, 204] width 11 height 11
click at [64, 198] on input "checkbox" at bounding box center [64, 198] width 0 height 0
checkbox input "true"
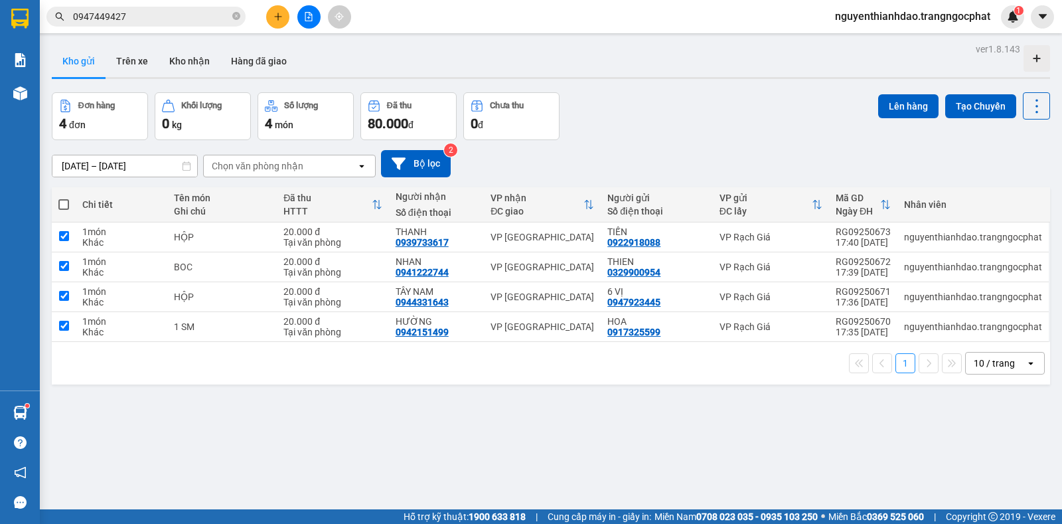
checkbox input "true"
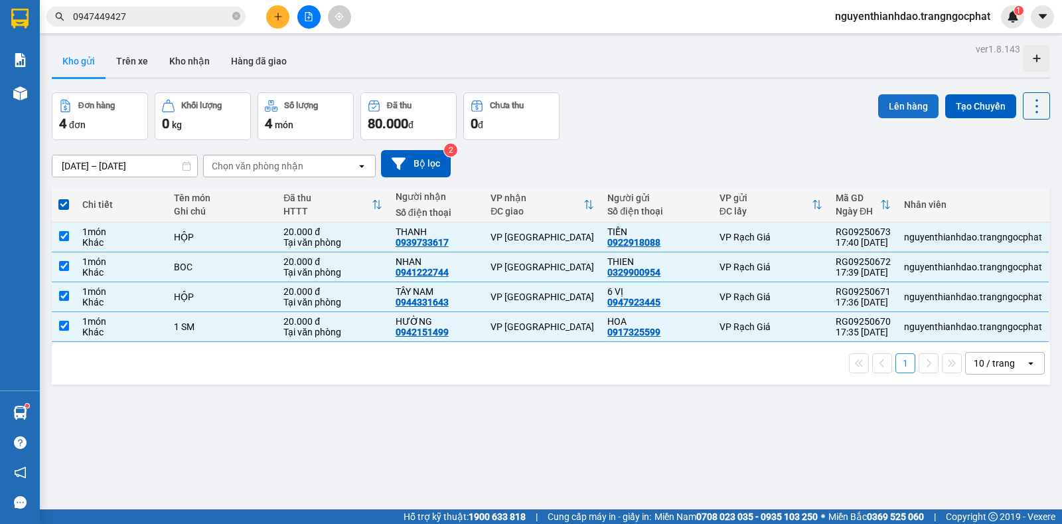
click at [885, 100] on button "Lên hàng" at bounding box center [908, 106] width 60 height 24
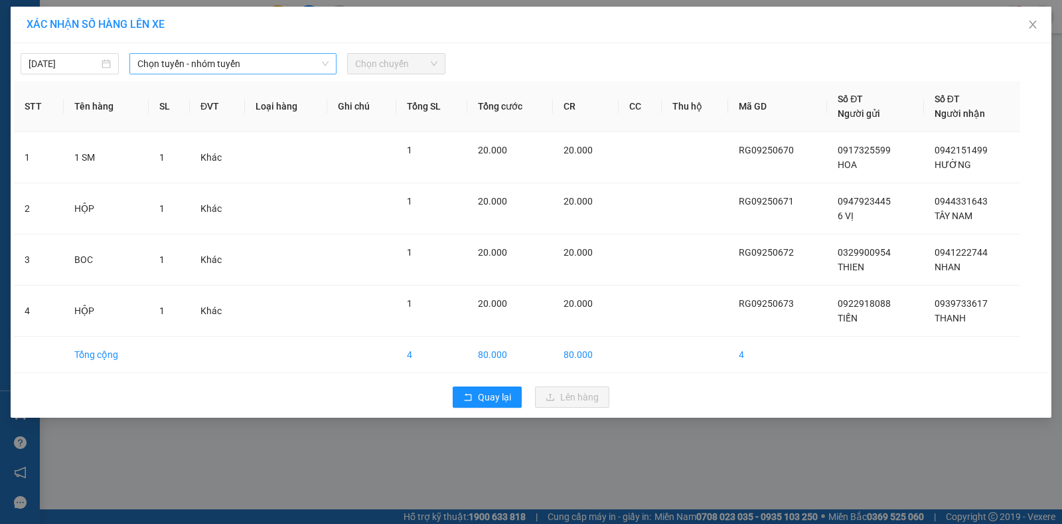
click at [225, 68] on span "Chọn tuyến - nhóm tuyến" at bounding box center [232, 64] width 191 height 20
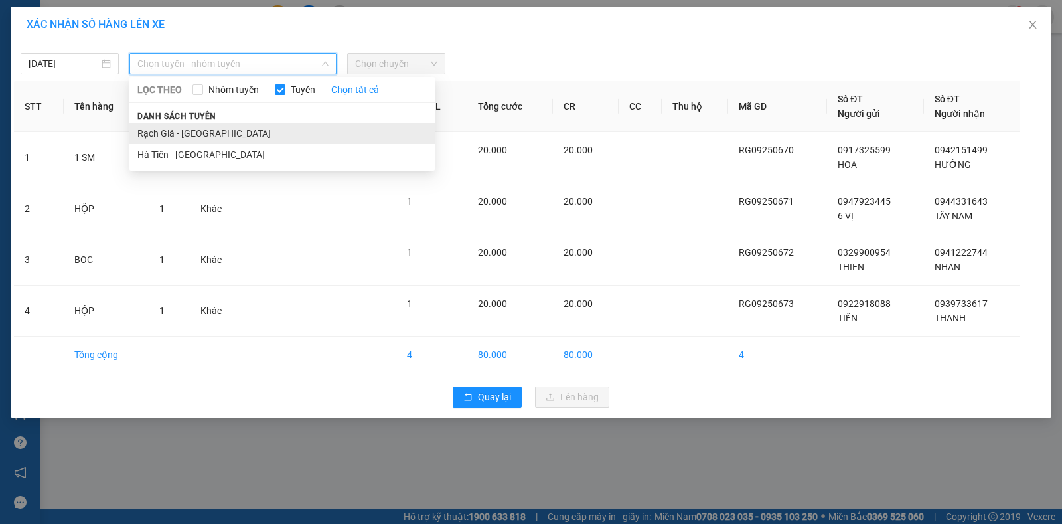
click at [197, 131] on li "Rạch Giá - Hà Tiên" at bounding box center [281, 133] width 305 height 21
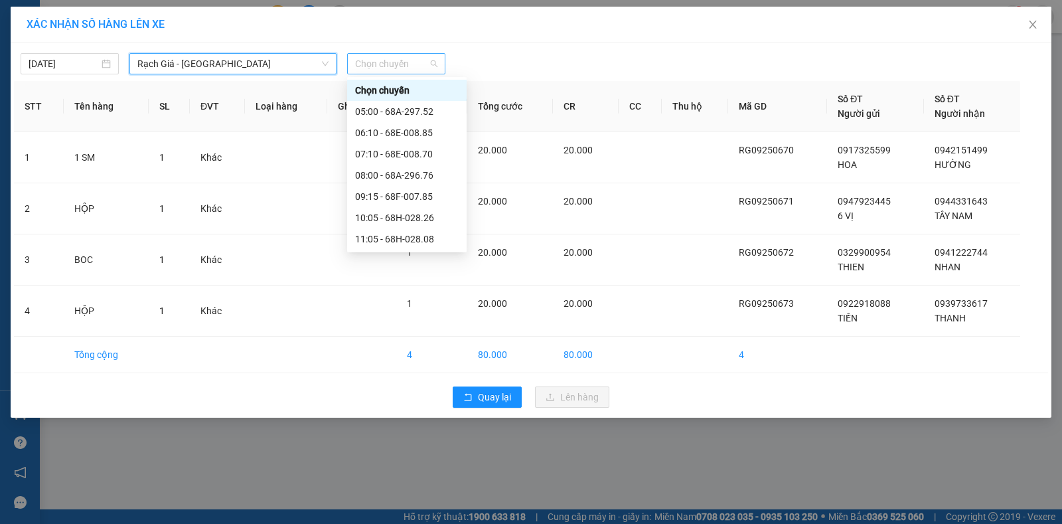
click at [396, 66] on span "Chọn chuyến" at bounding box center [396, 64] width 82 height 20
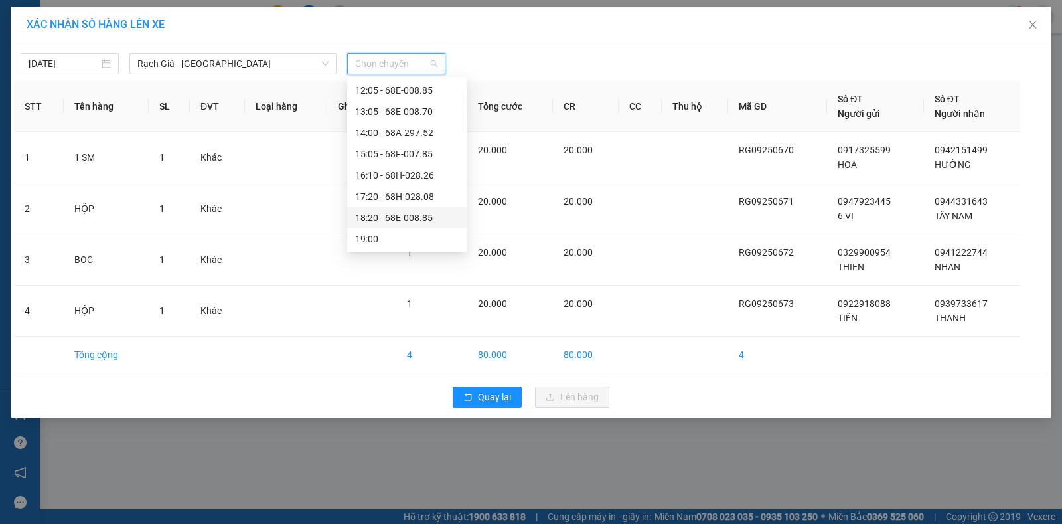
click at [388, 218] on div "18:20 - 68E-008.85" at bounding box center [407, 217] width 104 height 15
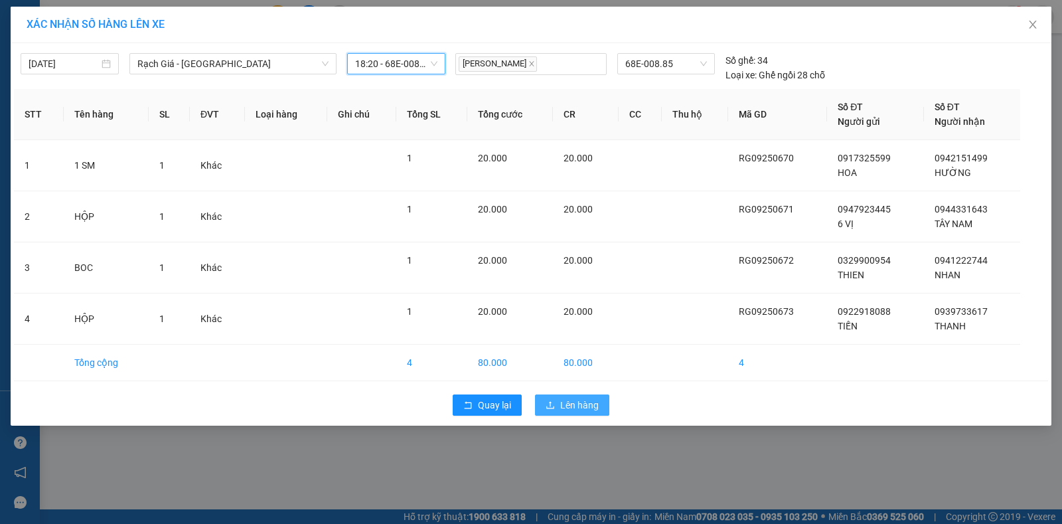
click at [570, 406] on span "Lên hàng" at bounding box center [579, 405] width 39 height 15
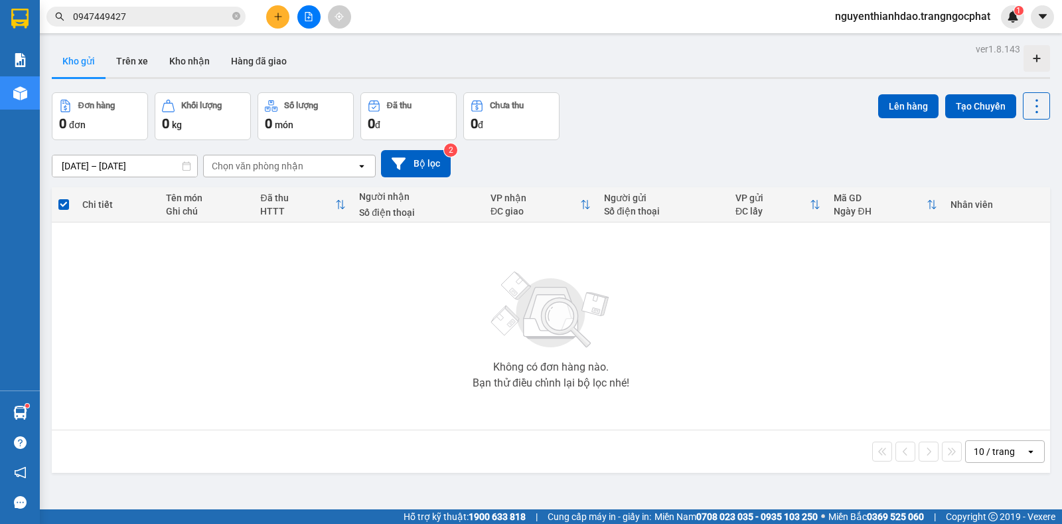
click at [199, 21] on input "0947449427" at bounding box center [151, 16] width 157 height 15
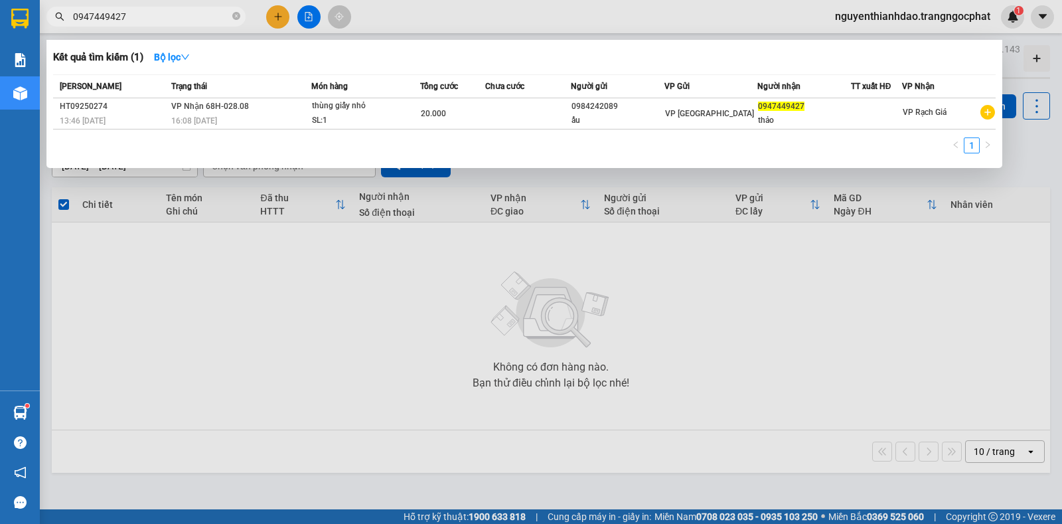
click at [199, 21] on input "0947449427" at bounding box center [151, 16] width 157 height 15
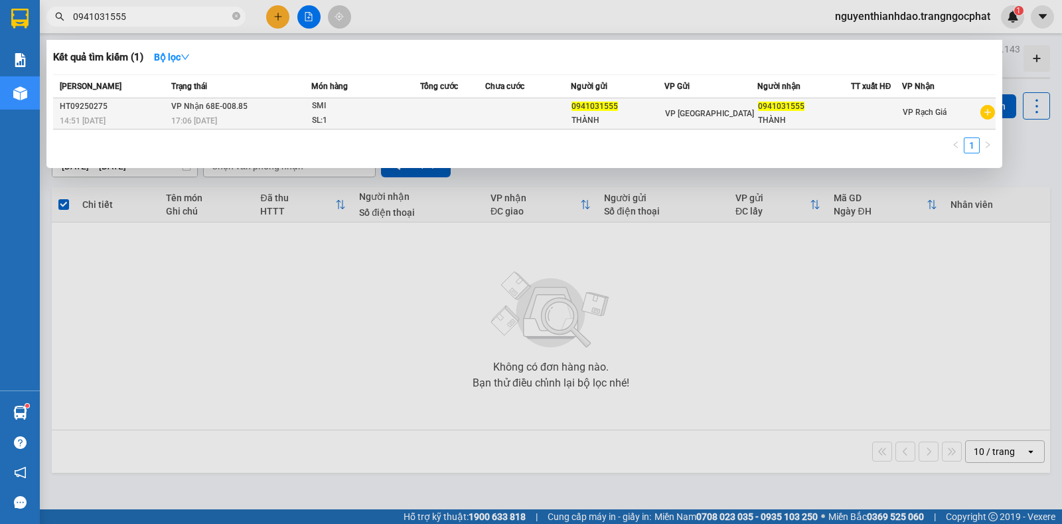
type input "0941031555"
click at [469, 119] on td at bounding box center [452, 113] width 64 height 31
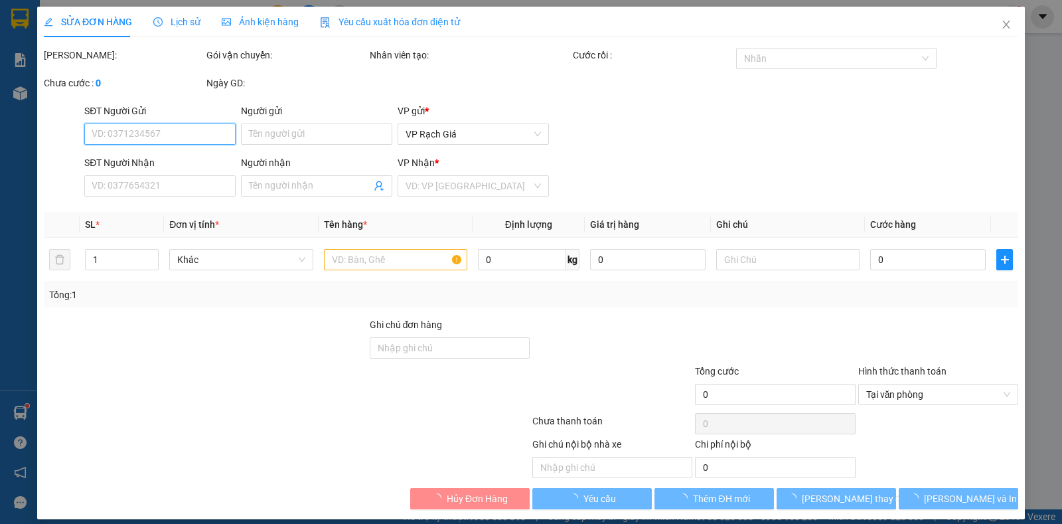
type input "0941031555"
type input "THÀNH"
type input "0941031555"
type input "THÀNH"
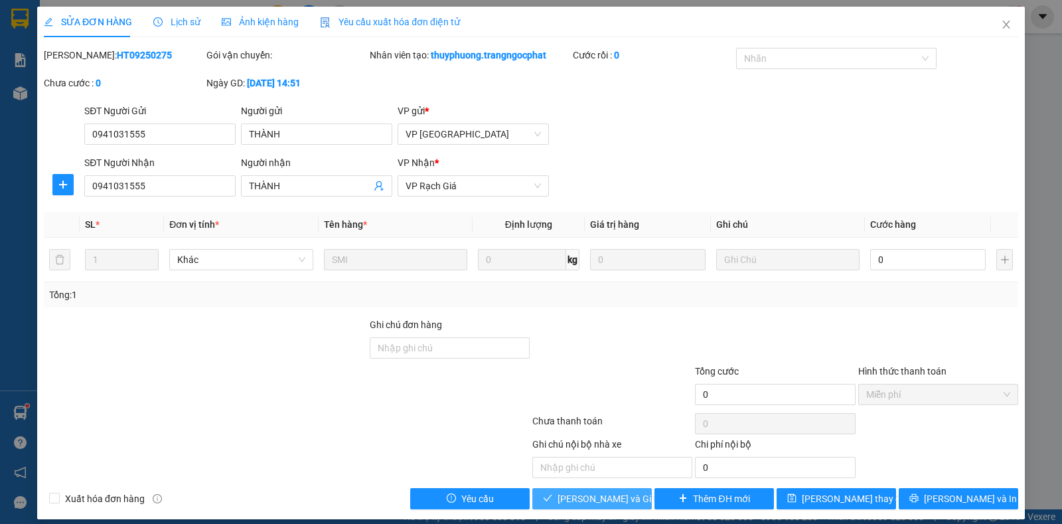
click at [581, 494] on span "Lưu và Giao hàng" at bounding box center [621, 498] width 127 height 15
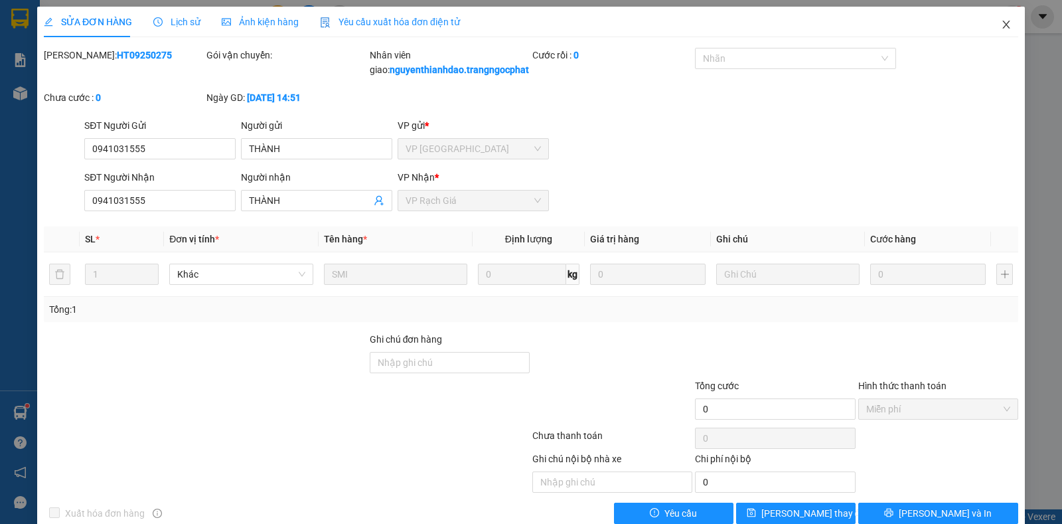
click at [1001, 21] on icon "close" at bounding box center [1006, 24] width 11 height 11
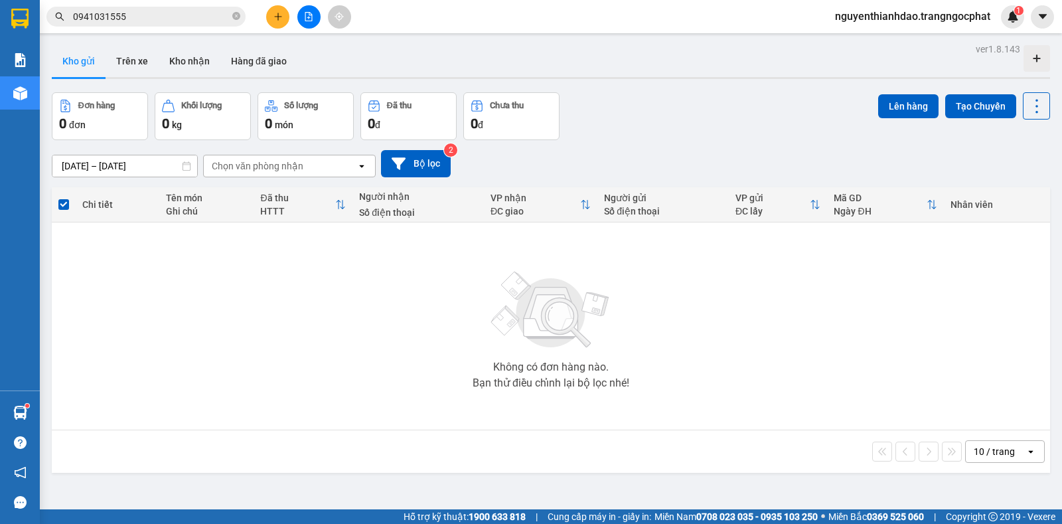
click at [786, 97] on div "Đơn hàng 0 đơn Khối lượng 0 kg Số lượng 0 món Đã thu 0 đ Chưa thu 0 đ Lên hàng …" at bounding box center [551, 116] width 998 height 48
